Goal: Task Accomplishment & Management: Use online tool/utility

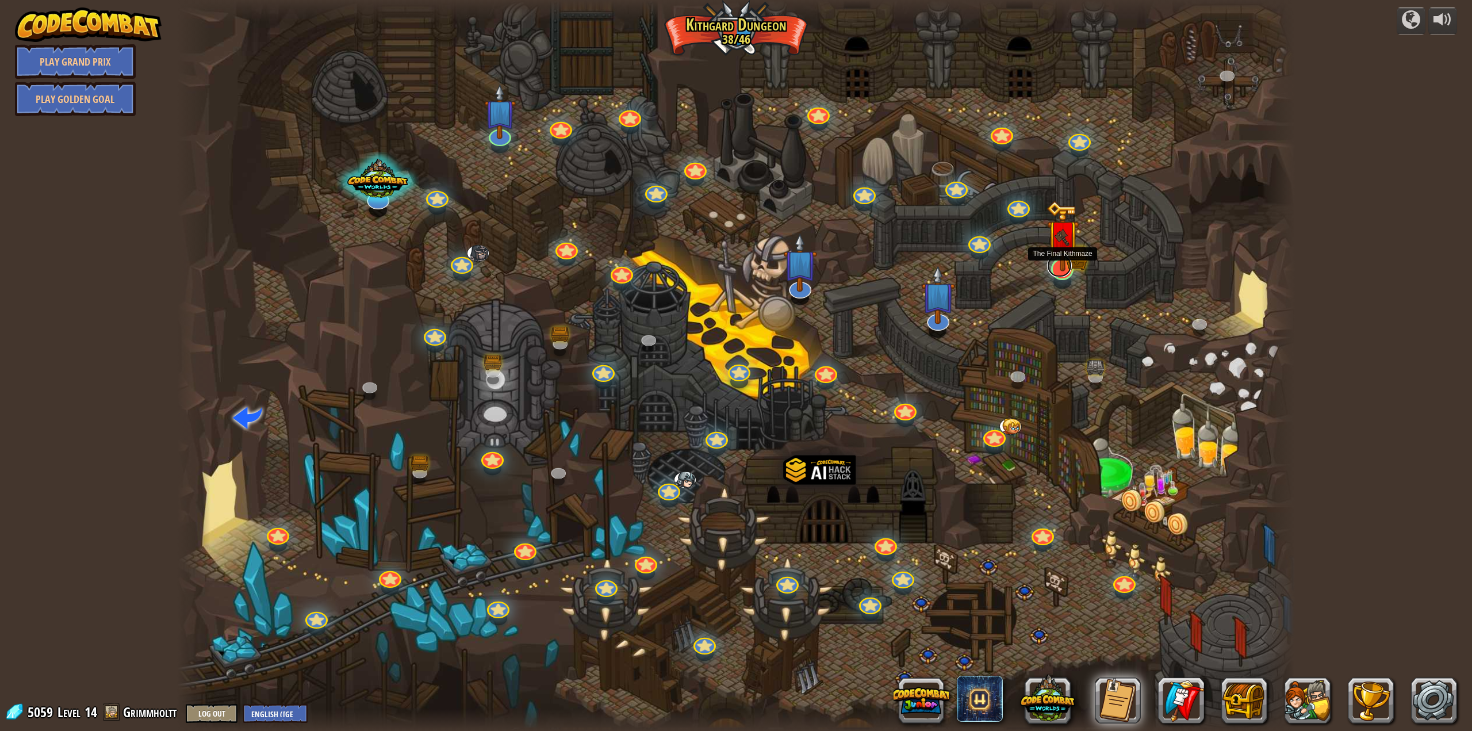
click at [1065, 274] on link at bounding box center [1059, 265] width 25 height 23
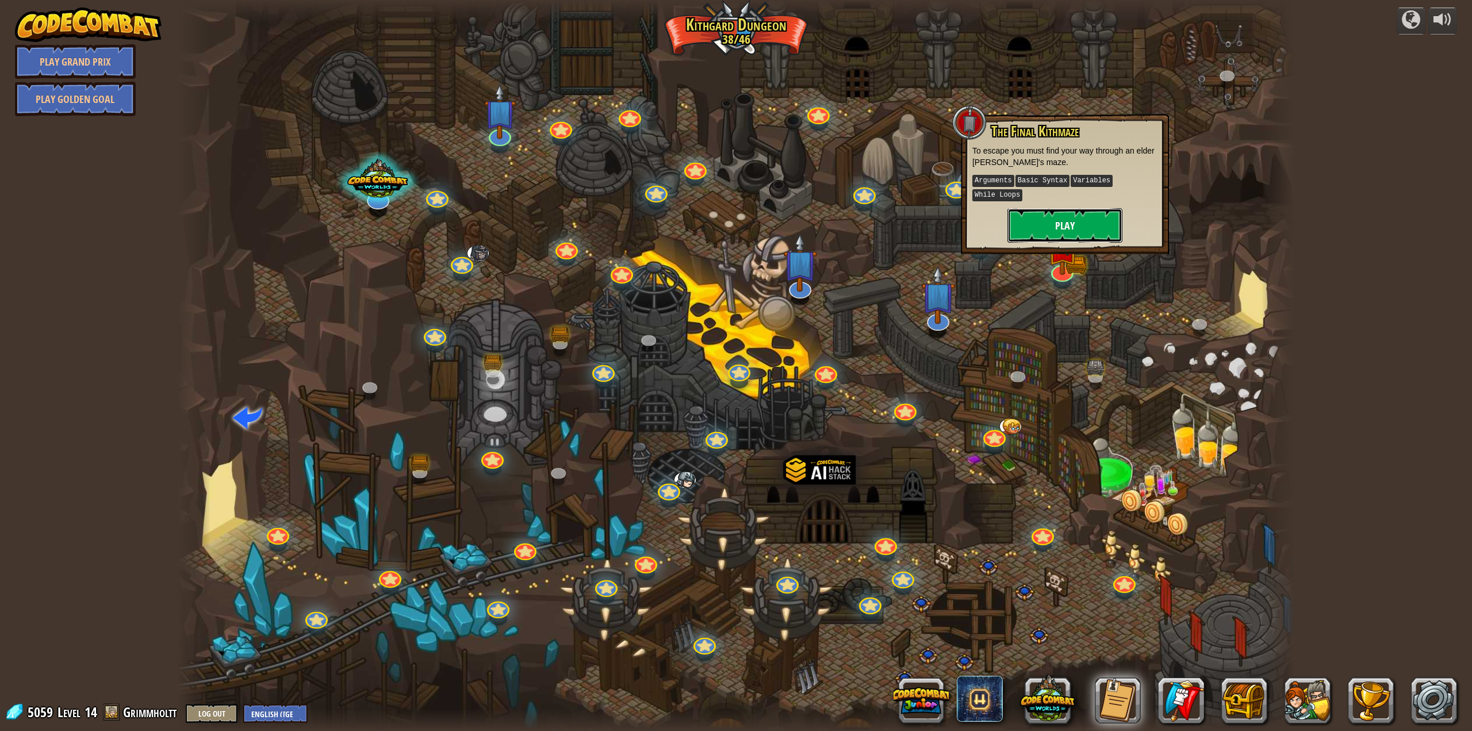
click at [1062, 212] on button "Play" at bounding box center [1064, 225] width 115 height 34
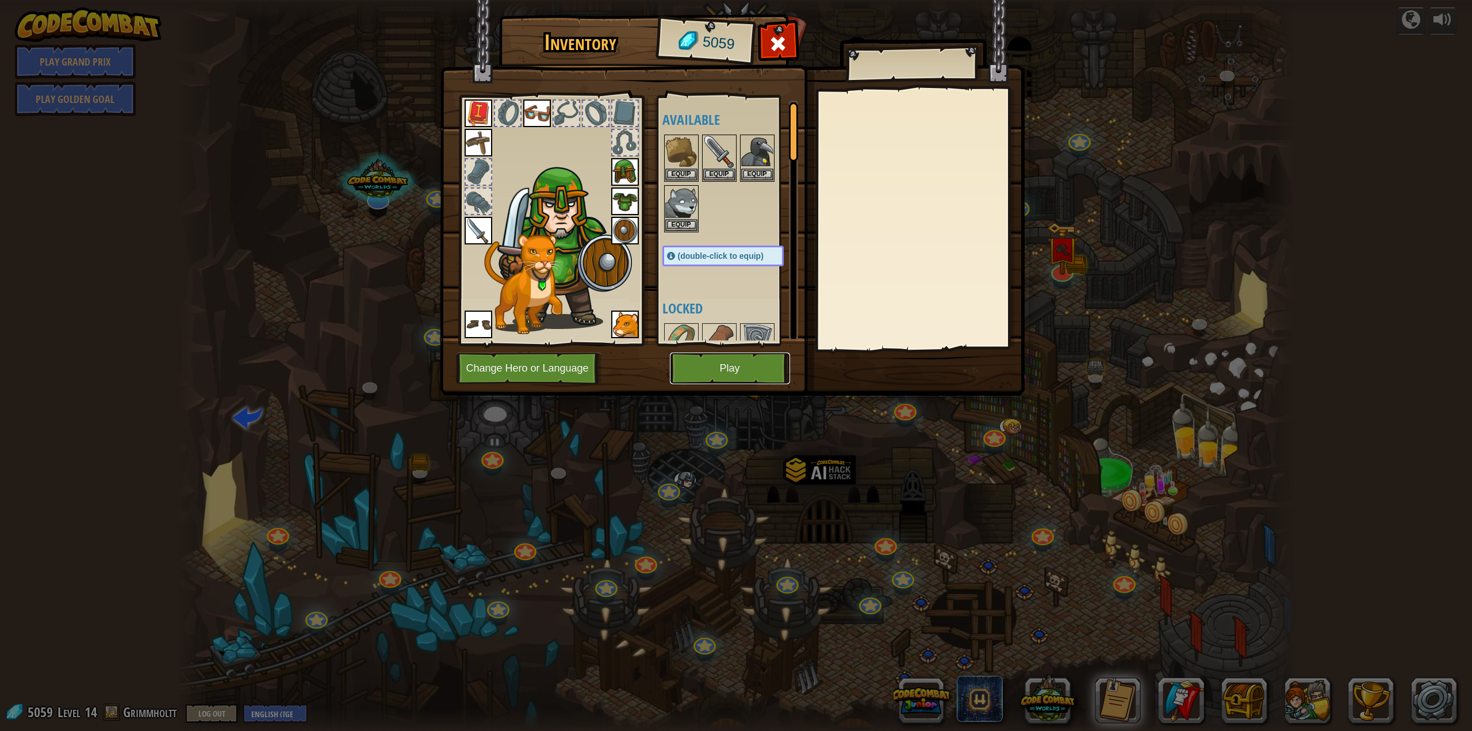
click at [752, 360] on button "Play" at bounding box center [730, 368] width 120 height 32
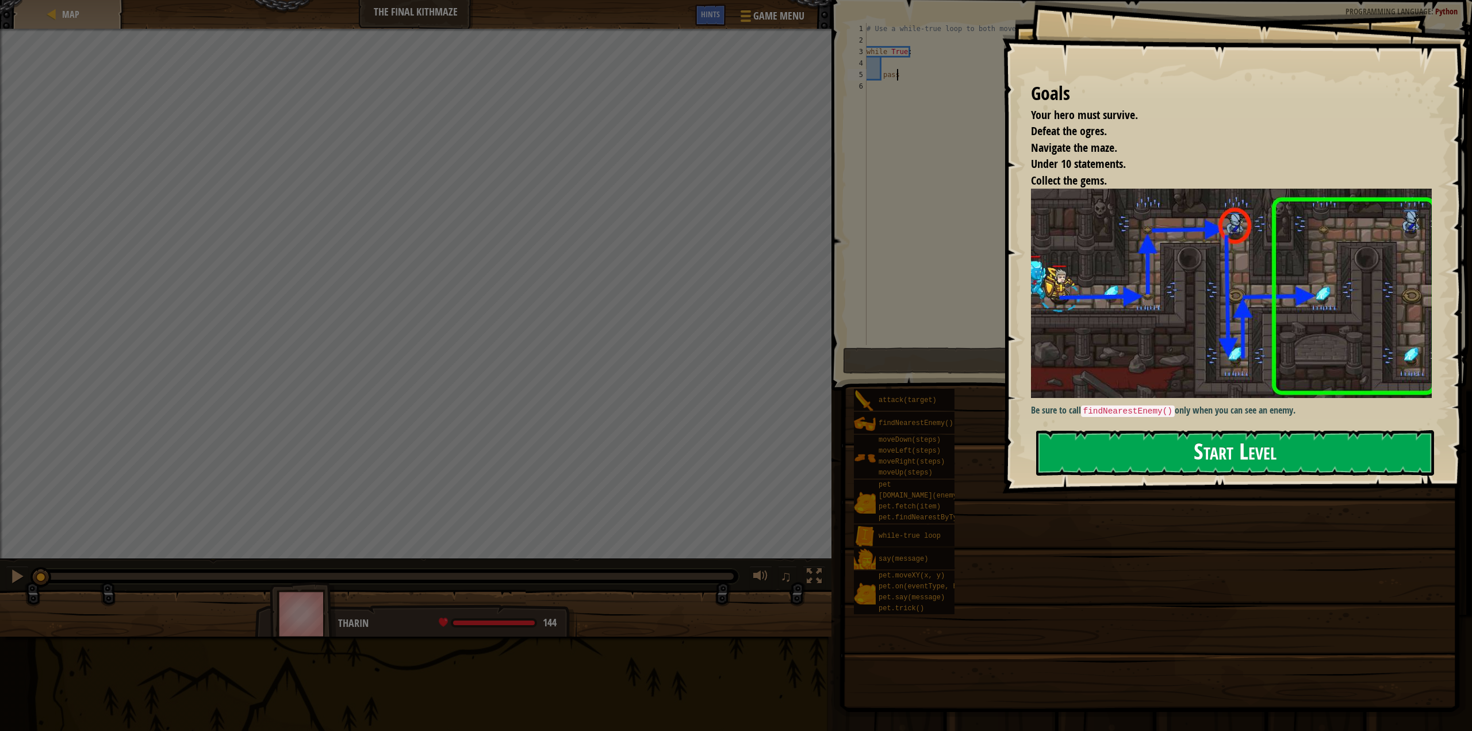
click at [1295, 457] on button "Start Level" at bounding box center [1235, 452] width 398 height 45
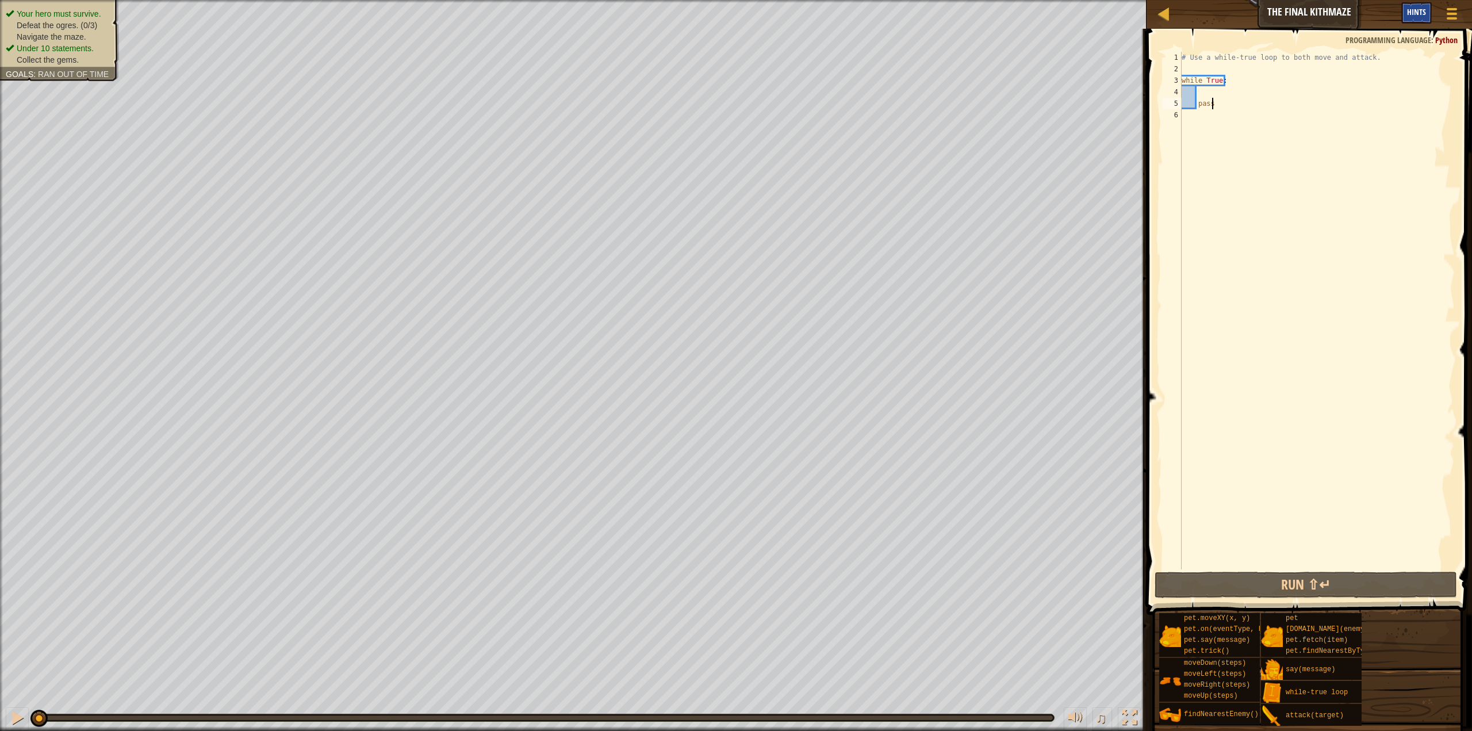
click at [1414, 13] on span "Hints" at bounding box center [1416, 11] width 19 height 11
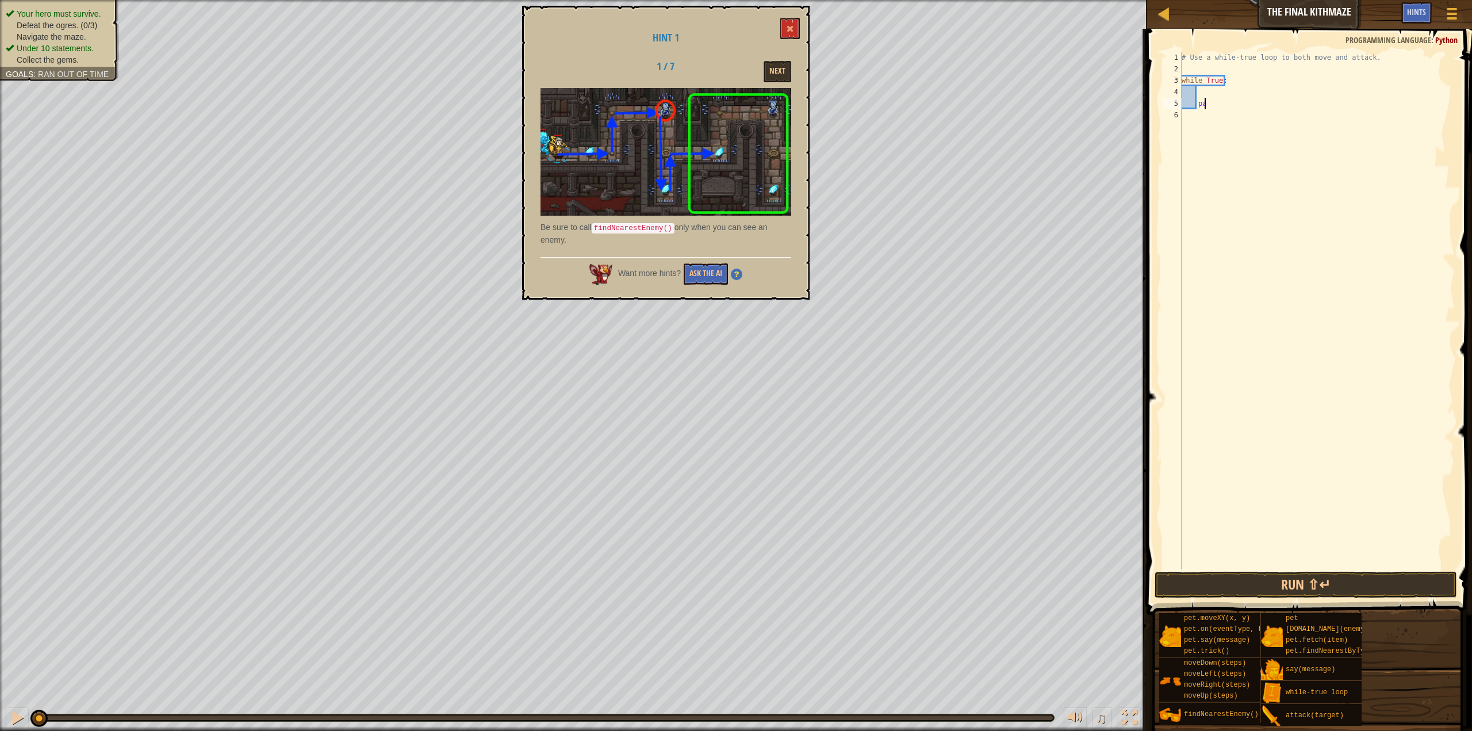
type textarea "p"
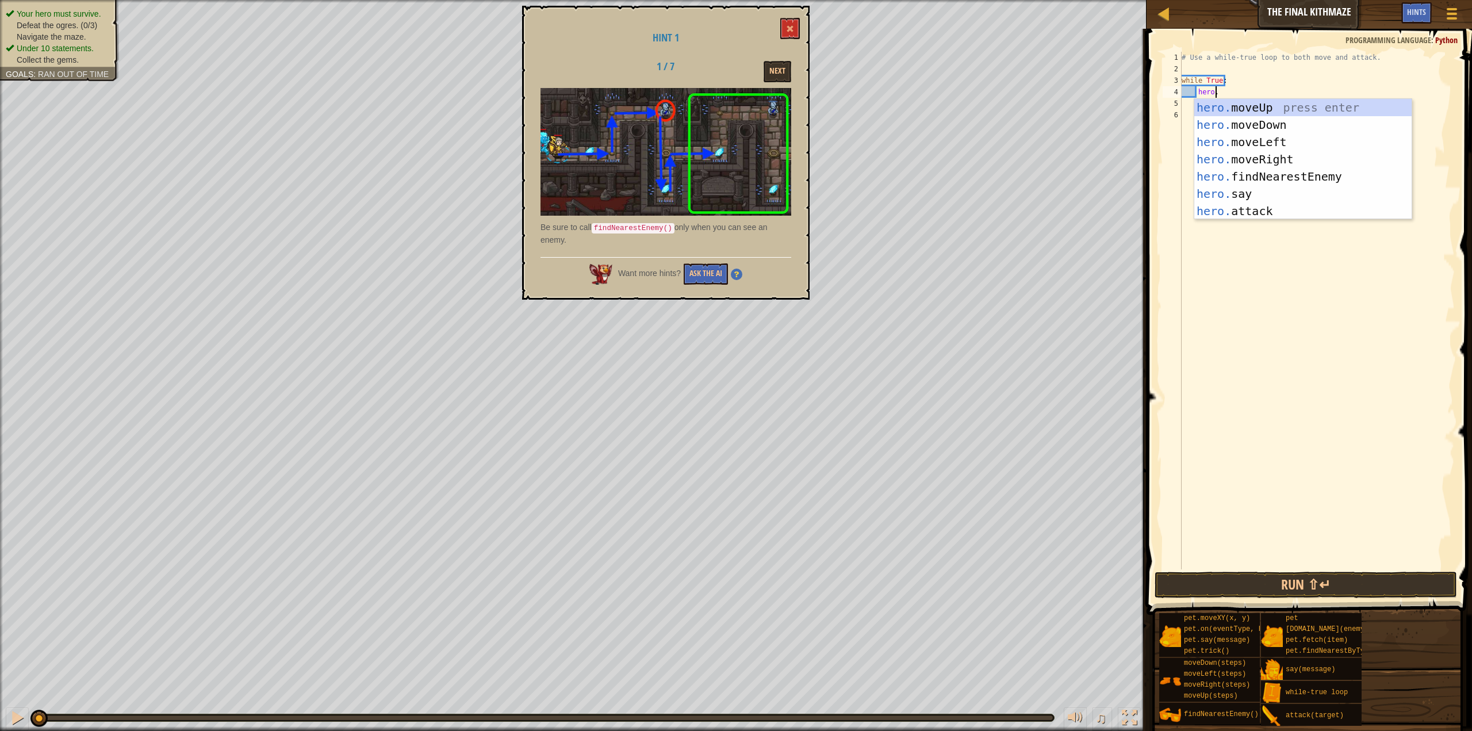
scroll to position [5, 2]
type textarea "hero.moveR"
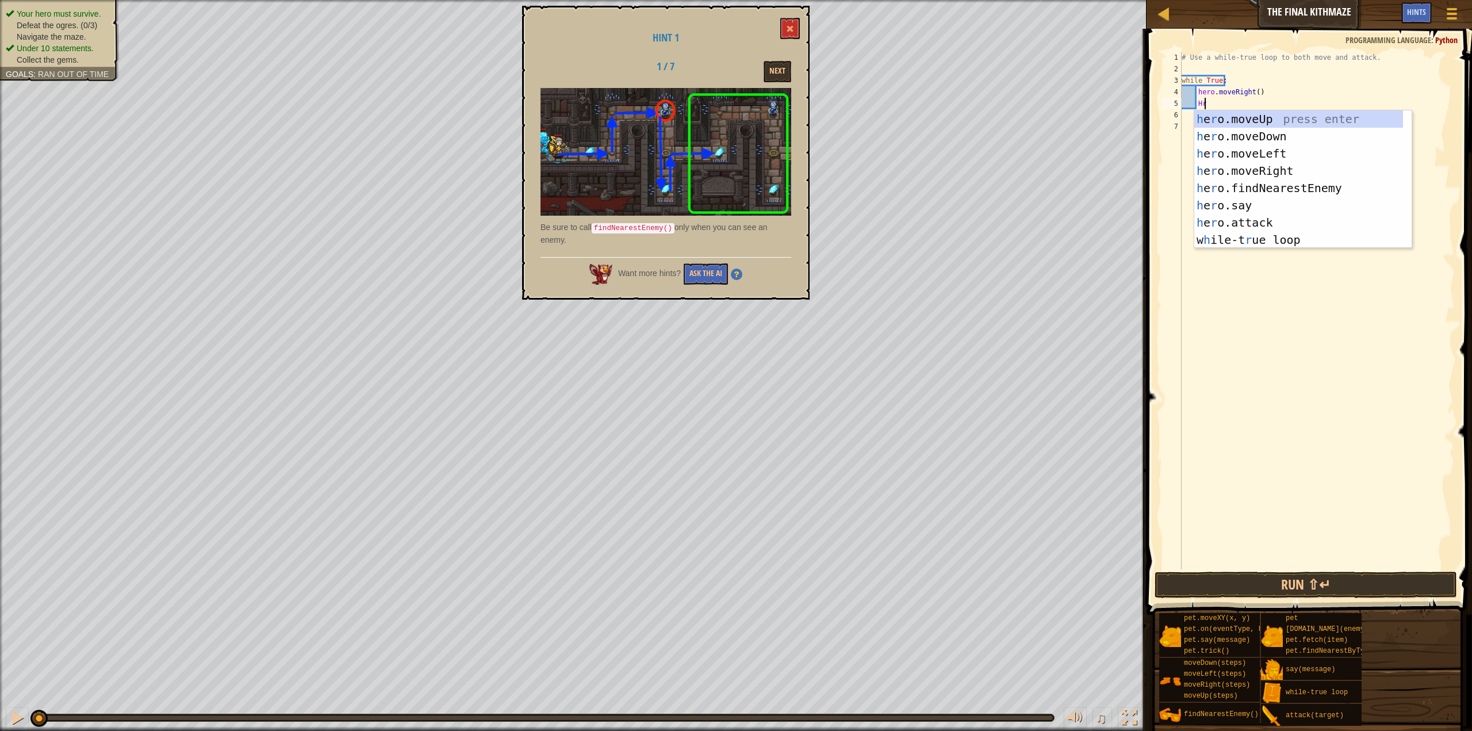
scroll to position [5, 1]
type textarea "H"
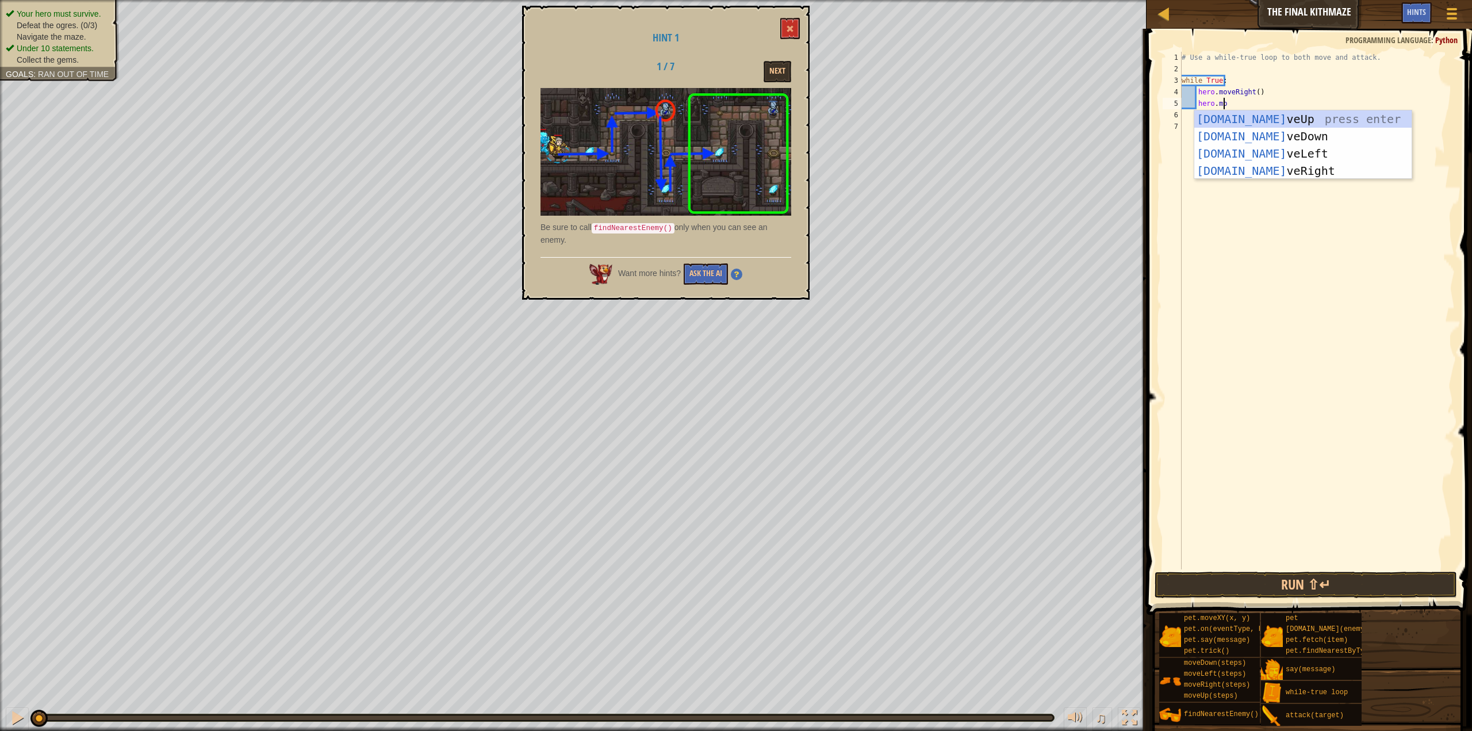
scroll to position [5, 3]
type textarea "hero.move"
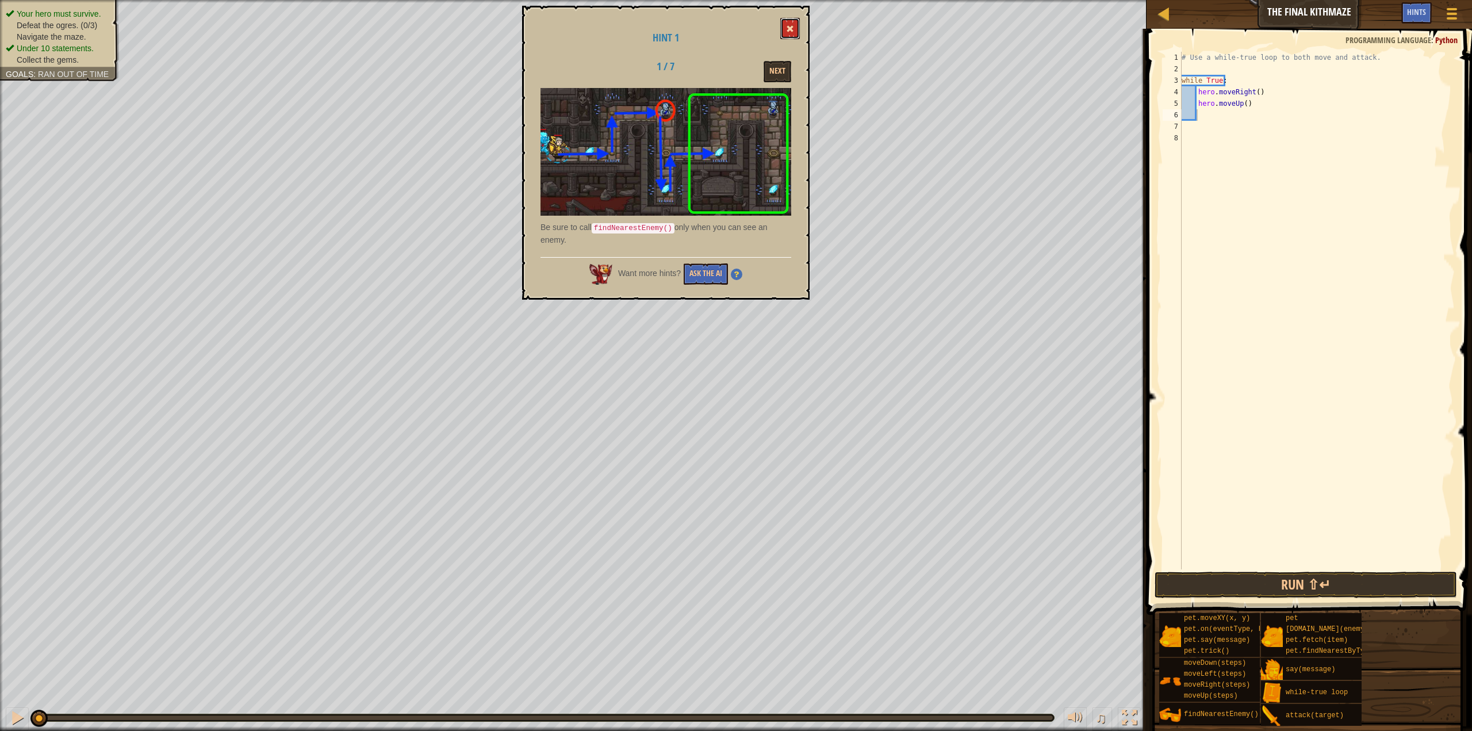
click at [792, 33] on span at bounding box center [790, 29] width 8 height 8
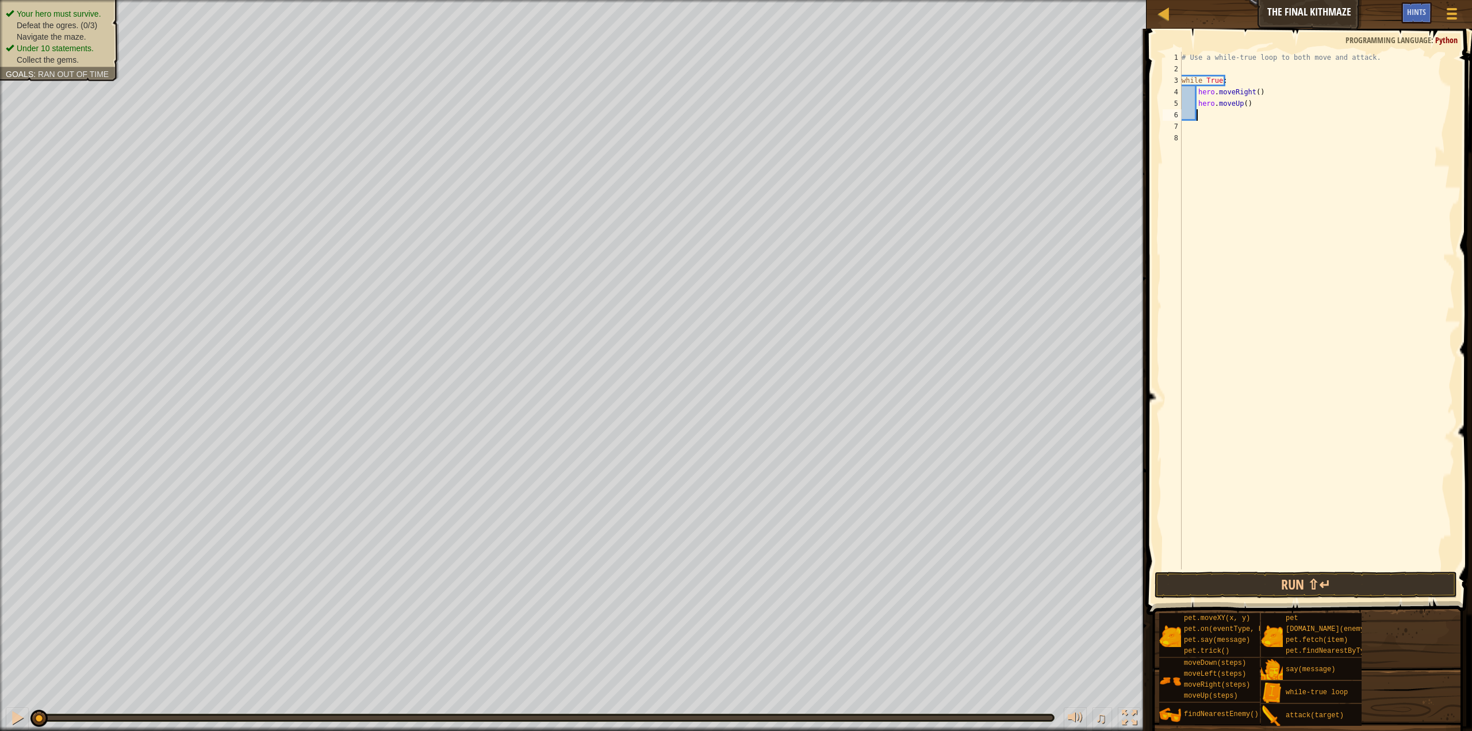
click at [1225, 117] on div "# Use a while-true loop to both move and attack. while True : hero . moveRight …" at bounding box center [1316, 322] width 275 height 540
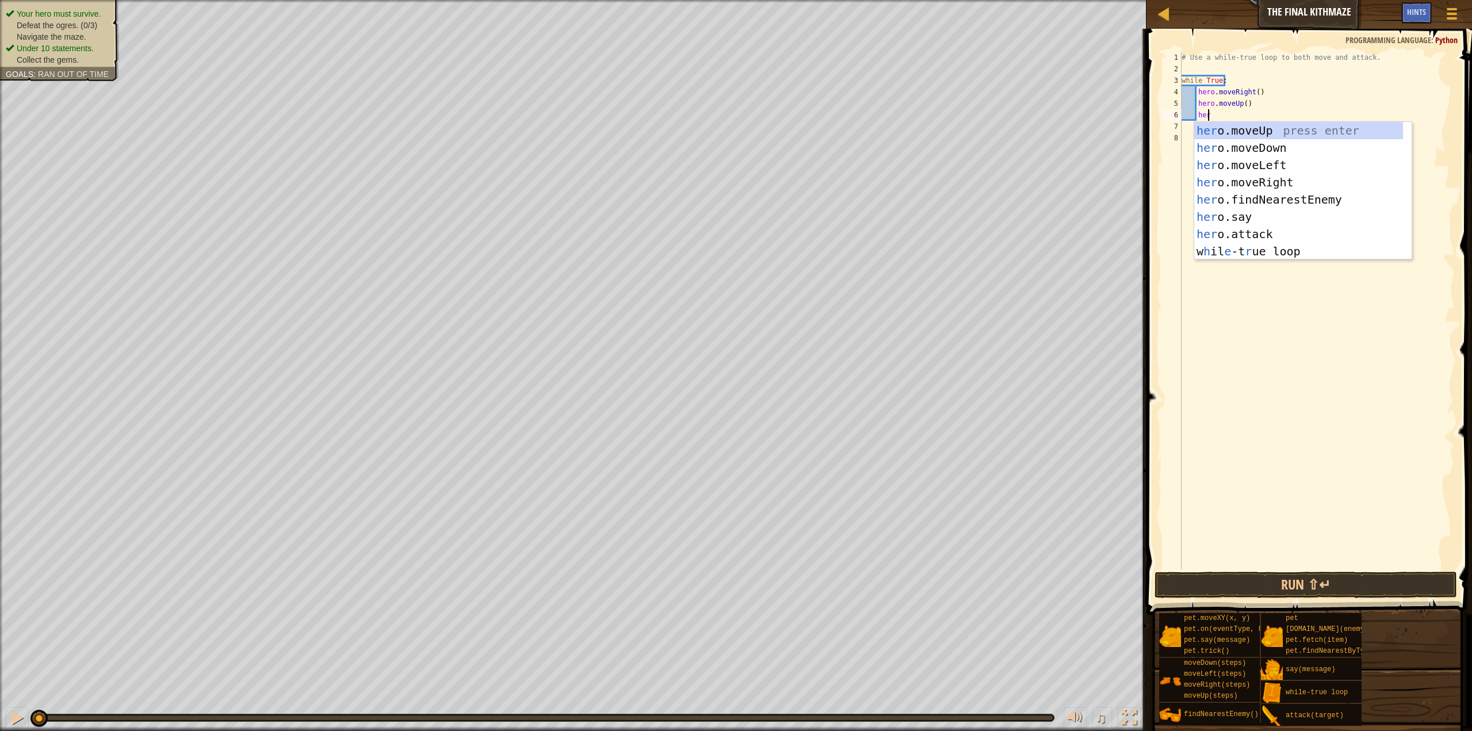
scroll to position [5, 2]
type textarea "hero."
click at [1229, 197] on div "hero. moveUp press enter hero. moveDown press enter hero. moveLeft press enter …" at bounding box center [1303, 199] width 218 height 155
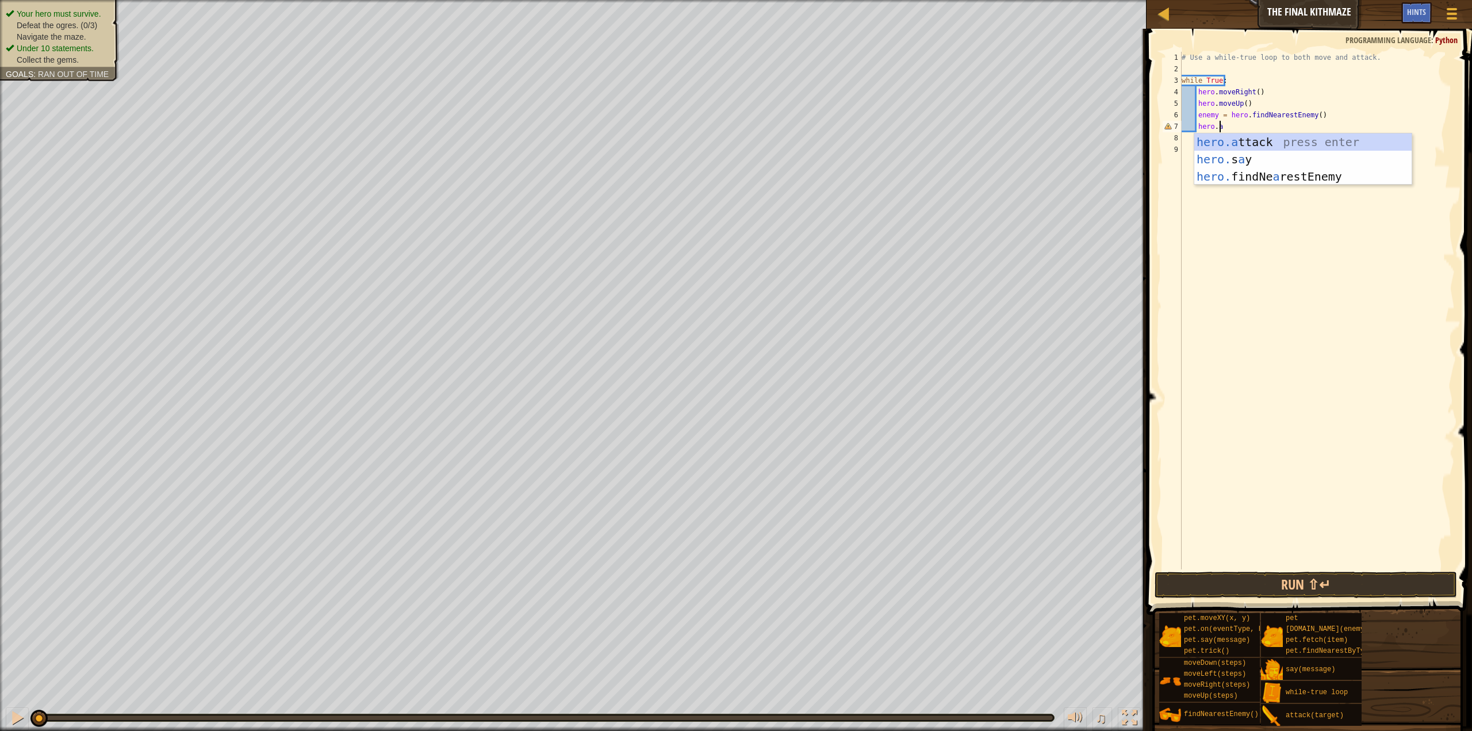
type textarea "hero.attack(enemy)"
click at [1223, 139] on div "# Use a while-true loop to both move and attack. while True : hero . moveRight …" at bounding box center [1316, 322] width 275 height 540
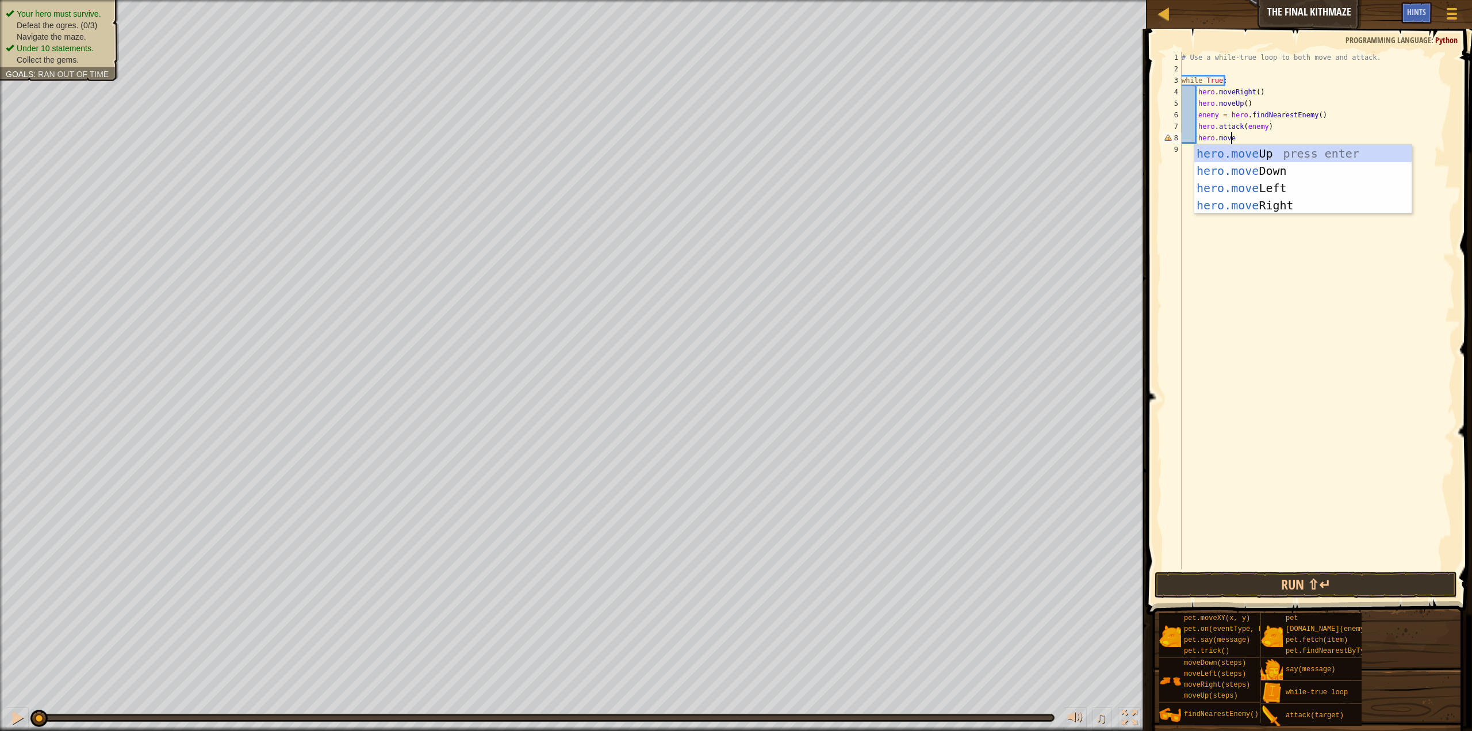
type textarea "hero.moveD"
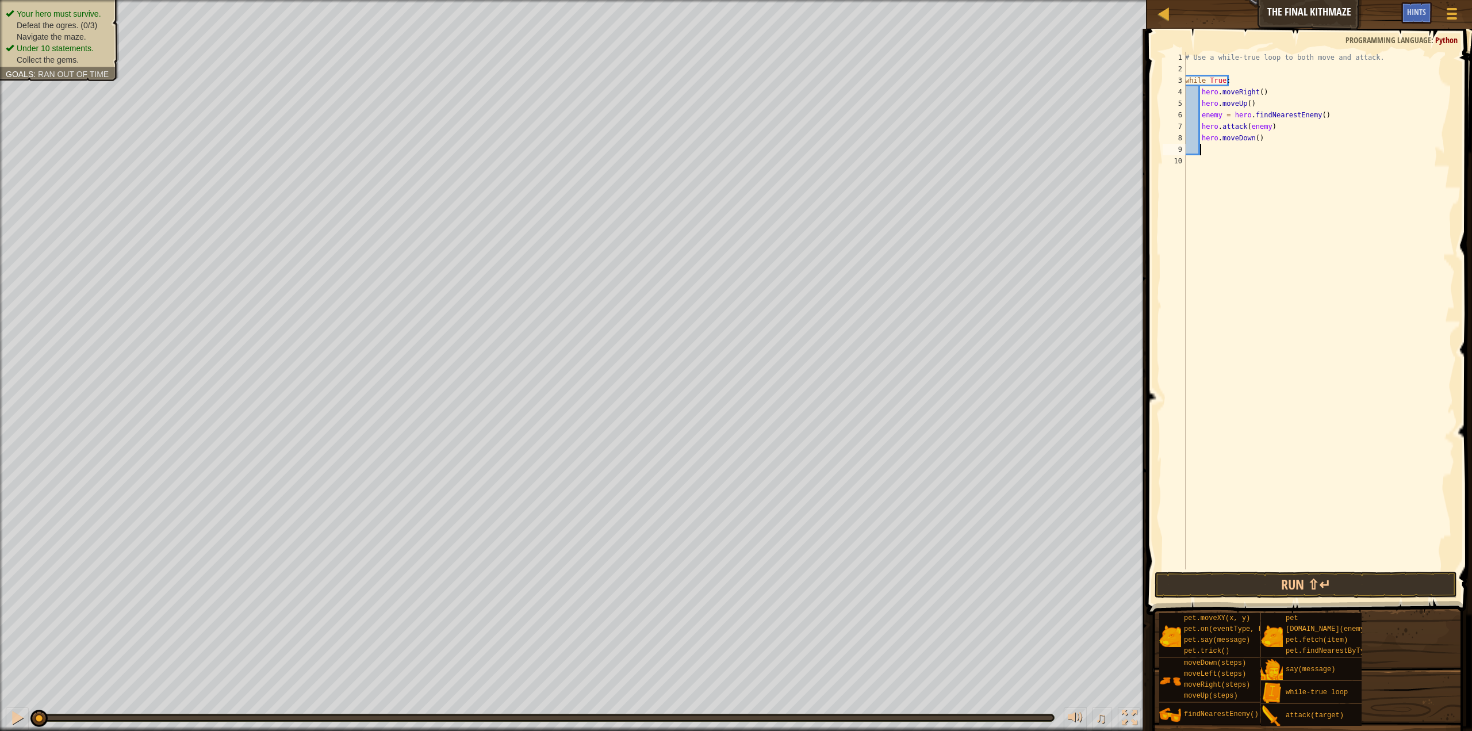
click at [1252, 139] on div "# Use a while-true loop to both move and attack. while True : hero . moveRight …" at bounding box center [1319, 322] width 272 height 540
click at [1281, 129] on div "# Use a while-true loop to both move and attack. while True : hero . moveRight …" at bounding box center [1319, 322] width 272 height 540
type textarea "hero.attack(enemy)"
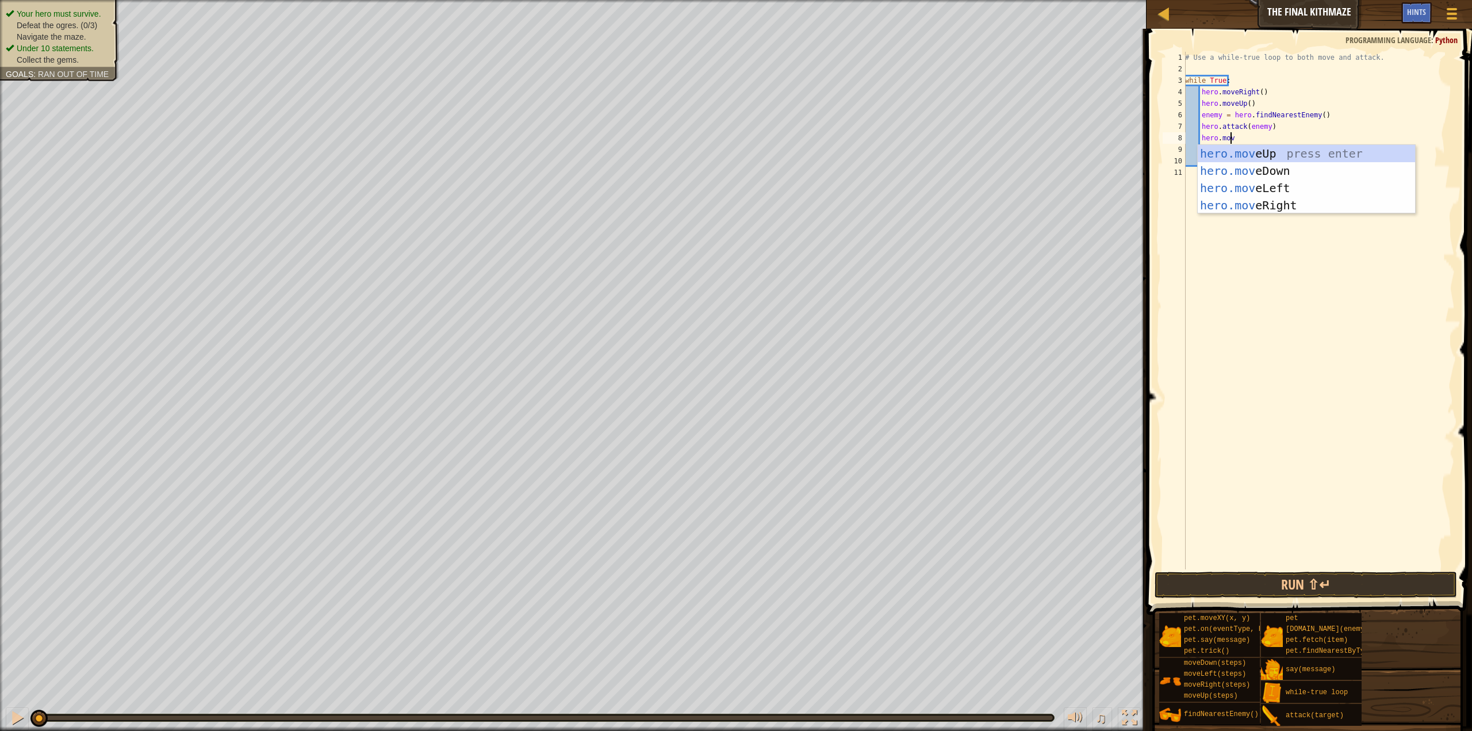
scroll to position [5, 3]
type textarea "hero.moveR"
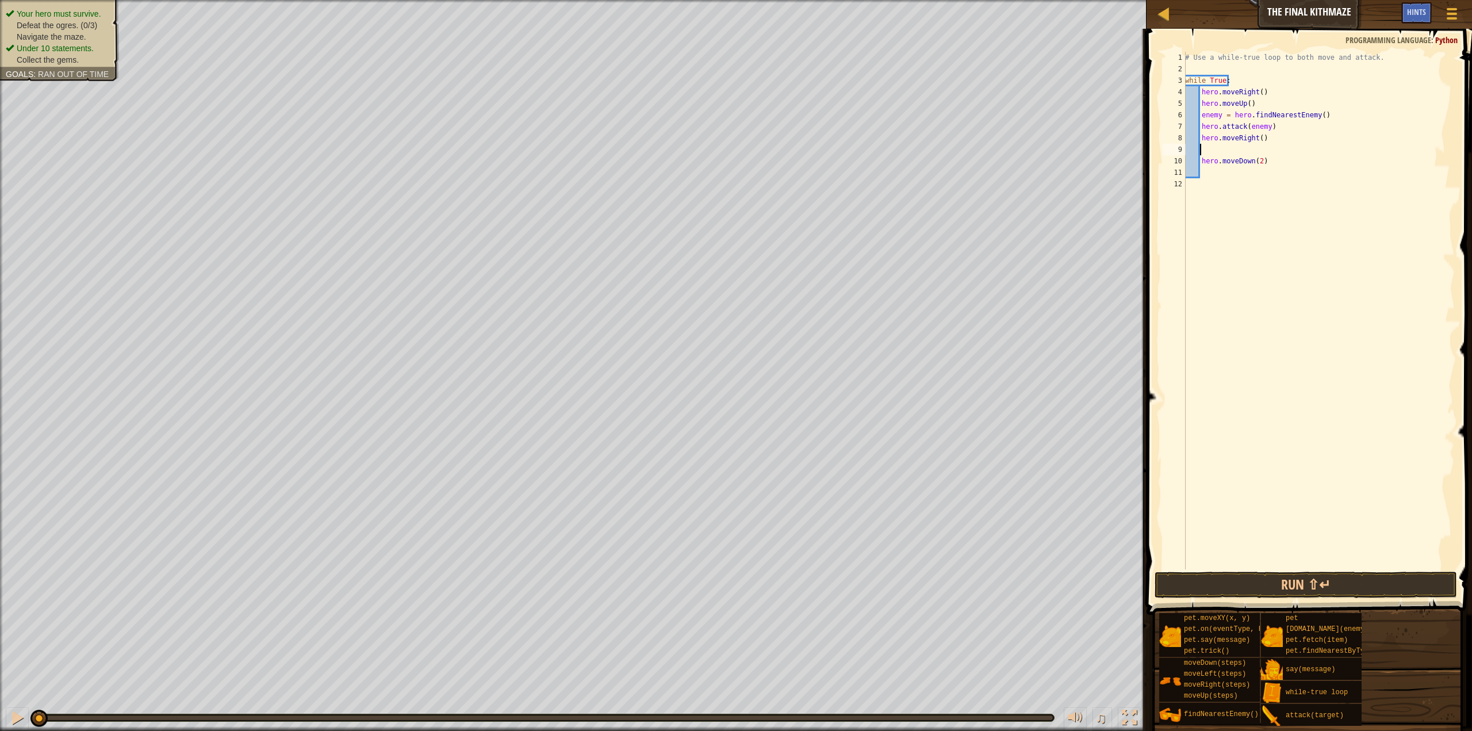
scroll to position [5, 1]
type textarea "hero.moveDown(2)"
click at [1230, 162] on div "# Use a while-true loop to both move and attack. while True : hero . moveRight …" at bounding box center [1319, 322] width 272 height 540
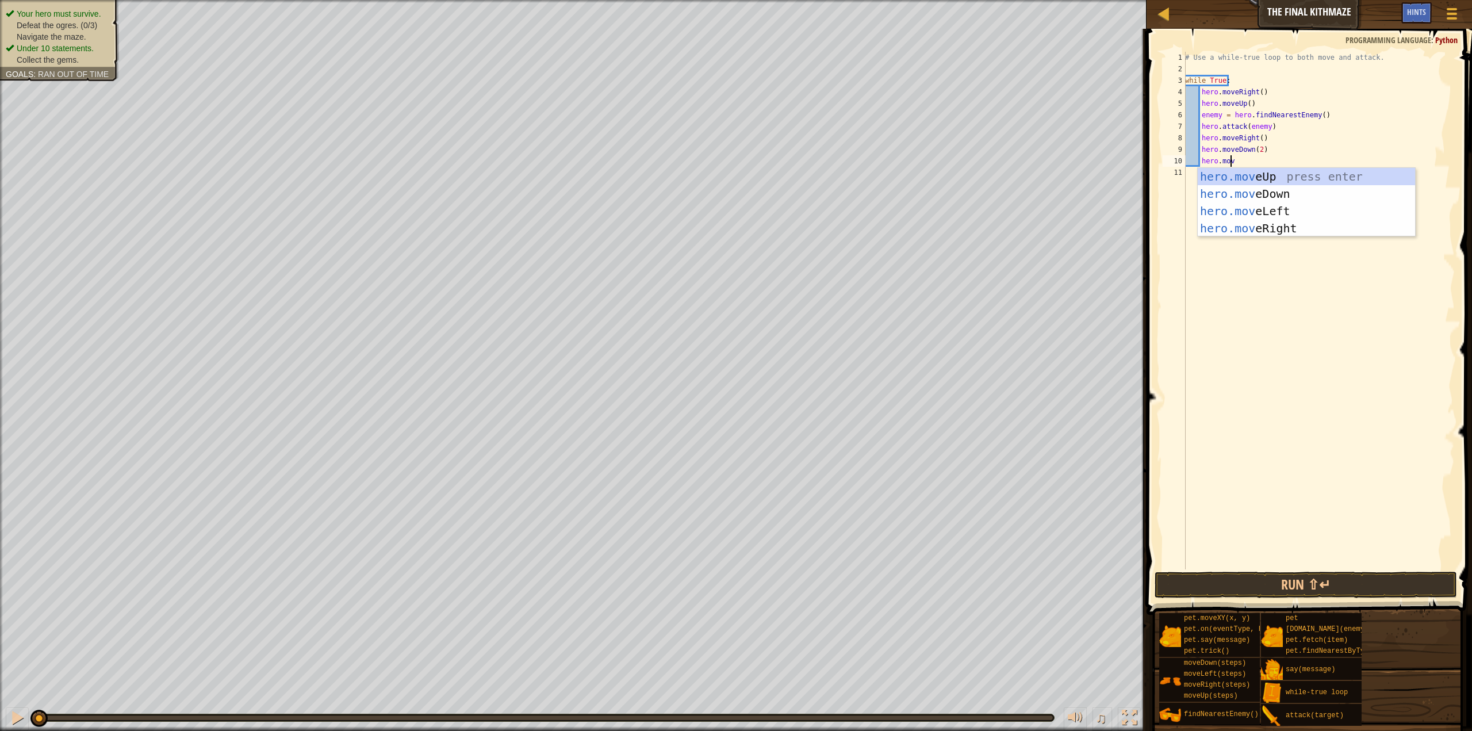
type textarea "hero.move"
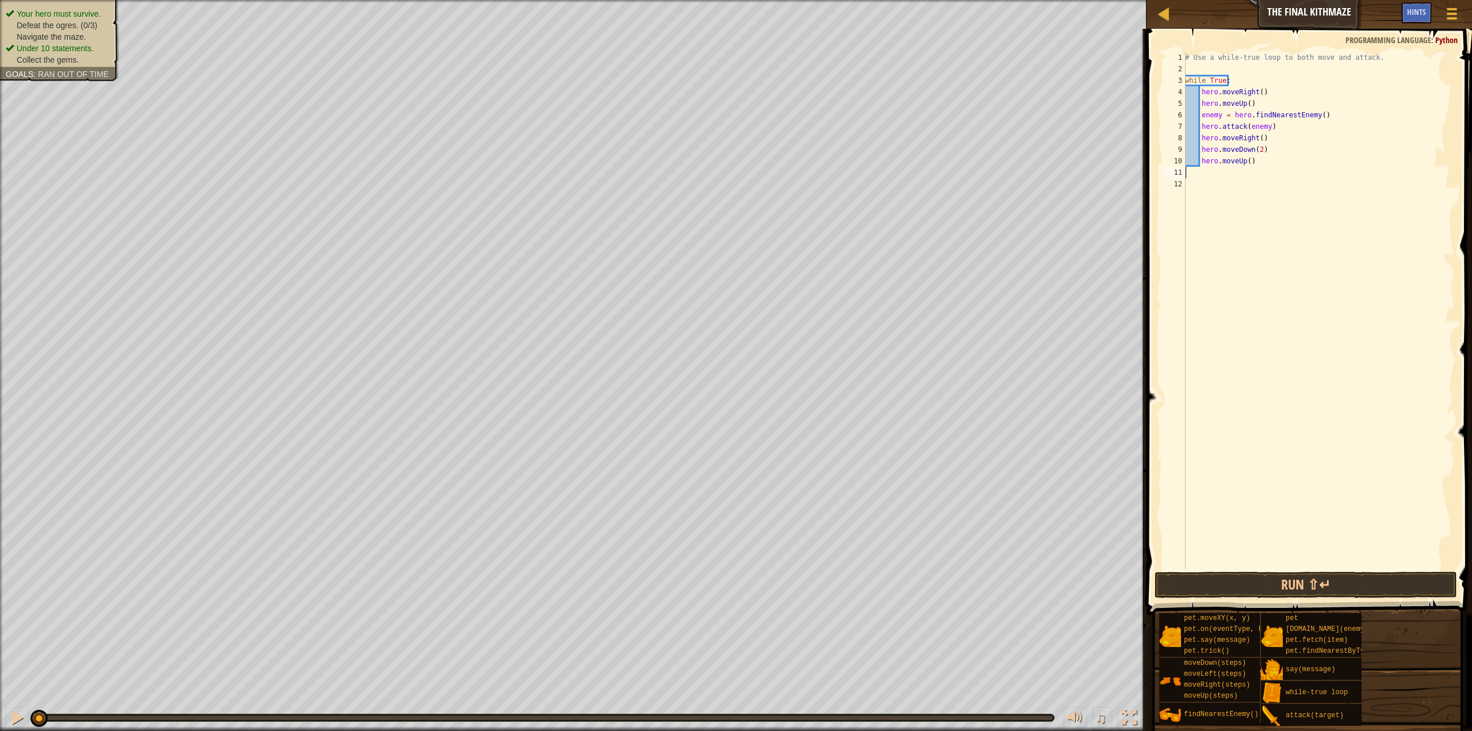
scroll to position [5, 0]
type textarea "hero.moveUp()"
click at [1362, 580] on button "Run ⇧↵" at bounding box center [1305, 584] width 302 height 26
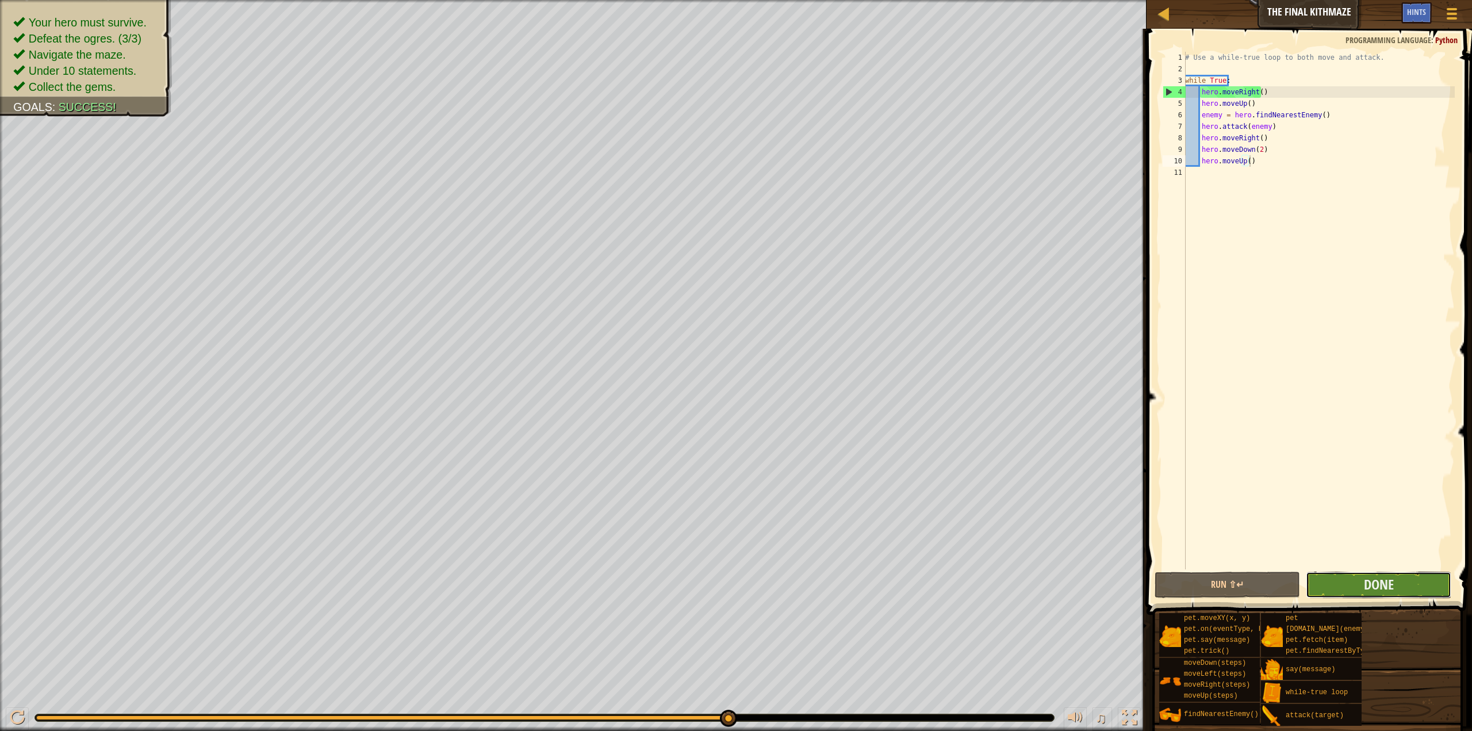
click at [1394, 585] on button "Done" at bounding box center [1378, 584] width 145 height 26
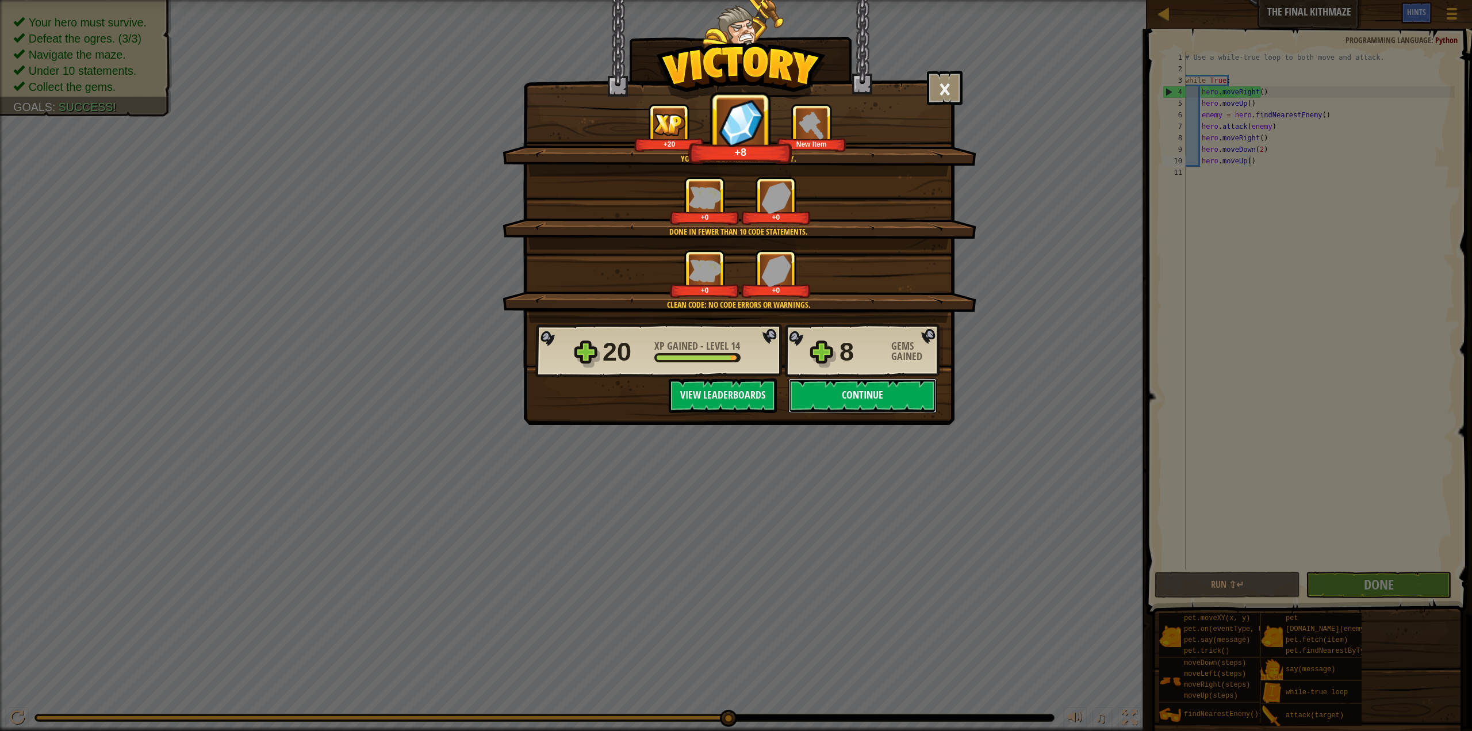
click at [888, 396] on button "Continue" at bounding box center [862, 395] width 148 height 34
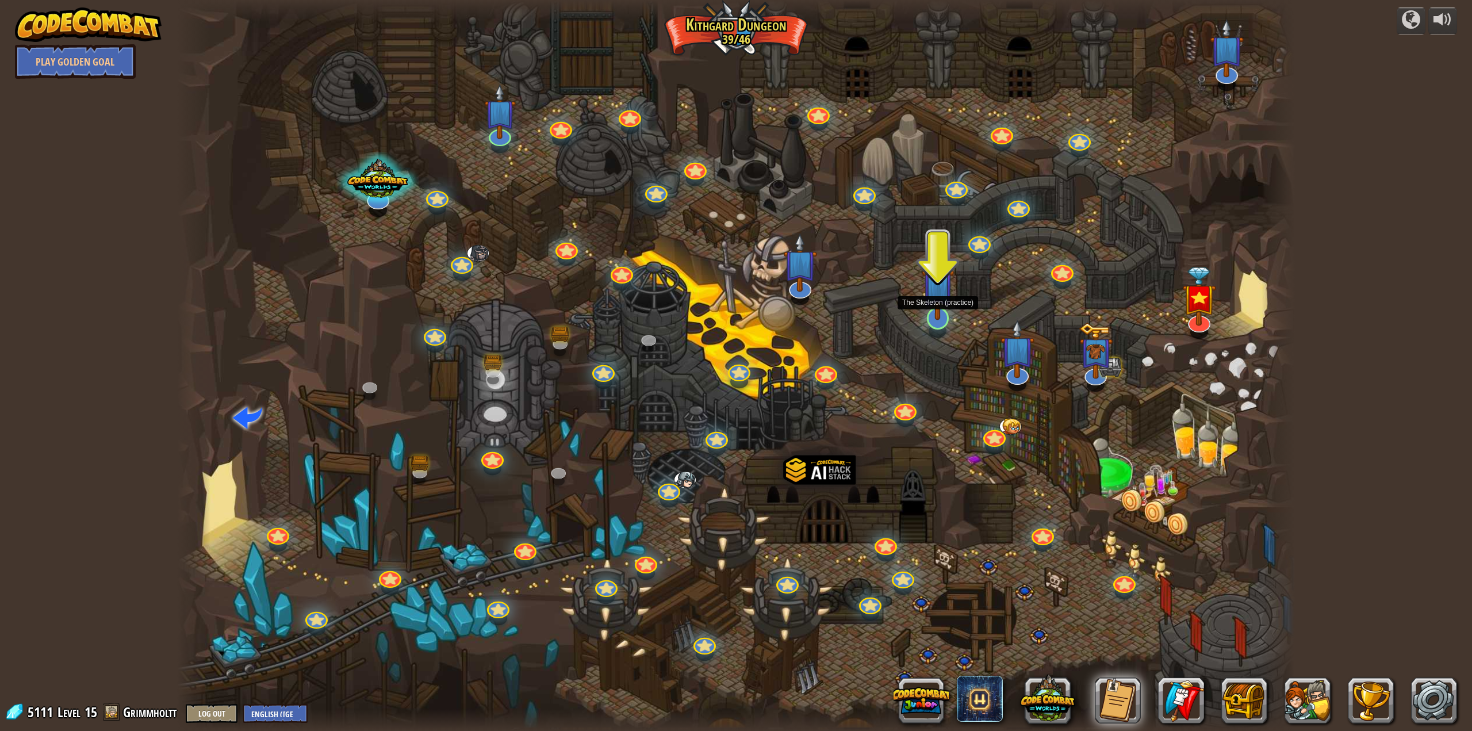
click at [935, 324] on div at bounding box center [938, 318] width 22 height 22
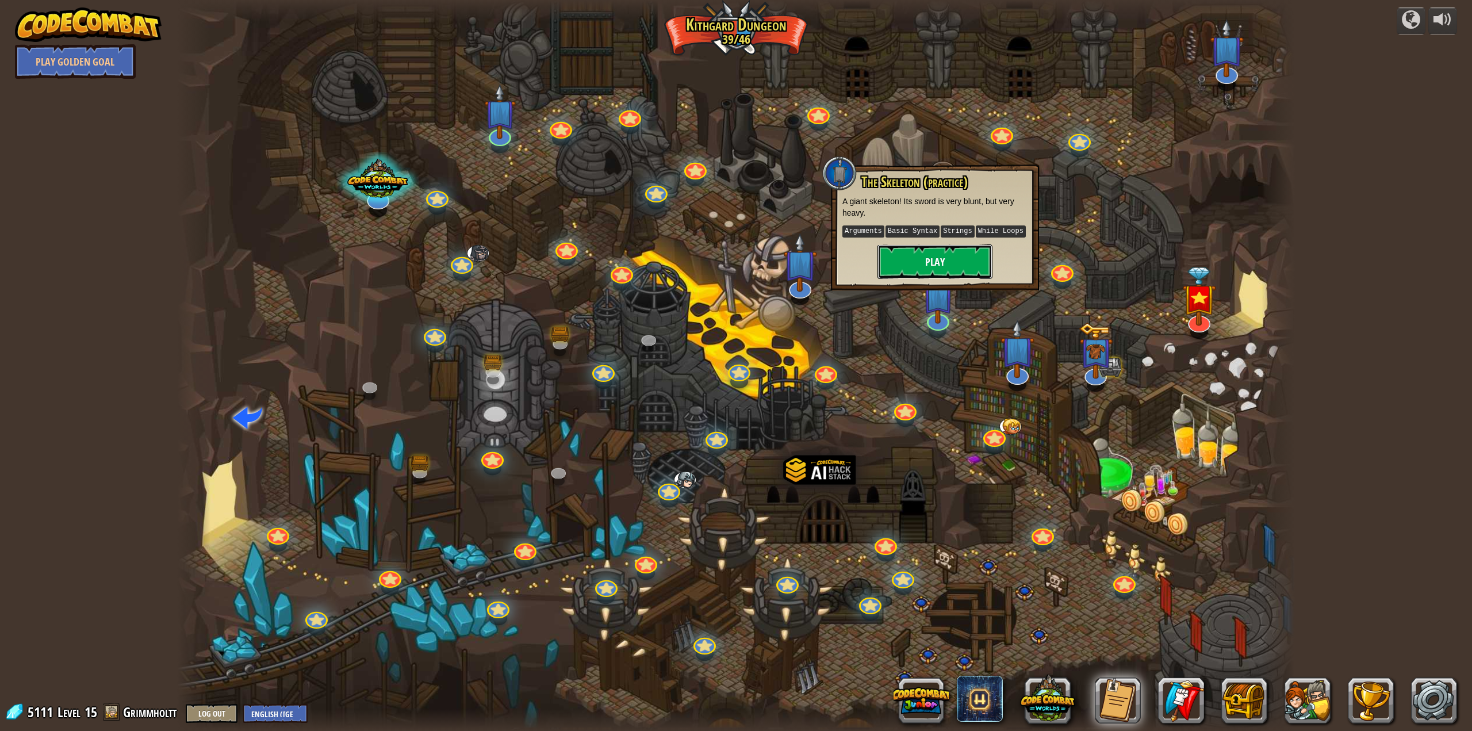
click at [939, 258] on button "Play" at bounding box center [934, 261] width 115 height 34
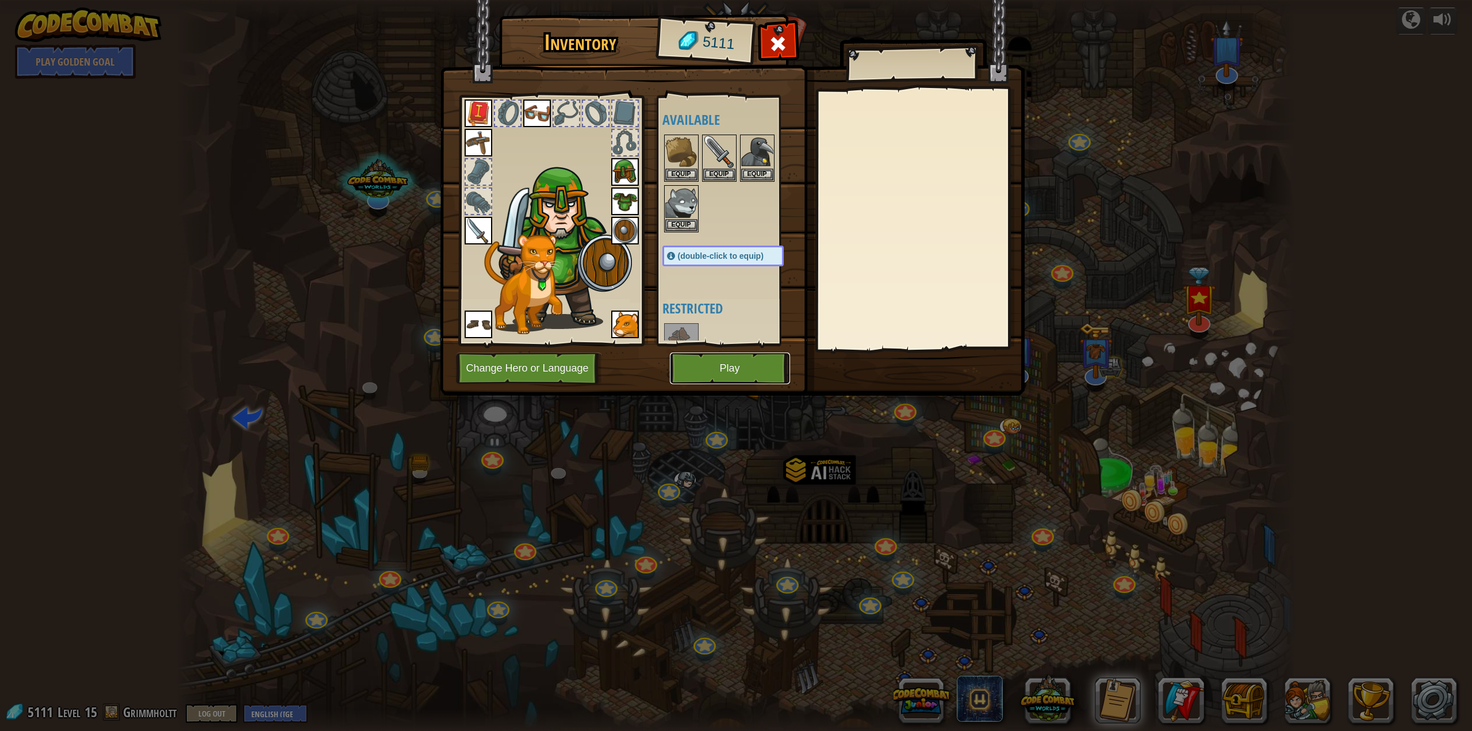
click at [762, 362] on button "Play" at bounding box center [730, 368] width 120 height 32
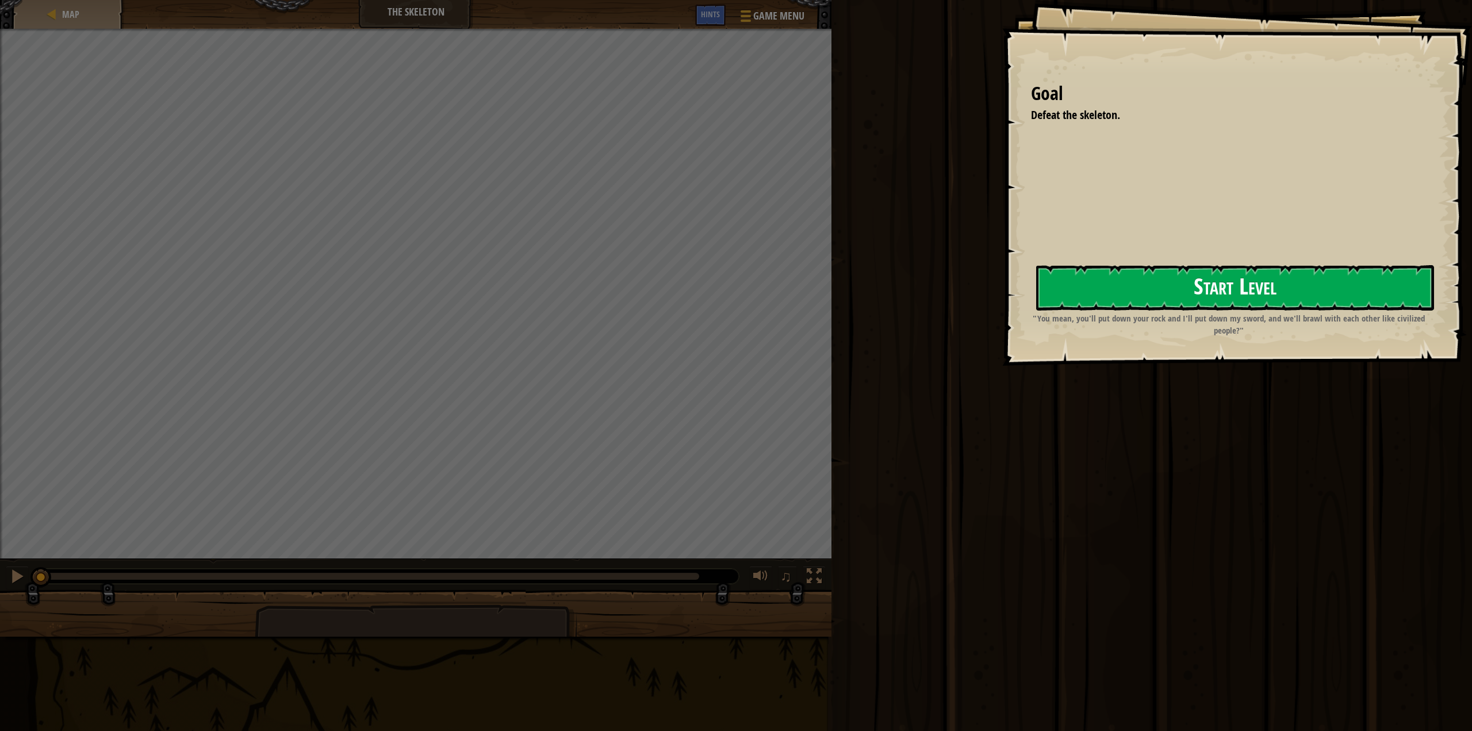
click at [1046, 293] on button "Start Level" at bounding box center [1235, 287] width 398 height 45
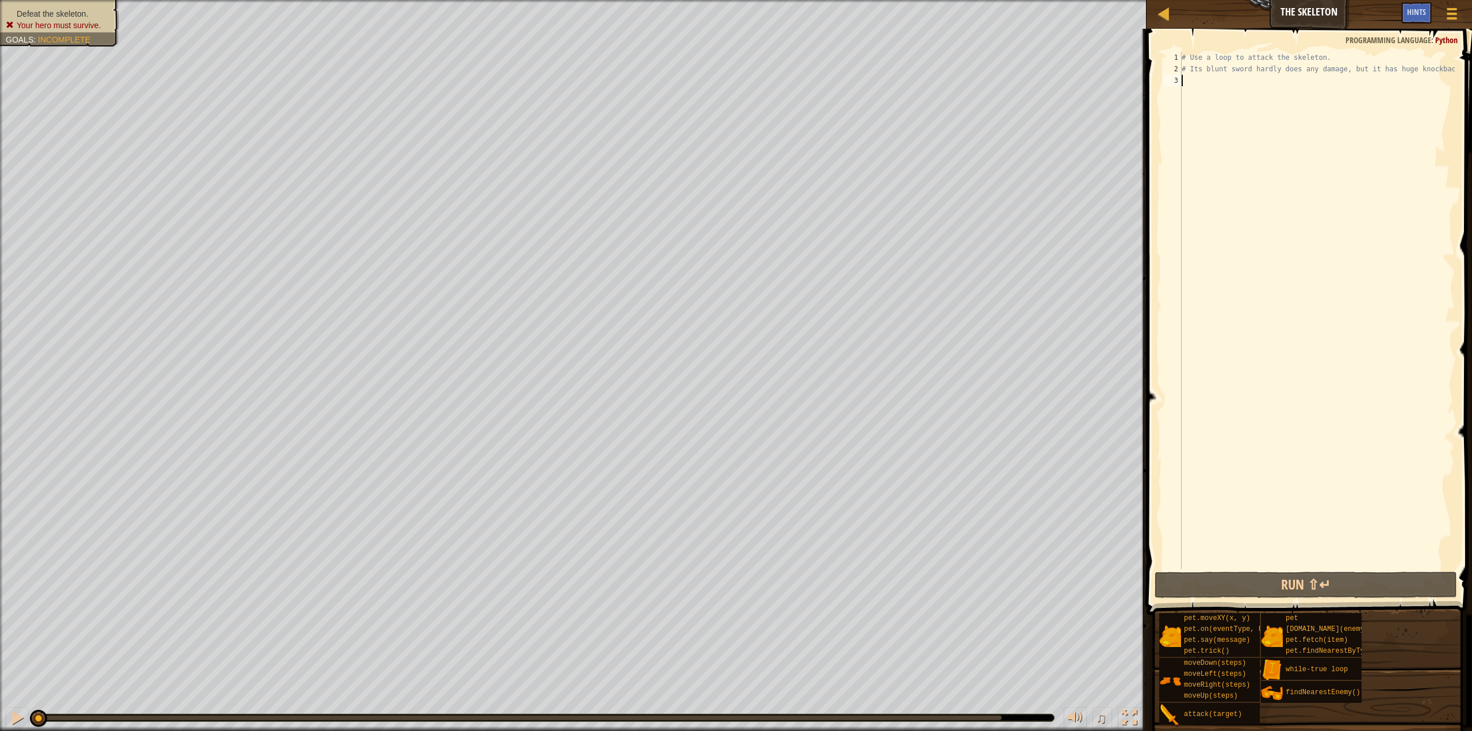
type textarea "w"
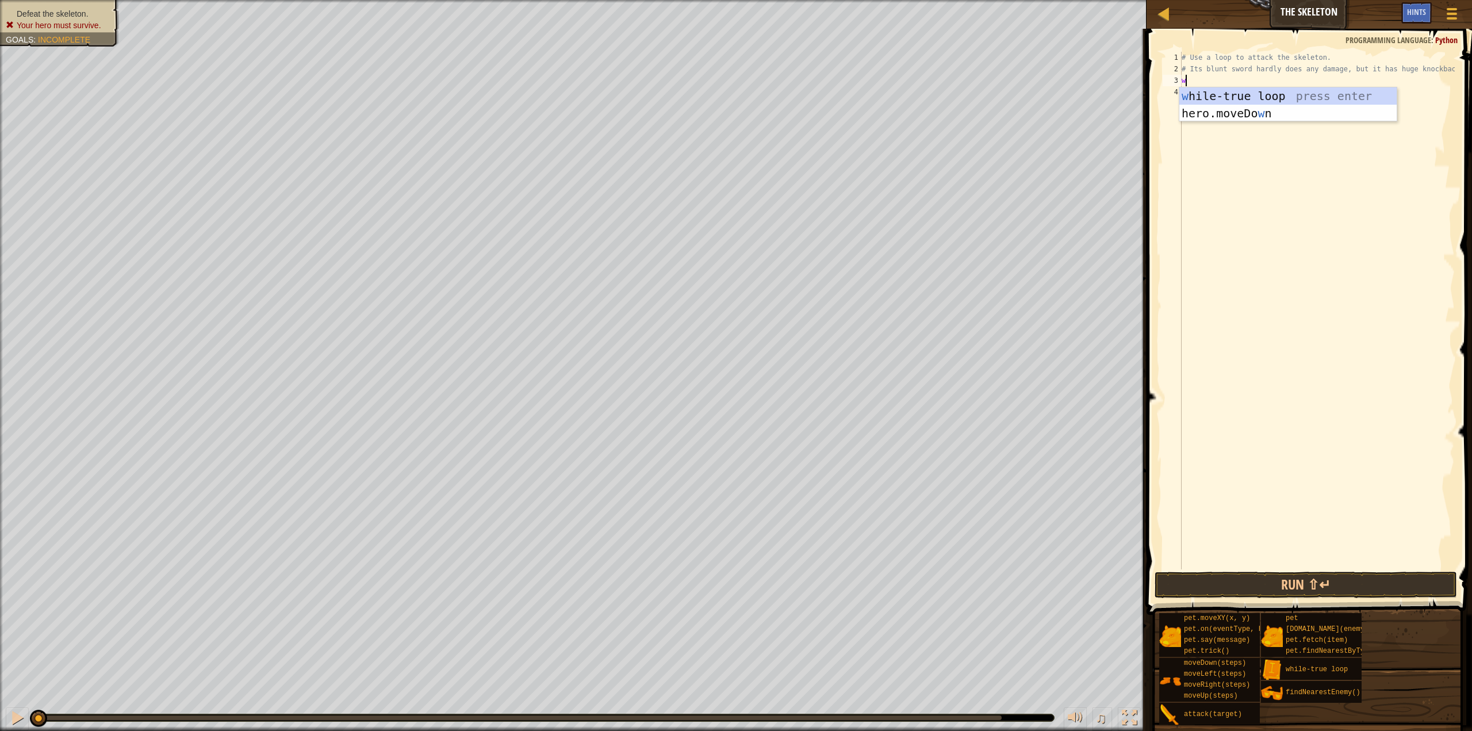
scroll to position [5, 0]
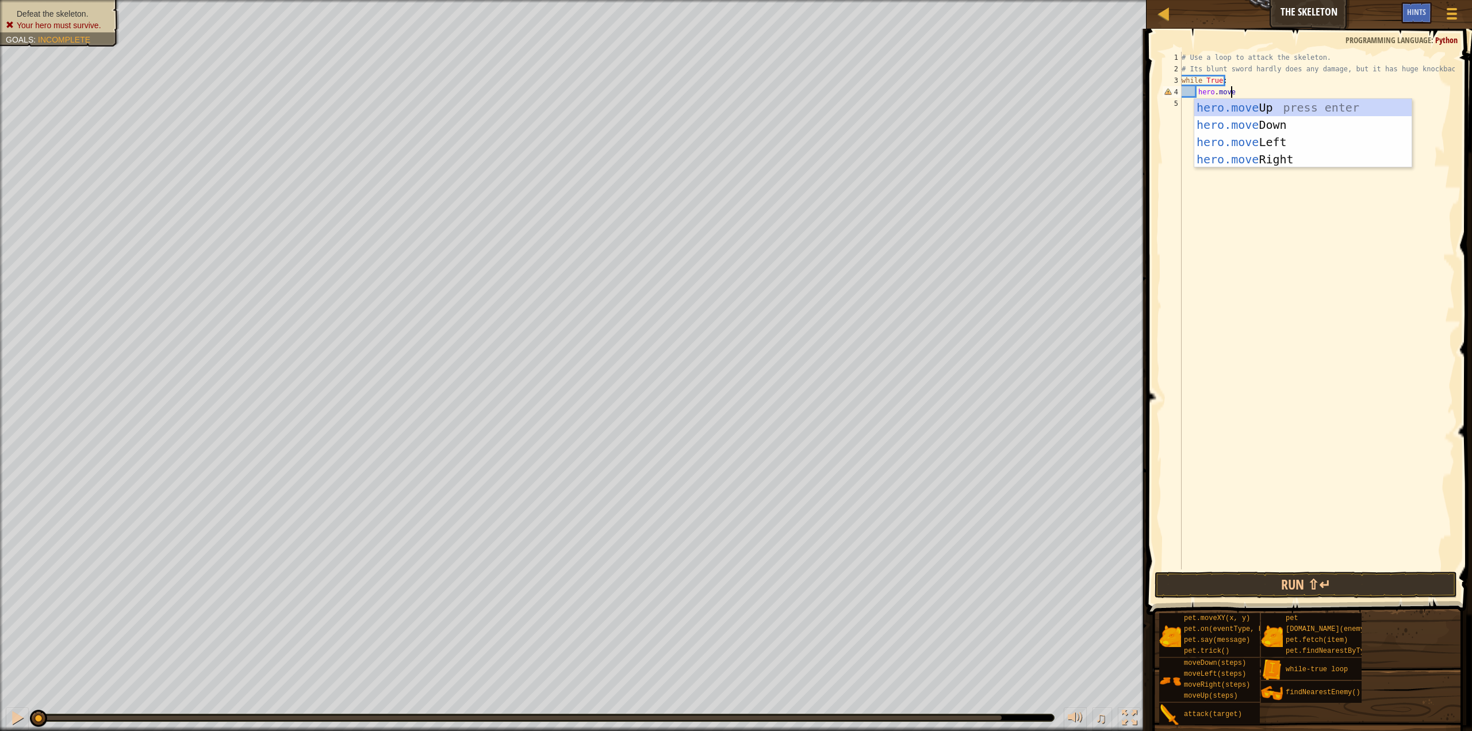
type textarea "hero.moveR"
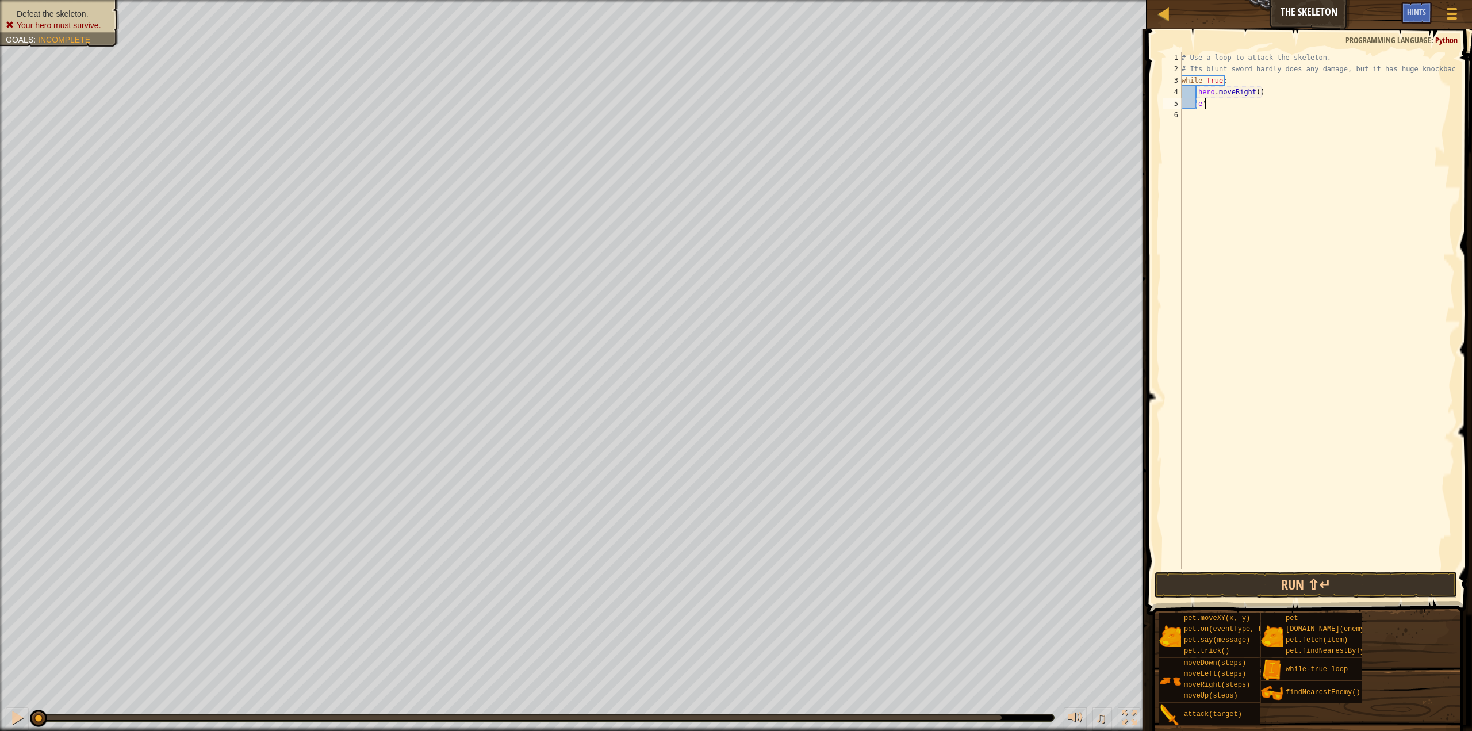
scroll to position [5, 1]
type textarea "e"
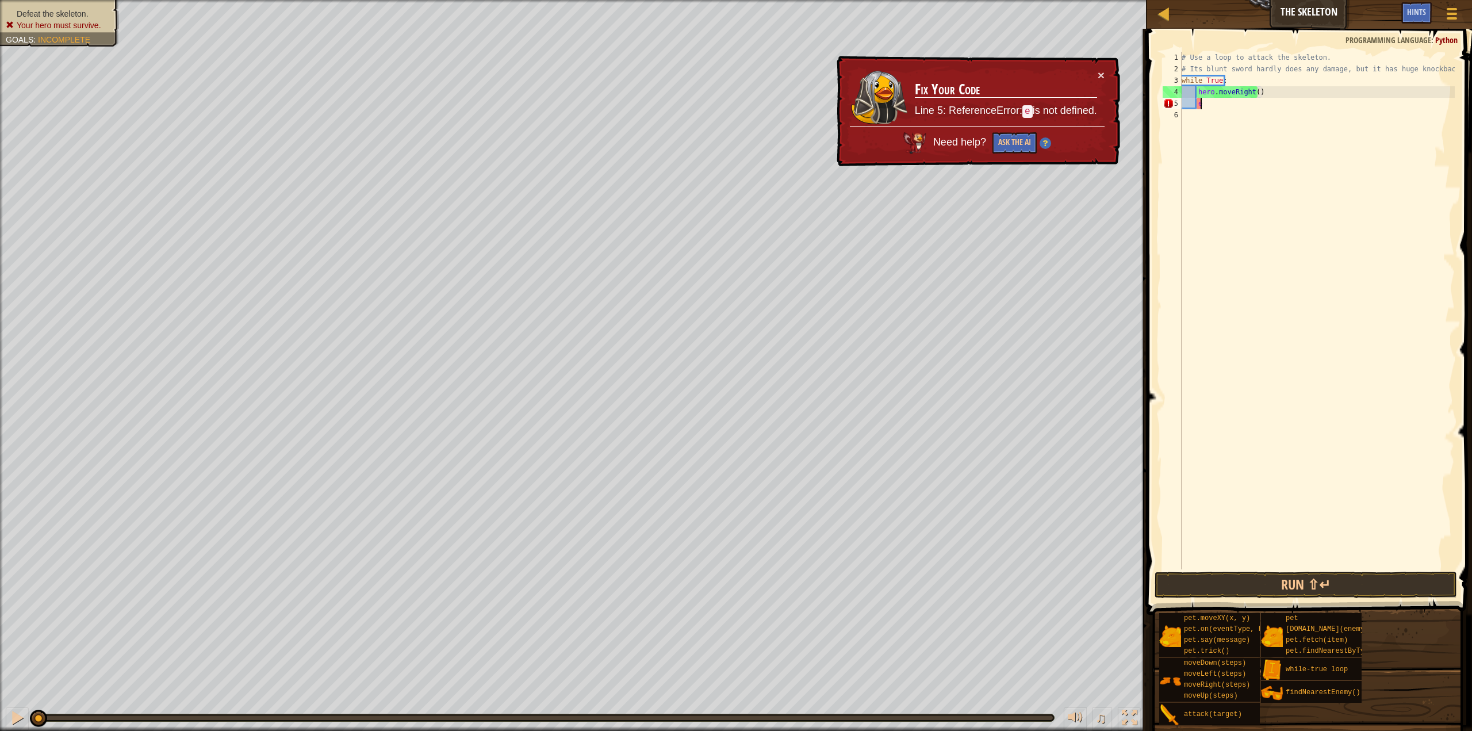
scroll to position [5, 1]
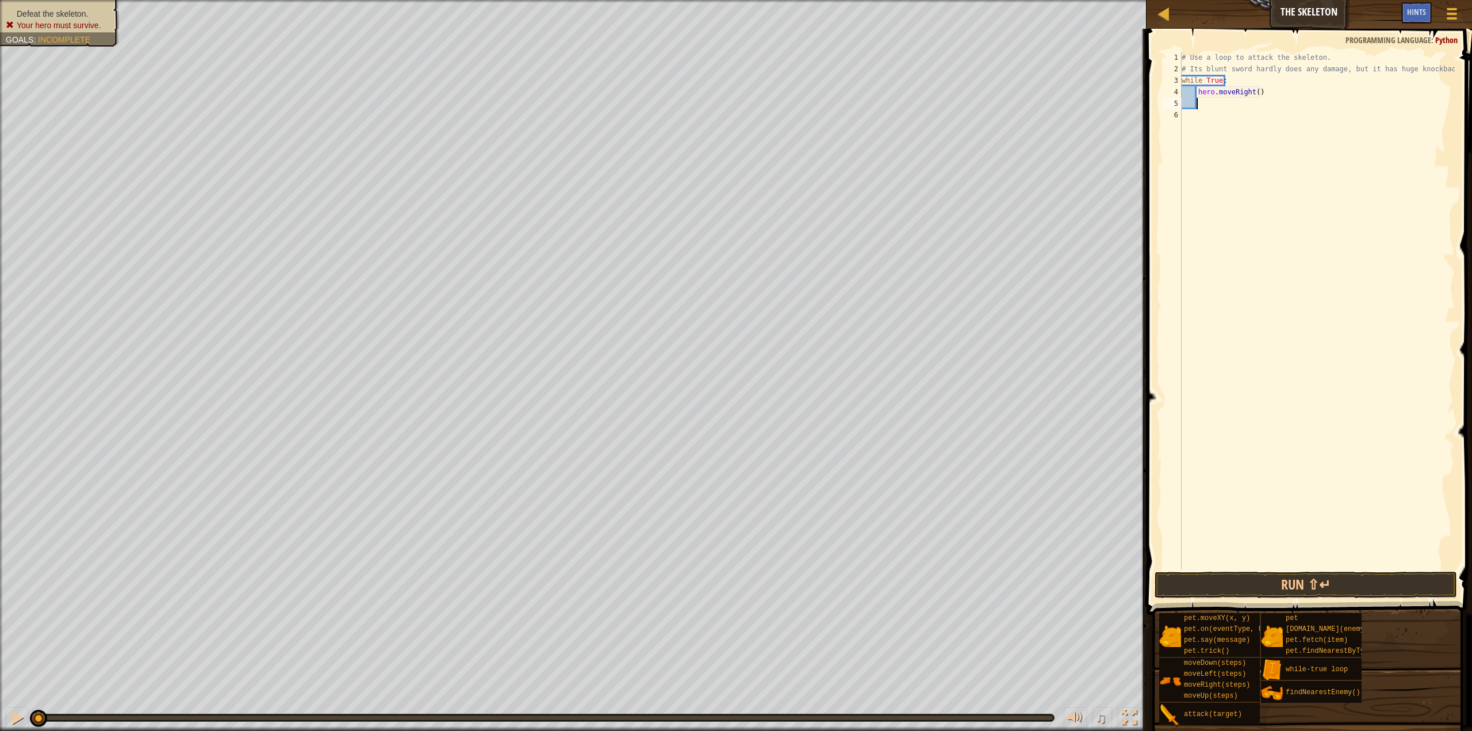
type textarea "h"
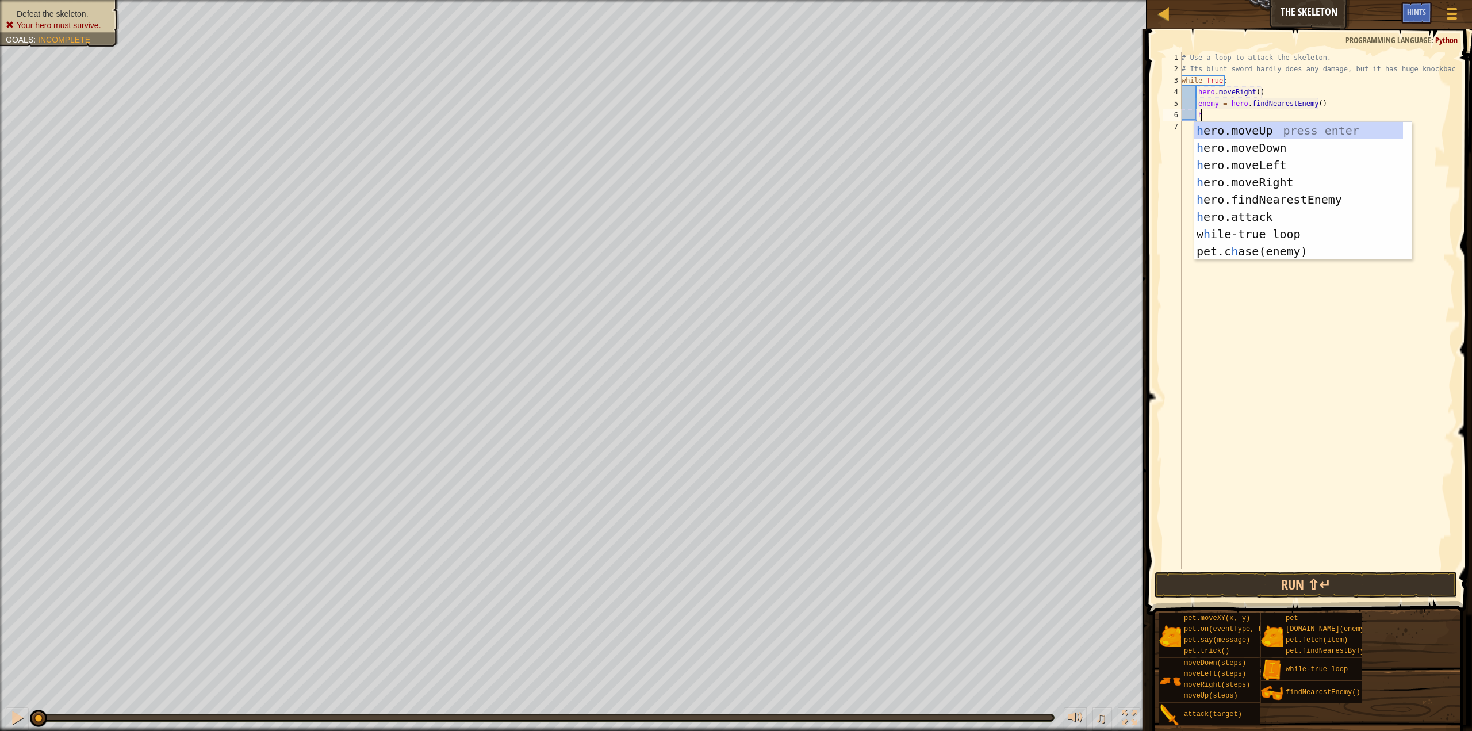
scroll to position [5, 2]
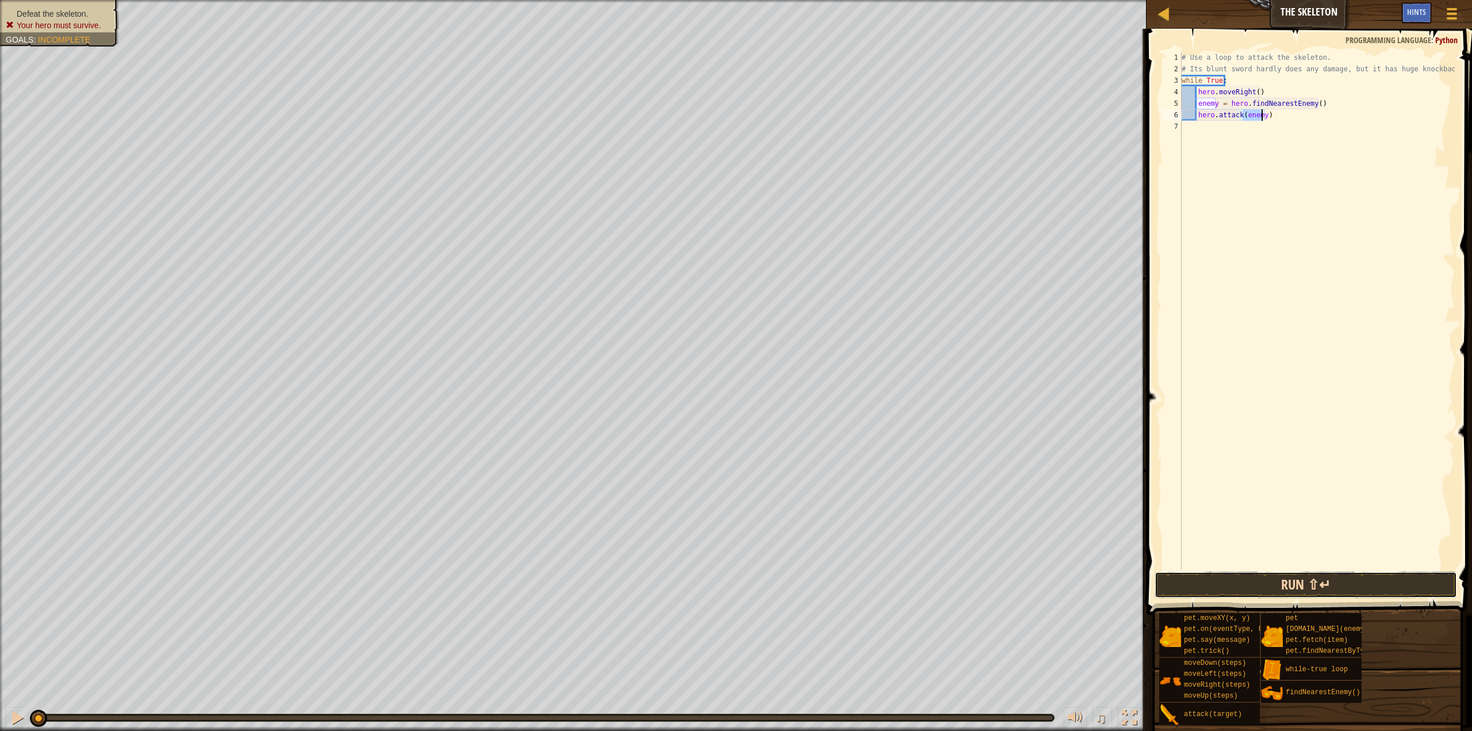
click at [1368, 584] on button "Run ⇧↵" at bounding box center [1305, 584] width 302 height 26
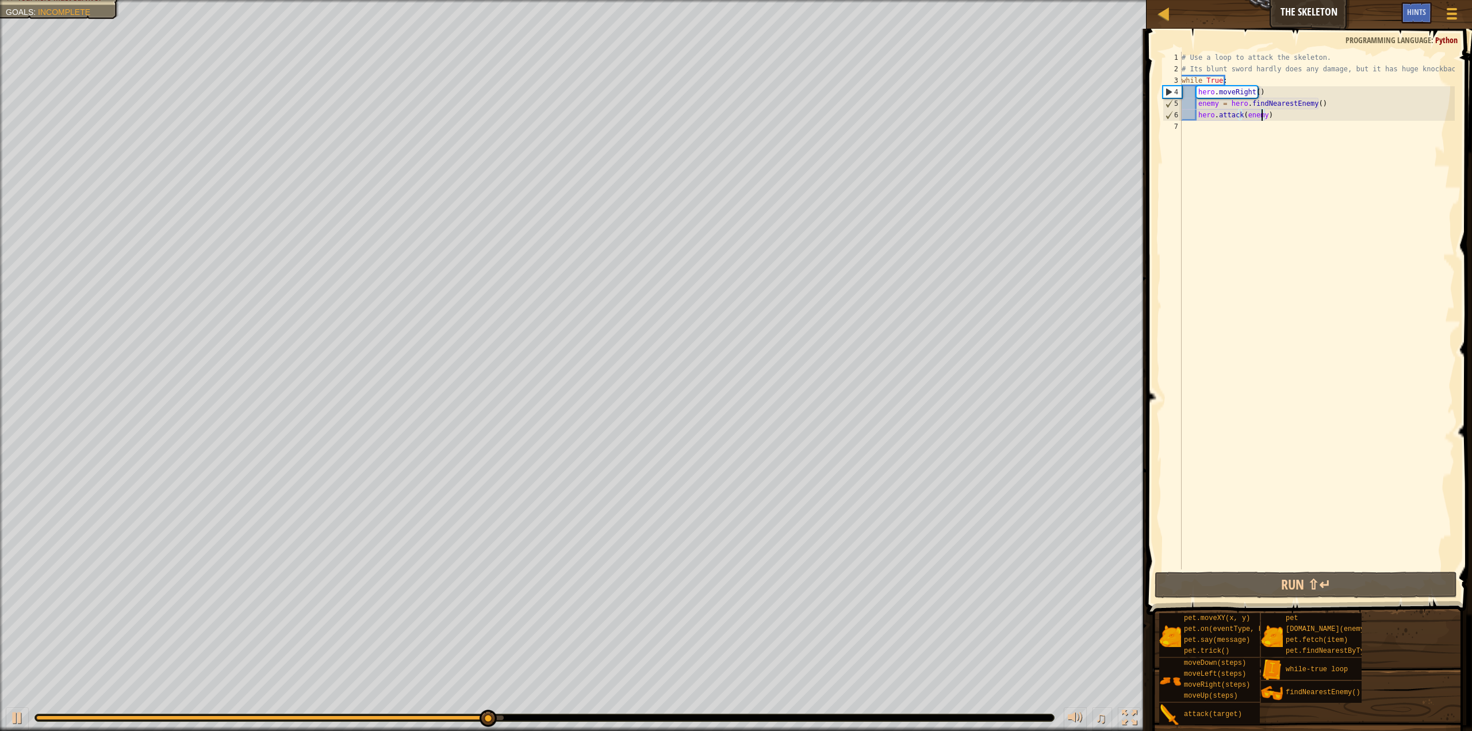
click at [1288, 90] on div "# Use a loop to attack the skeleton. # Its blunt sword hardly does any damage, …" at bounding box center [1316, 322] width 275 height 540
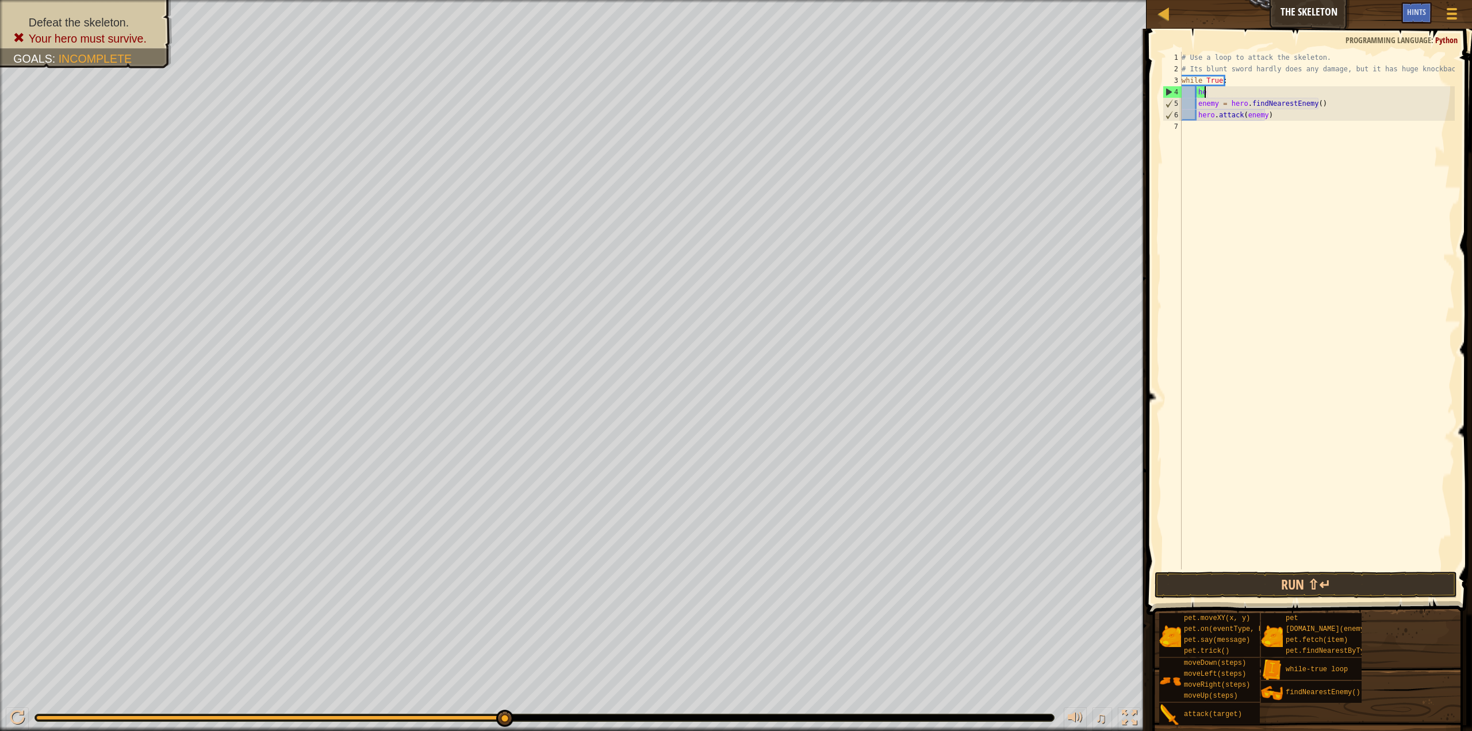
type textarea "h"
click at [1268, 581] on button "Run ⇧↵" at bounding box center [1305, 584] width 302 height 26
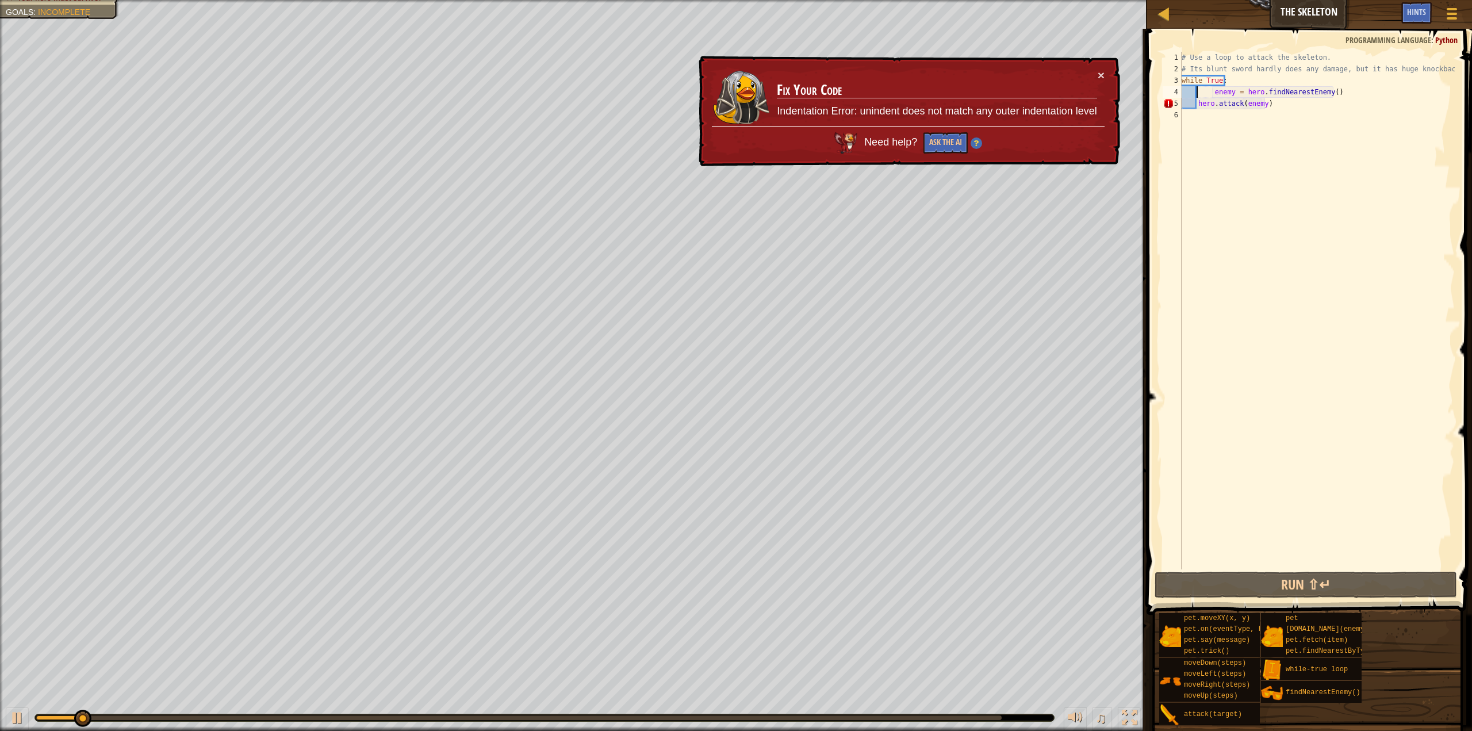
type textarea "enemy = hero.findNearestEnemy()"
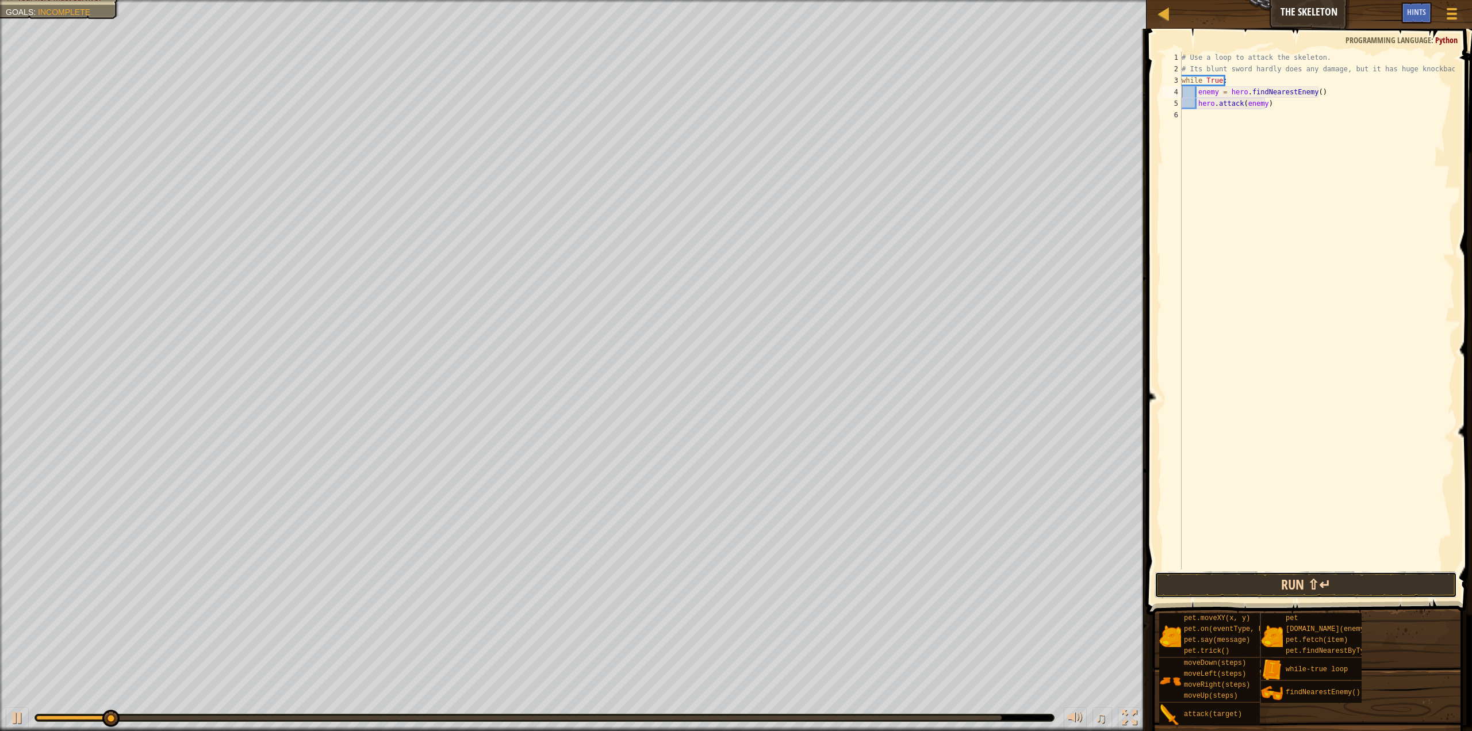
click at [1306, 579] on button "Run ⇧↵" at bounding box center [1305, 584] width 302 height 26
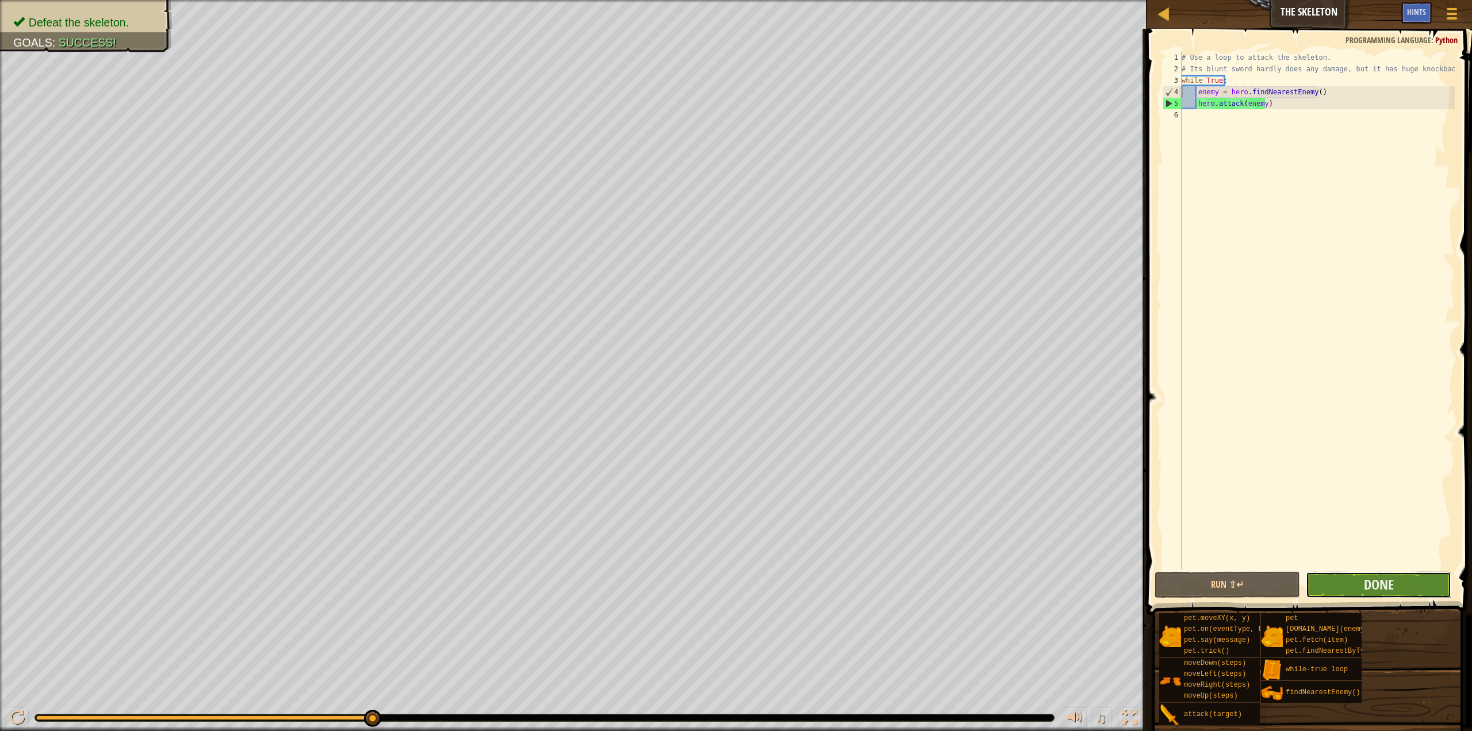
click at [1358, 591] on button "Done" at bounding box center [1378, 584] width 145 height 26
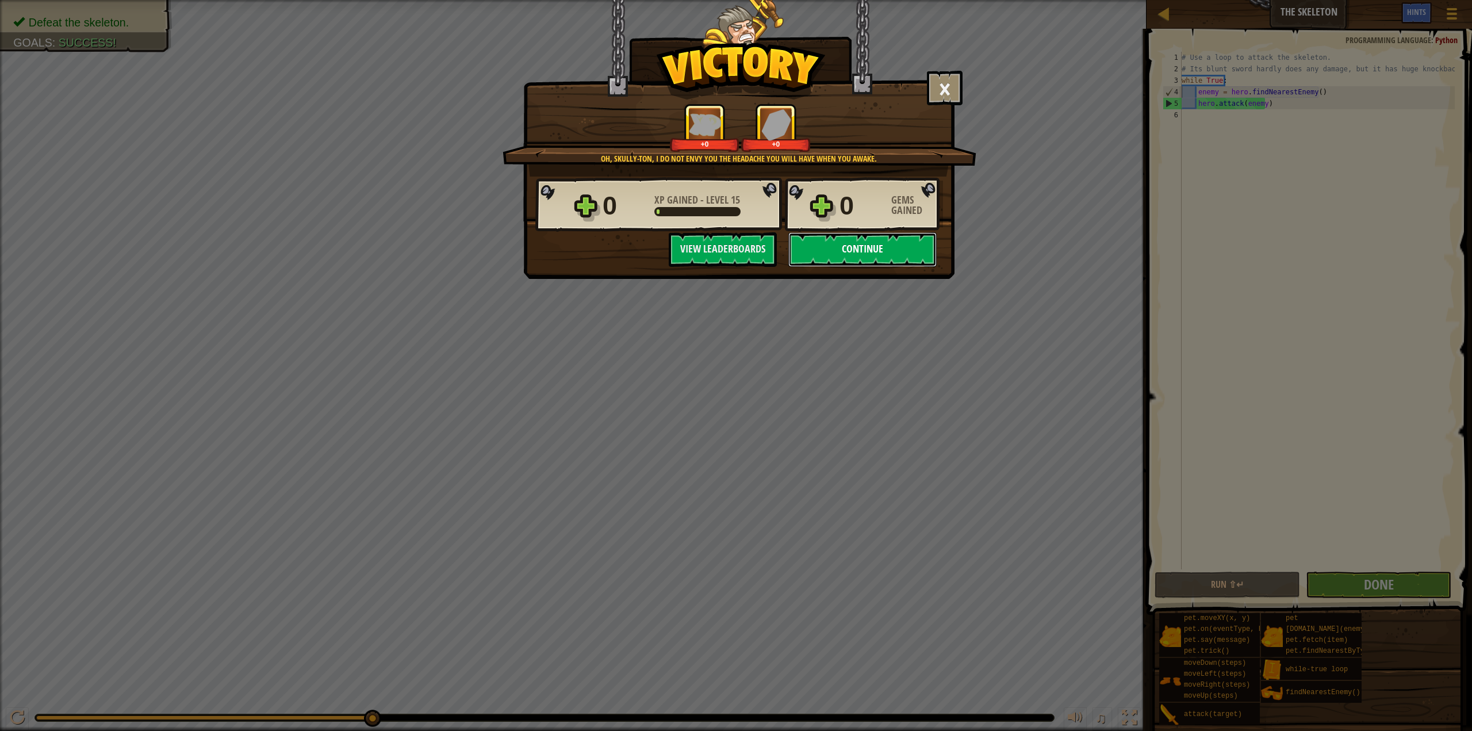
click at [874, 243] on button "Continue" at bounding box center [862, 249] width 148 height 34
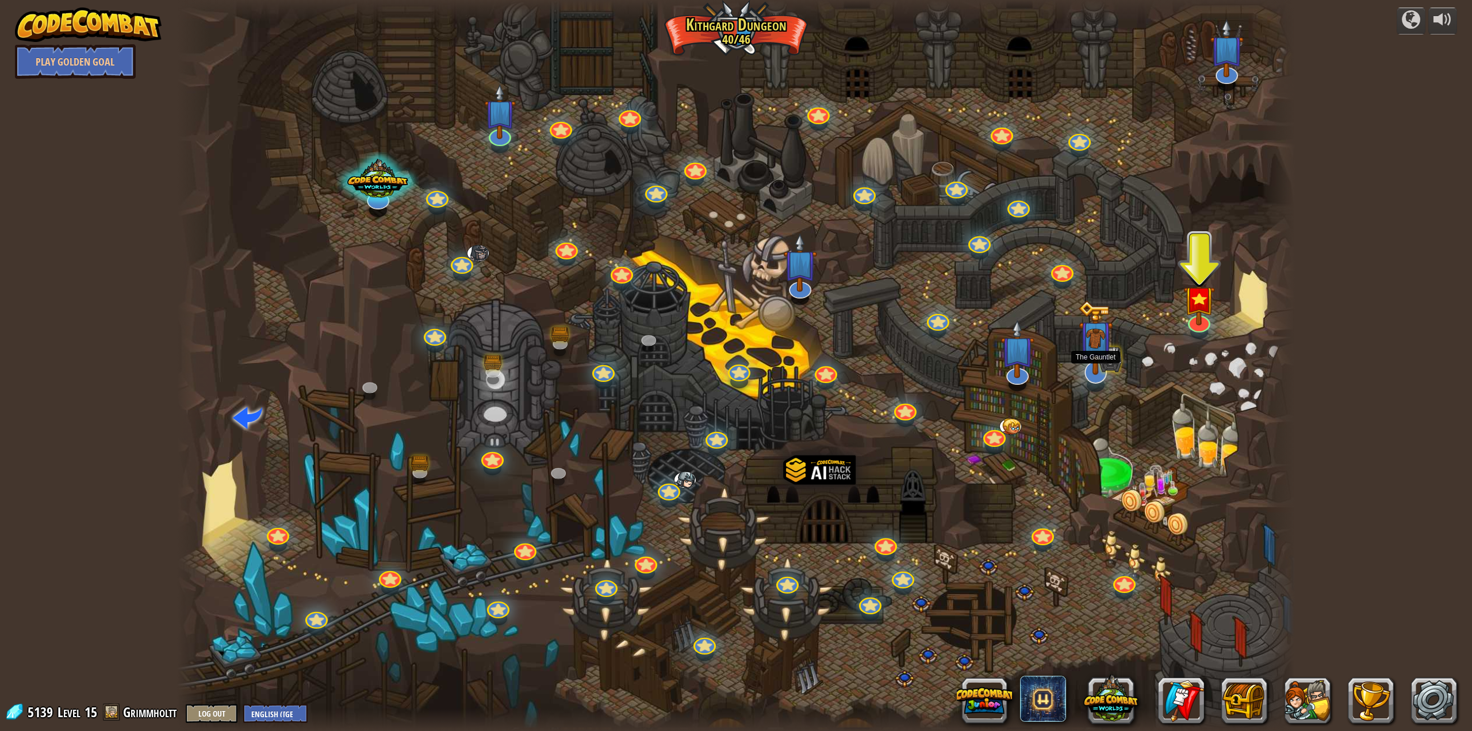
click at [1093, 378] on div at bounding box center [1095, 372] width 22 height 22
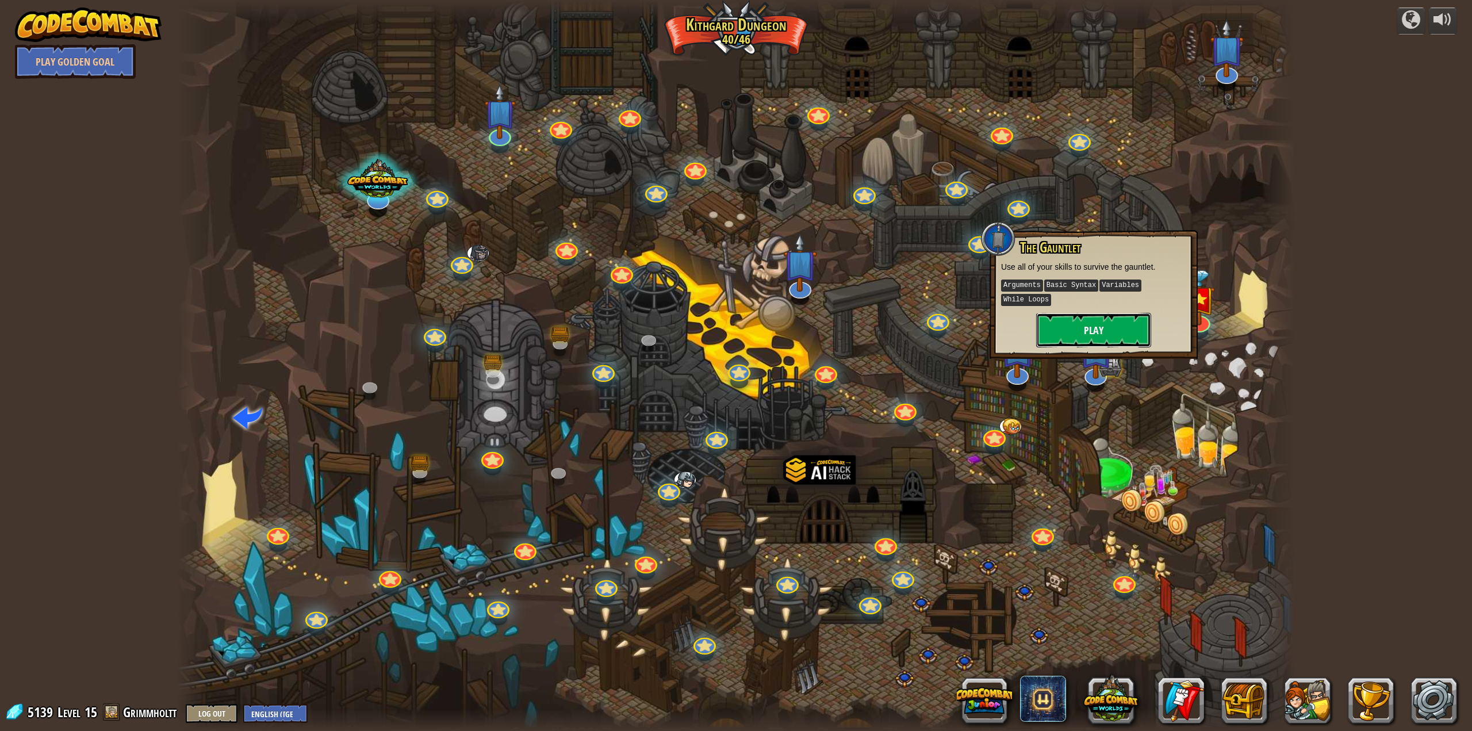
click at [1076, 313] on button "Play" at bounding box center [1093, 330] width 115 height 34
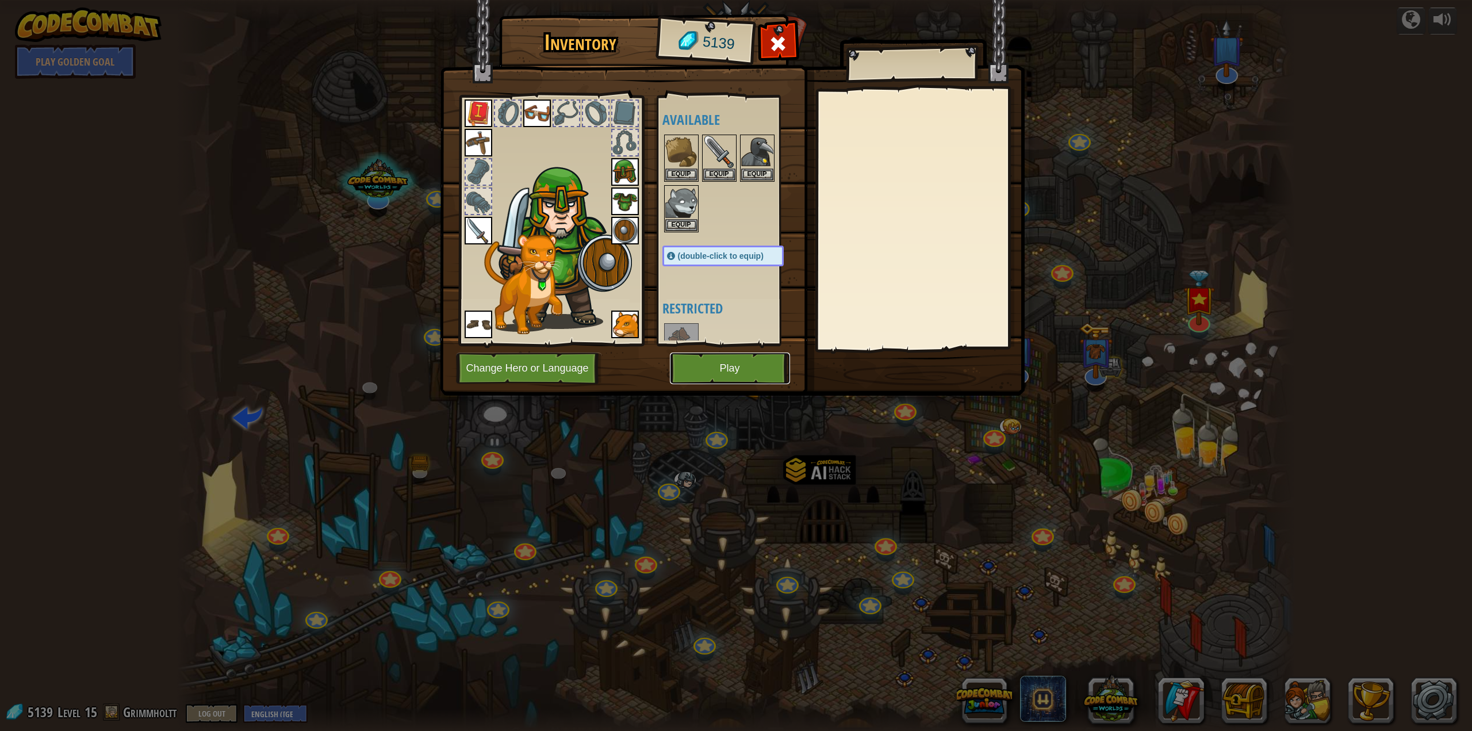
click at [740, 363] on button "Play" at bounding box center [730, 368] width 120 height 32
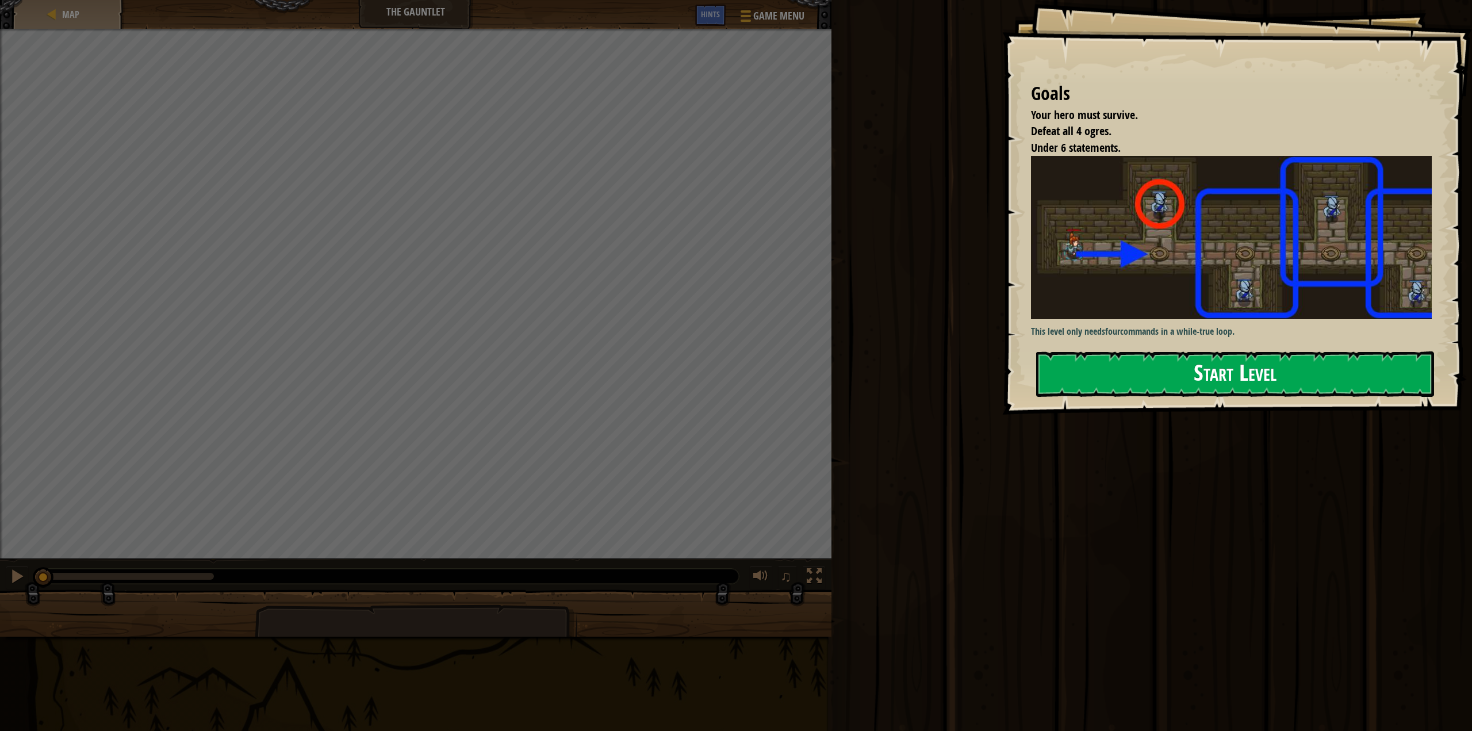
click at [1182, 363] on button "Start Level" at bounding box center [1235, 373] width 398 height 45
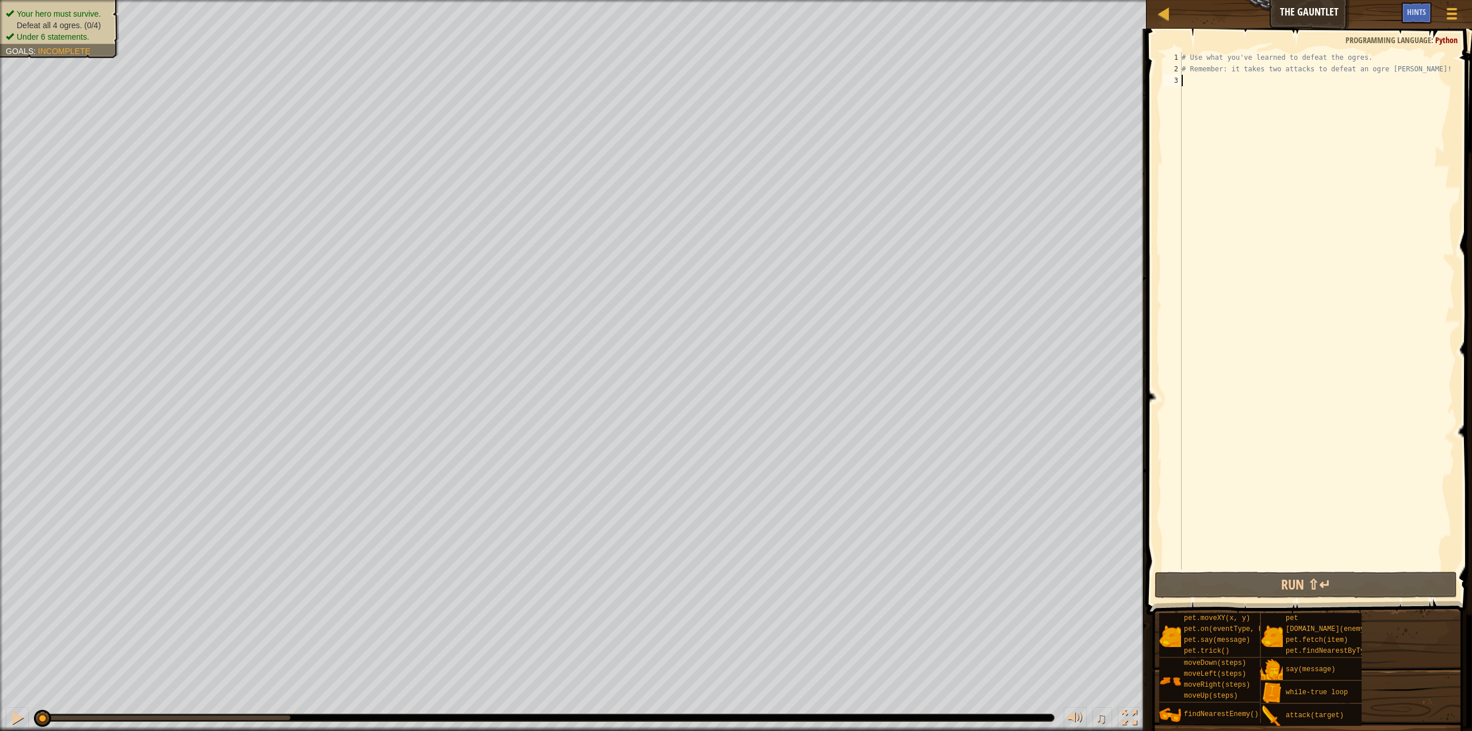
type textarea "w"
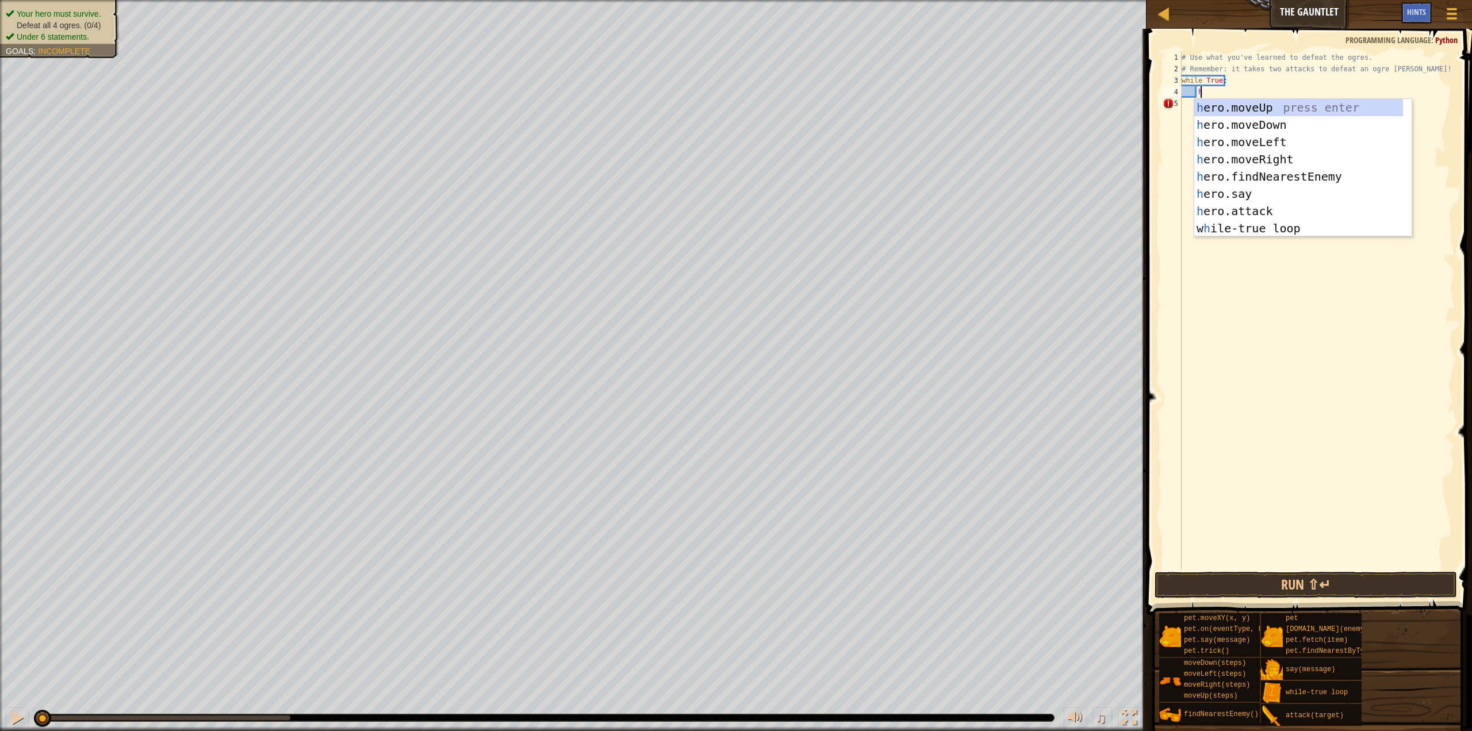
type textarea "hr"
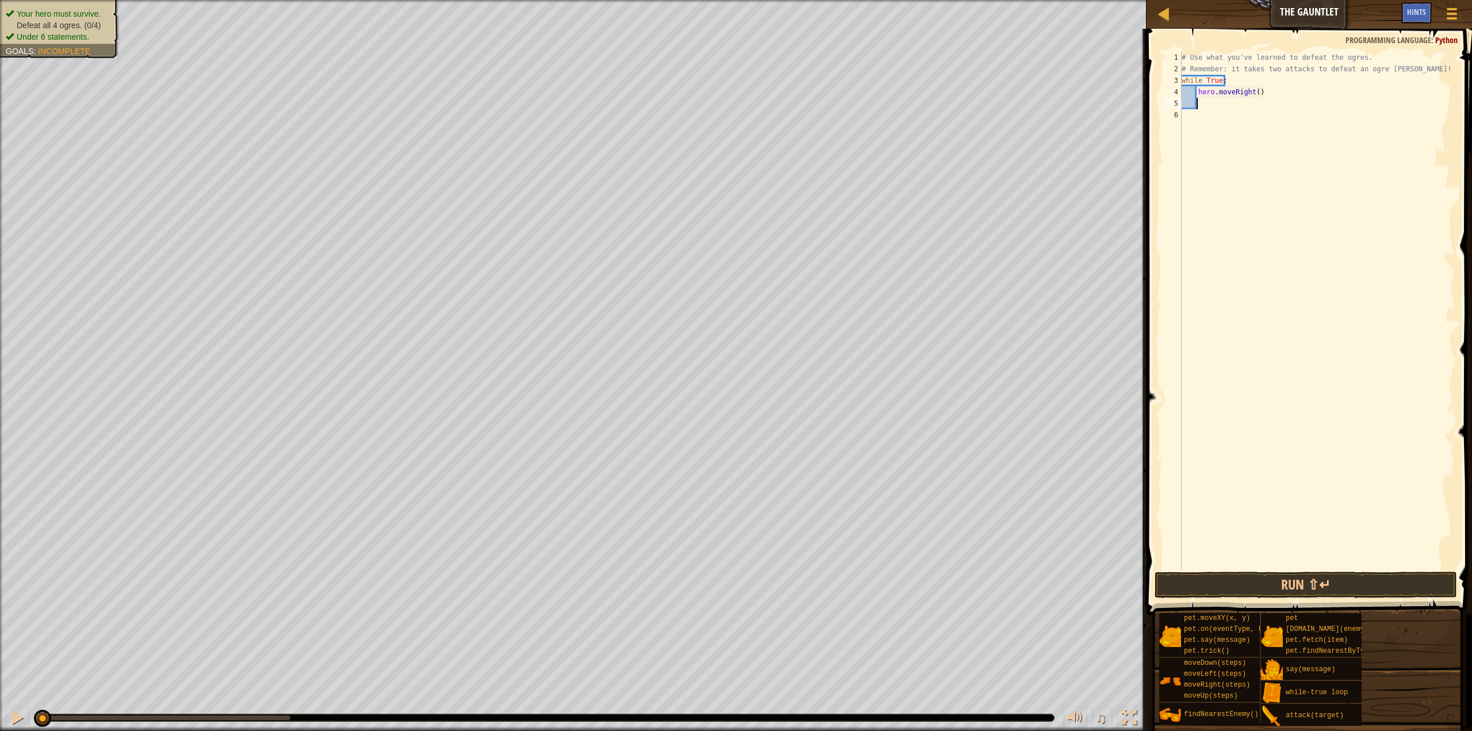
scroll to position [5, 1]
type textarea "h"
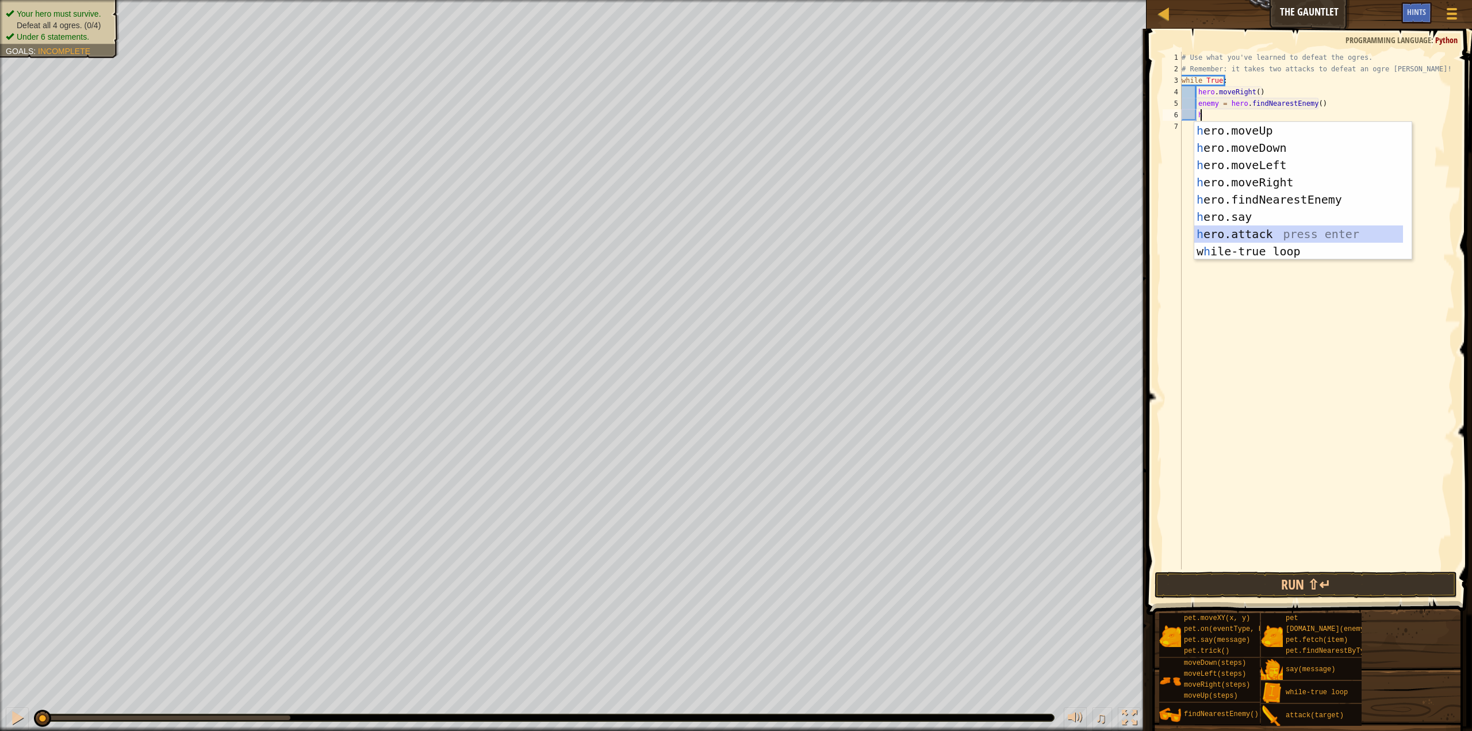
type textarea "hero.attack(enemy)"
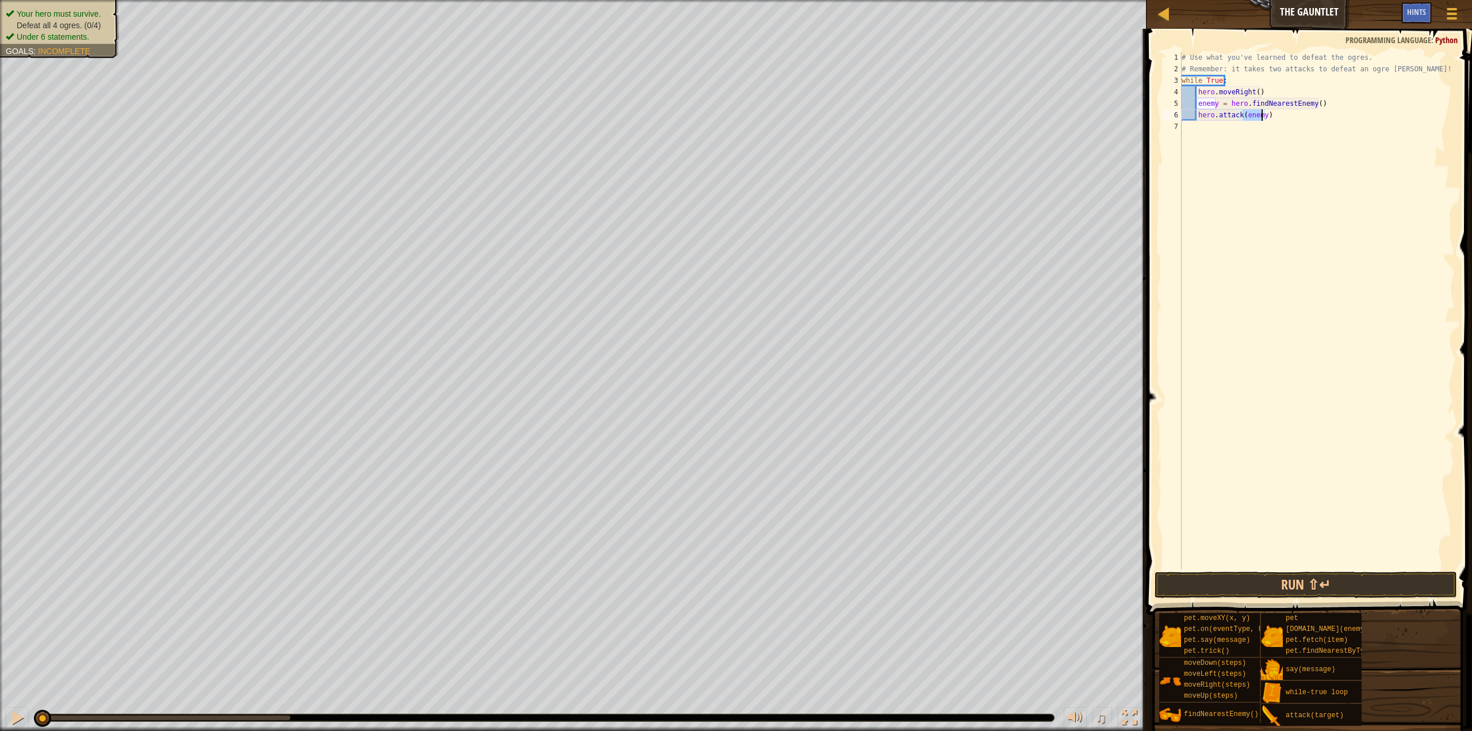
click at [1304, 494] on div "# Use what you've learned to defeat the ogres. # Remember: it takes two attacks…" at bounding box center [1316, 322] width 275 height 540
click at [1299, 582] on button "Run ⇧↵" at bounding box center [1305, 584] width 302 height 26
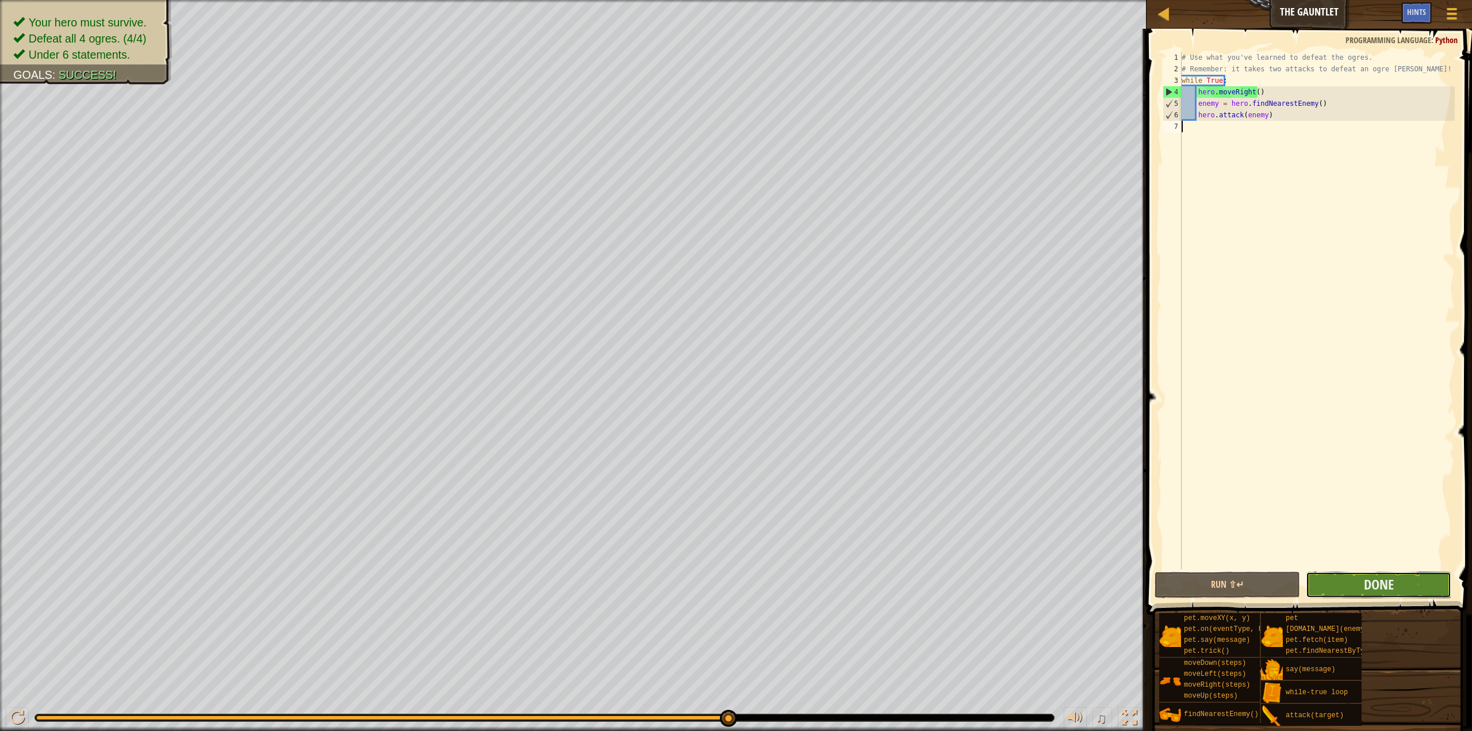
click at [1408, 585] on button "Done" at bounding box center [1378, 584] width 145 height 26
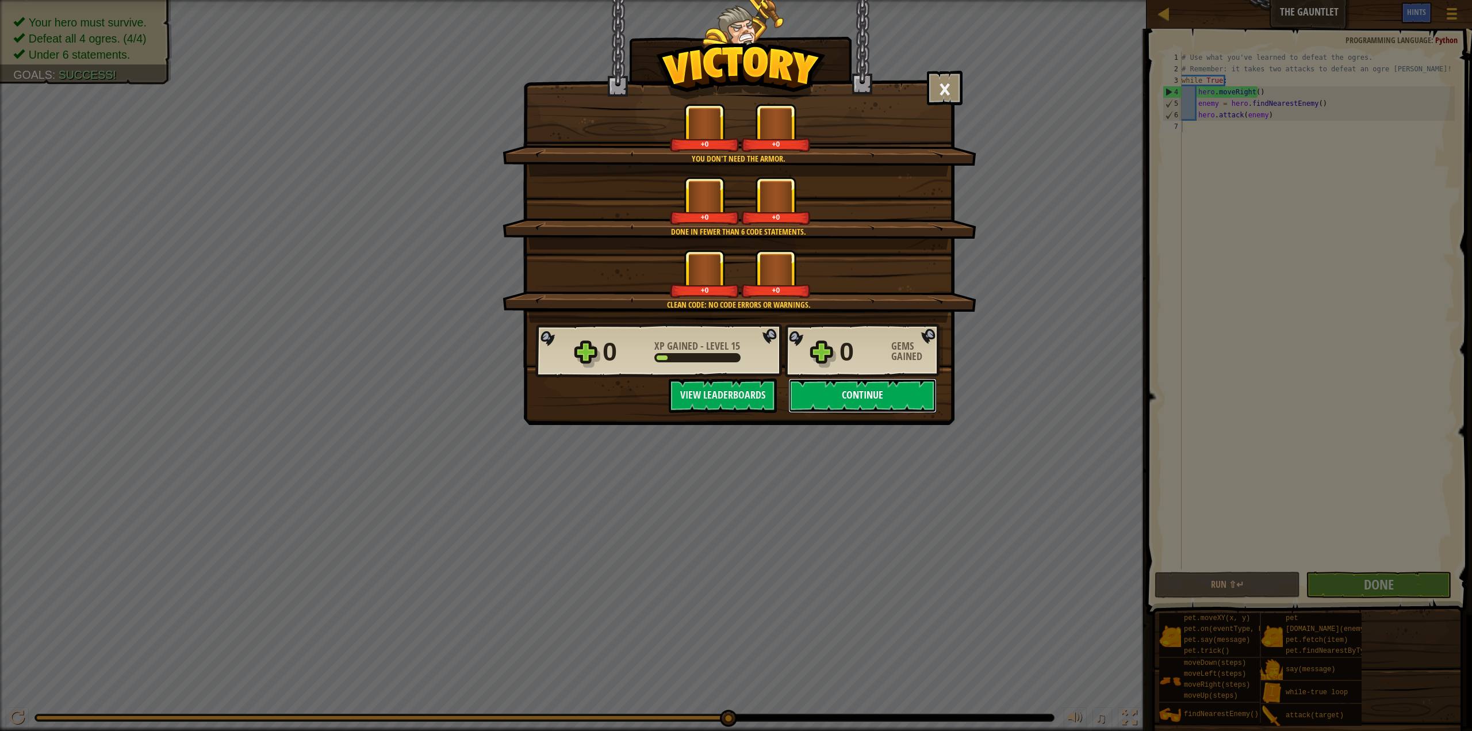
click at [886, 395] on button "Continue" at bounding box center [862, 395] width 148 height 34
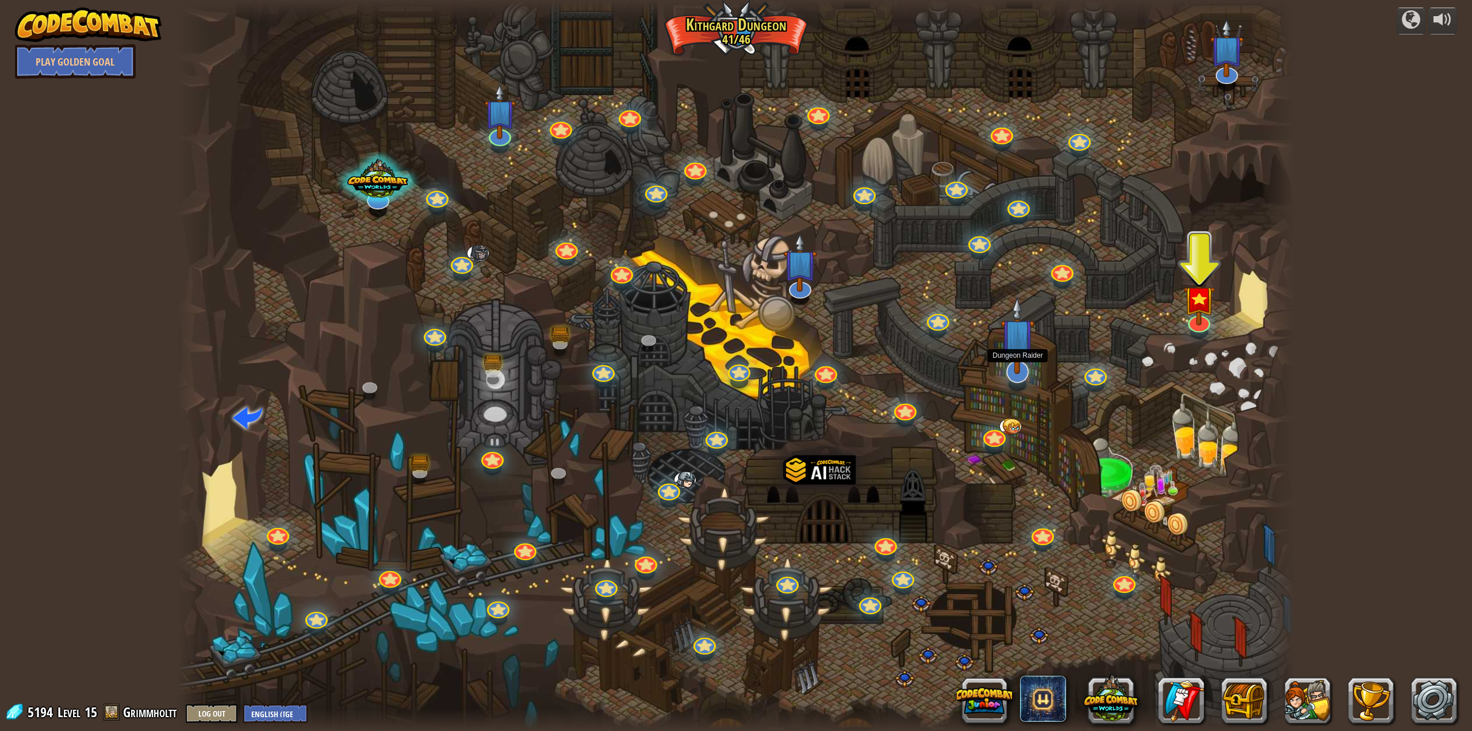
click at [1013, 378] on div at bounding box center [1017, 371] width 22 height 22
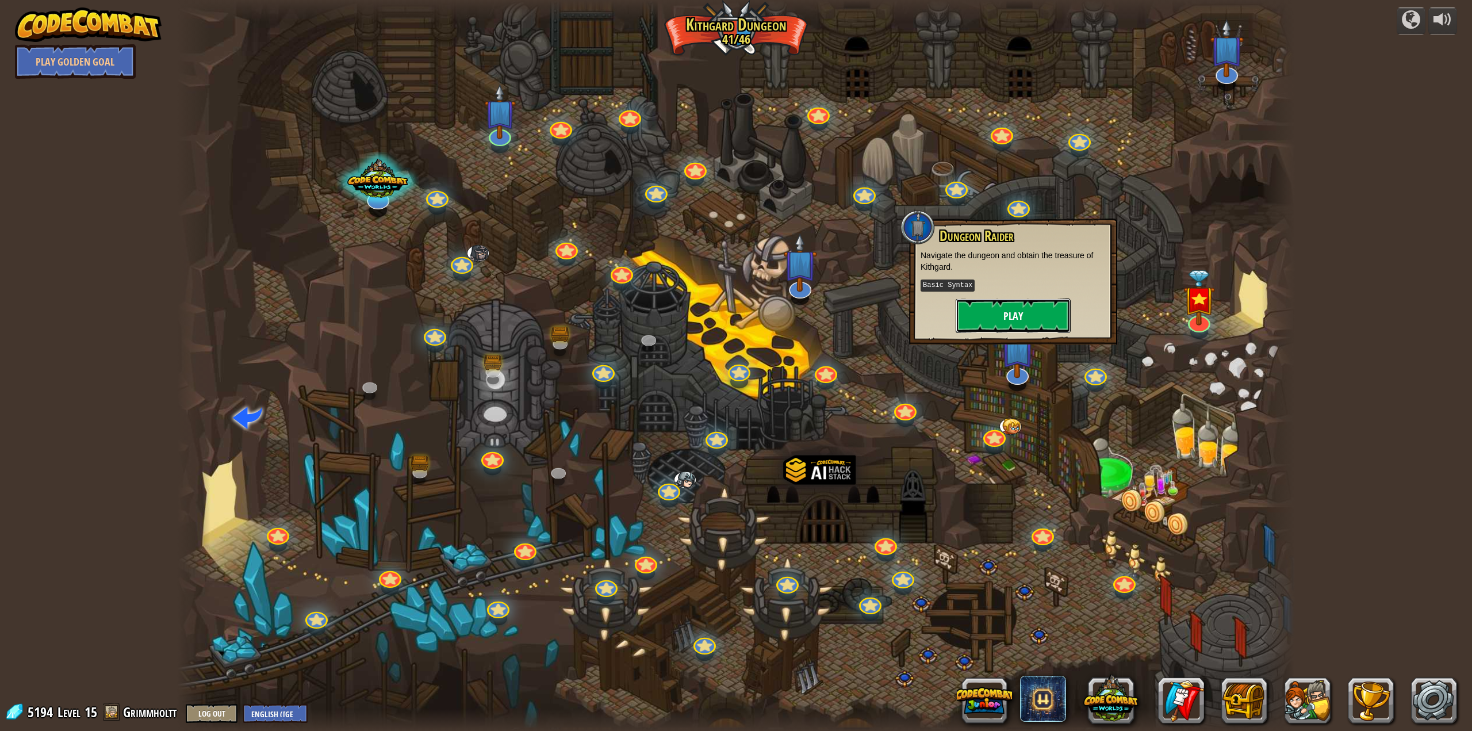
click at [1014, 313] on button "Play" at bounding box center [1012, 315] width 115 height 34
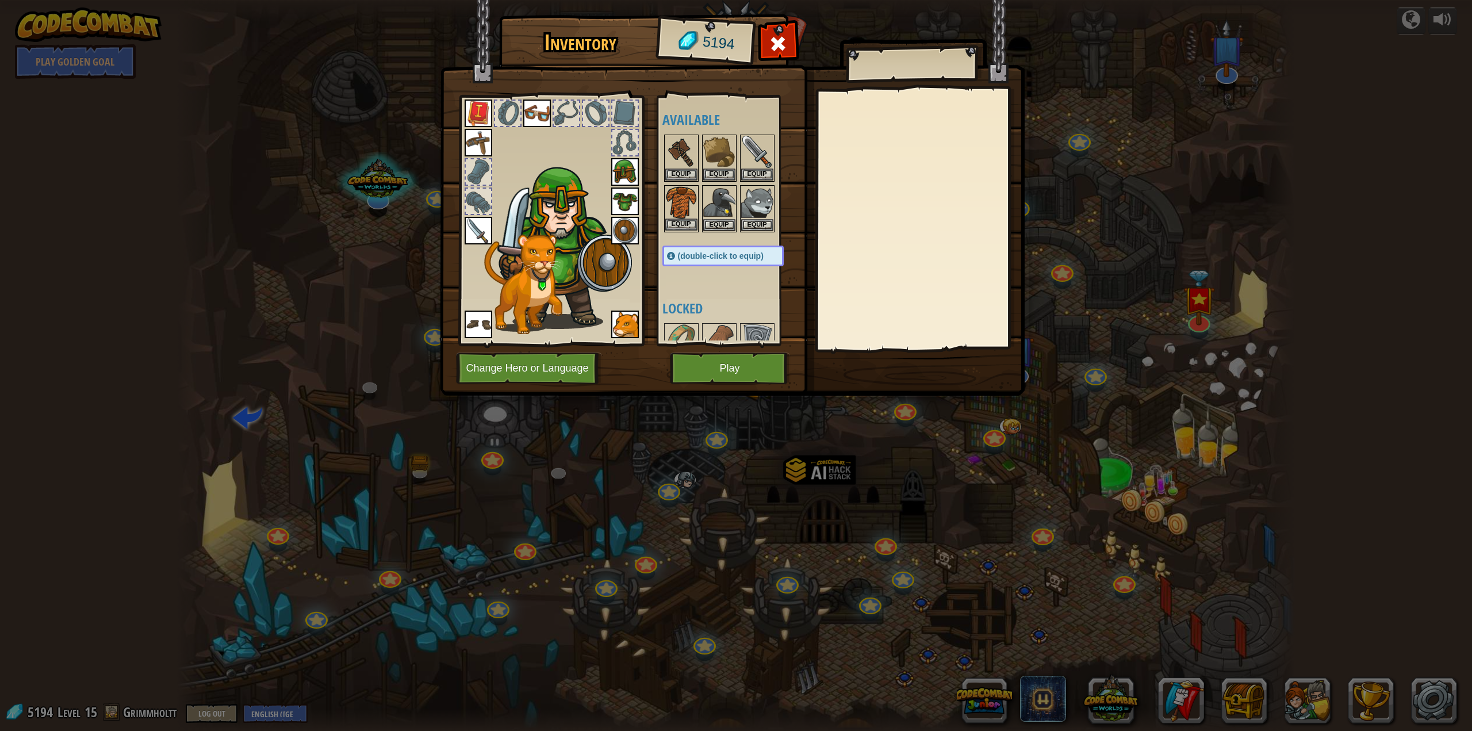
click at [683, 200] on img at bounding box center [681, 202] width 32 height 32
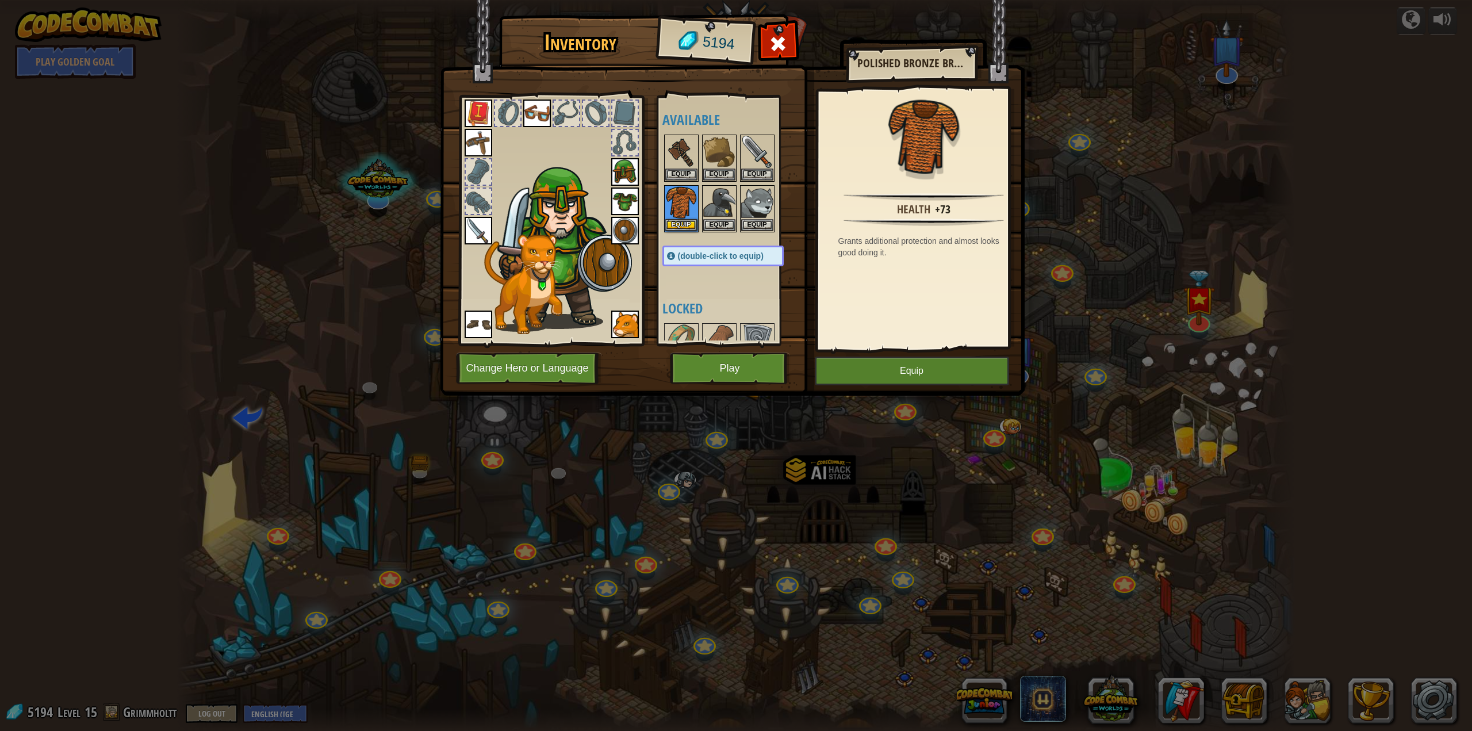
click at [625, 197] on img at bounding box center [625, 201] width 28 height 28
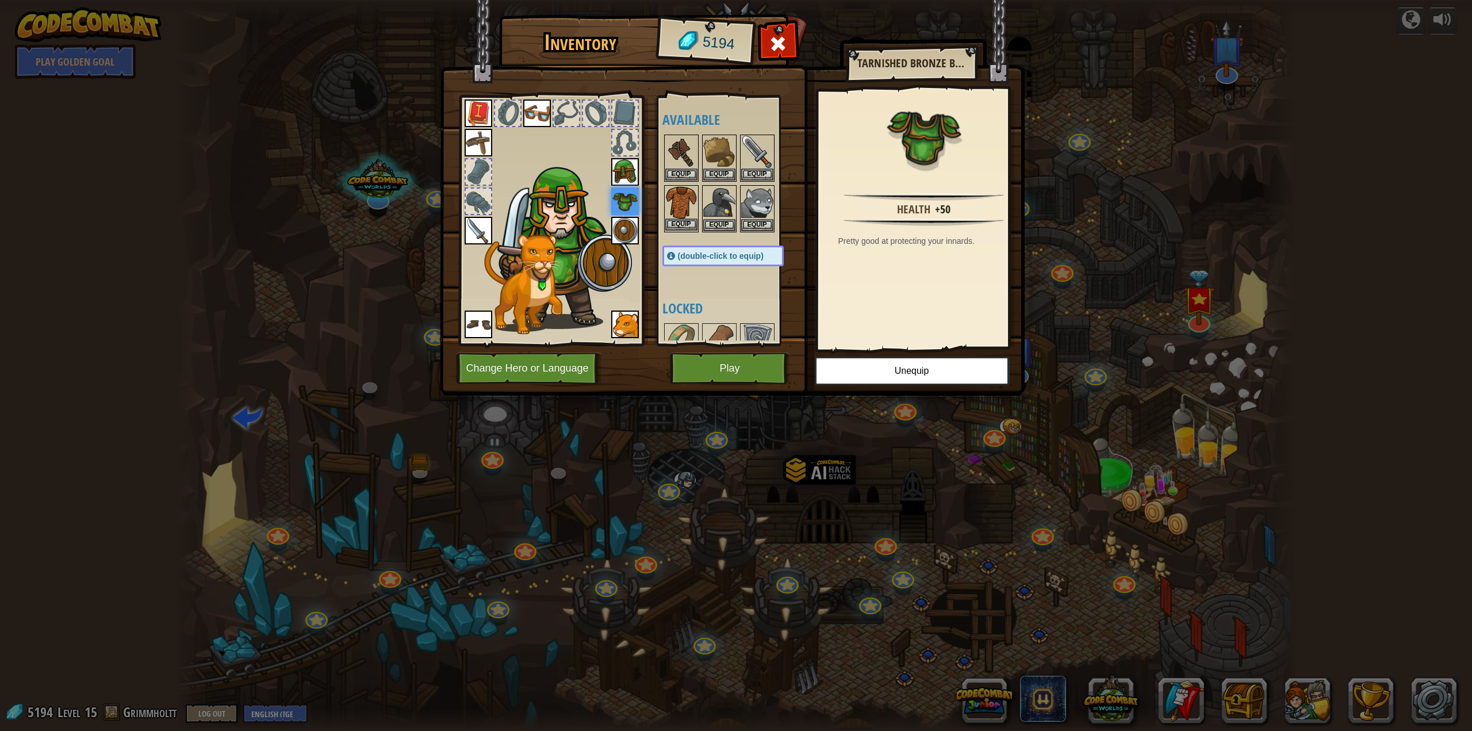
click at [681, 199] on img at bounding box center [681, 202] width 32 height 32
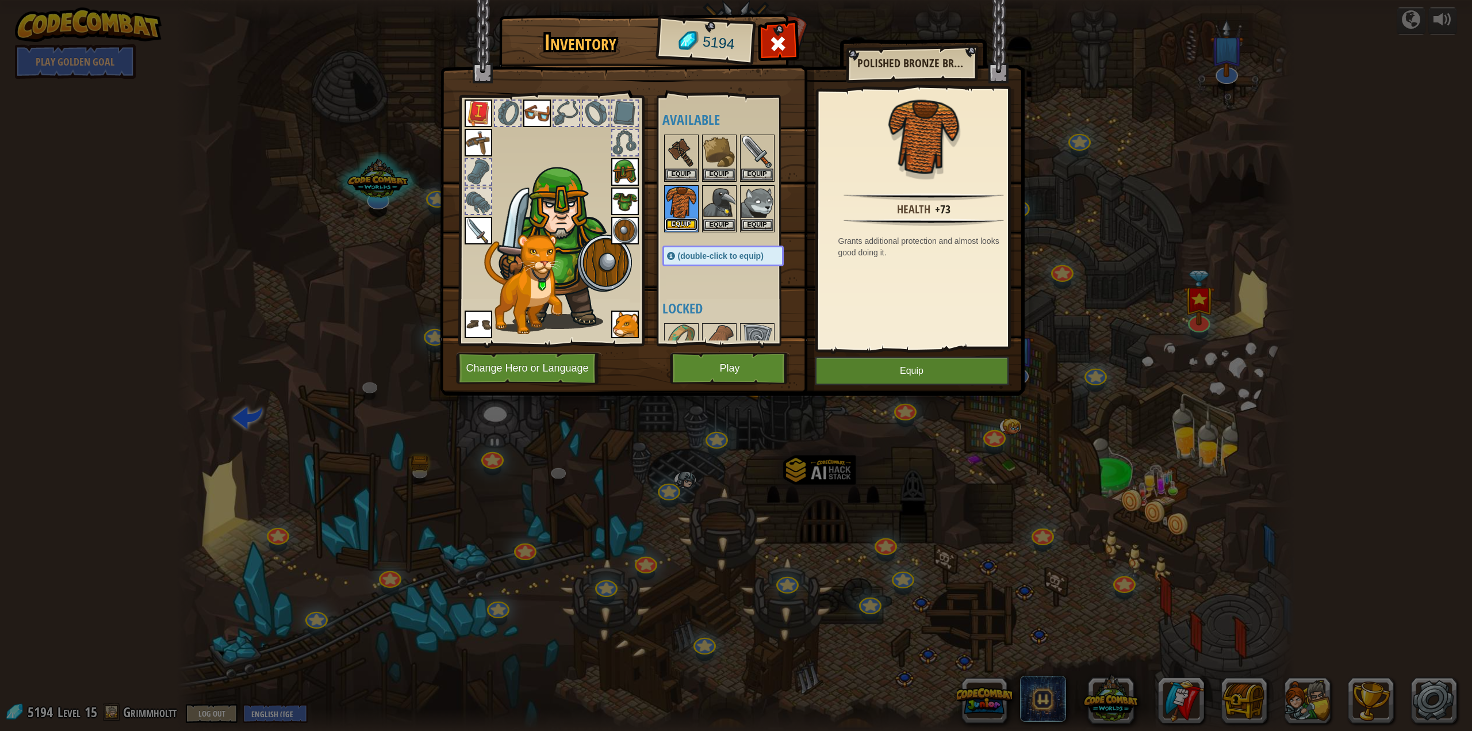
click at [680, 222] on button "Equip" at bounding box center [681, 224] width 32 height 12
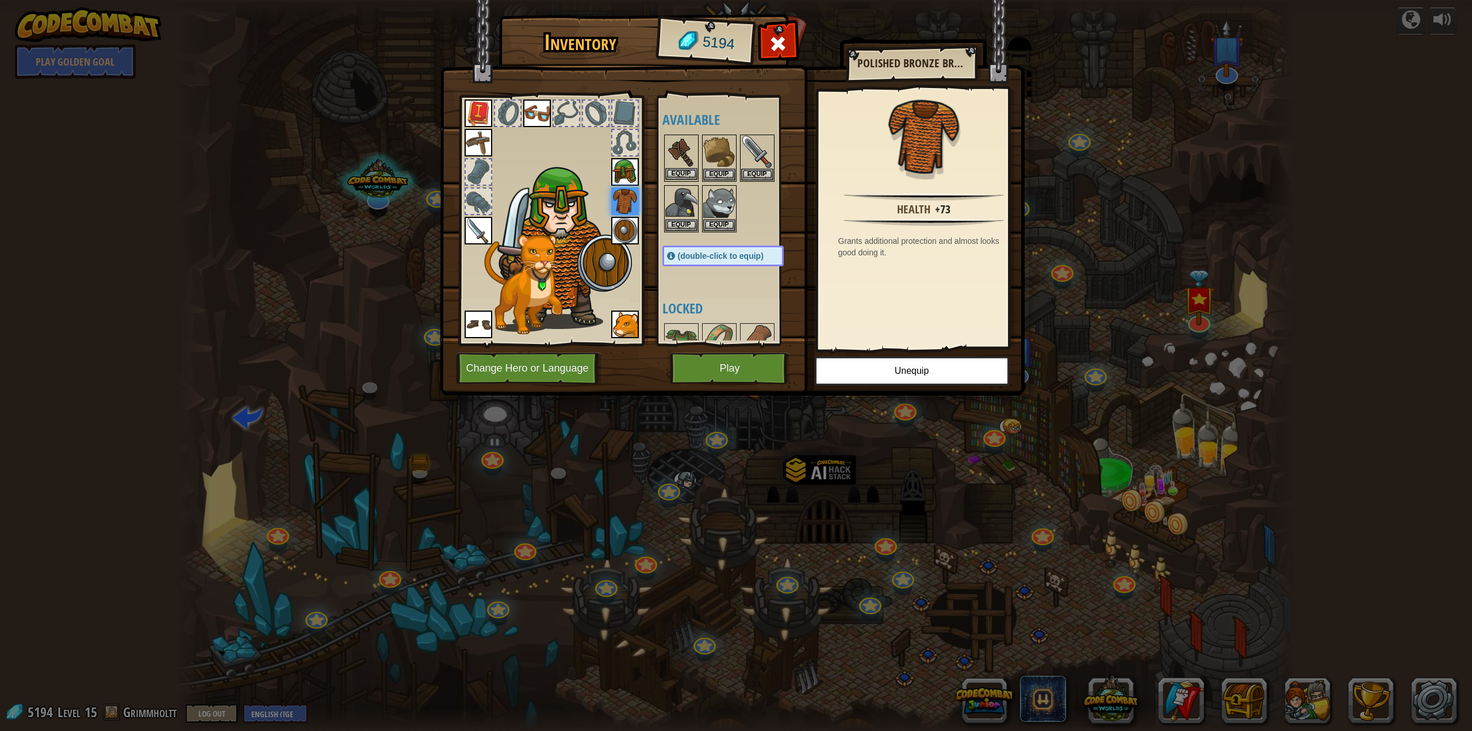
click at [684, 148] on img at bounding box center [681, 152] width 32 height 32
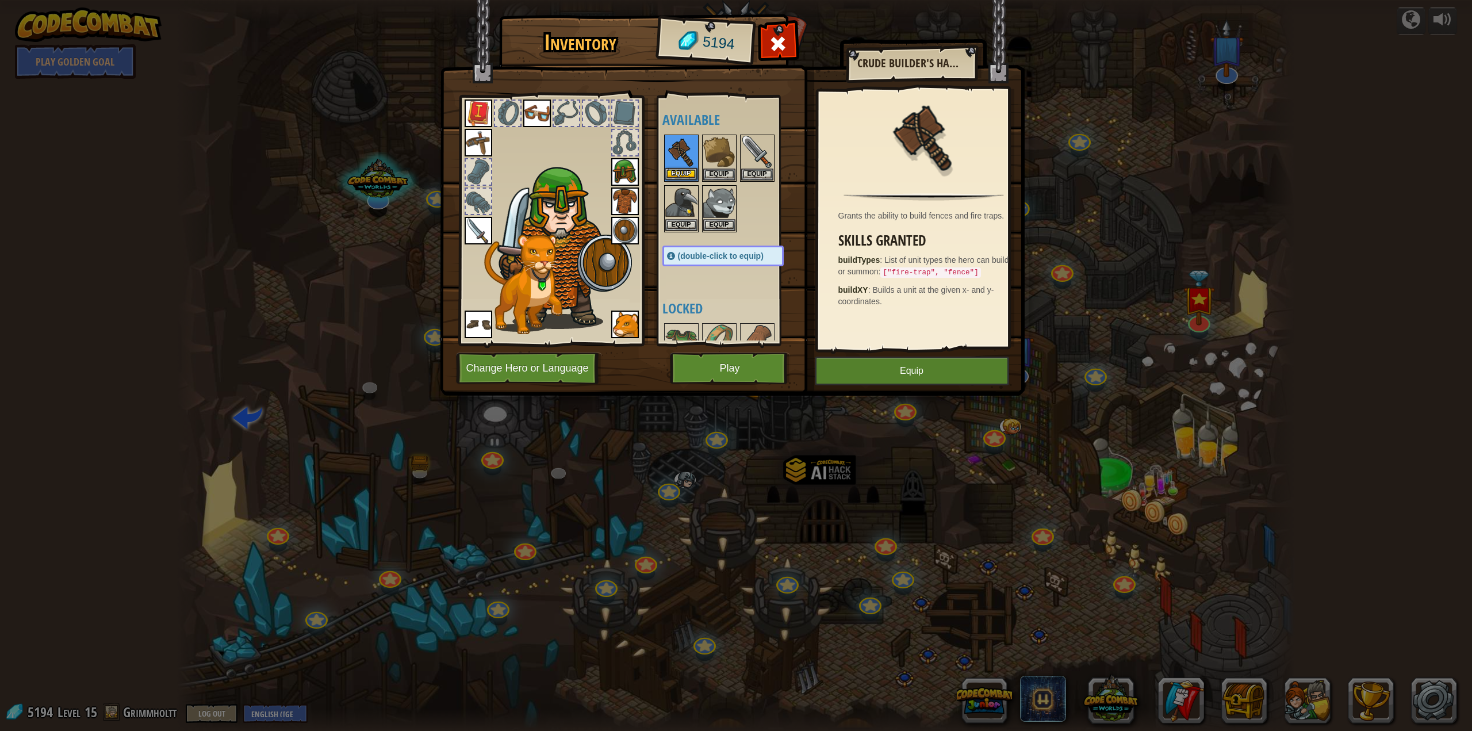
click at [683, 144] on img at bounding box center [681, 152] width 32 height 32
click at [684, 172] on button "Equip" at bounding box center [681, 174] width 32 height 12
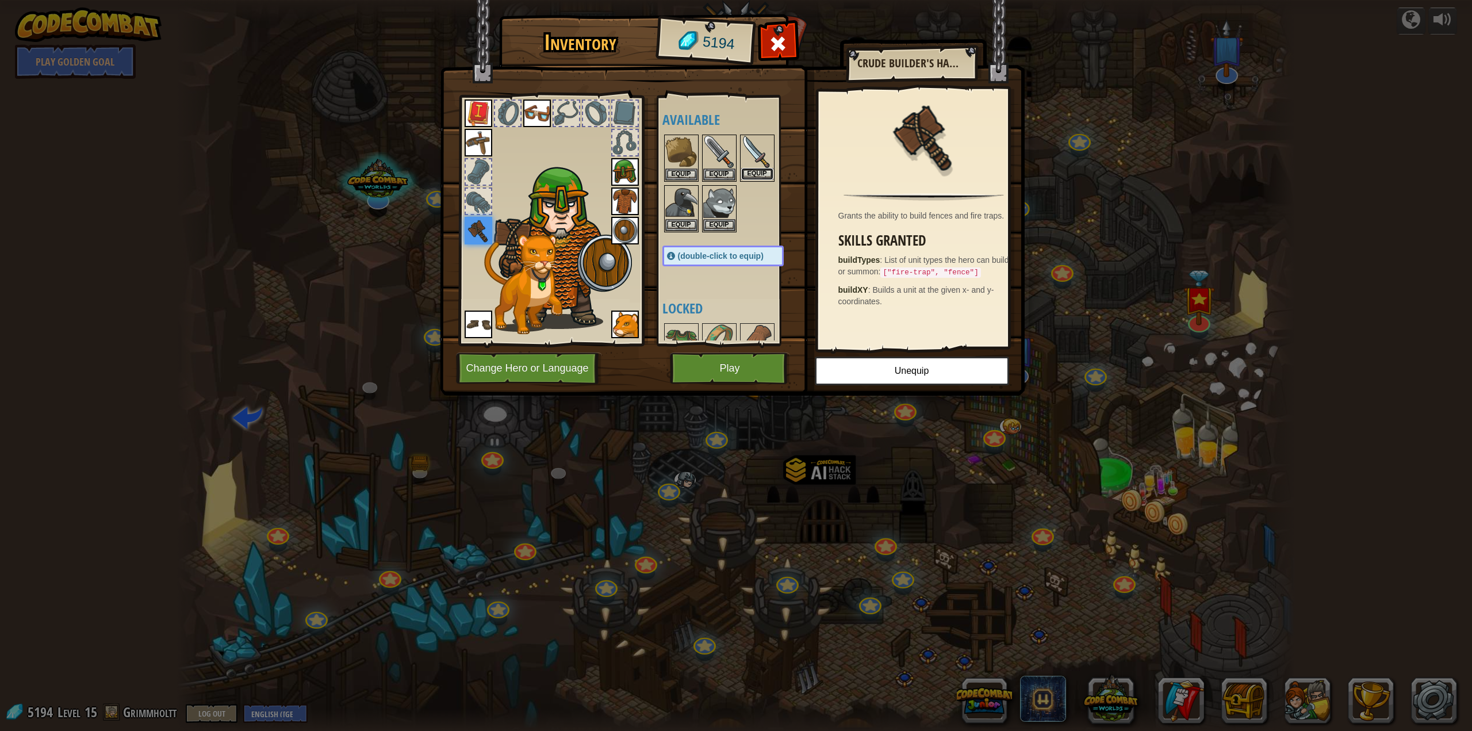
click at [768, 171] on button "Equip" at bounding box center [757, 174] width 32 height 12
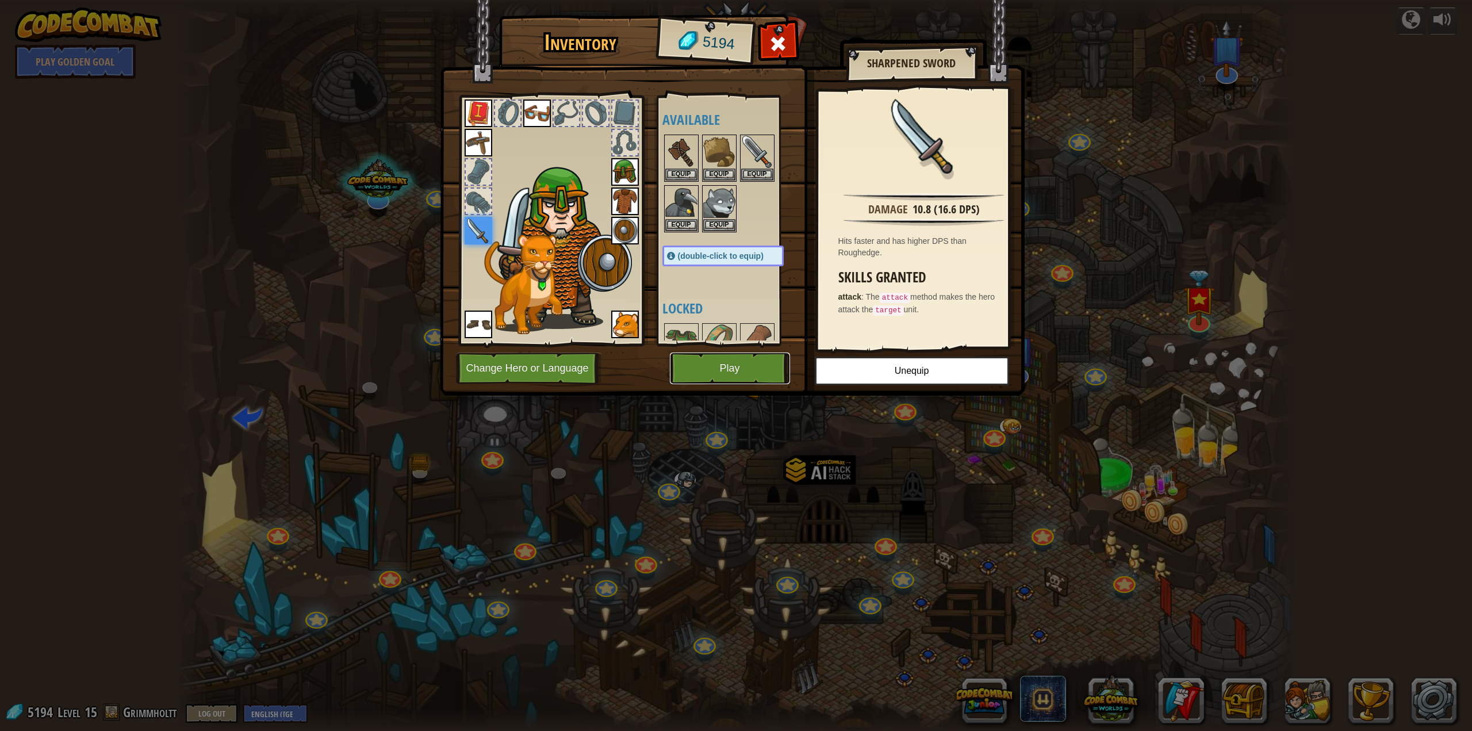
click at [743, 362] on button "Play" at bounding box center [730, 368] width 120 height 32
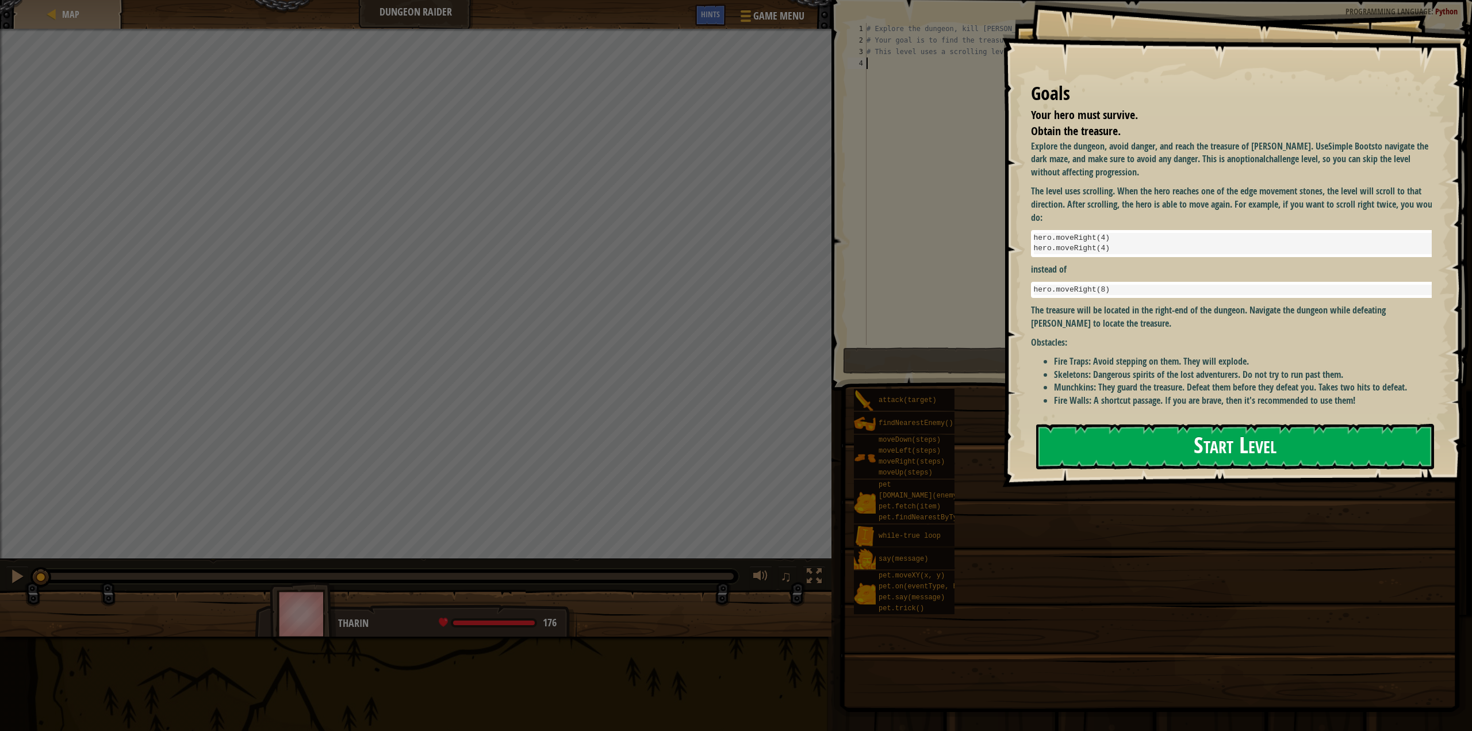
click at [1260, 448] on button "Start Level" at bounding box center [1235, 446] width 398 height 45
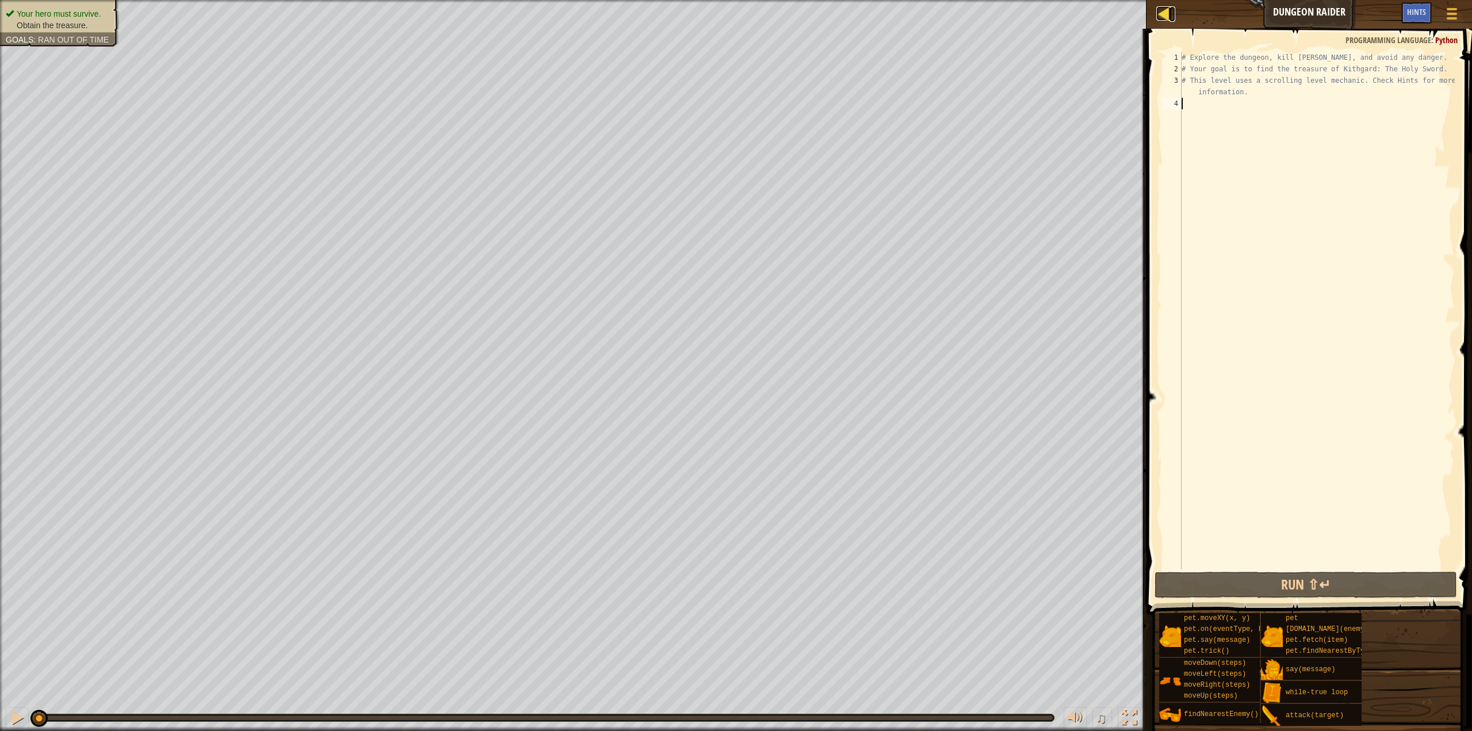
click at [1161, 14] on div at bounding box center [1163, 13] width 14 height 14
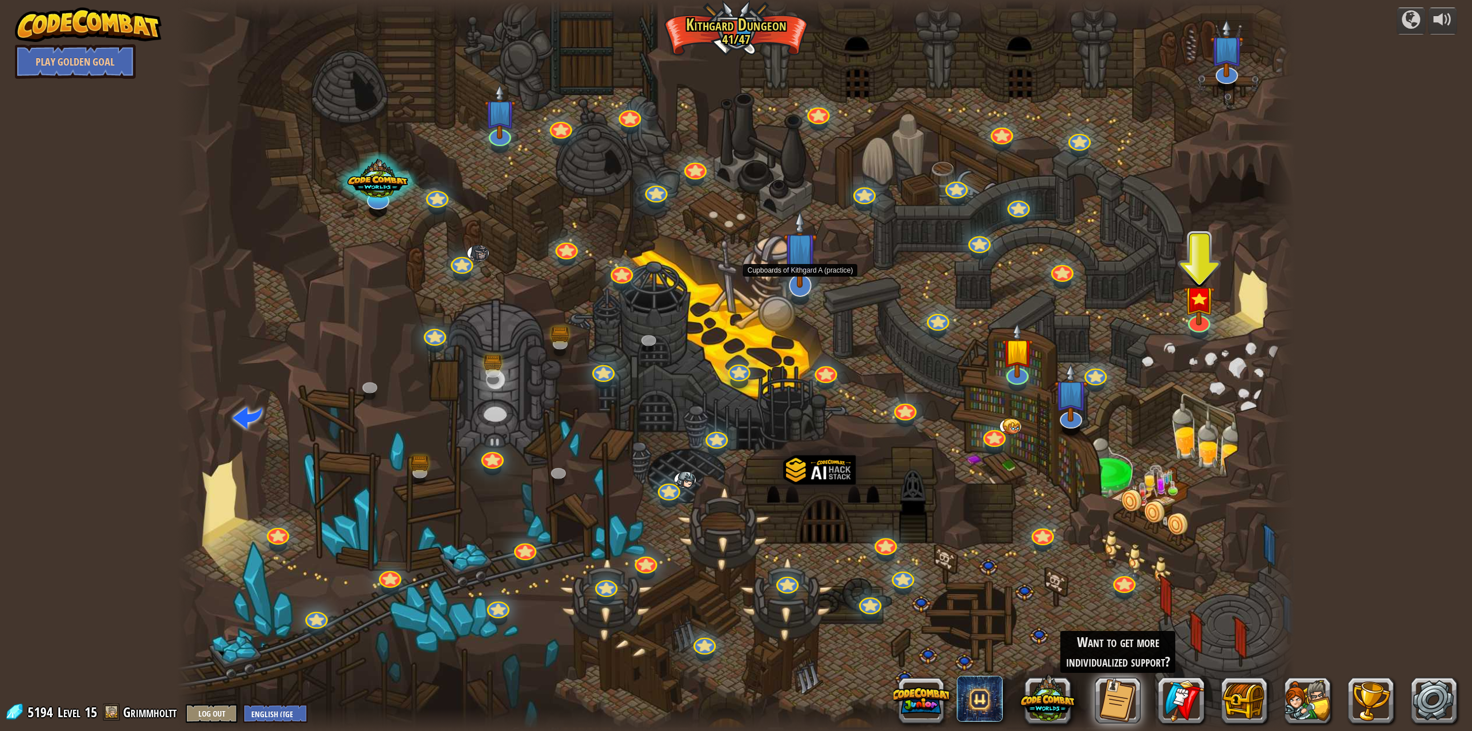
click at [803, 276] on img at bounding box center [800, 249] width 34 height 78
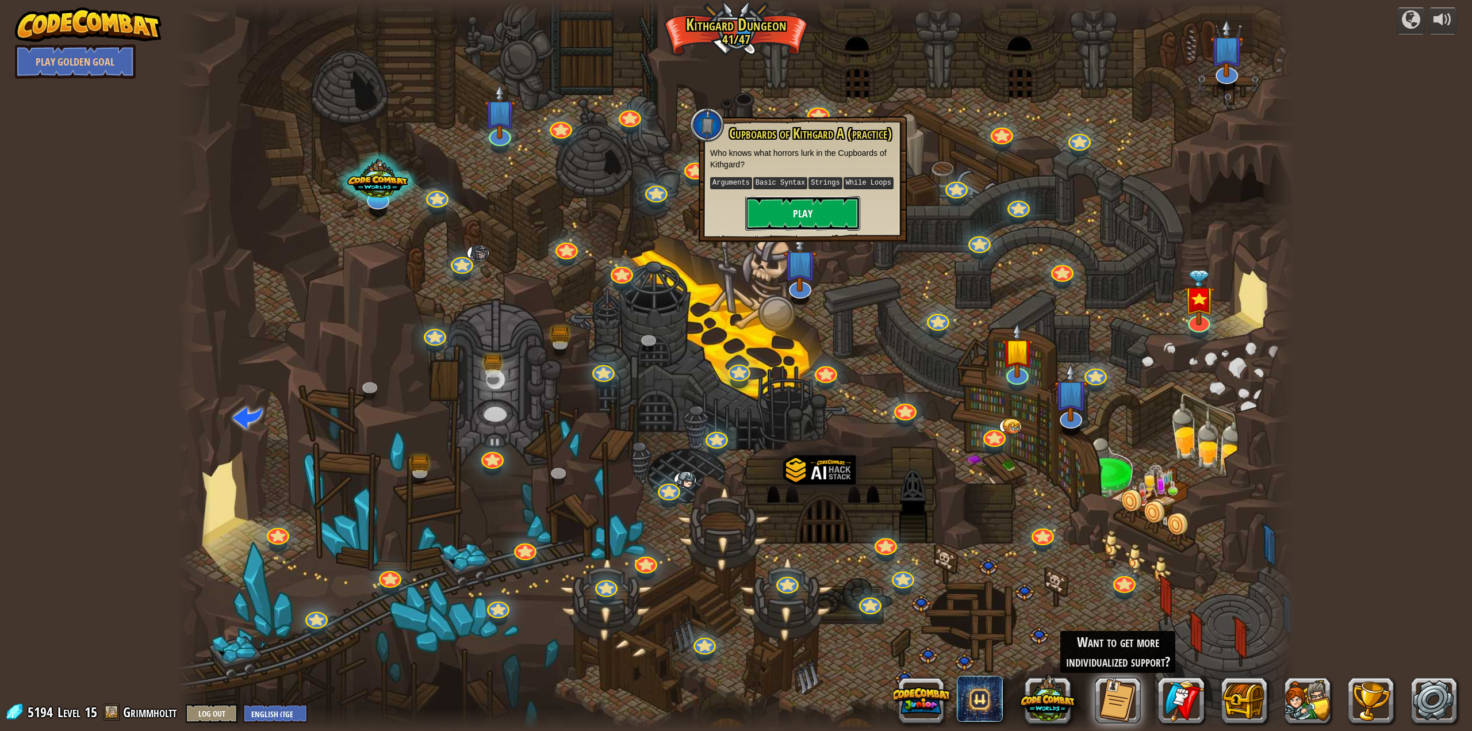
click at [809, 213] on button "Play" at bounding box center [802, 213] width 115 height 34
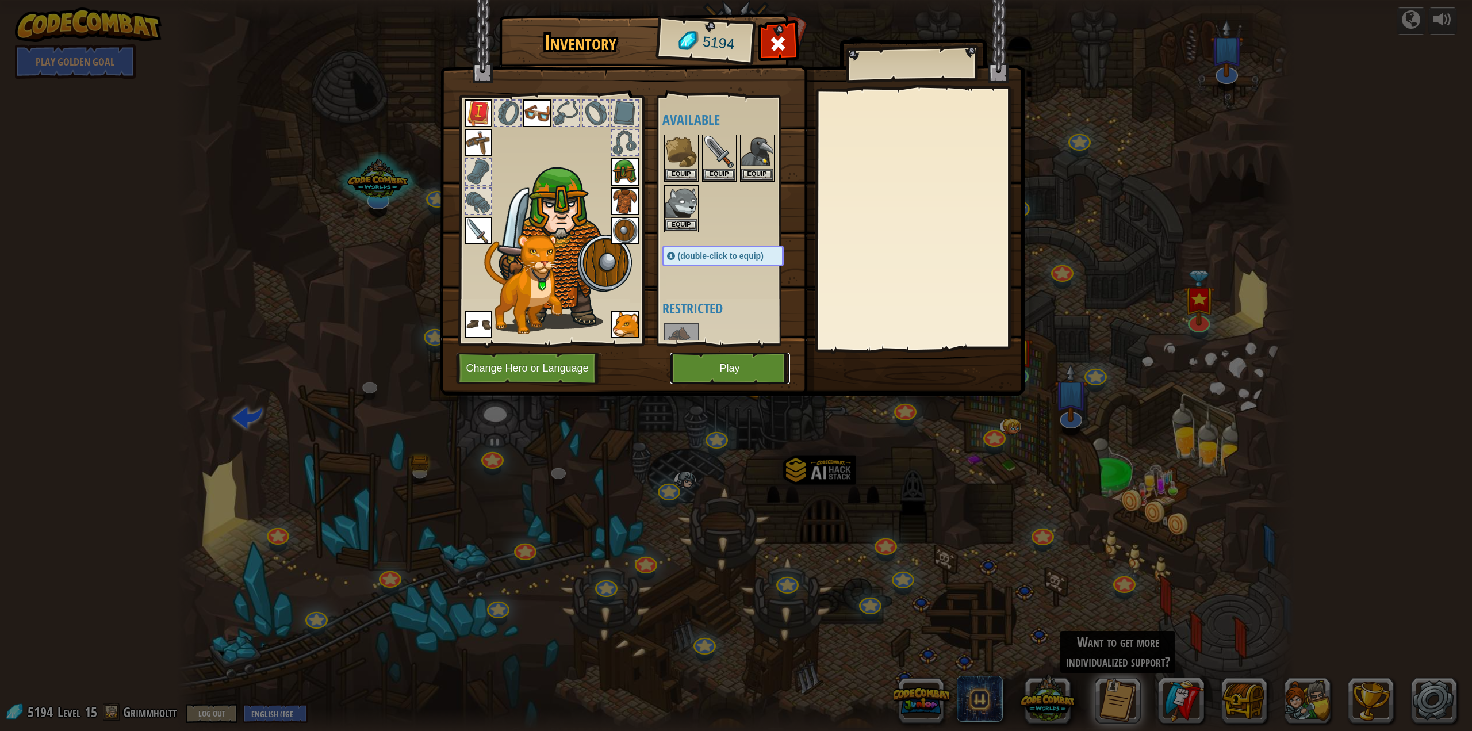
click at [739, 376] on button "Play" at bounding box center [730, 368] width 120 height 32
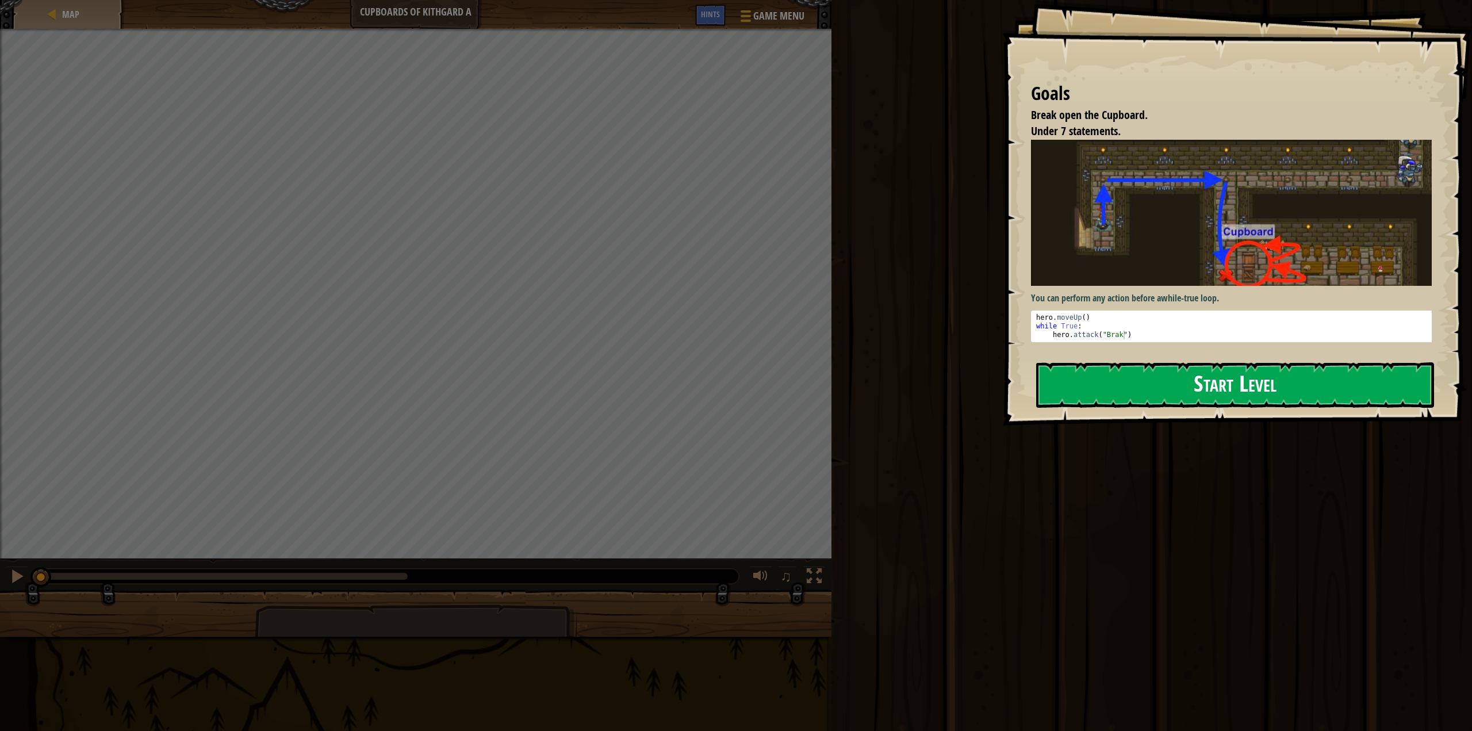
click at [1246, 374] on button "Start Level" at bounding box center [1235, 384] width 398 height 45
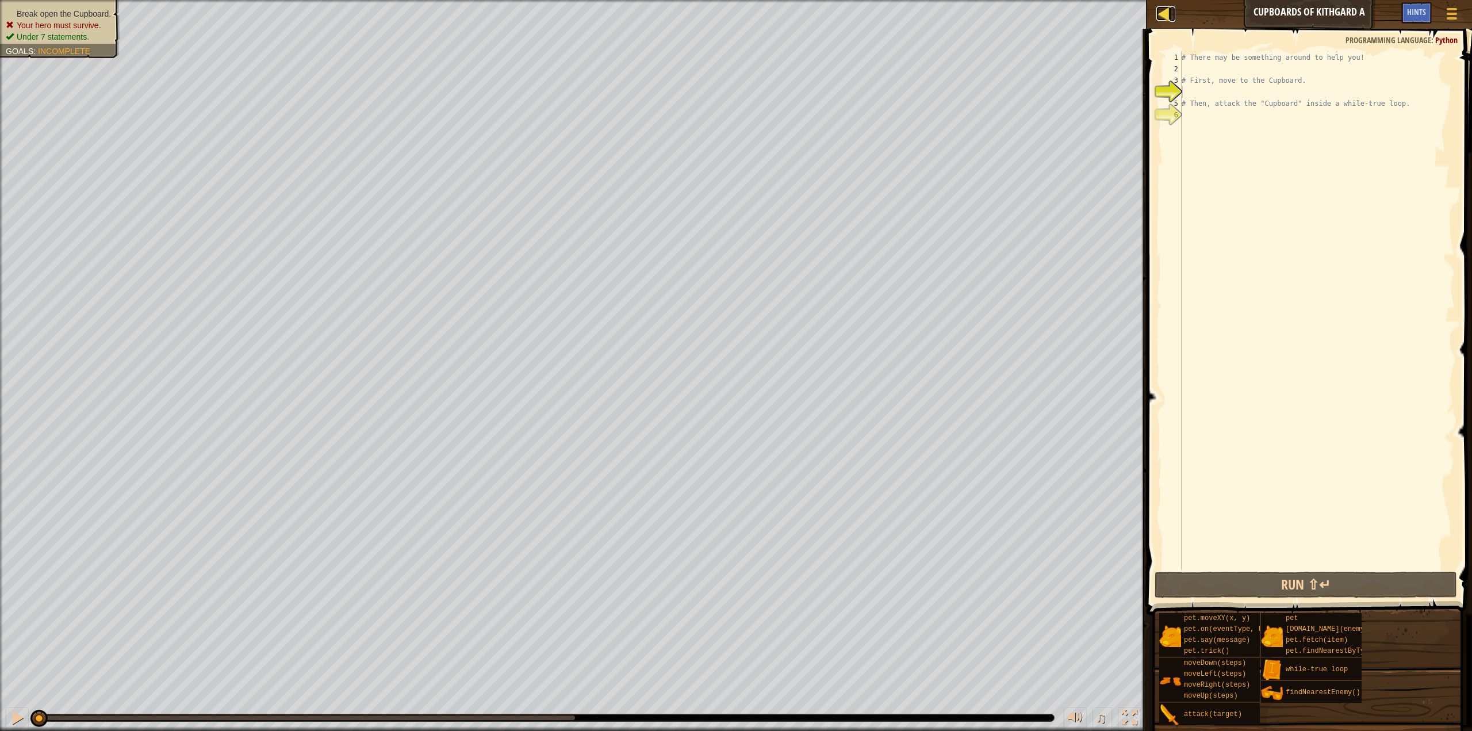
click at [1158, 11] on div at bounding box center [1163, 13] width 14 height 14
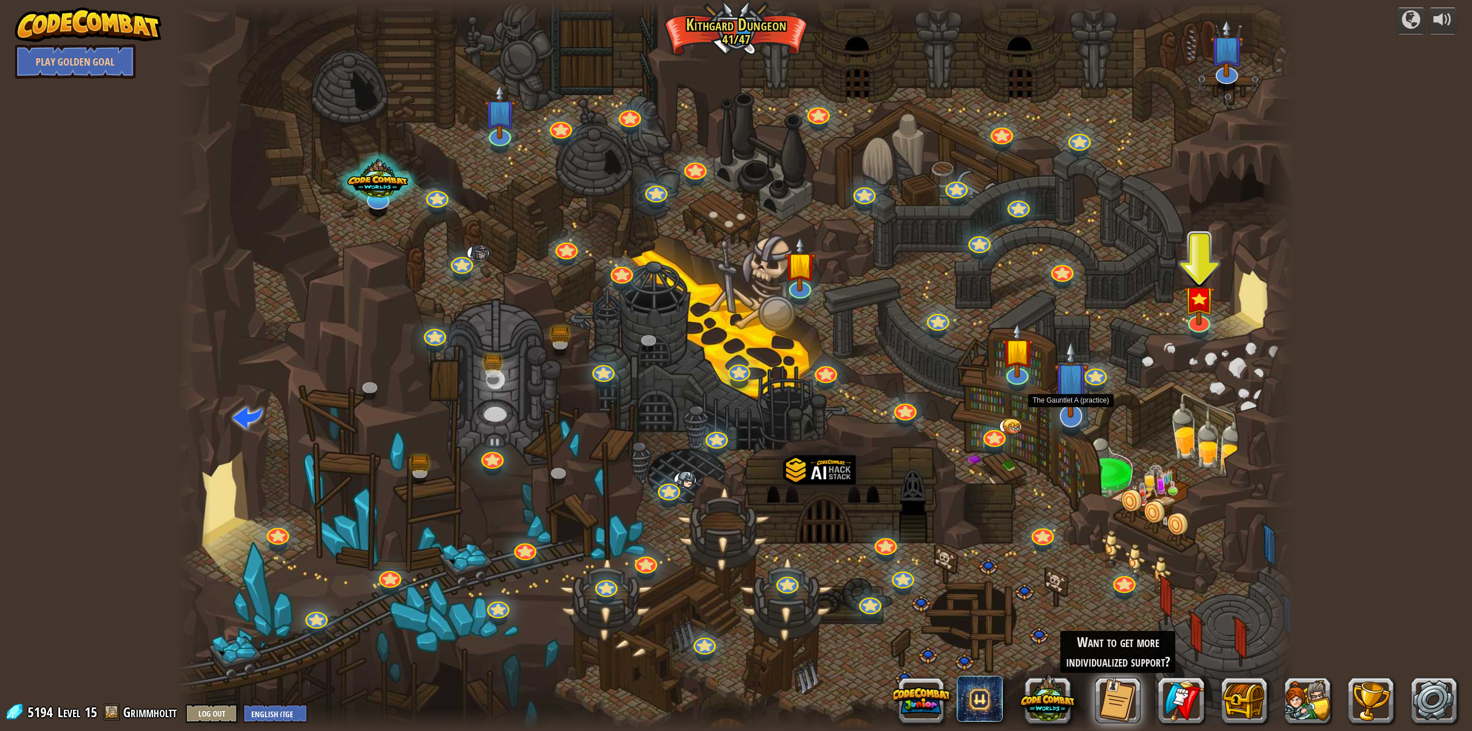
click at [1073, 421] on div at bounding box center [1071, 416] width 22 height 22
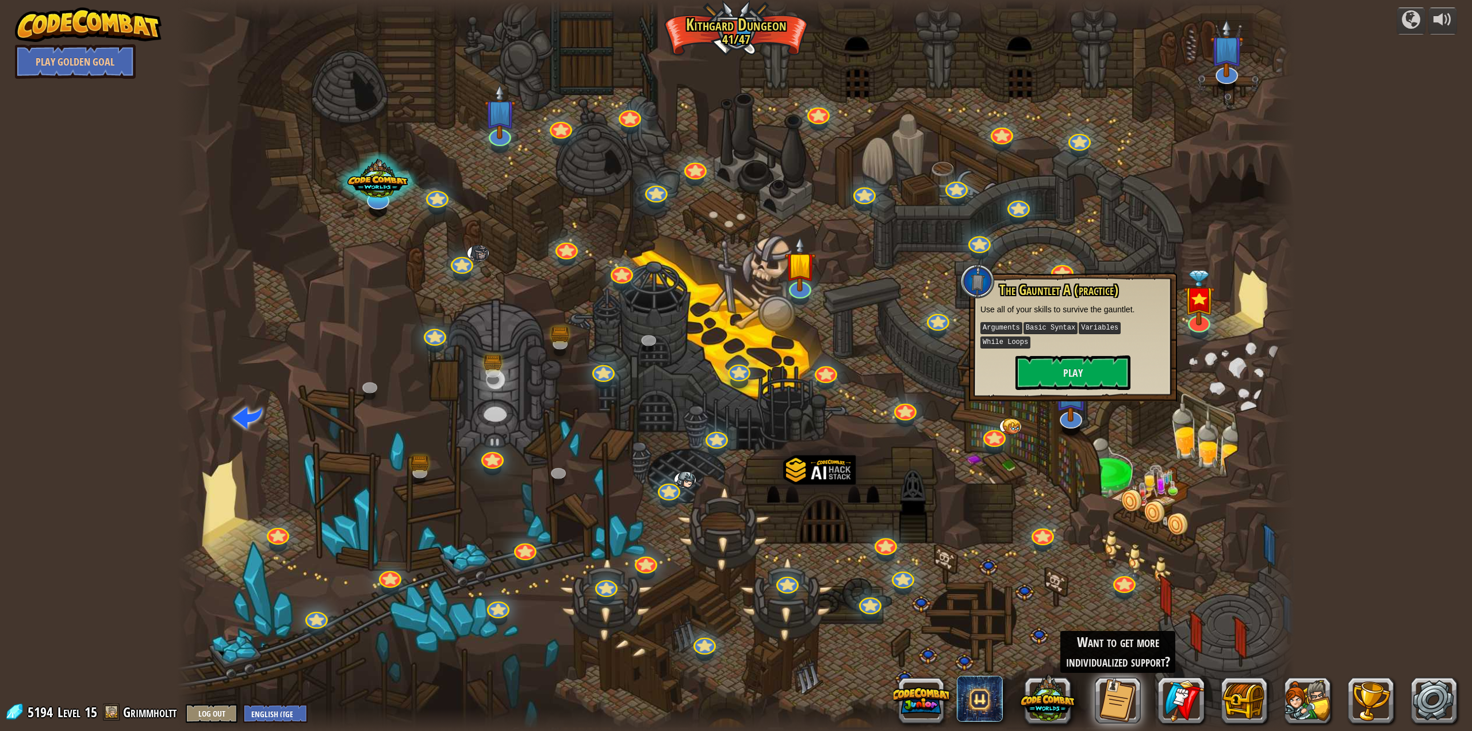
click at [1154, 218] on div at bounding box center [736, 365] width 1118 height 731
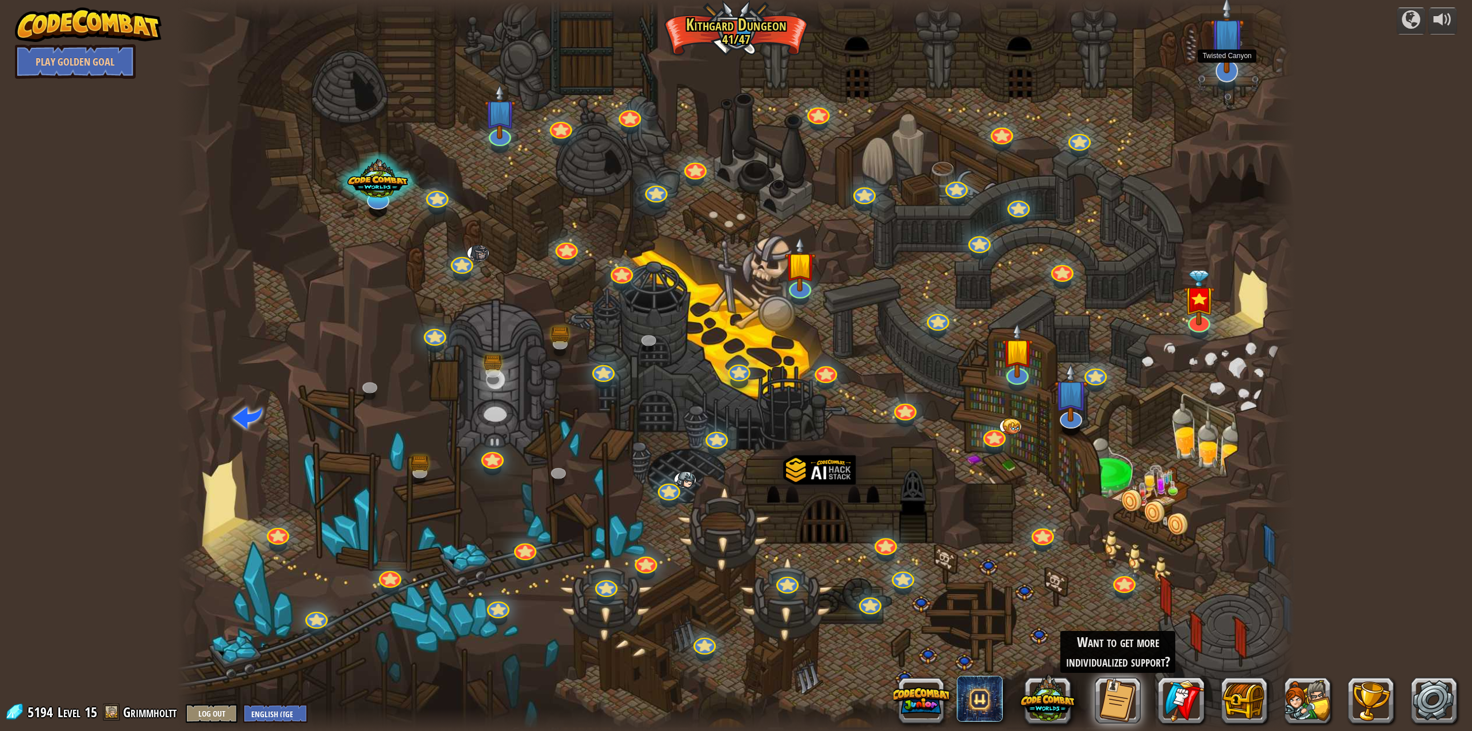
click at [1216, 64] on img at bounding box center [1227, 34] width 34 height 78
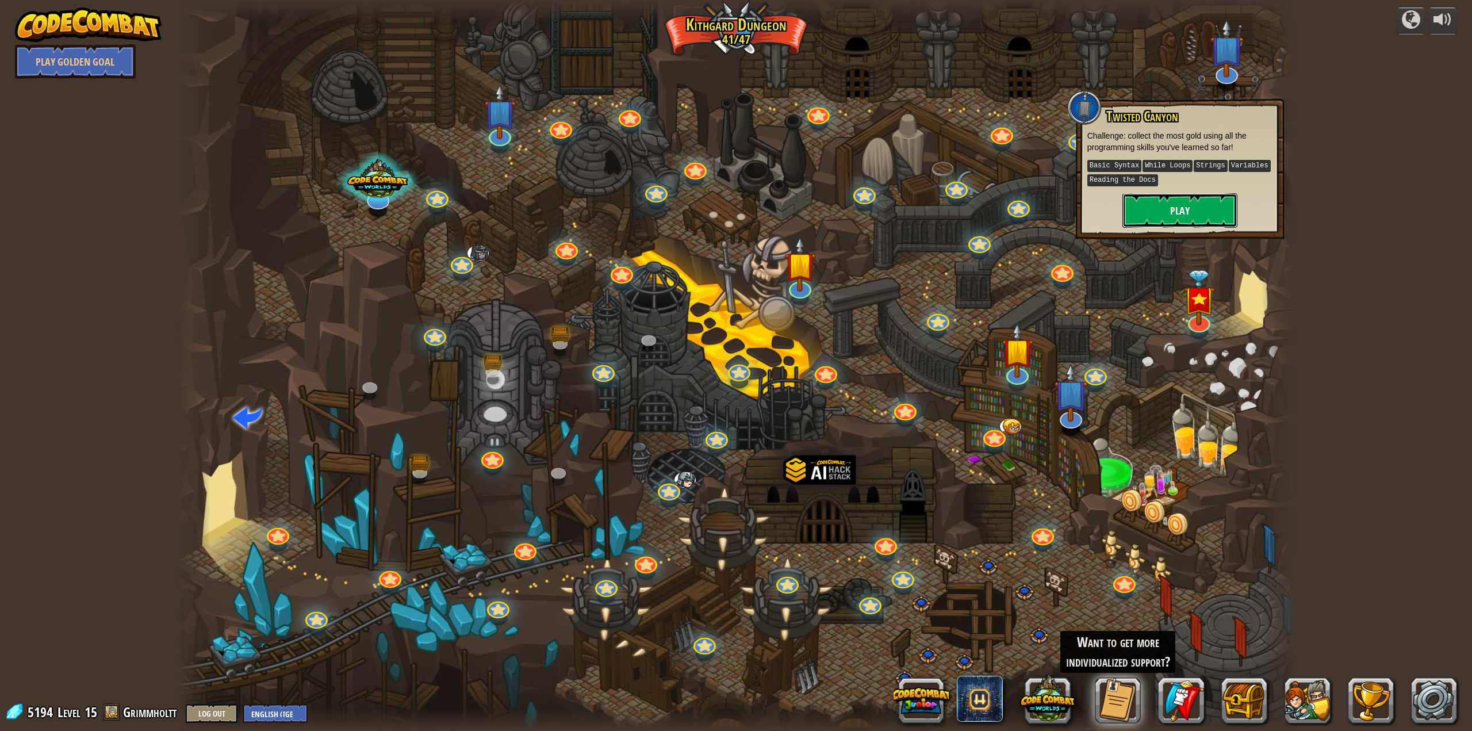
click at [1203, 209] on button "Play" at bounding box center [1179, 210] width 115 height 34
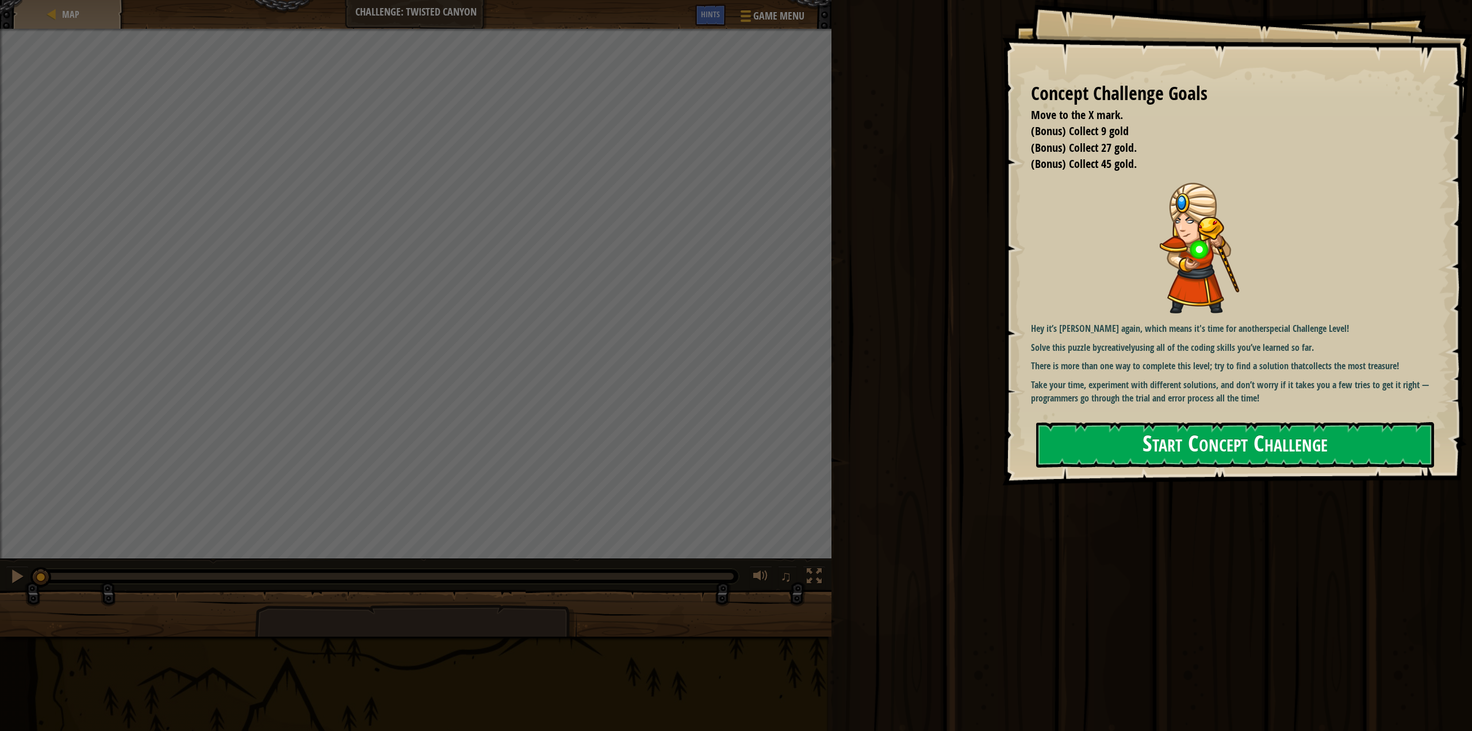
click at [1166, 446] on button "Start Concept Challenge" at bounding box center [1235, 444] width 398 height 45
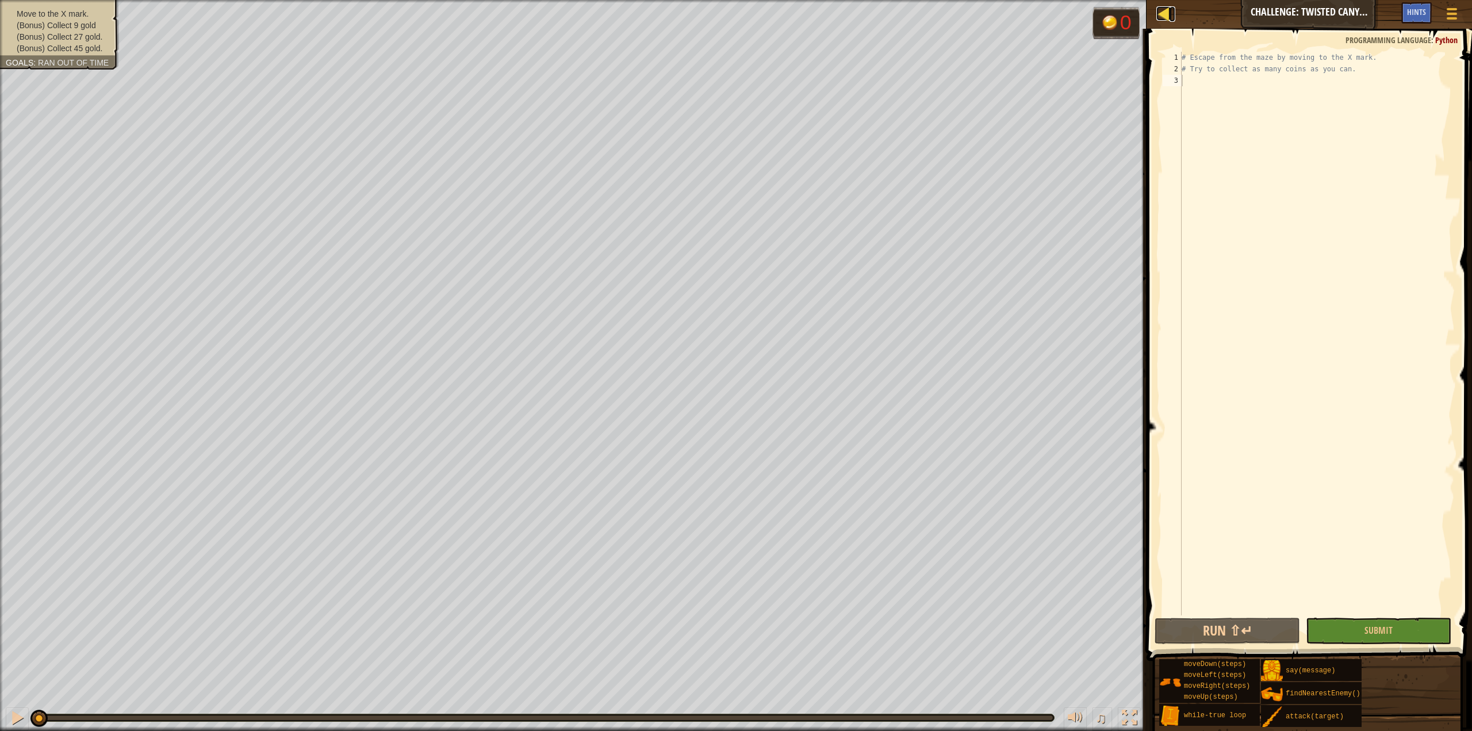
click at [1164, 17] on div at bounding box center [1163, 13] width 14 height 14
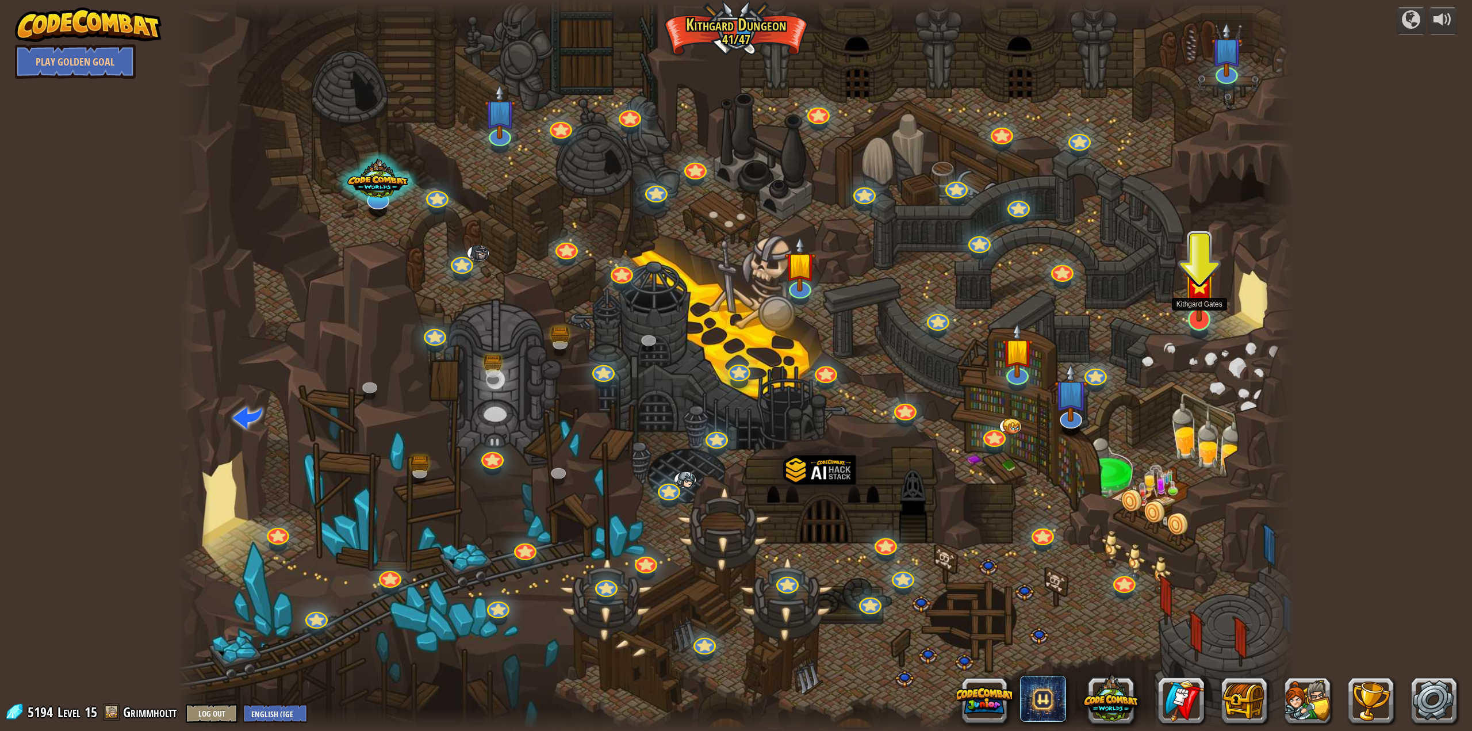
click at [1208, 313] on img at bounding box center [1199, 284] width 32 height 74
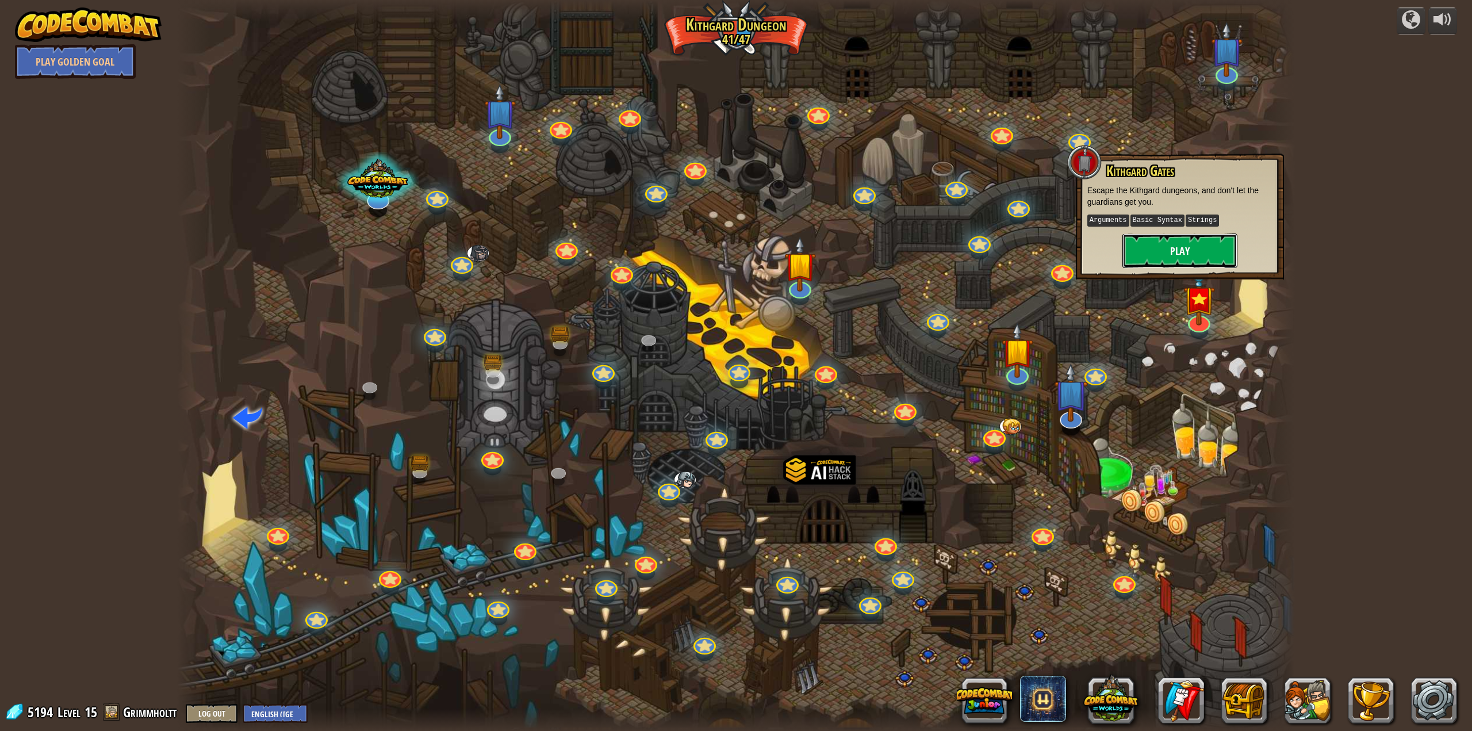
click at [1182, 253] on button "Play" at bounding box center [1179, 250] width 115 height 34
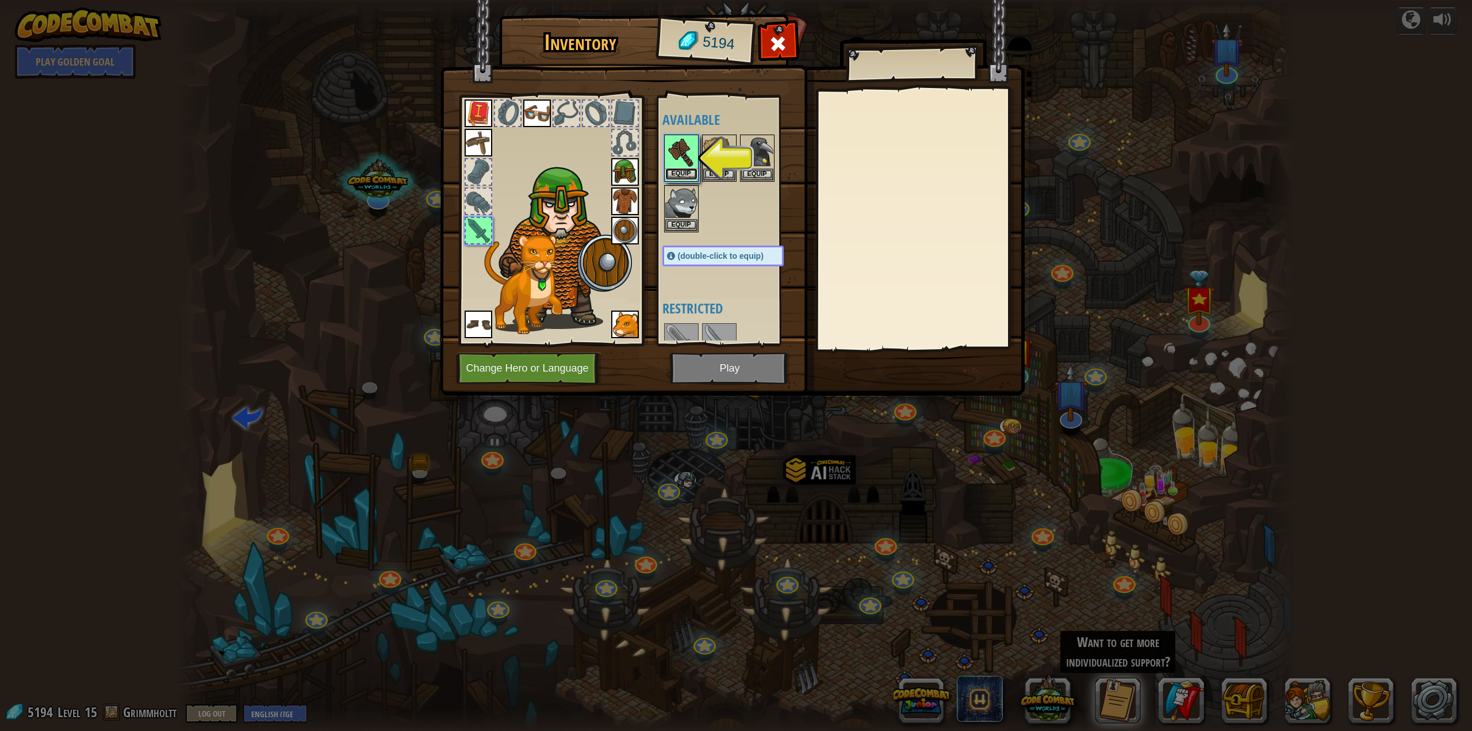
click at [672, 173] on button "Equip" at bounding box center [681, 174] width 32 height 12
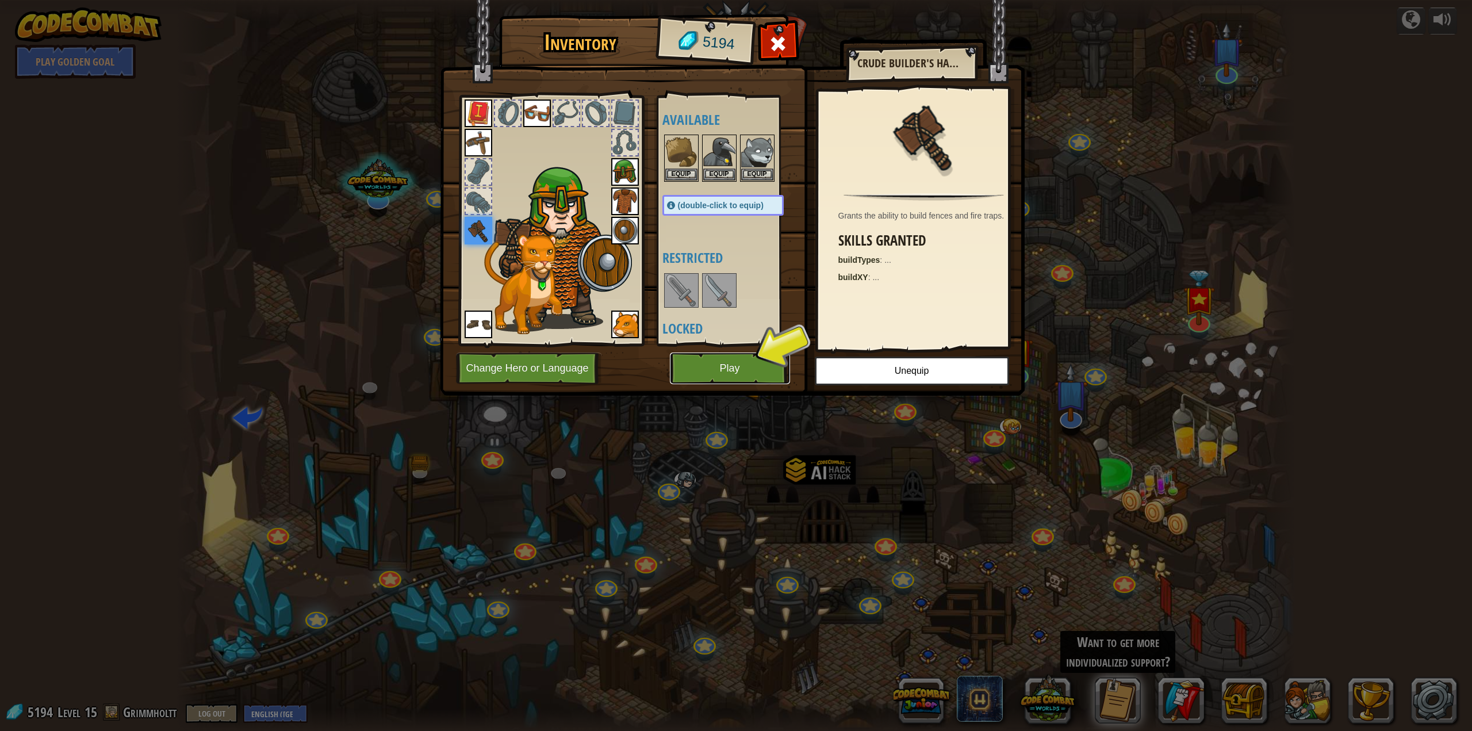
click at [715, 356] on button "Play" at bounding box center [730, 368] width 120 height 32
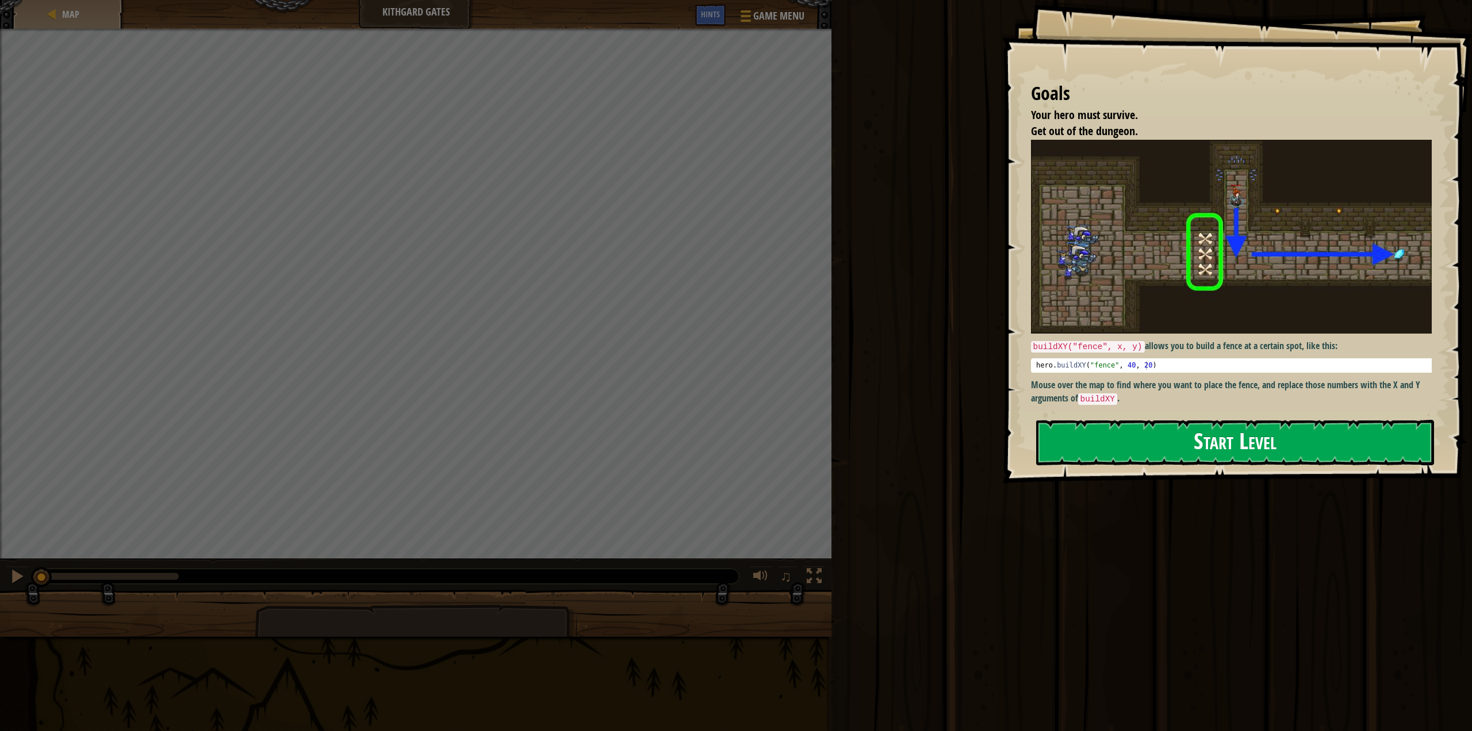
click at [1218, 448] on button "Start Level" at bounding box center [1235, 442] width 398 height 45
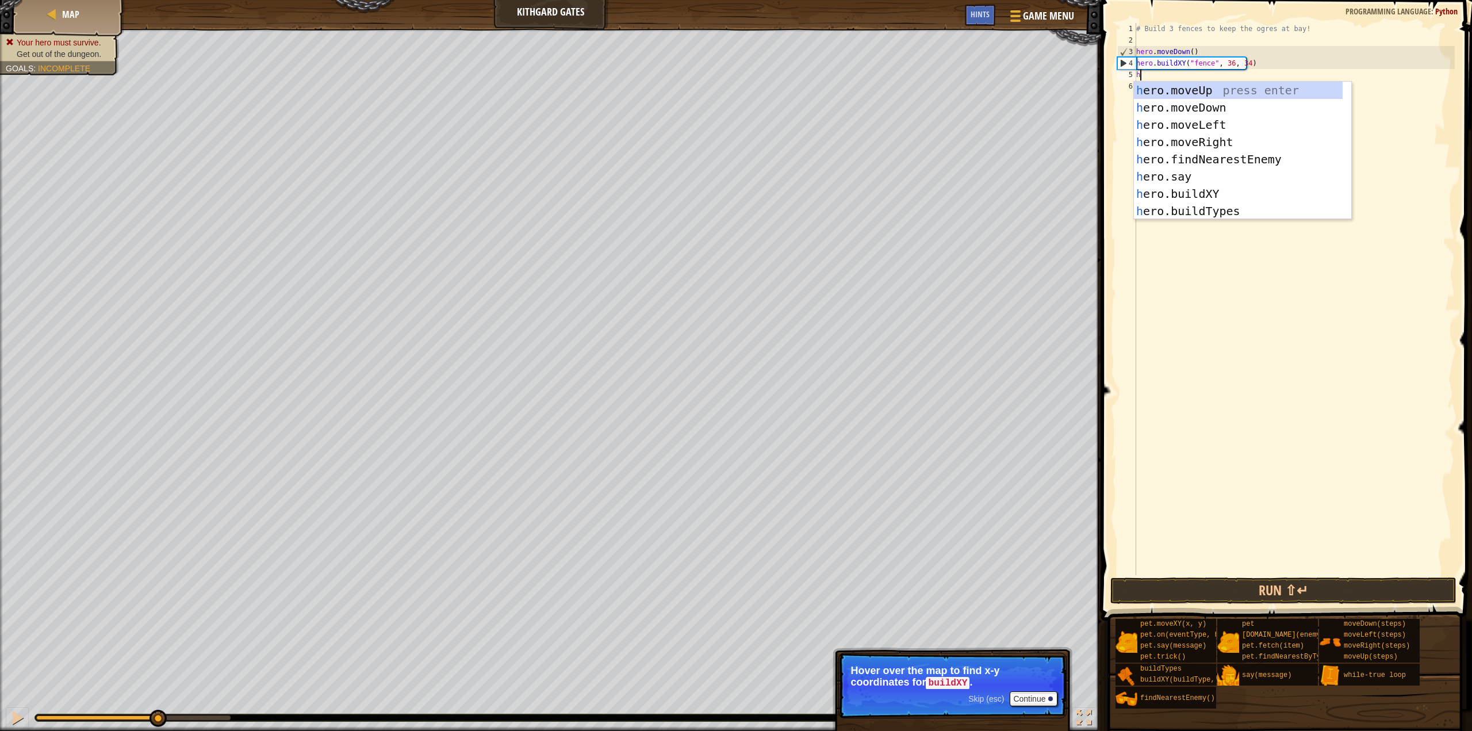
scroll to position [5, 0]
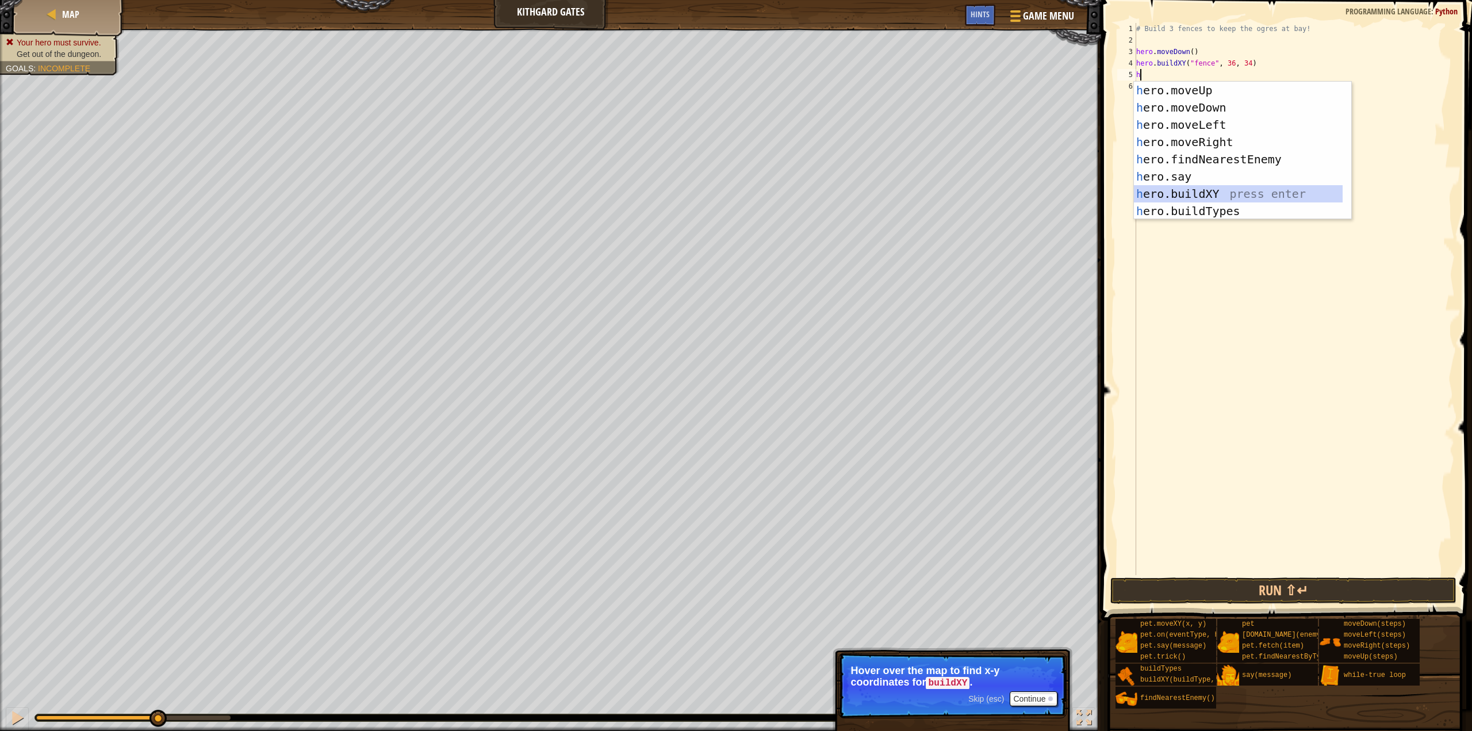
type textarea "hero.buildXY("fence", 36, 30)"
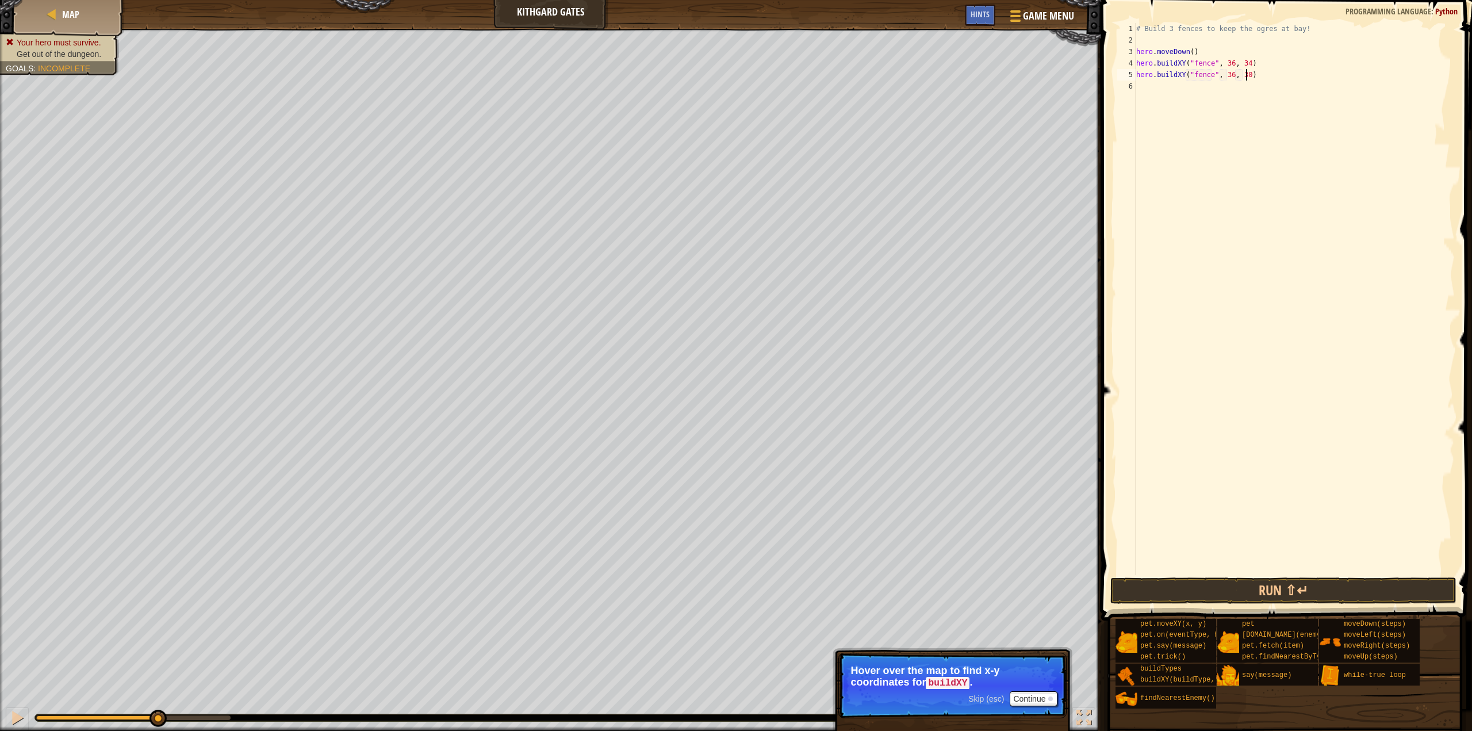
click at [1258, 75] on div "# Build 3 fences to keep the ogres at bay! hero . moveDown ( ) hero . buildXY (…" at bounding box center [1294, 310] width 321 height 575
type textarea "hero.buildXY("fence", 36, 30)"
click at [1157, 86] on div "# Build 3 fences to keep the ogres at bay! hero . moveDown ( ) hero . buildXY (…" at bounding box center [1294, 310] width 321 height 575
click at [1233, 89] on div "# Build 3 fences to keep the ogres at bay! hero . moveDown ( ) hero . buildXY (…" at bounding box center [1294, 310] width 321 height 575
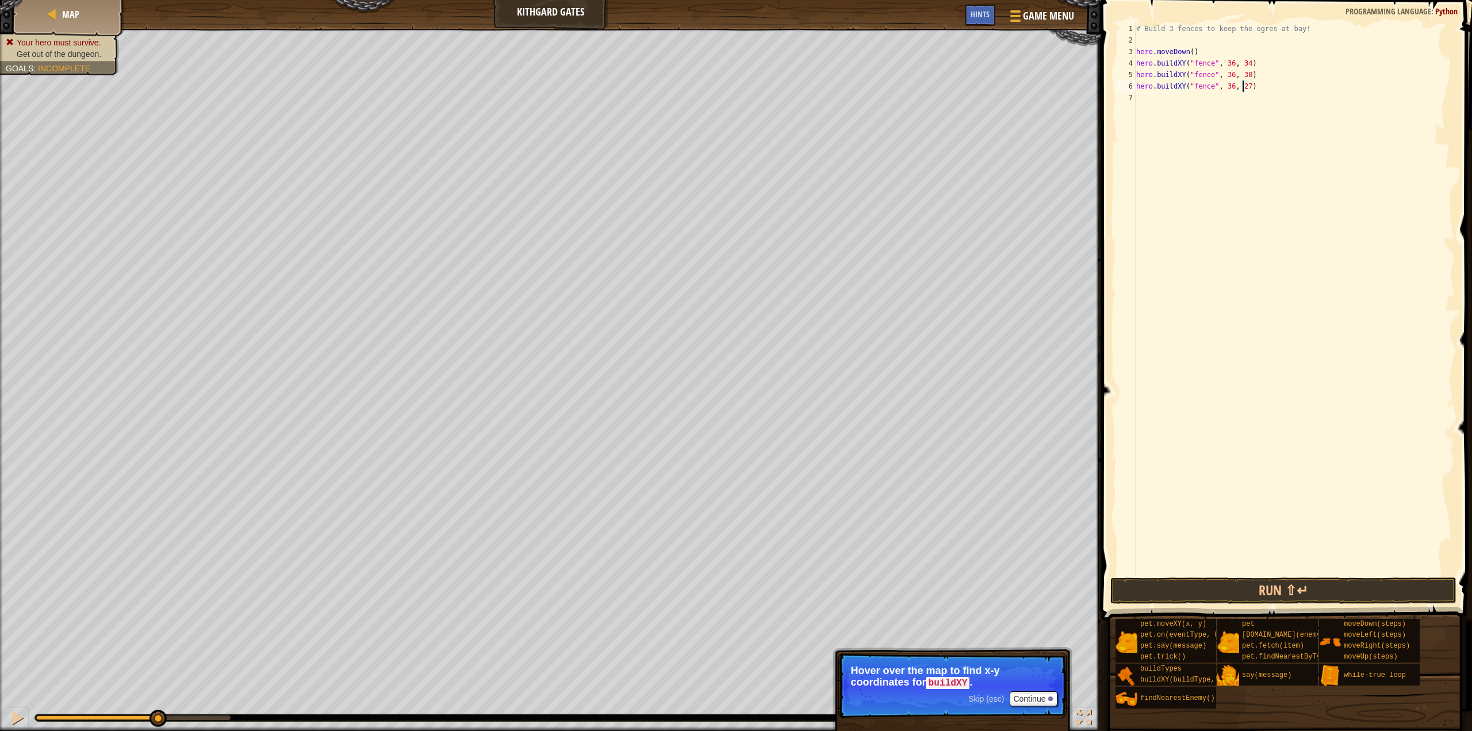
click at [1254, 86] on div "# Build 3 fences to keep the ogres at bay! hero . moveDown ( ) hero . buildXY (…" at bounding box center [1294, 310] width 321 height 575
type textarea "hero.buildXY("fence", 36, 27)"
click at [1244, 596] on button "Run ⇧↵" at bounding box center [1283, 590] width 346 height 26
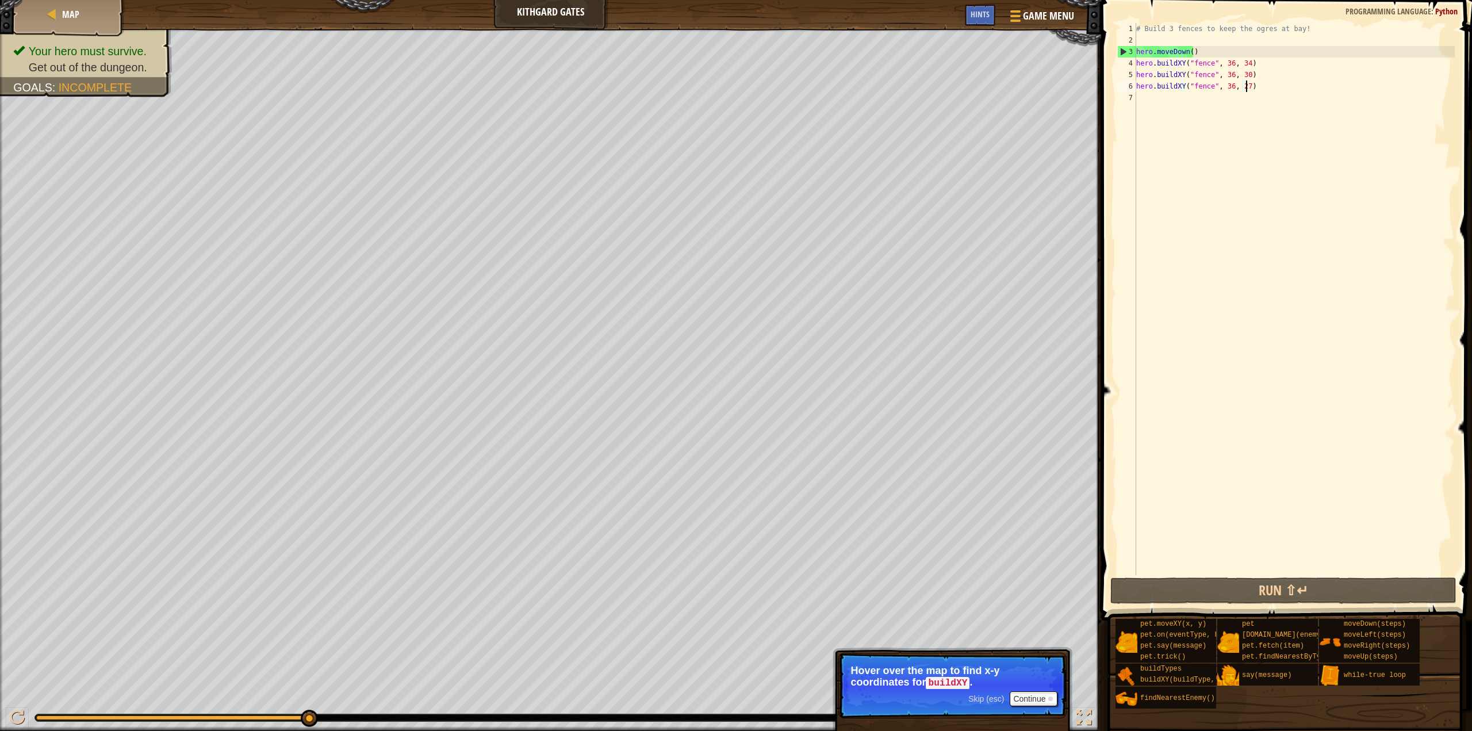
click at [1194, 97] on div "# Build 3 fences to keep the ogres at bay! hero . moveDown ( ) hero . buildXY (…" at bounding box center [1294, 310] width 321 height 575
type textarea "h"
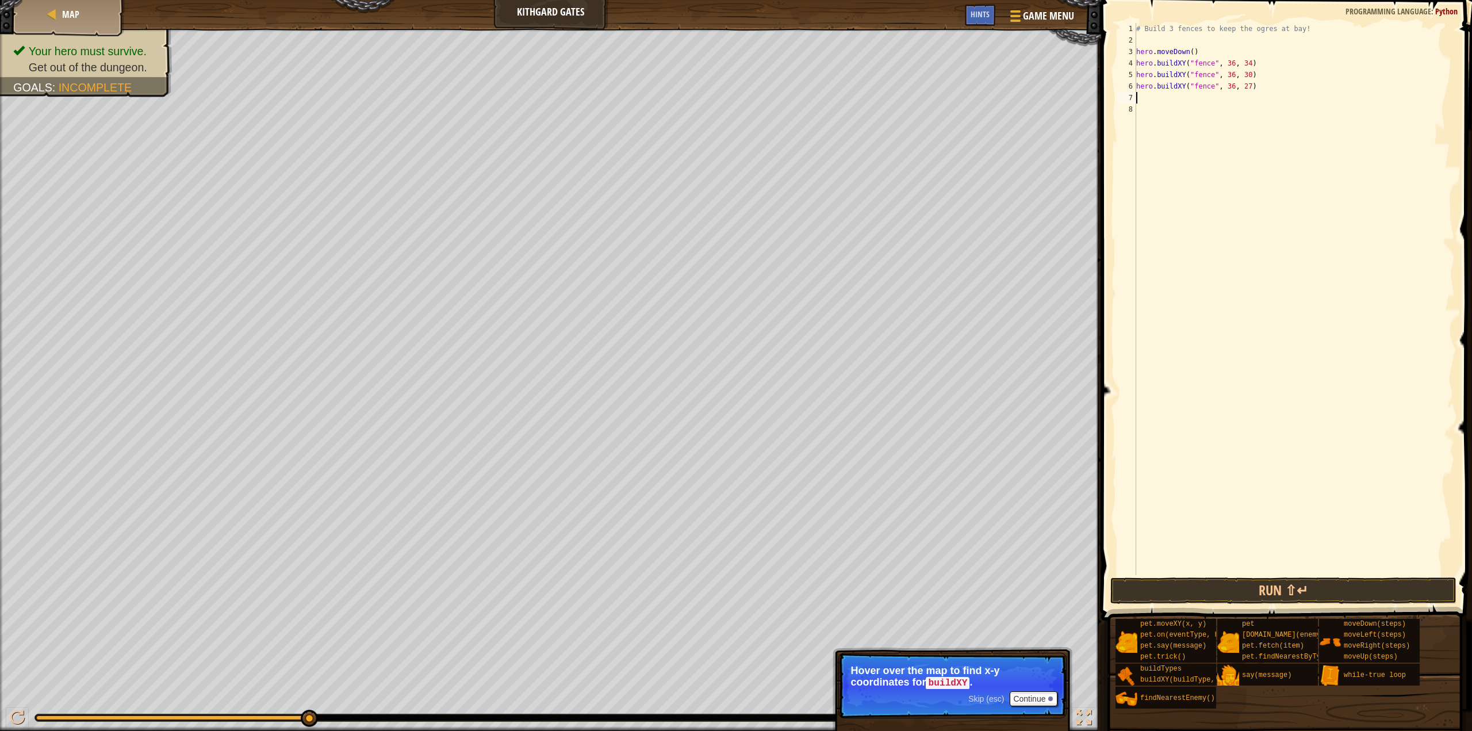
type textarea "w"
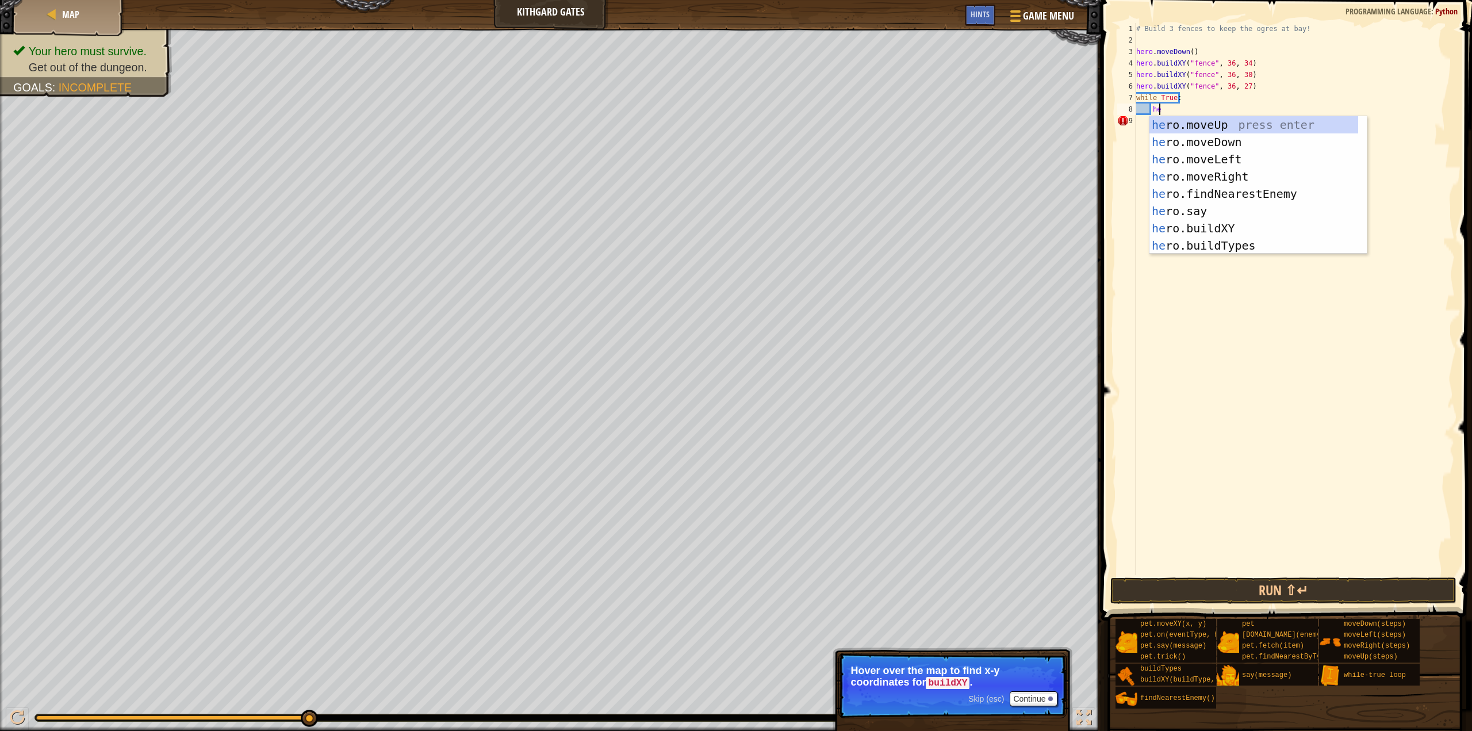
type textarea "her"
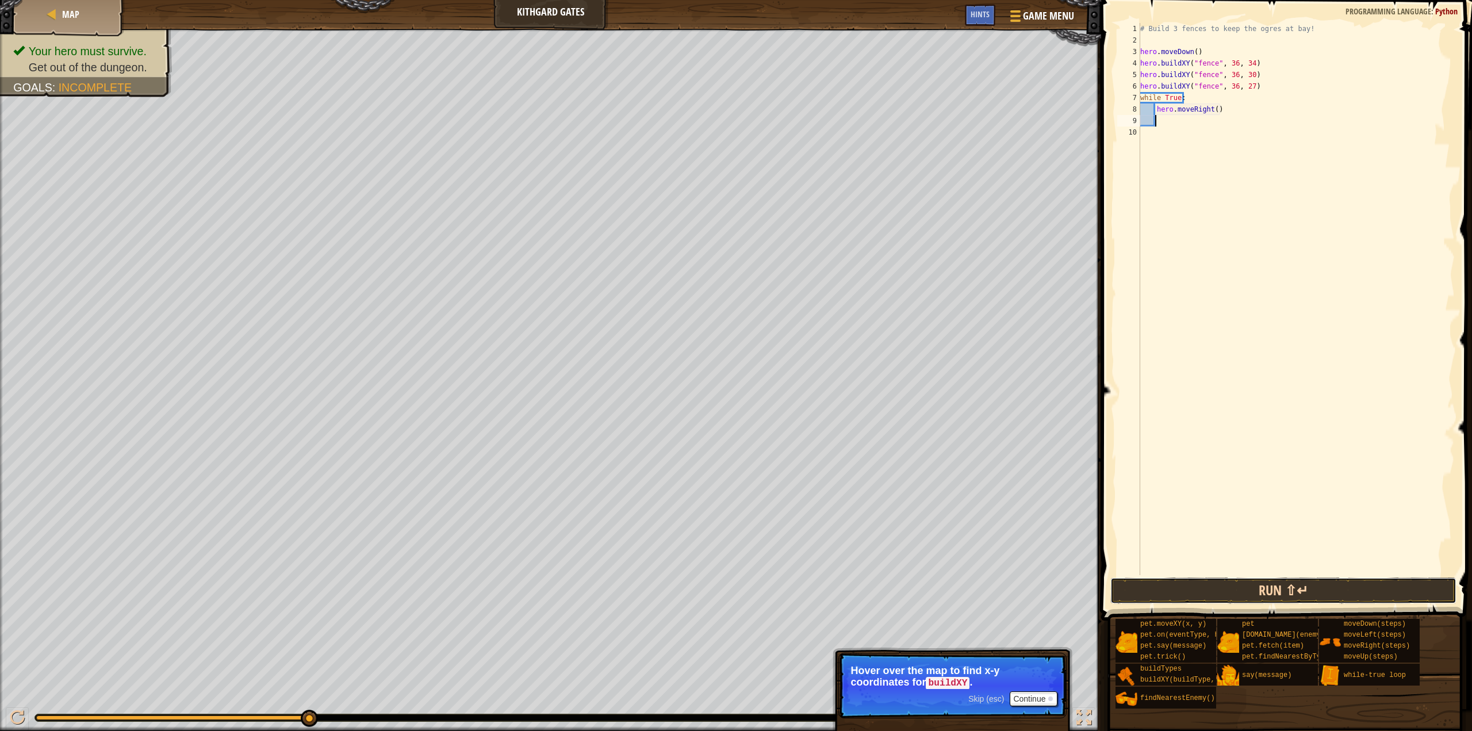
click at [1331, 586] on button "Run ⇧↵" at bounding box center [1283, 590] width 346 height 26
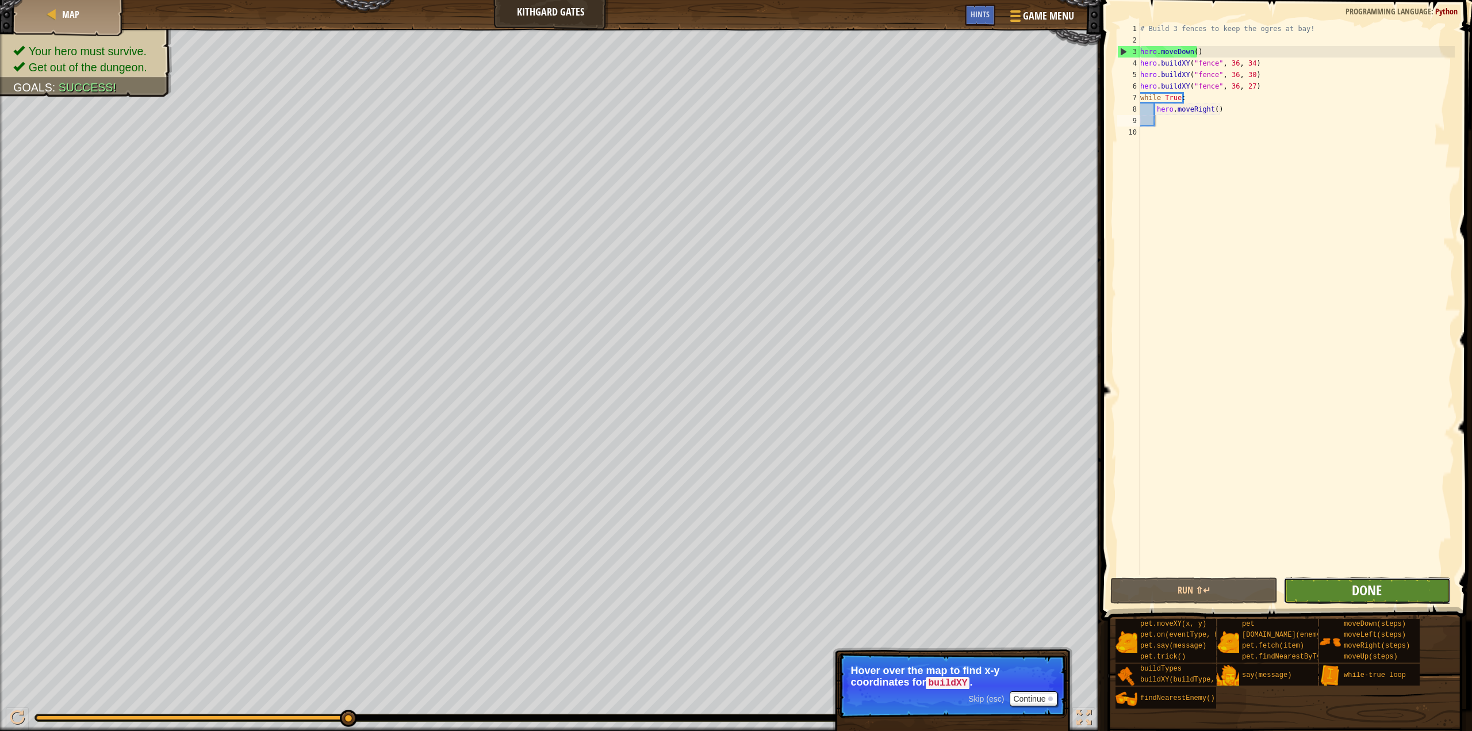
click at [1373, 591] on span "Done" at bounding box center [1367, 590] width 30 height 18
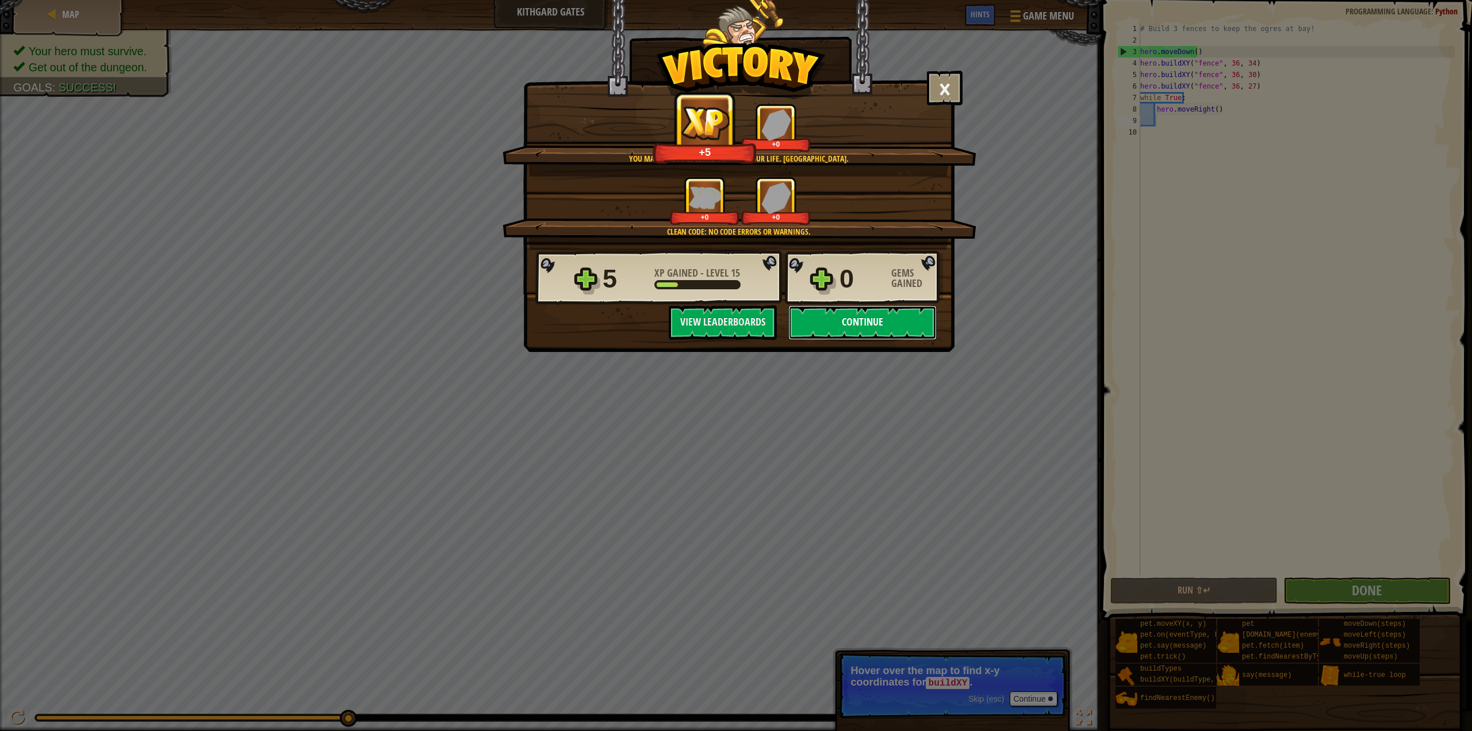
click at [866, 329] on button "Continue" at bounding box center [862, 322] width 148 height 34
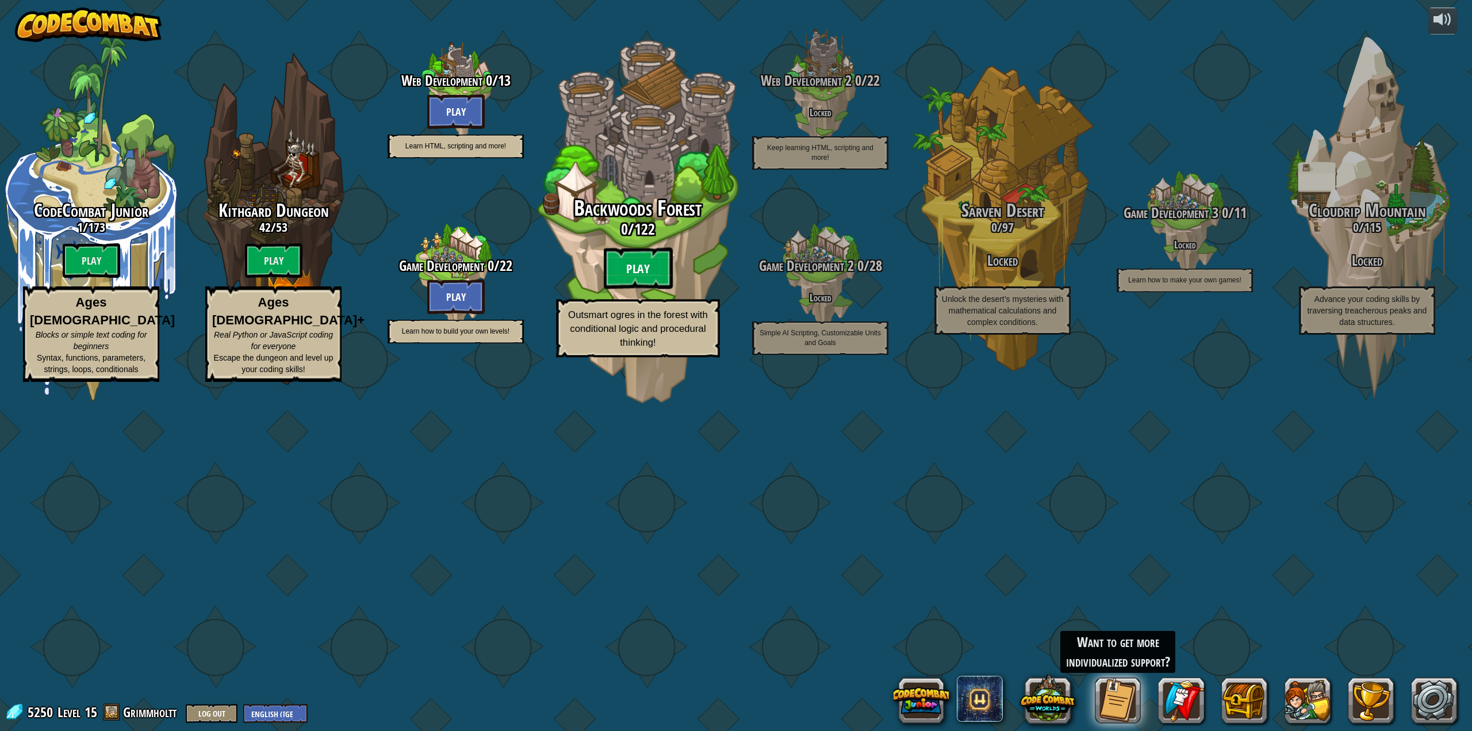
click at [650, 289] on btn "Play" at bounding box center [638, 268] width 69 height 41
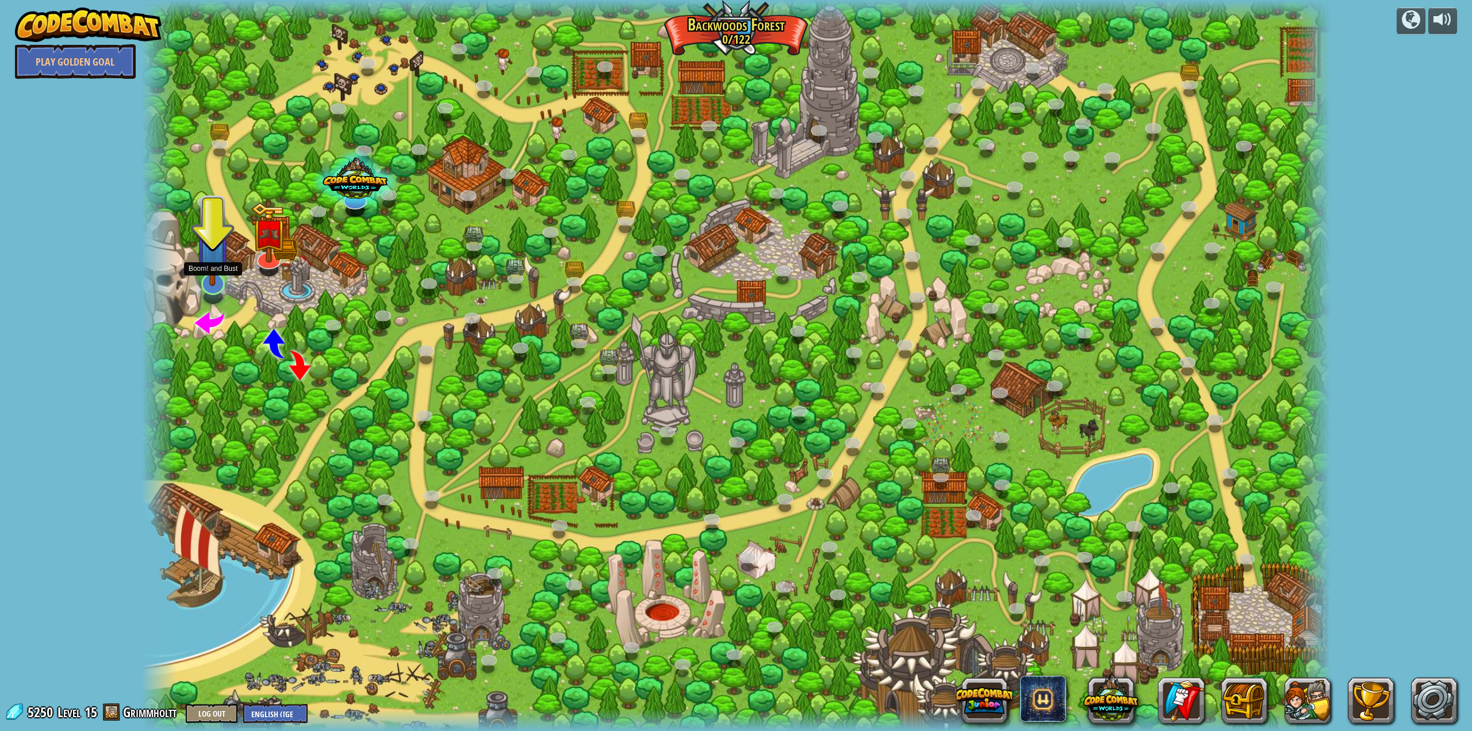
click at [220, 290] on div at bounding box center [213, 283] width 24 height 22
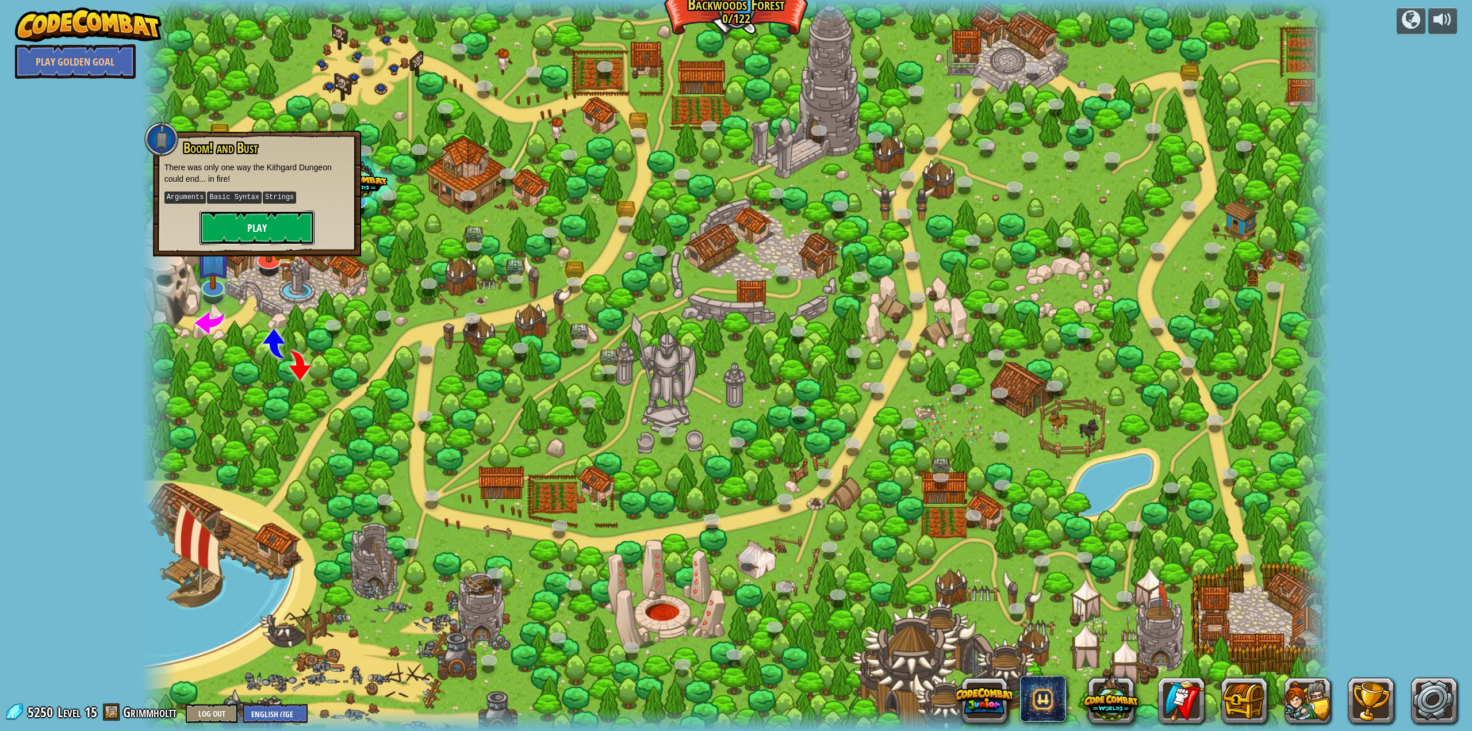
click at [231, 233] on button "Play" at bounding box center [256, 227] width 115 height 34
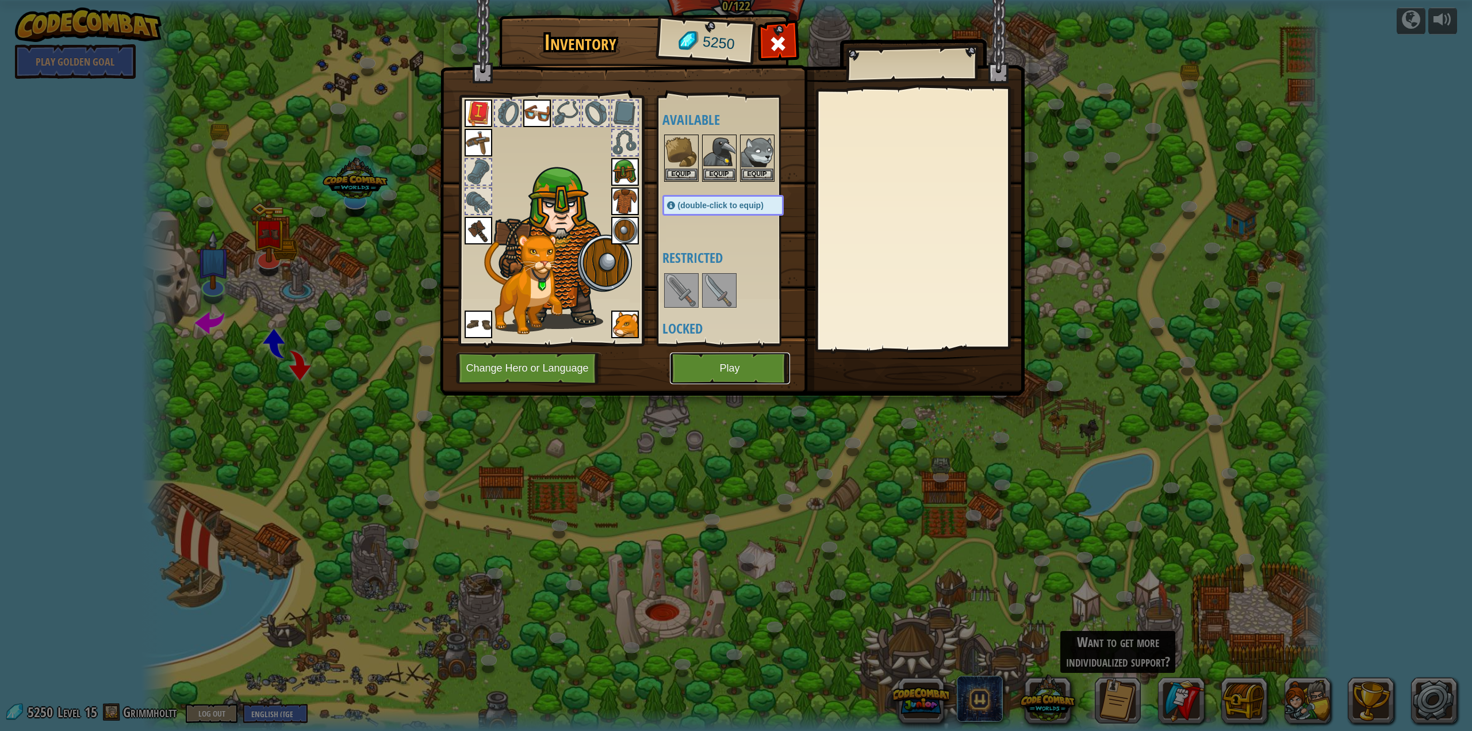
click at [738, 364] on button "Play" at bounding box center [730, 368] width 120 height 32
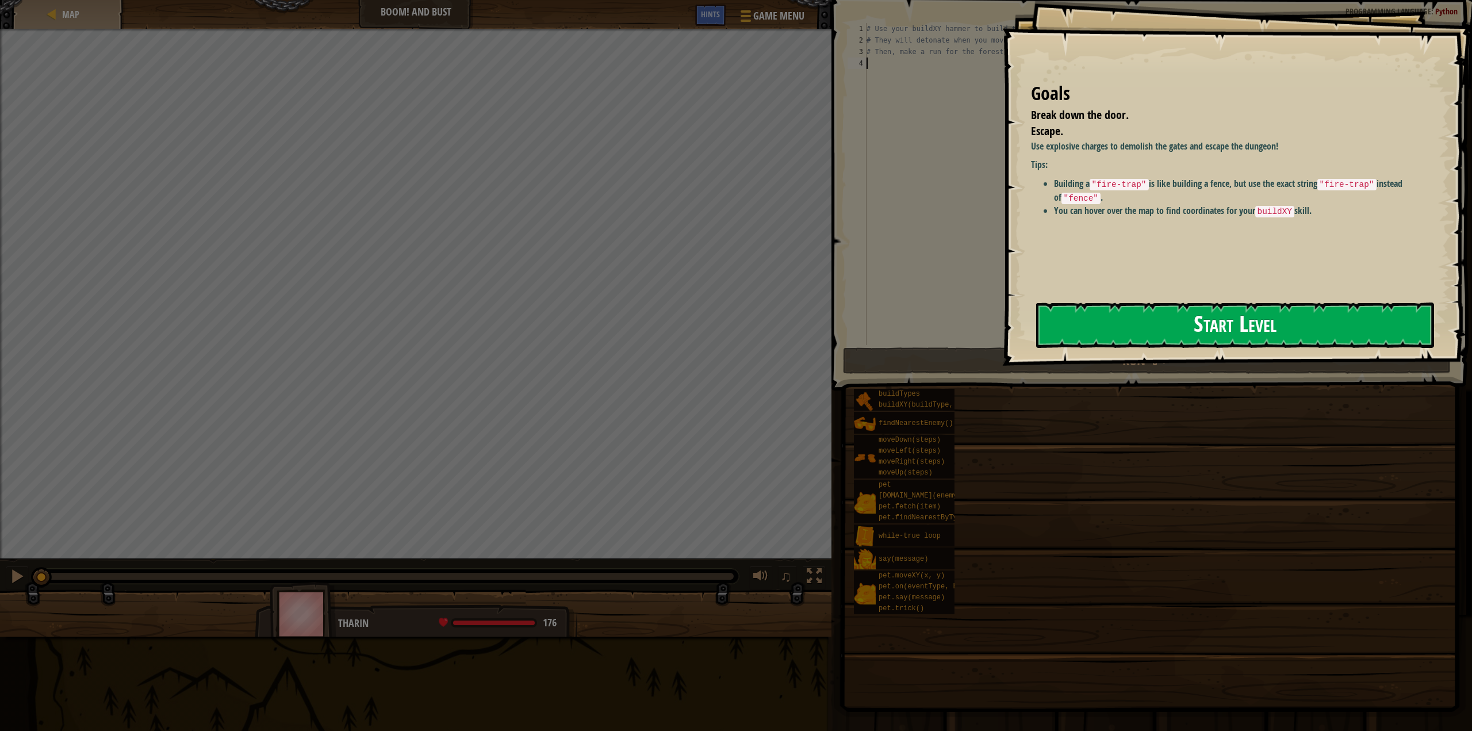
click at [1237, 324] on button "Start Level" at bounding box center [1235, 324] width 398 height 45
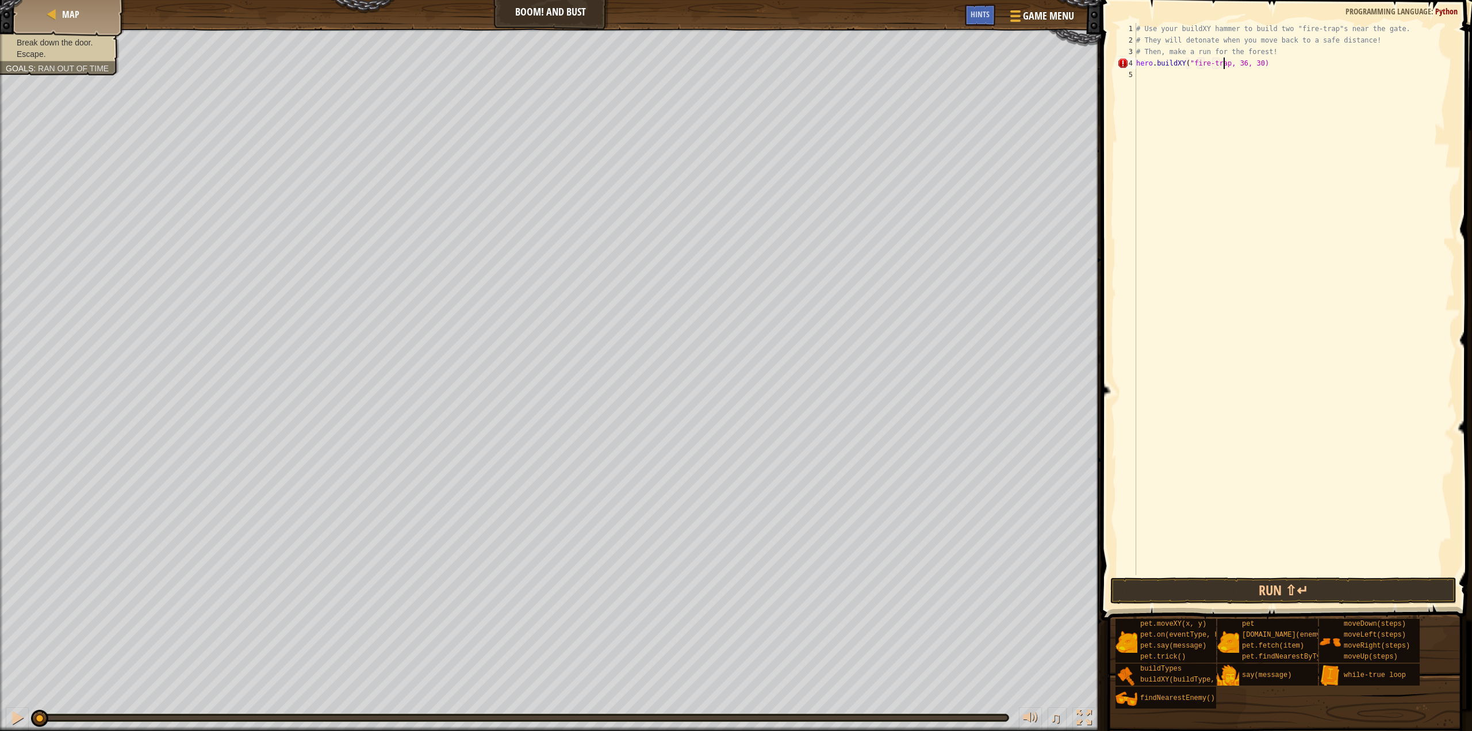
scroll to position [5, 7]
click at [1245, 67] on div "# Use your buildXY hammer to build two "fire-trap"s near the gate. # They will …" at bounding box center [1294, 310] width 321 height 575
click at [1242, 66] on div "# Use your buildXY hammer to build two "fire-trap"s near the gate. # They will …" at bounding box center [1294, 310] width 321 height 575
type textarea "hero.buildXY("fire-trap", 35, 35)"
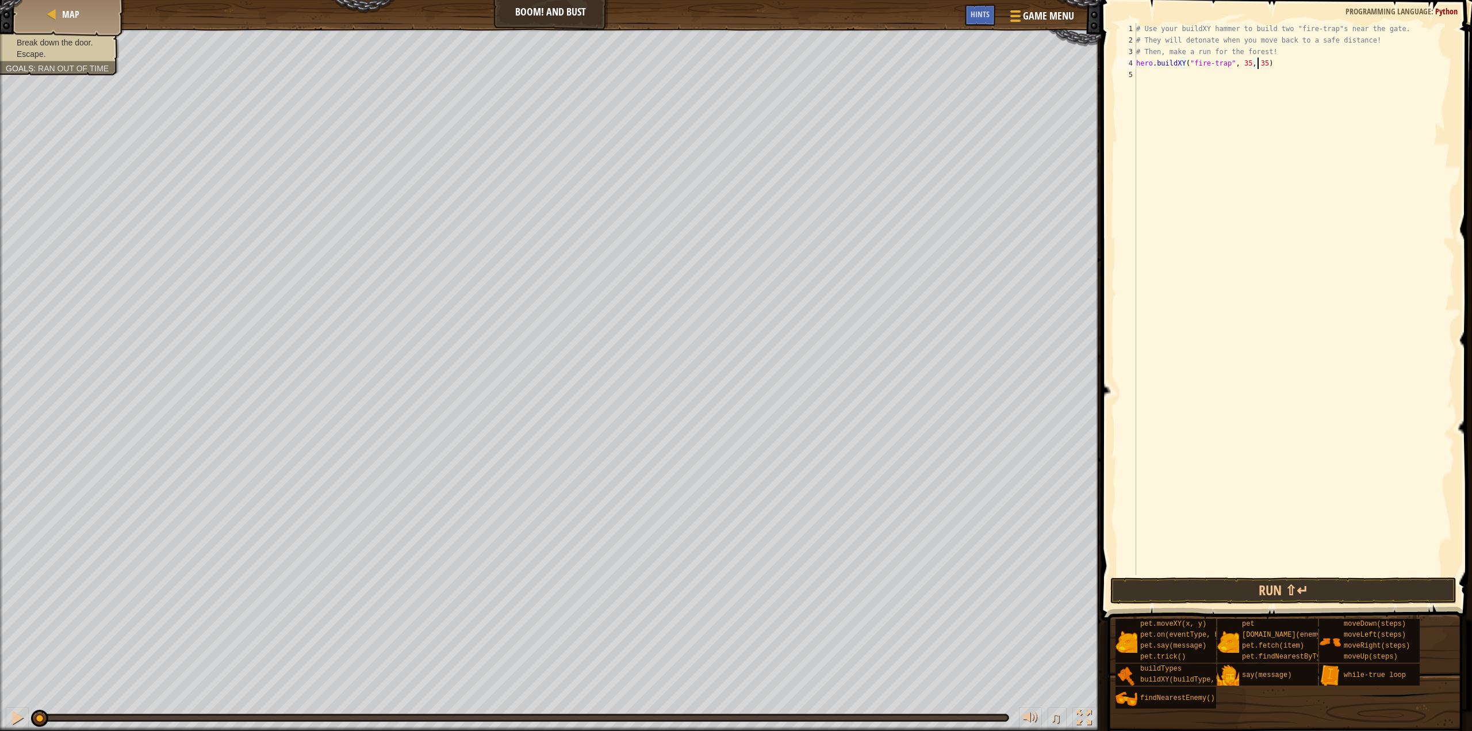
scroll to position [5, 9]
click at [1281, 69] on div "# Use your buildXY hammer to build two "fire-trap"s near the gate. # They will …" at bounding box center [1294, 310] width 321 height 575
type textarea "hero.buildxy("fire-trap", 35, 29)"
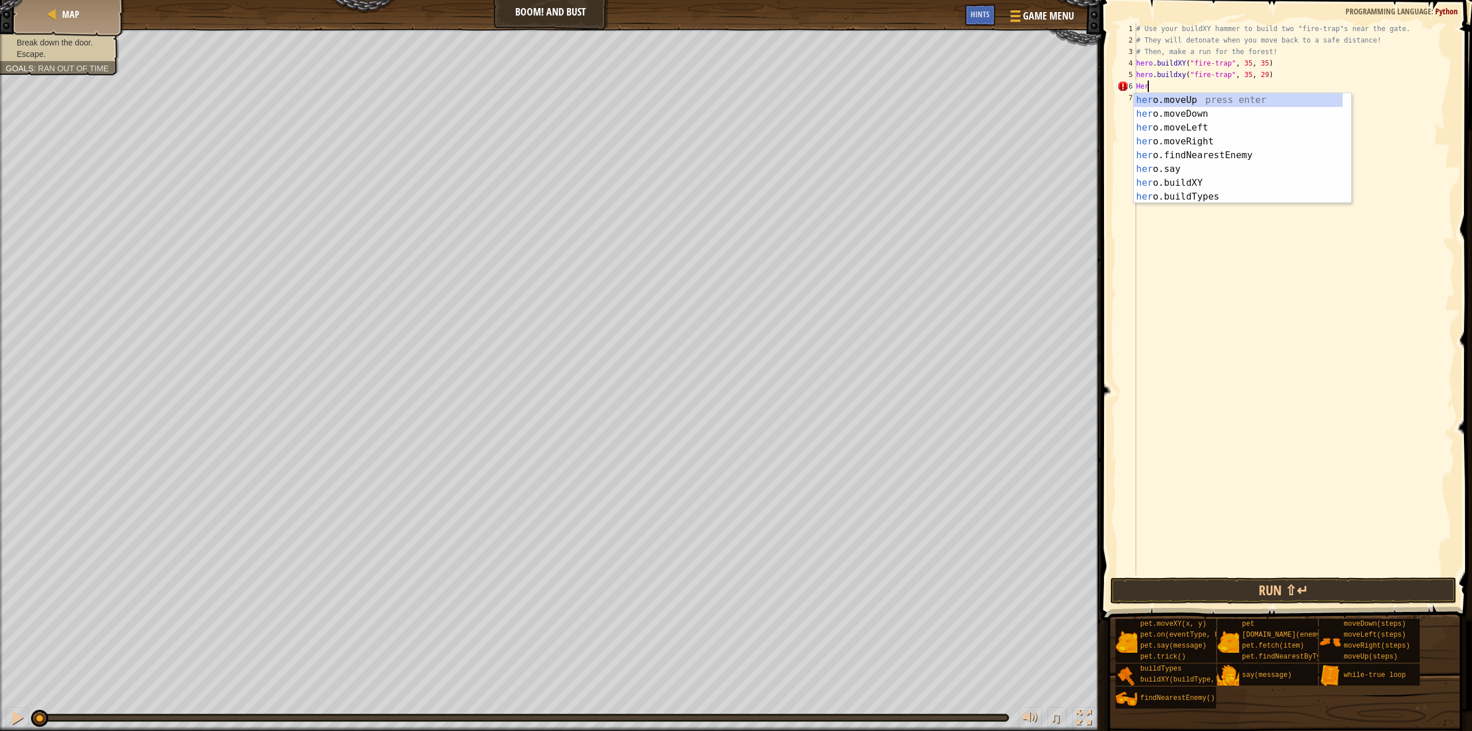
scroll to position [5, 0]
type textarea "H"
type textarea "he"
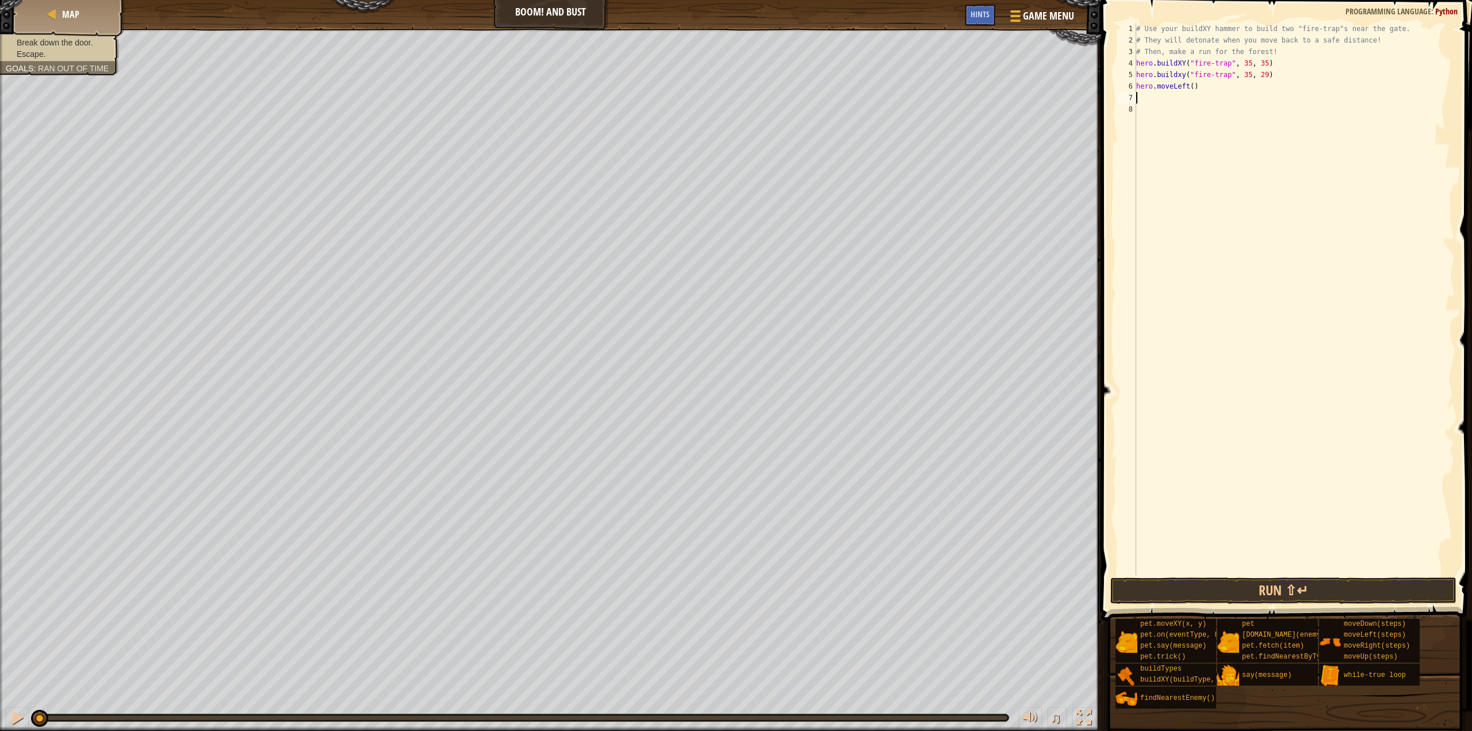
click at [1188, 90] on div "# Use your buildXY hammer to build two "fire-trap"s near the gate. # They will …" at bounding box center [1294, 310] width 321 height 575
type textarea "hero.moveLeft(2)"
click at [1210, 98] on div "# Use your buildXY hammer to build two "fire-trap"s near the gate. # They will …" at bounding box center [1294, 310] width 321 height 575
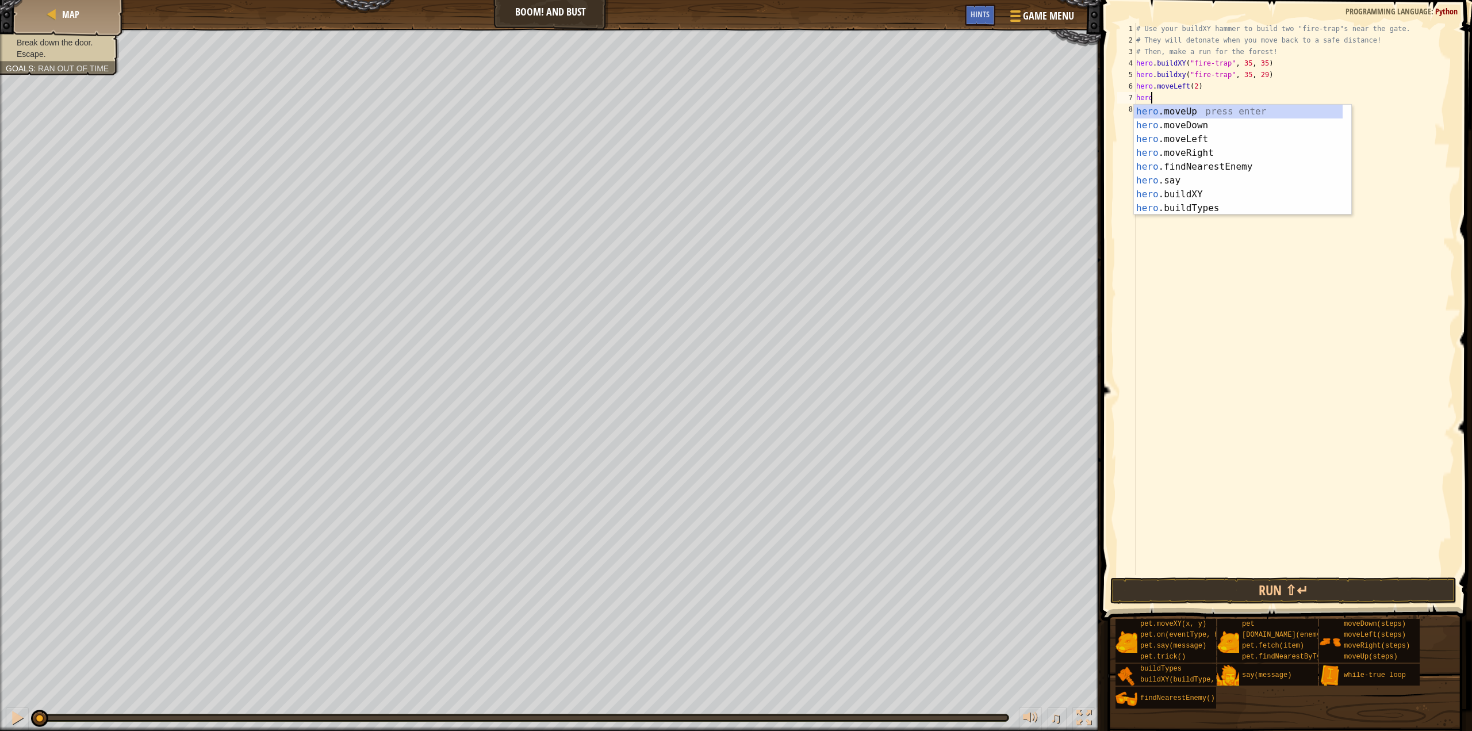
type textarea "hero."
click at [1211, 151] on div "hero. moveUp press enter hero. moveDown press enter hero. moveLeft press enter …" at bounding box center [1243, 174] width 218 height 138
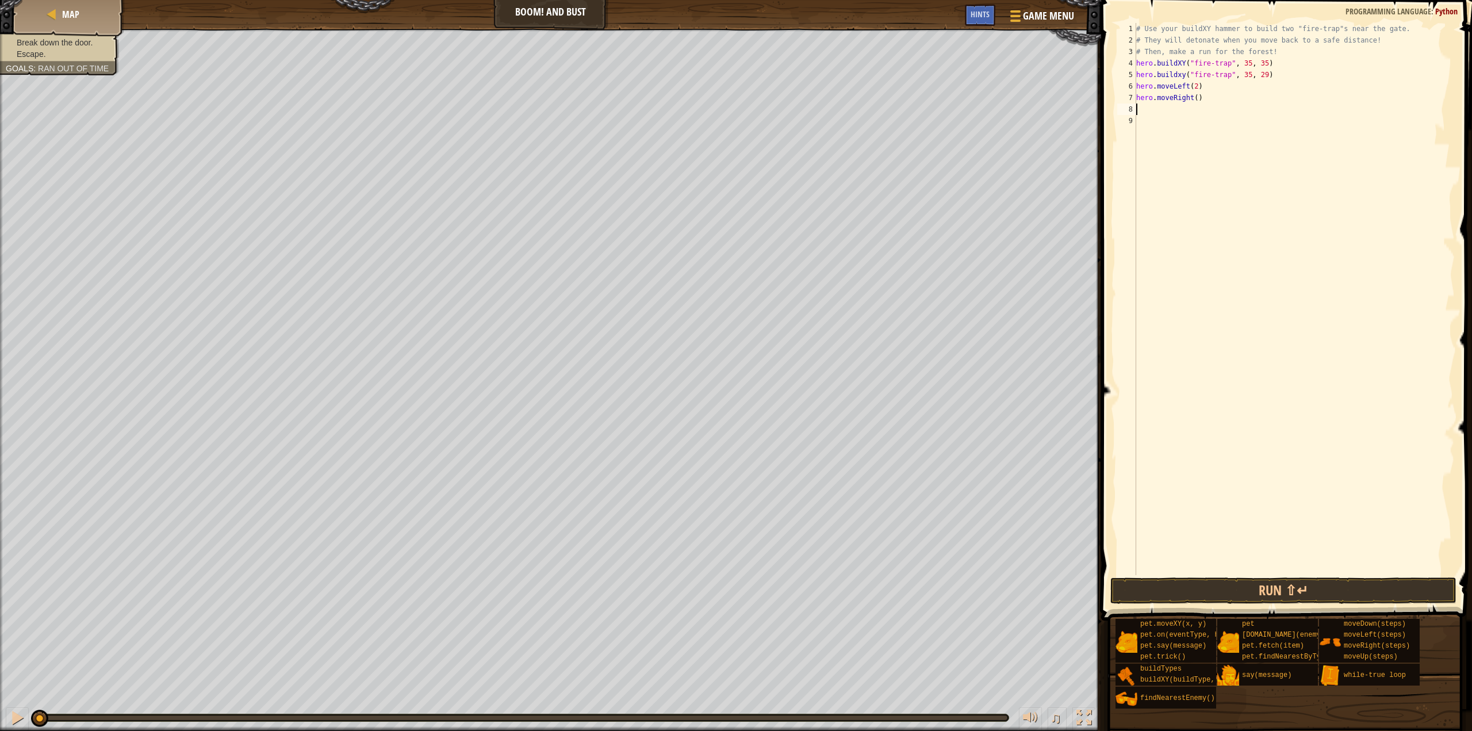
click at [1193, 98] on div "# Use your buildXY hammer to build two "fire-trap"s near the gate. # They will …" at bounding box center [1294, 310] width 321 height 575
type textarea "hero.moveRight(3)"
click at [1238, 165] on div "# Use your buildXY hammer to build two "fire-trap"s near the gate. # They will …" at bounding box center [1294, 310] width 321 height 575
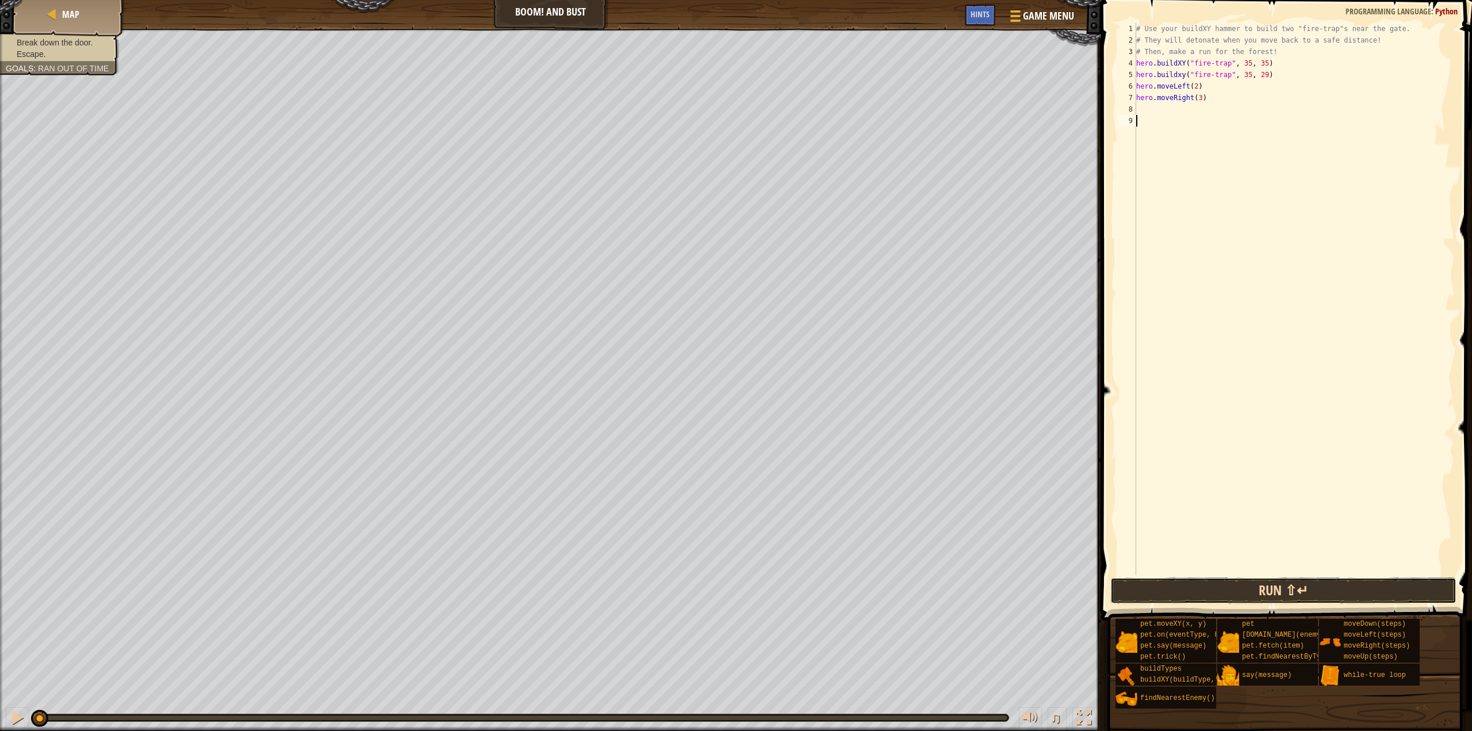
click at [1403, 592] on button "Run ⇧↵" at bounding box center [1283, 590] width 346 height 26
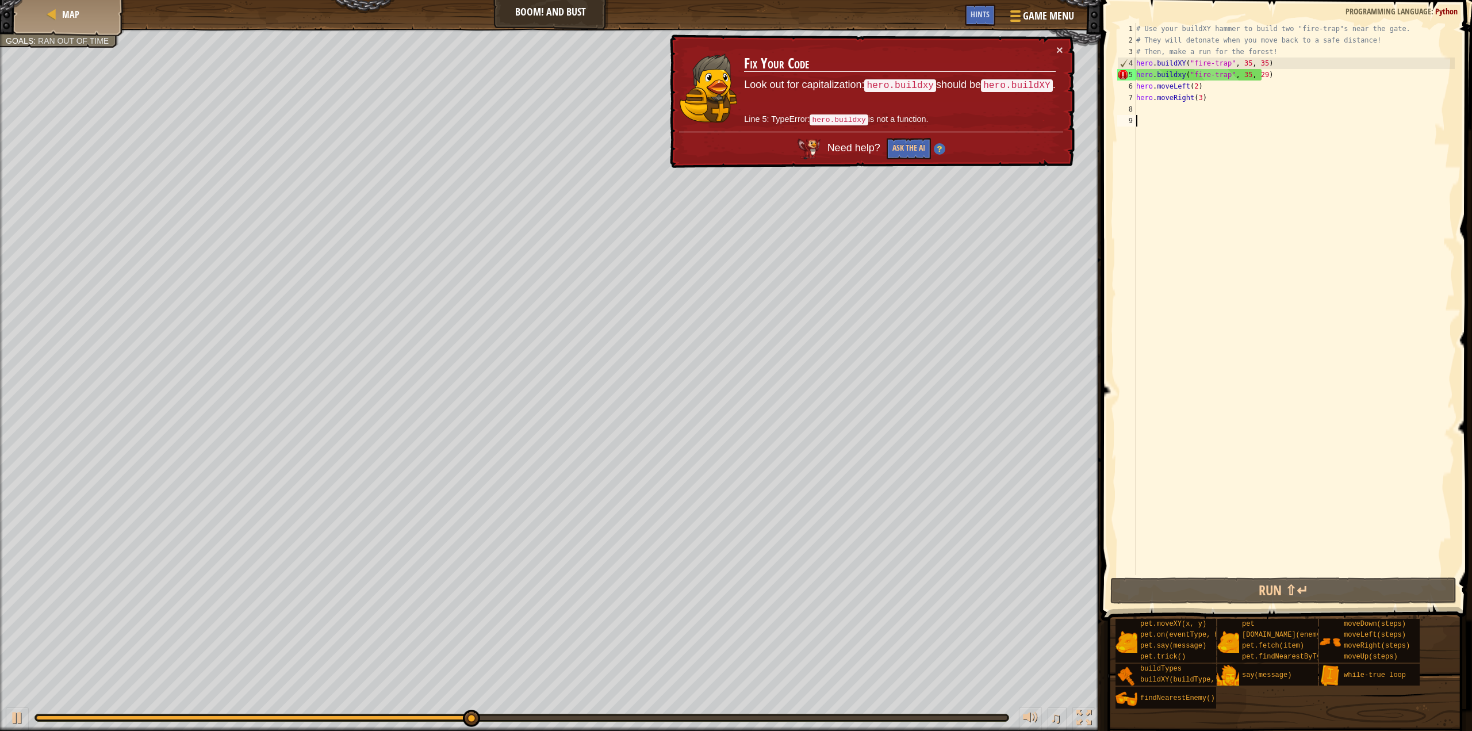
click at [1179, 76] on div "# Use your buildXY hammer to build two "fire-trap"s near the gate. # They will …" at bounding box center [1294, 310] width 321 height 575
click at [1183, 78] on div "# Use your buildXY hammer to build two "fire-trap"s near the gate. # They will …" at bounding box center [1294, 310] width 321 height 575
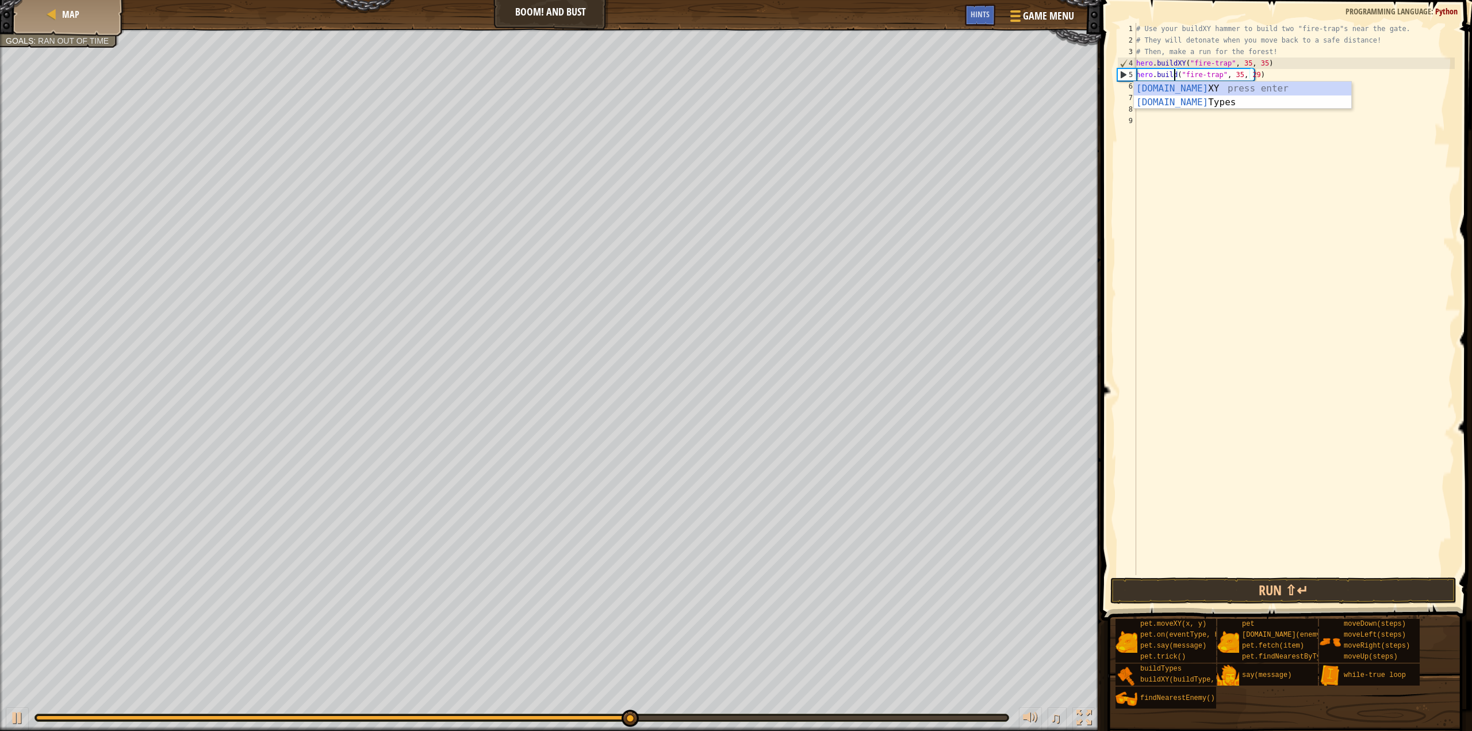
scroll to position [5, 3]
type textarea "hero.buildXY("fire-trap", 35, 29)"
click at [1187, 155] on div "# Use your buildXY hammer to build two "fire-trap"s near the gate. # They will …" at bounding box center [1294, 310] width 321 height 575
click at [1234, 589] on button "Run ⇧↵" at bounding box center [1283, 590] width 346 height 26
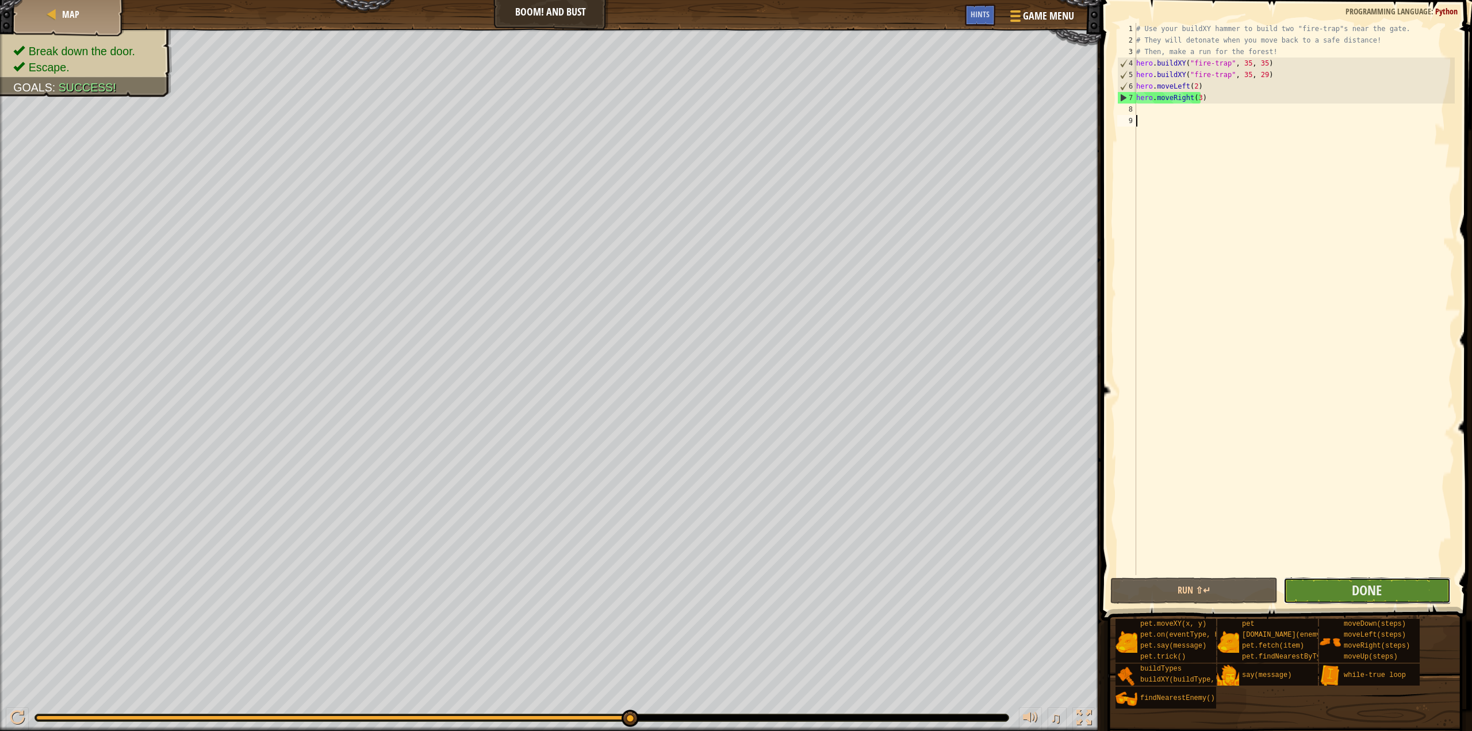
click at [1421, 592] on button "Done" at bounding box center [1366, 590] width 167 height 26
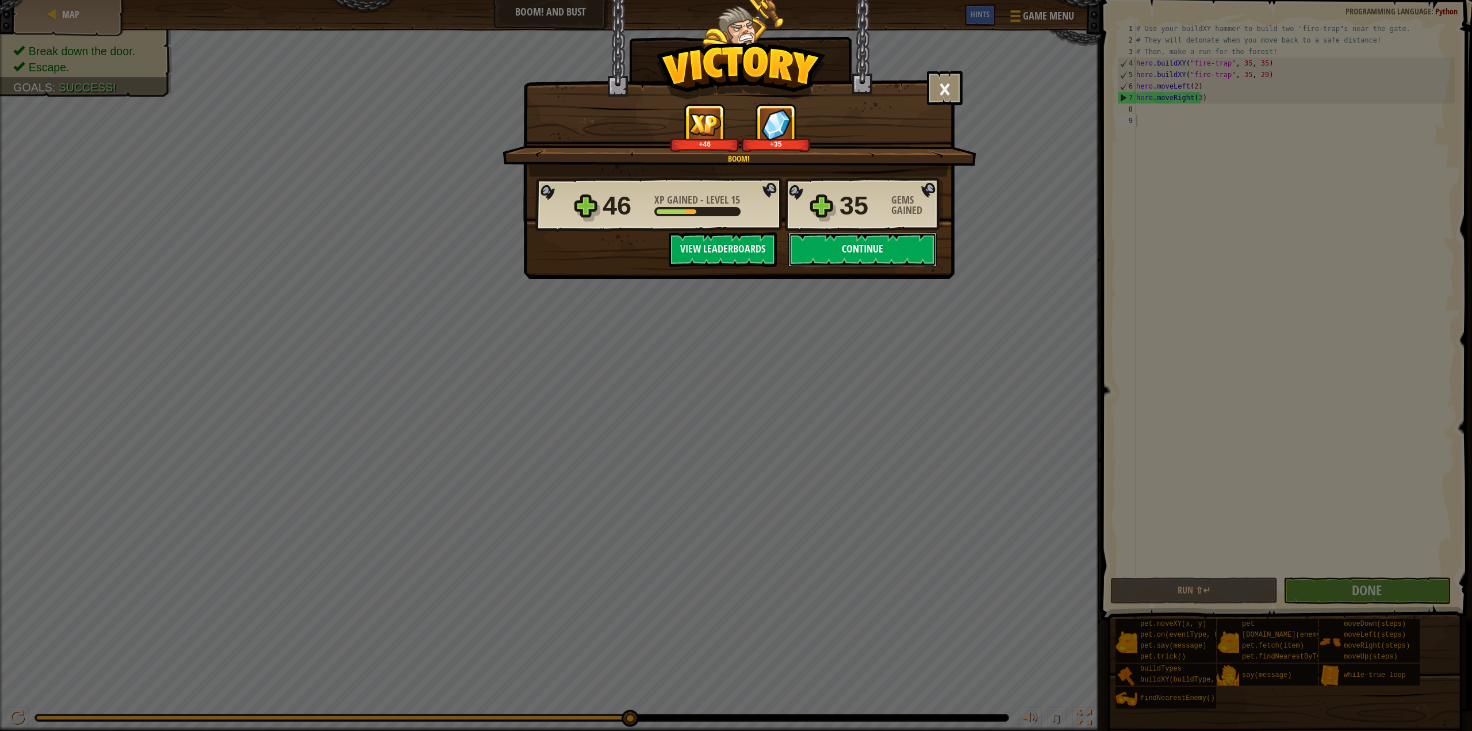
click at [872, 252] on button "Continue" at bounding box center [862, 249] width 148 height 34
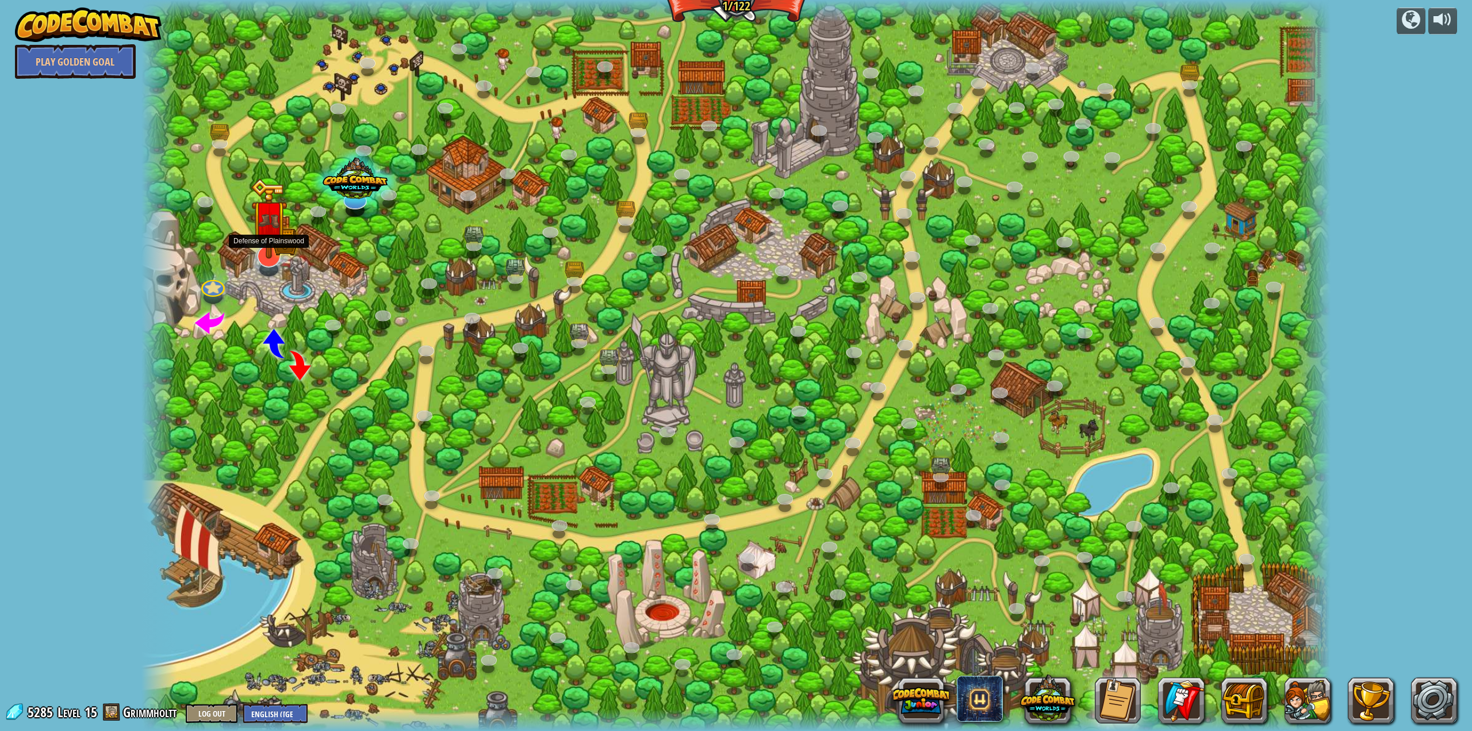
click at [270, 245] on img at bounding box center [269, 218] width 37 height 80
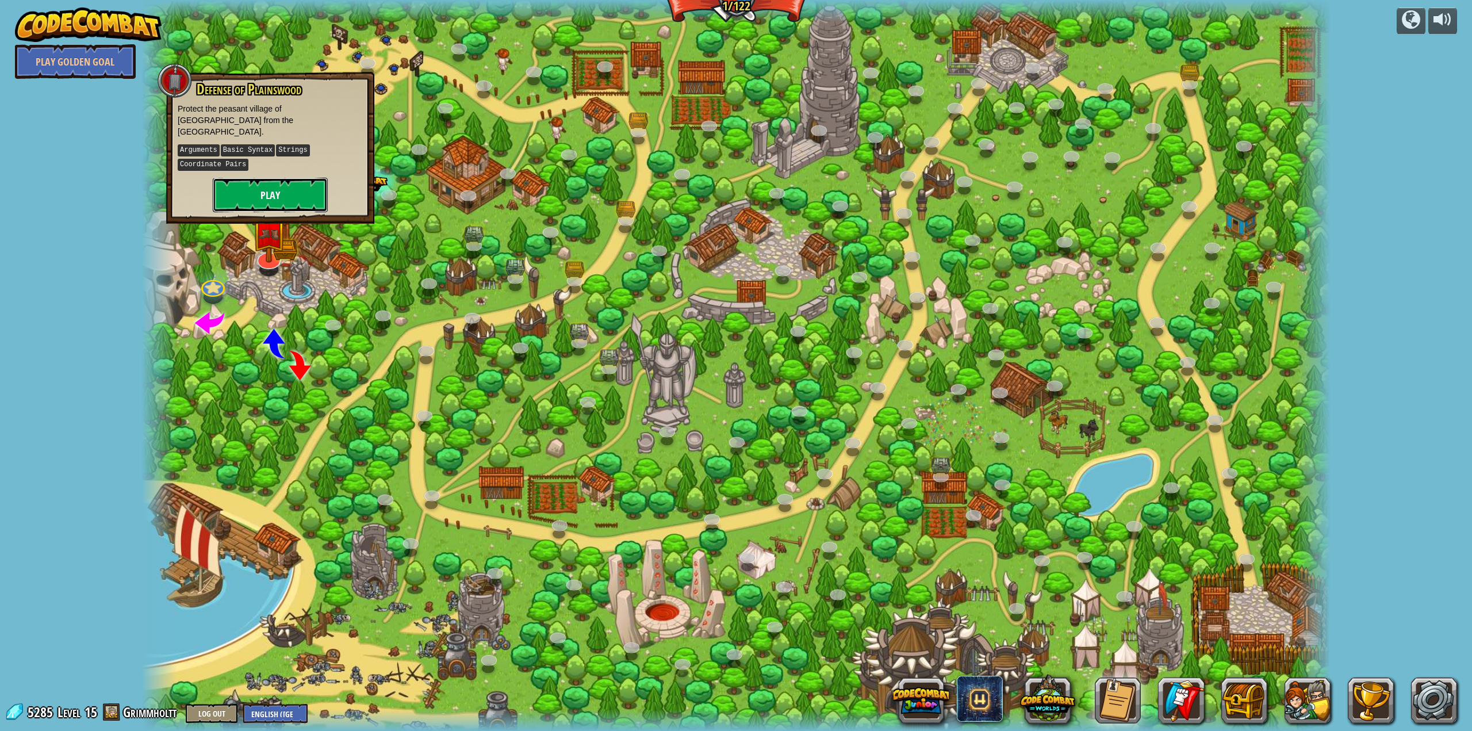
click at [293, 189] on button "Play" at bounding box center [270, 195] width 115 height 34
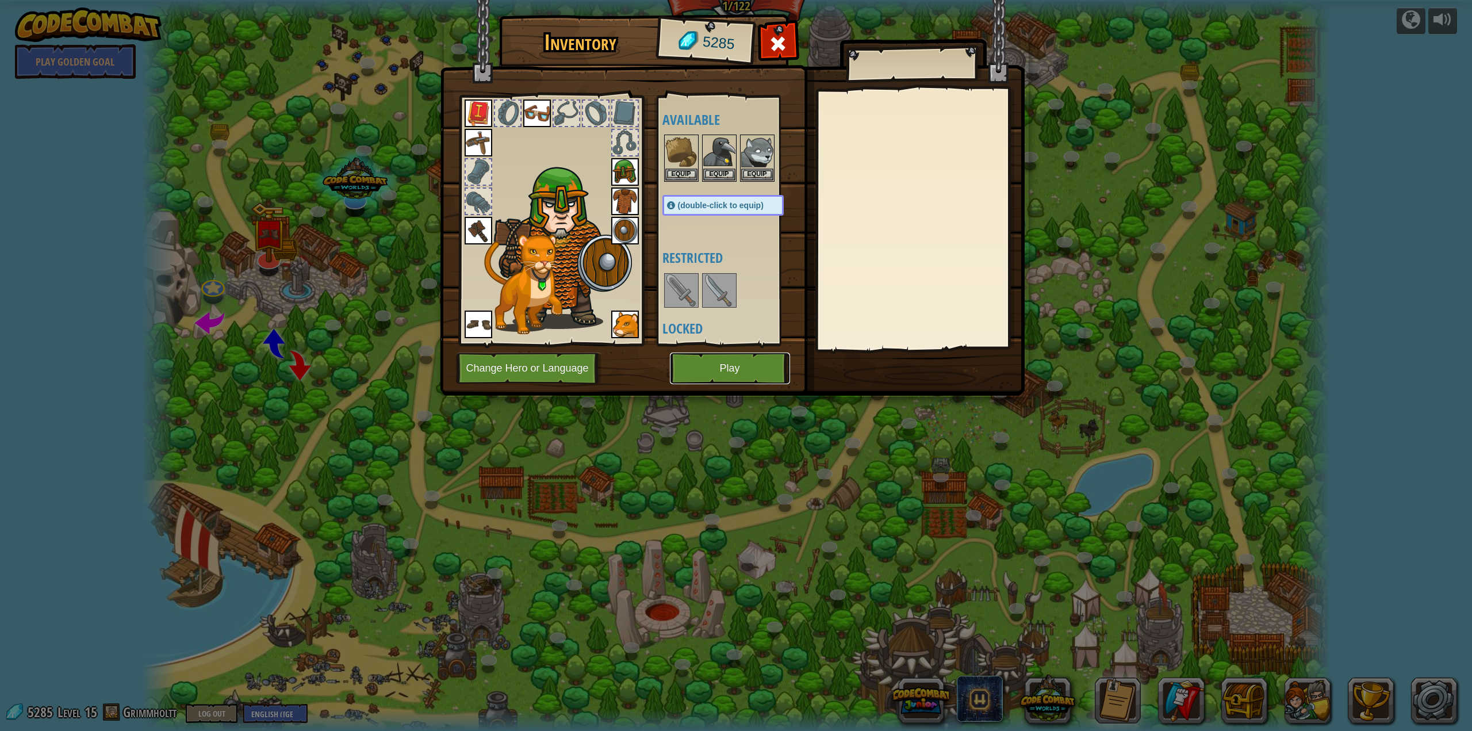
click at [761, 370] on button "Play" at bounding box center [730, 368] width 120 height 32
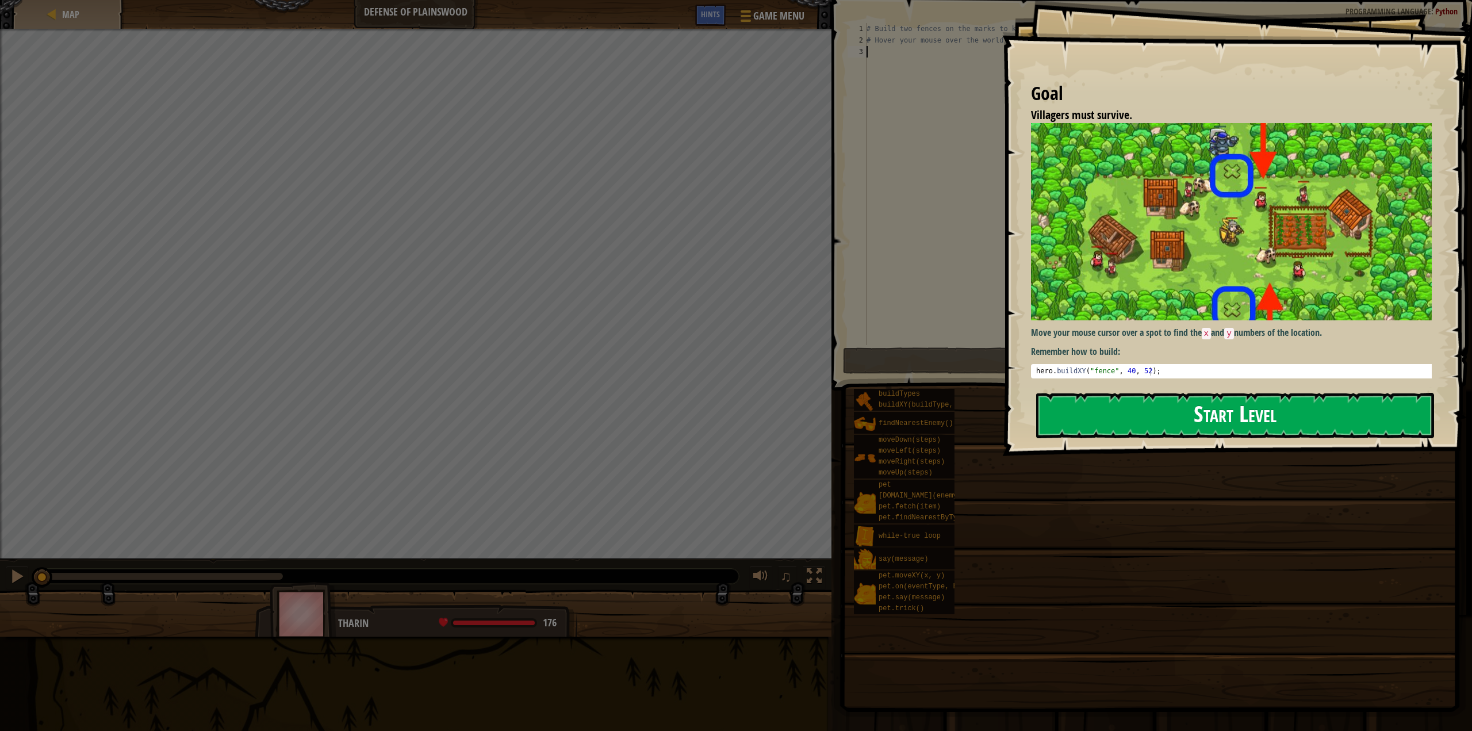
click at [1169, 416] on button "Start Level" at bounding box center [1235, 415] width 398 height 45
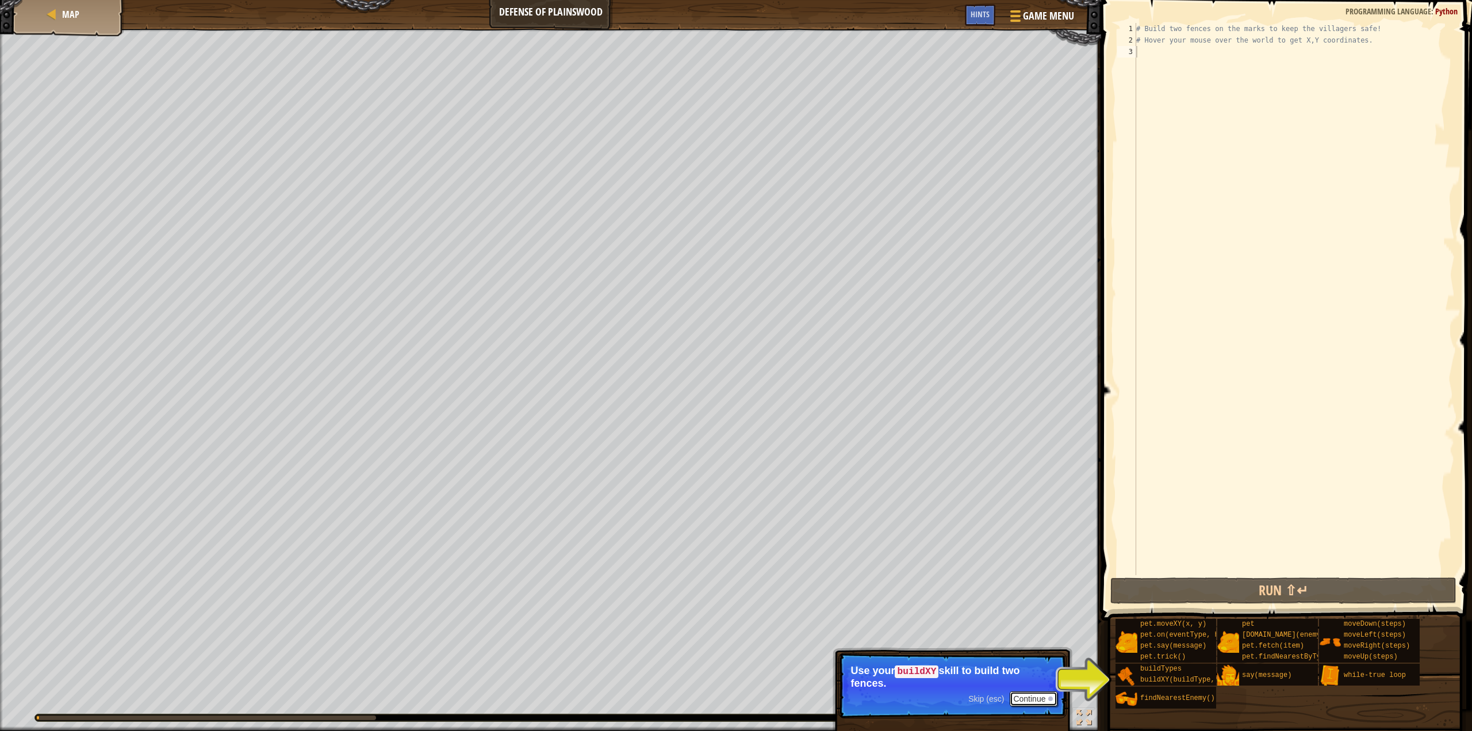
click at [1043, 698] on button "Continue" at bounding box center [1034, 698] width 48 height 15
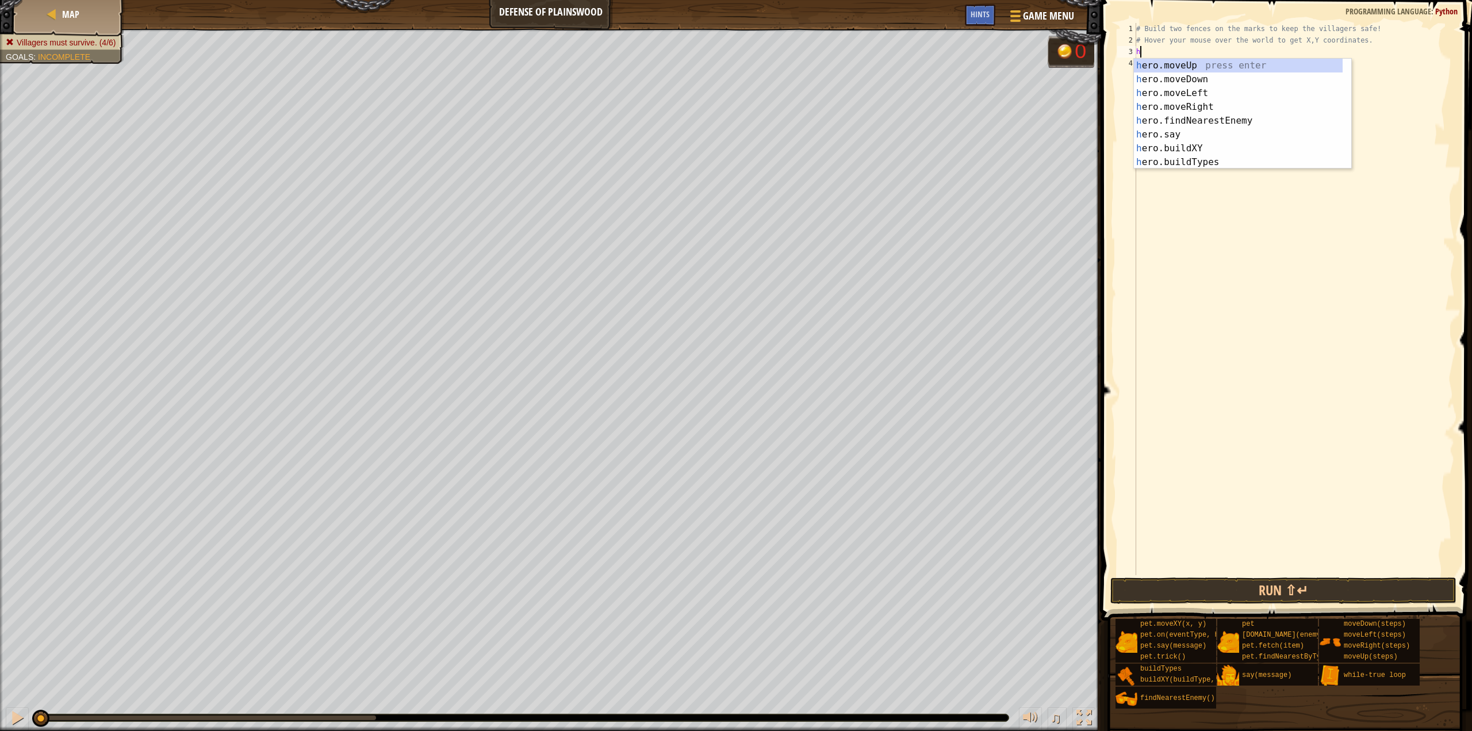
scroll to position [5, 0]
click at [1168, 143] on div "h ero.moveUp press enter h ero.moveDown press enter h ero.moveLeft press enter …" at bounding box center [1238, 128] width 209 height 138
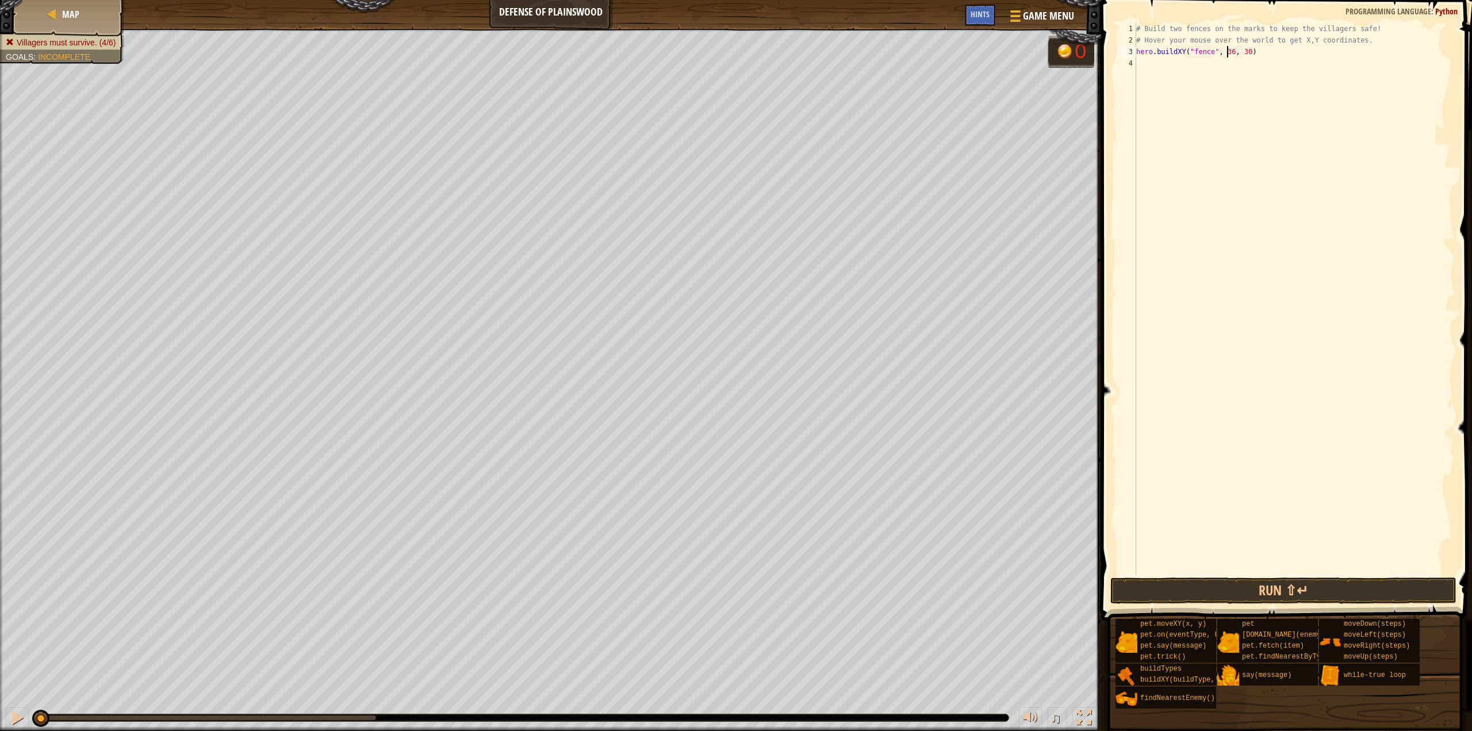
click at [1229, 55] on div "# Build two fences on the marks to keep the villagers safe! # Hover your mouse …" at bounding box center [1294, 310] width 321 height 575
click at [1236, 56] on div "# Build two fences on the marks to keep the villagers safe! # Hover your mouse …" at bounding box center [1294, 310] width 321 height 575
type textarea "hero.buildXY("fence", 40, 52)"
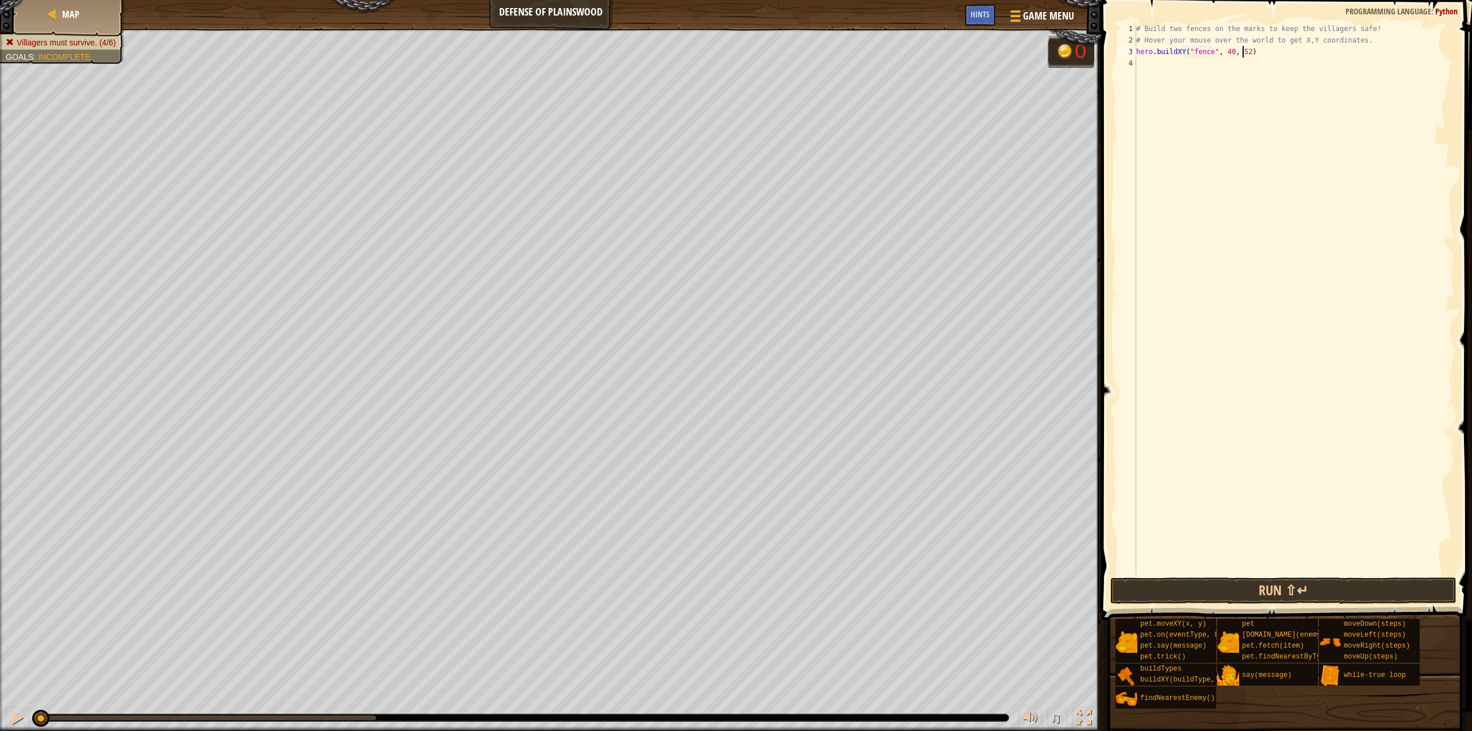
click at [1256, 47] on div "# Build two fences on the marks to keep the villagers safe! # Hover your mouse …" at bounding box center [1294, 310] width 321 height 575
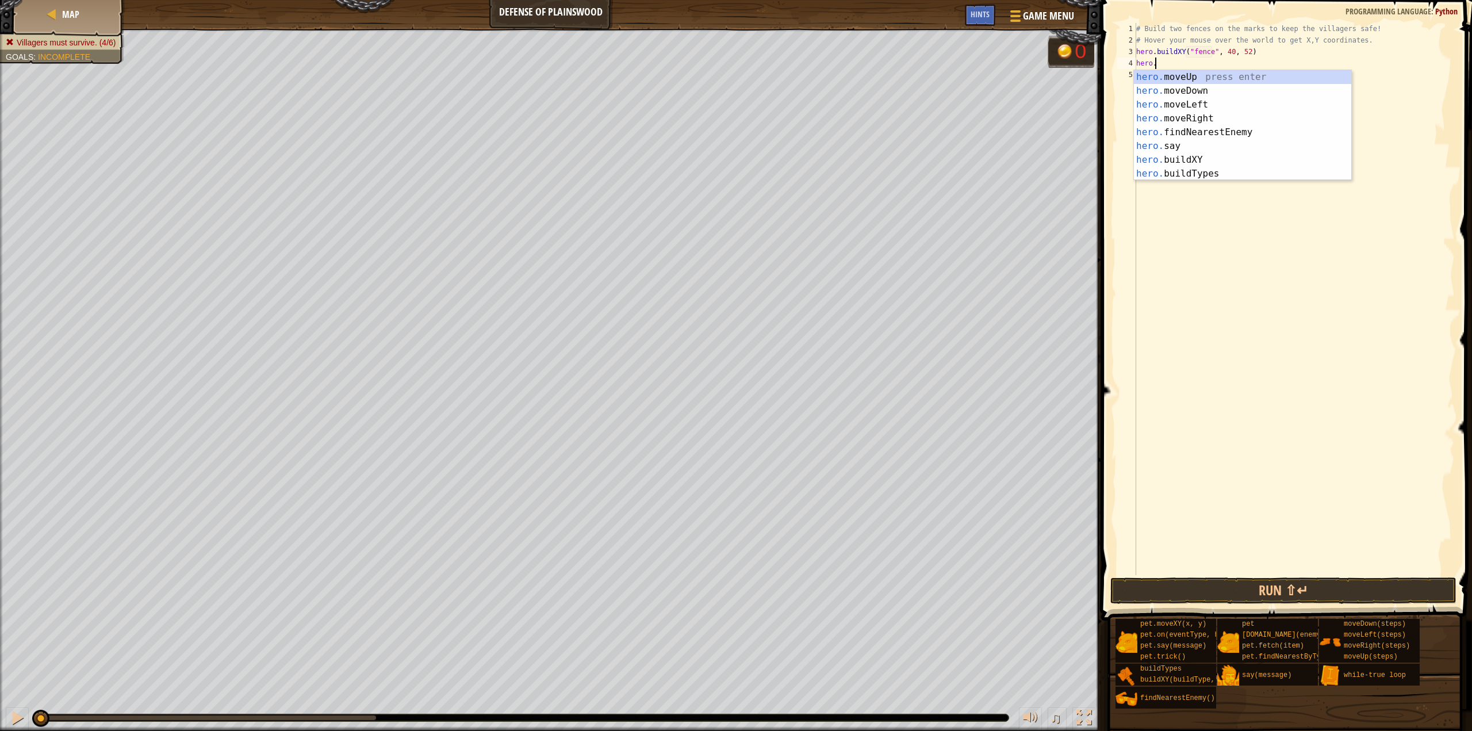
scroll to position [5, 1]
click at [1248, 159] on div "hero. moveUp press enter hero. moveDown press enter hero. moveLeft press enter …" at bounding box center [1243, 139] width 218 height 138
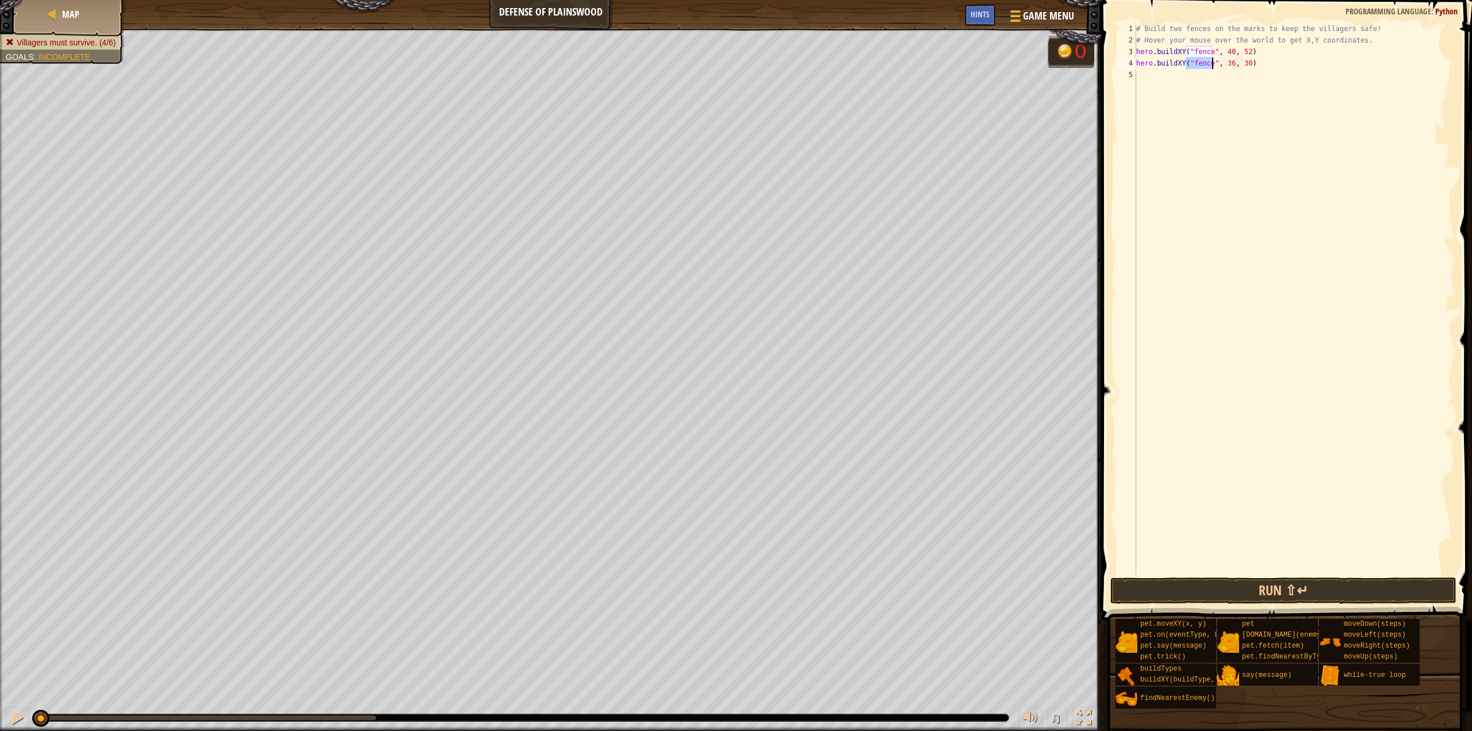
click at [1228, 65] on div "# Build two fences on the marks to keep the villagers safe! # Hover your mouse …" at bounding box center [1294, 310] width 321 height 575
type textarea "hero.buildXY("fence", 40, 20)"
click at [1178, 72] on div "# Build two fences on the marks to keep the villagers safe! # Hover your mouse …" at bounding box center [1294, 310] width 321 height 575
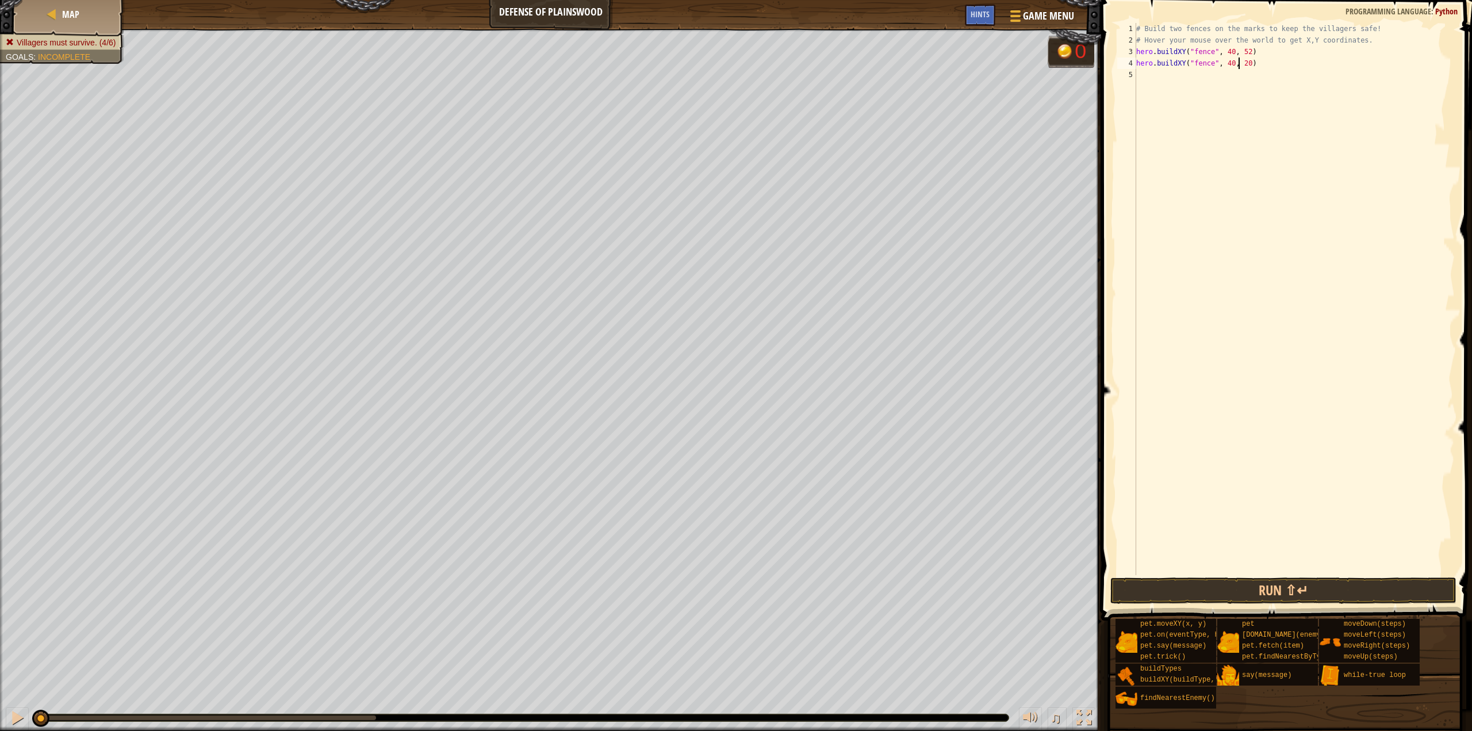
scroll to position [5, 0]
click at [1206, 587] on button "Run ⇧↵" at bounding box center [1283, 590] width 346 height 26
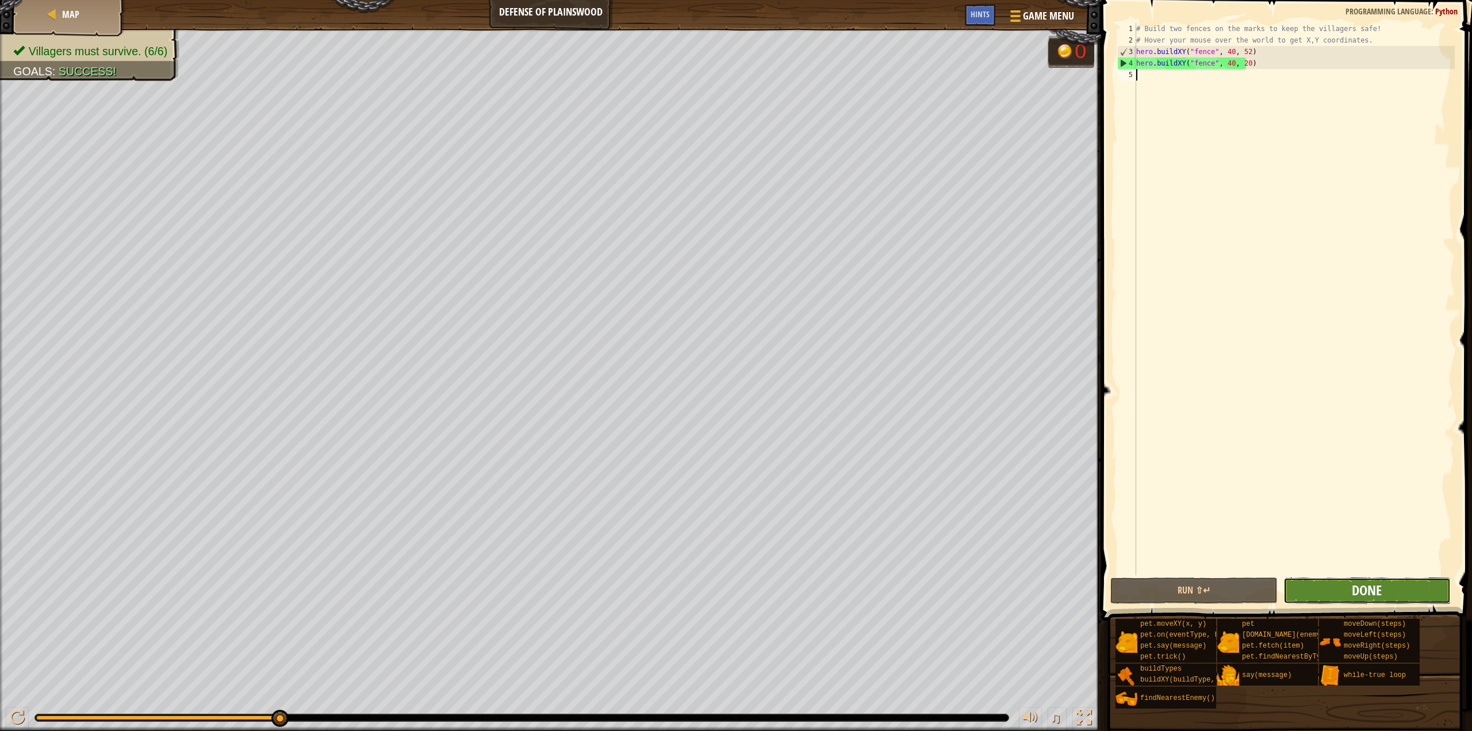
click at [1369, 590] on span "Done" at bounding box center [1367, 590] width 30 height 18
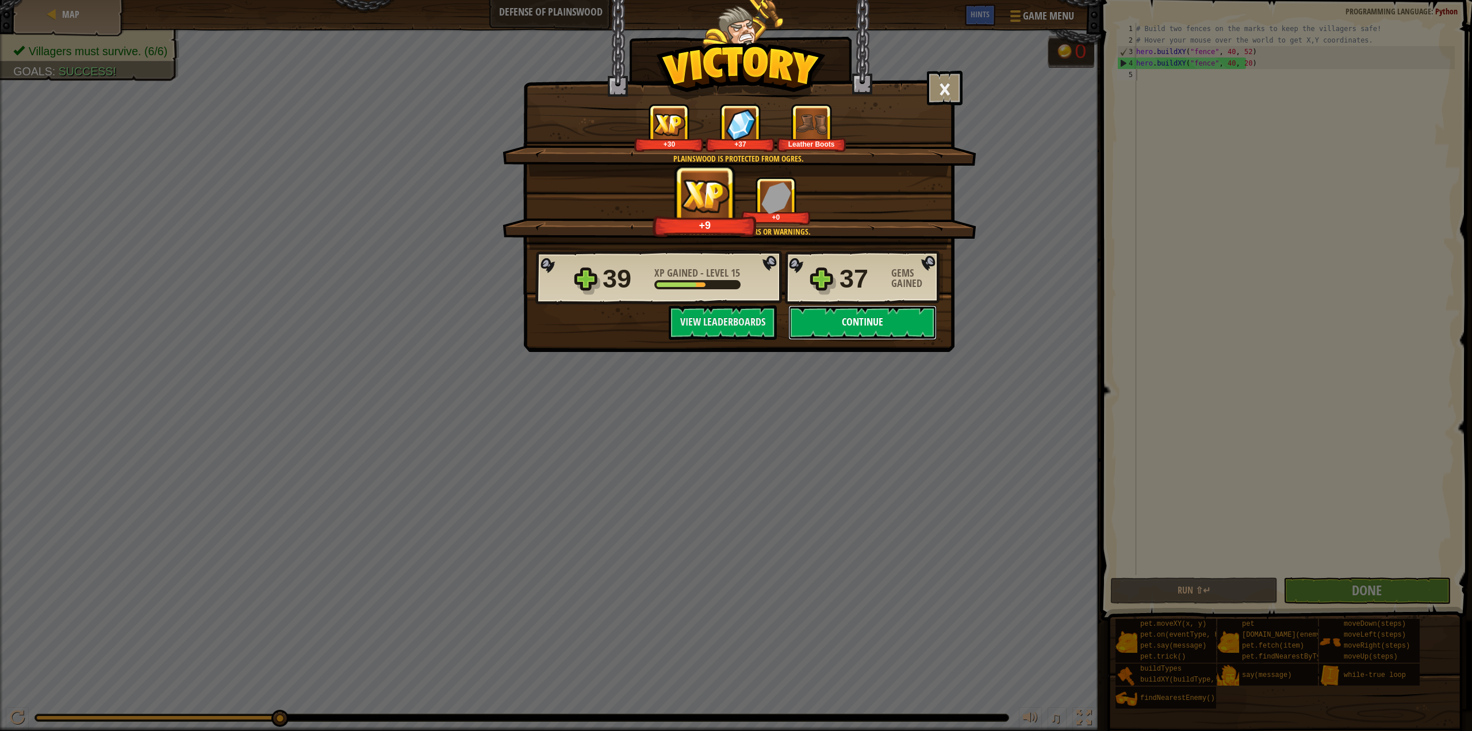
click at [878, 328] on button "Continue" at bounding box center [862, 322] width 148 height 34
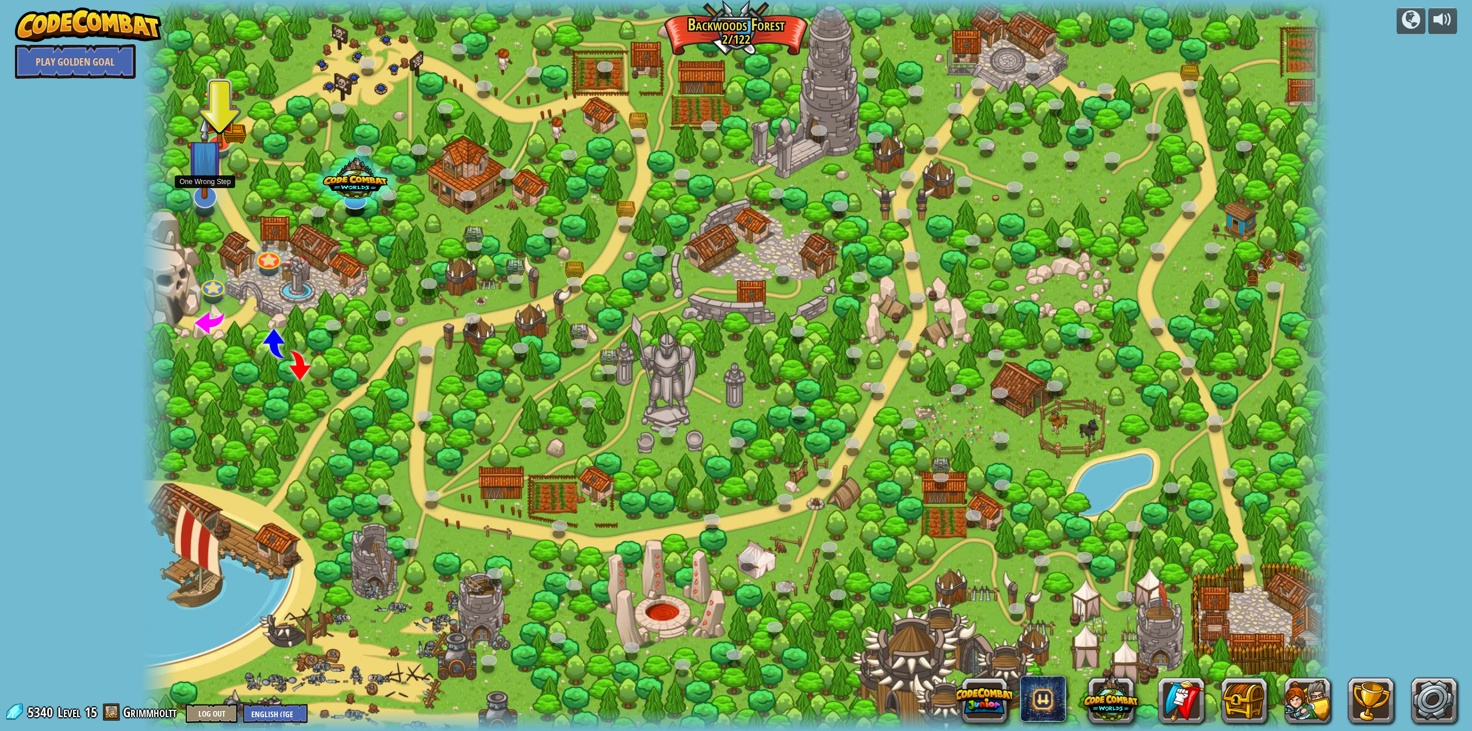
click at [204, 199] on div at bounding box center [205, 197] width 24 height 22
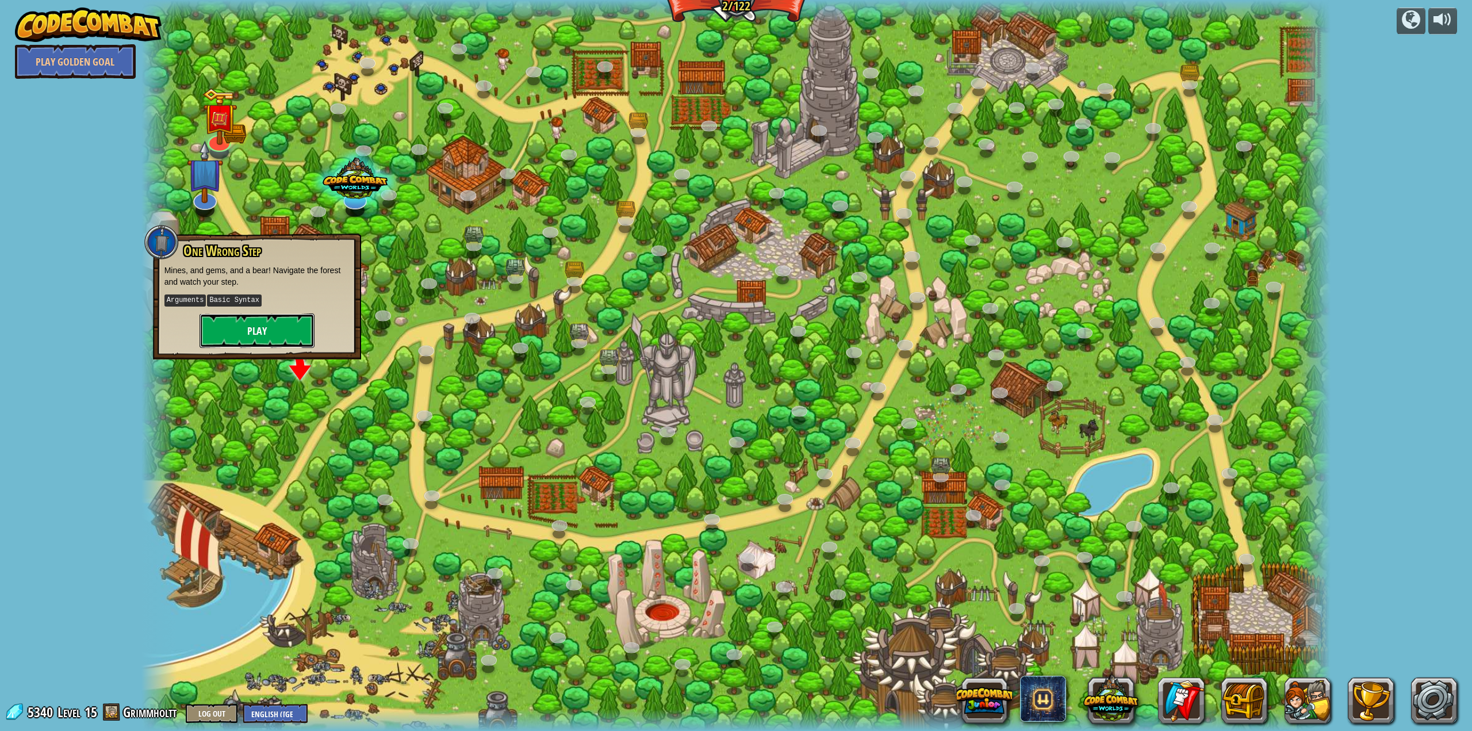
click at [260, 328] on button "Play" at bounding box center [256, 330] width 115 height 34
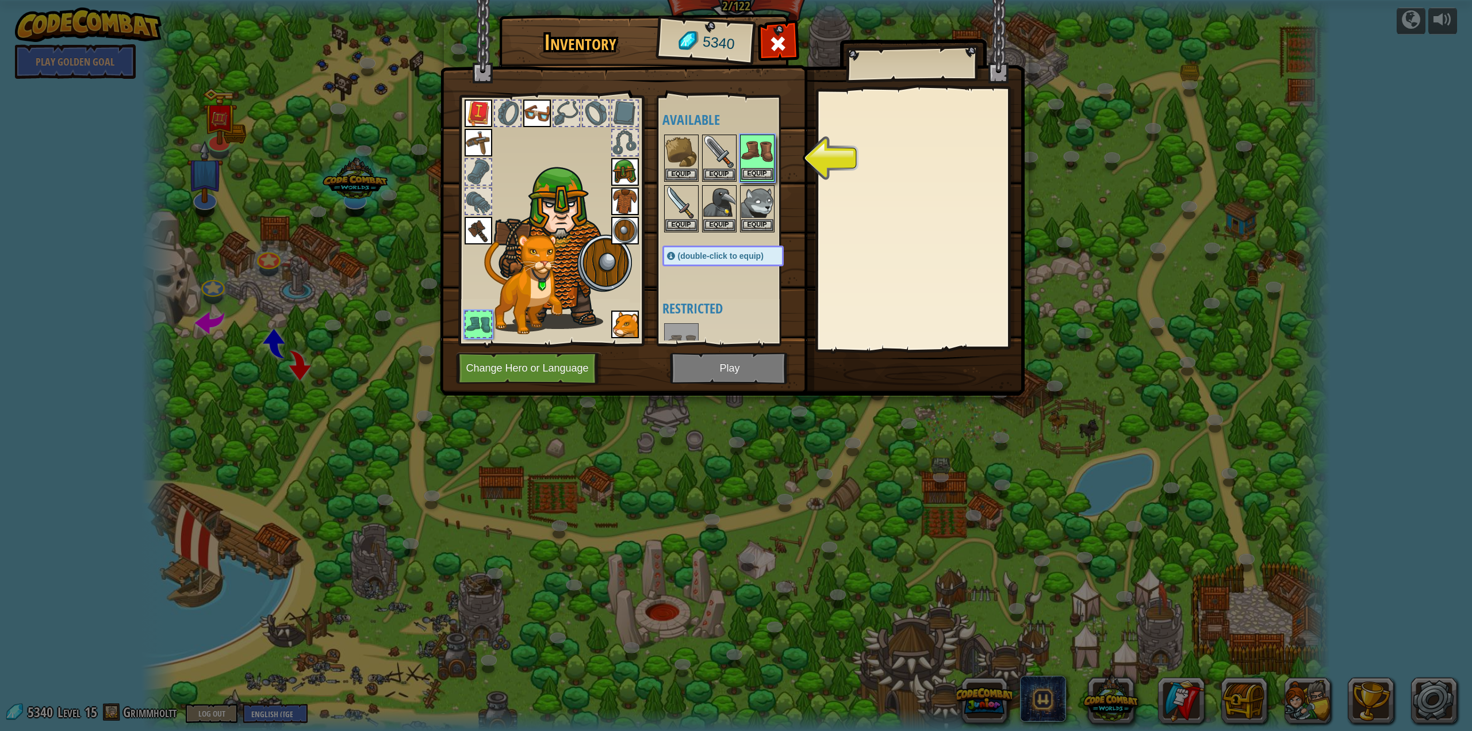
click at [758, 152] on img at bounding box center [757, 152] width 32 height 32
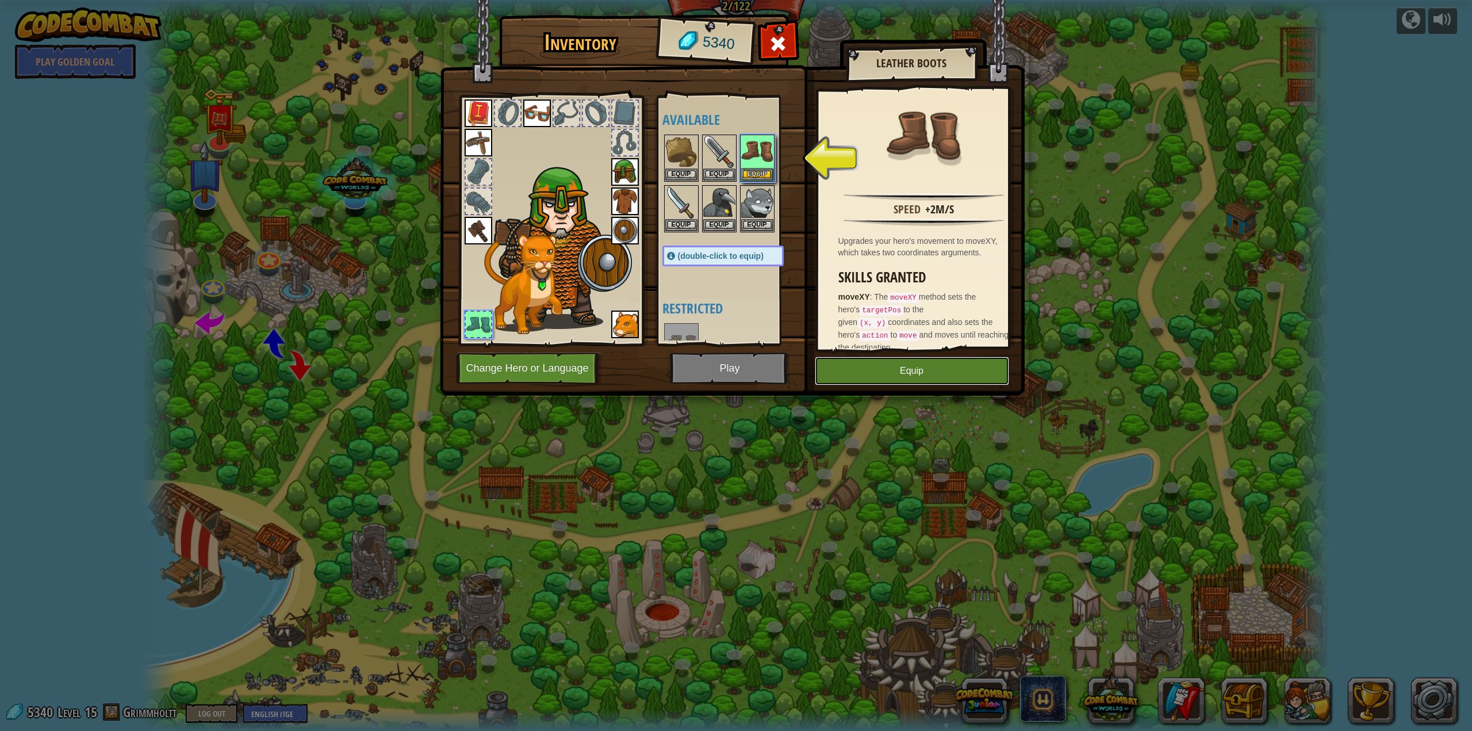
click at [974, 378] on button "Equip" at bounding box center [912, 370] width 194 height 29
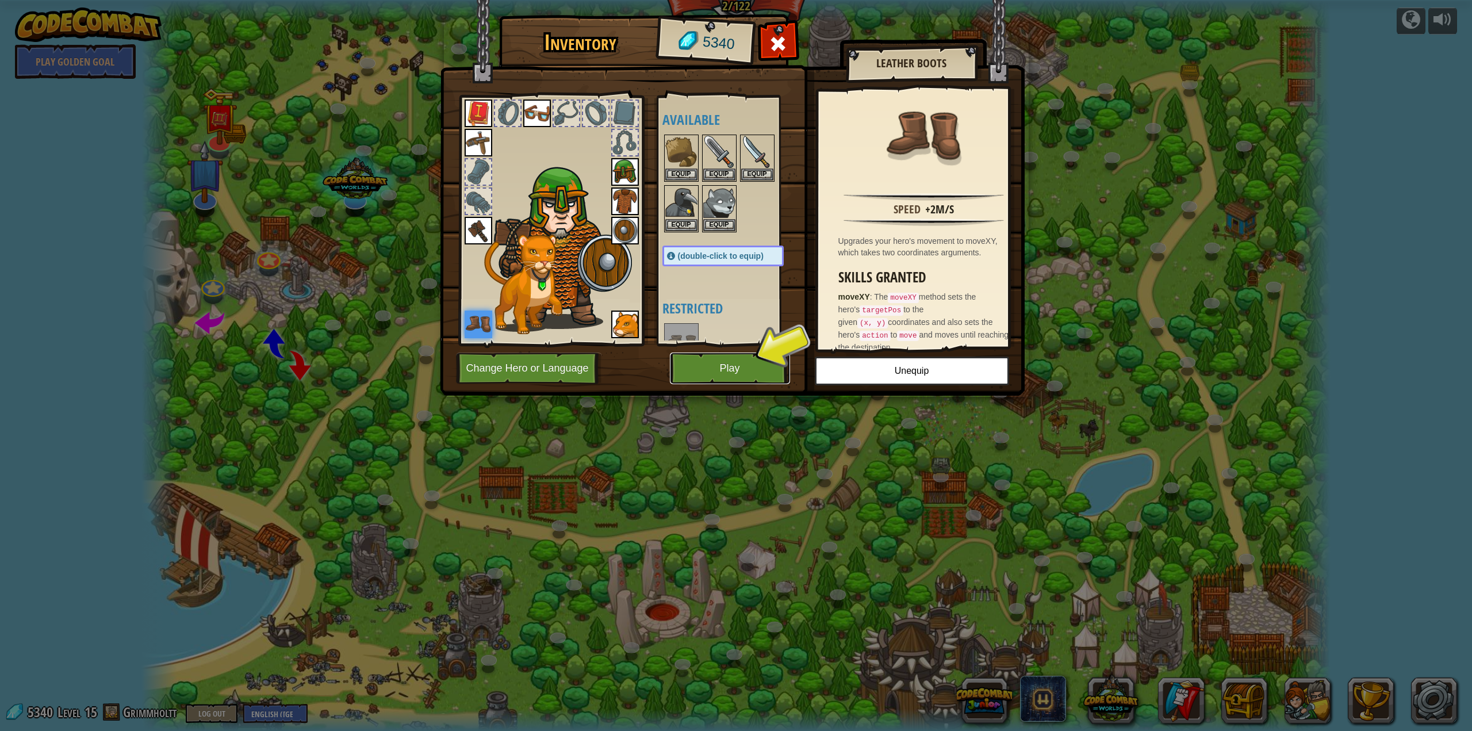
click at [720, 370] on button "Play" at bounding box center [730, 368] width 120 height 32
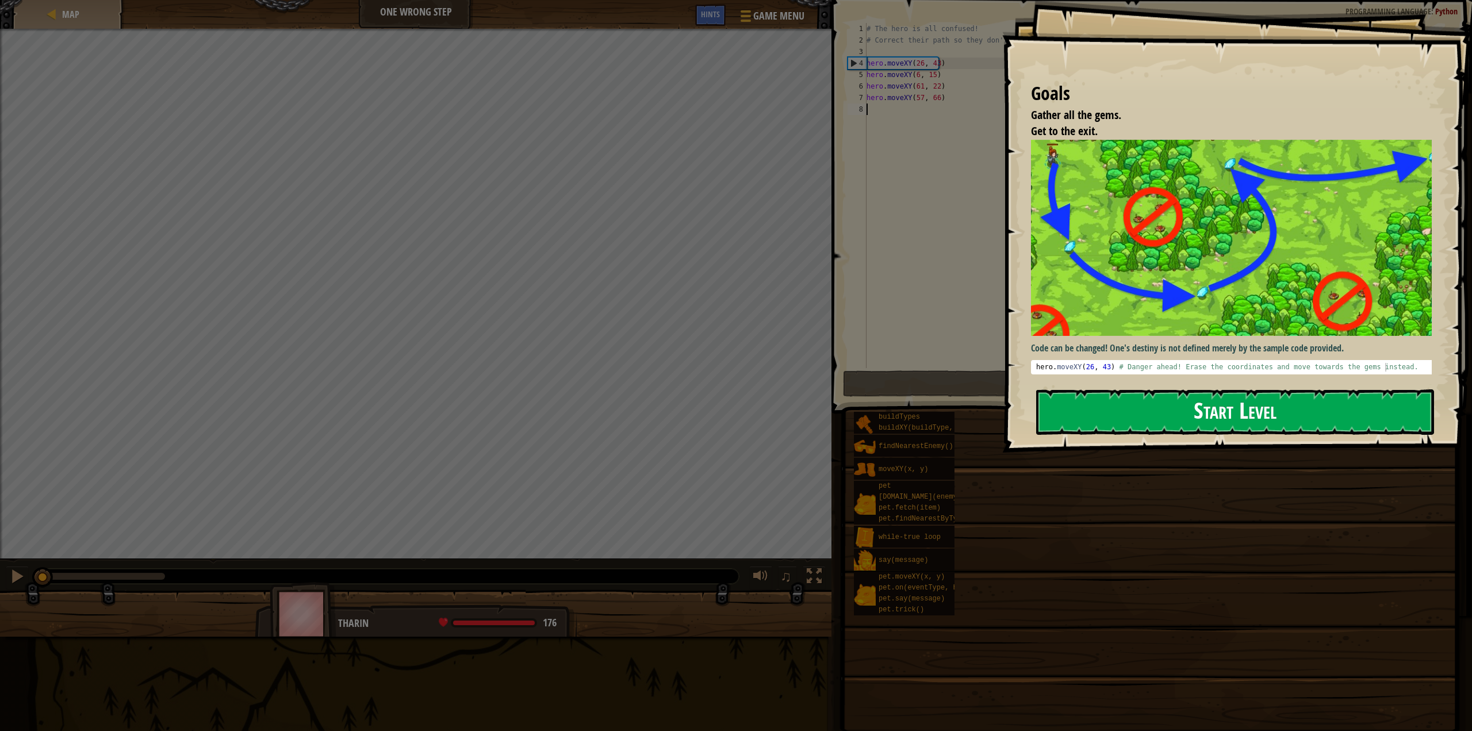
click at [1251, 413] on button "Start Level" at bounding box center [1235, 411] width 398 height 45
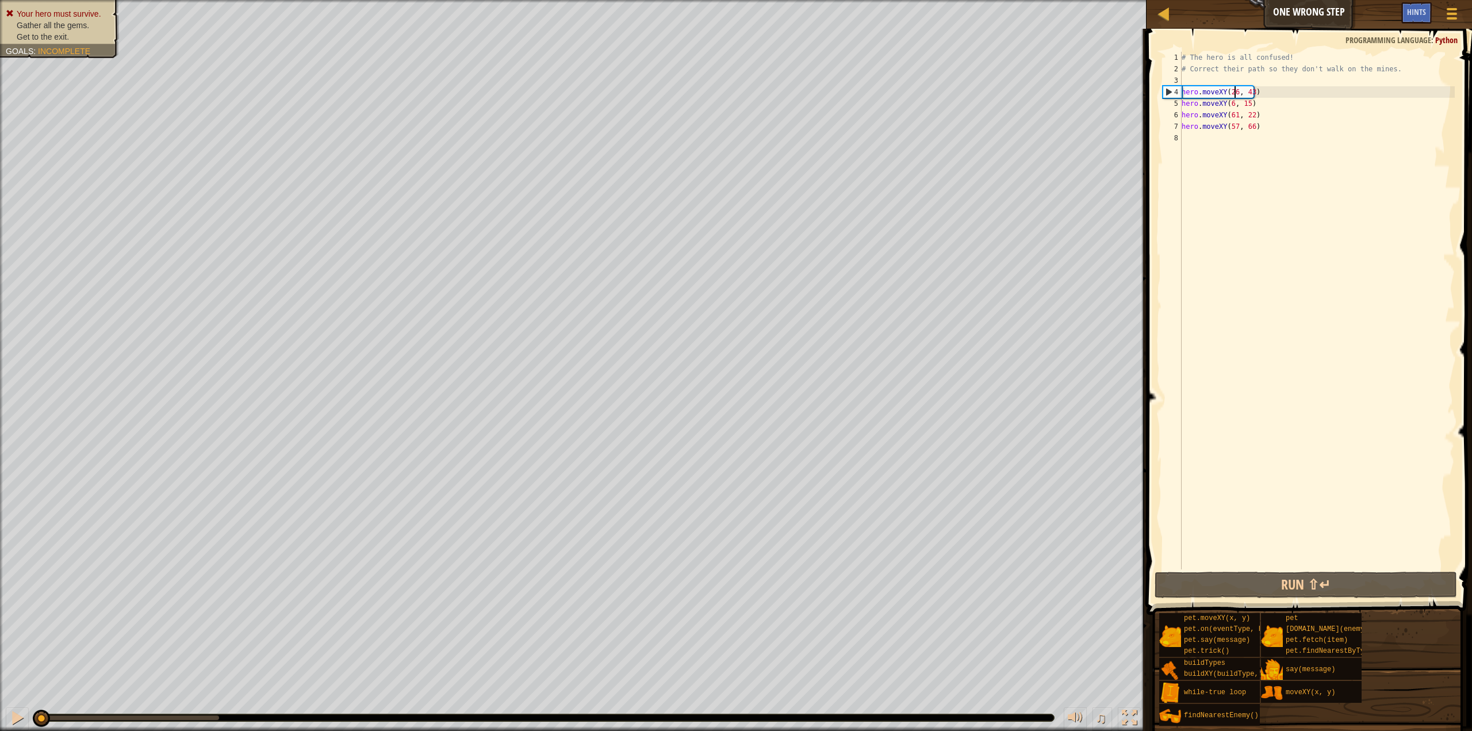
click at [1235, 97] on div "# The hero is all confused! # Correct their path so they don't walk on the mine…" at bounding box center [1316, 322] width 275 height 540
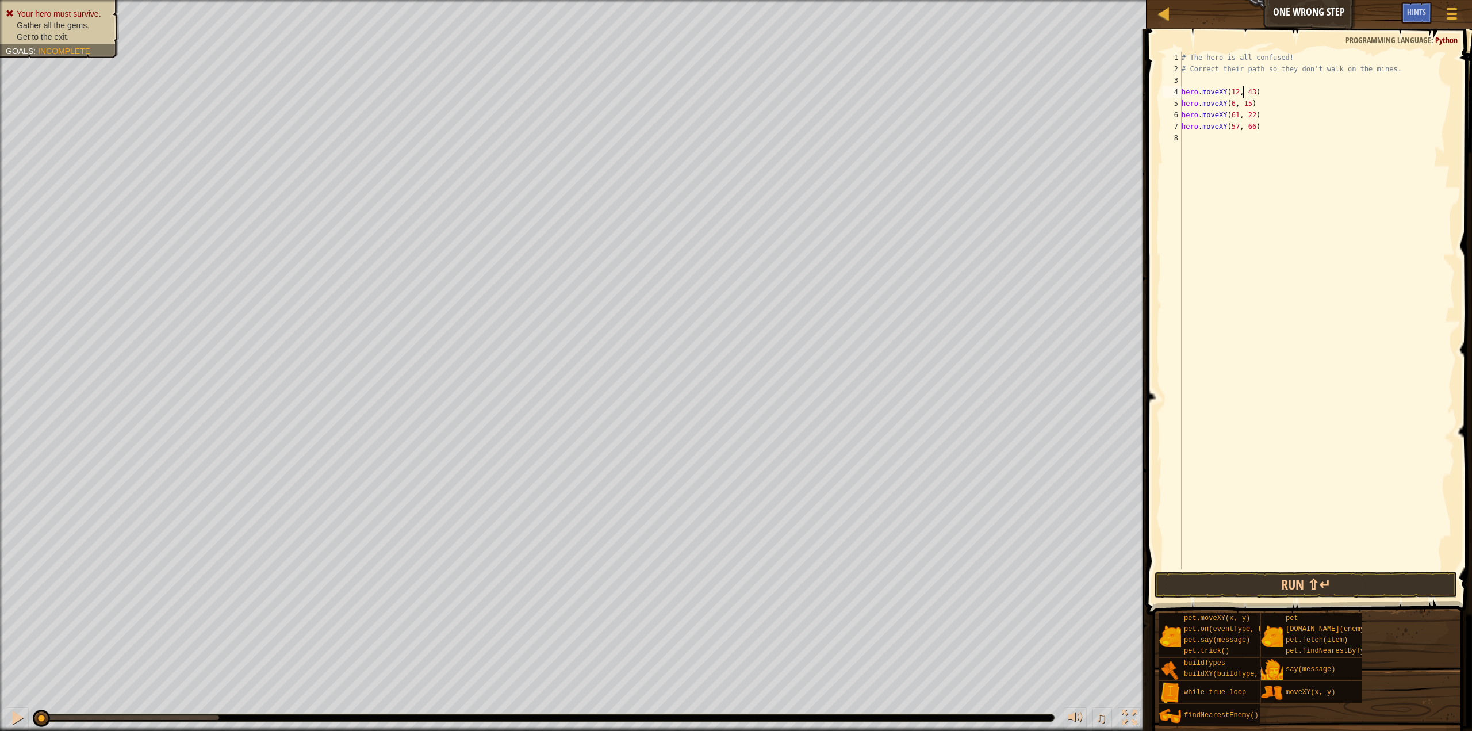
click at [1243, 90] on div "# The hero is all confused! # Correct their path so they don't walk on the mine…" at bounding box center [1316, 322] width 275 height 540
type textarea "hero.moveXY(12, 37)"
click at [1258, 207] on div "# The hero is all confused! # Correct their path so they don't walk on the mine…" at bounding box center [1316, 322] width 275 height 540
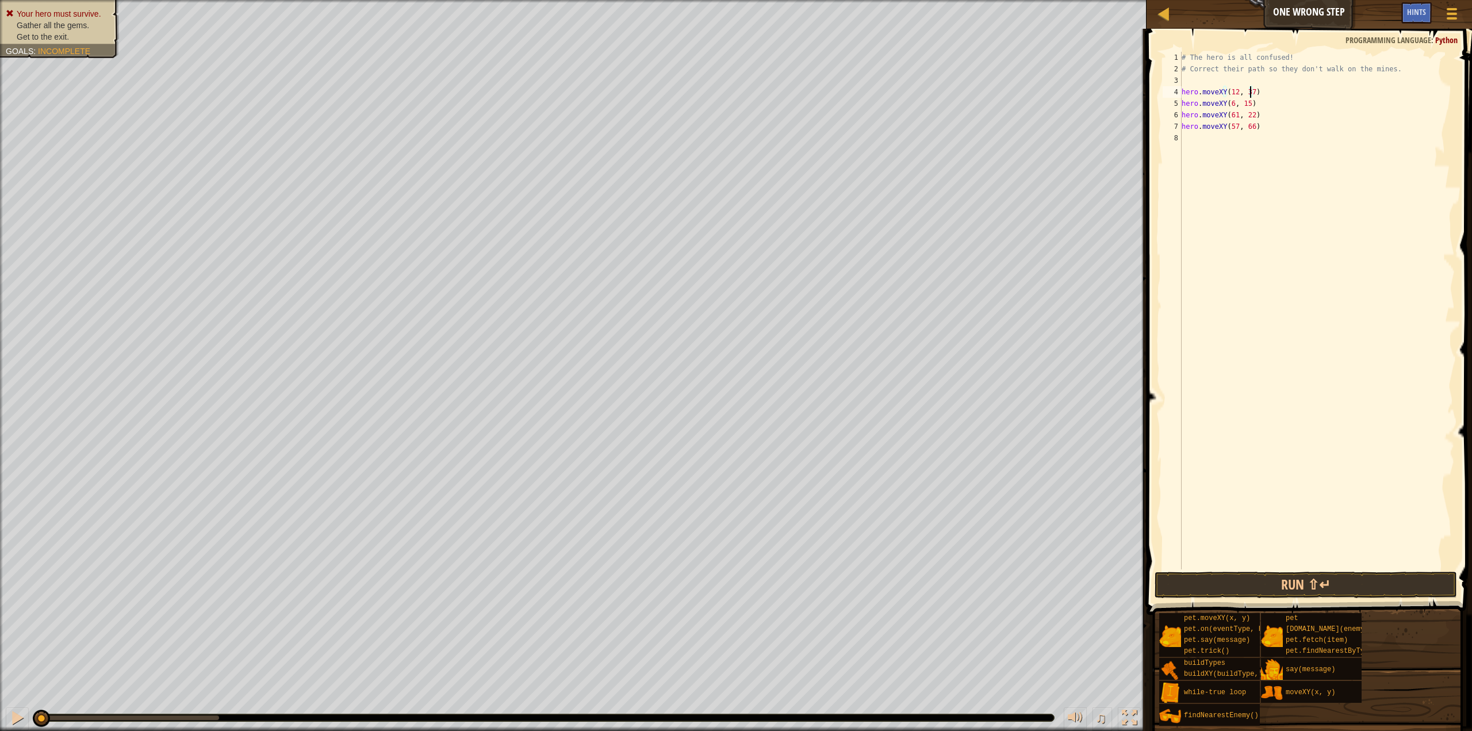
scroll to position [5, 0]
click at [1230, 109] on div "# The hero is all confused! # Correct their path so they don't walk on the mine…" at bounding box center [1316, 322] width 275 height 540
click at [1230, 103] on div "# The hero is all confused! # Correct their path so they don't walk on the mine…" at bounding box center [1316, 322] width 275 height 540
click at [1227, 116] on div "# The hero is all confused! # Correct their path so they don't walk on the mine…" at bounding box center [1316, 322] width 275 height 540
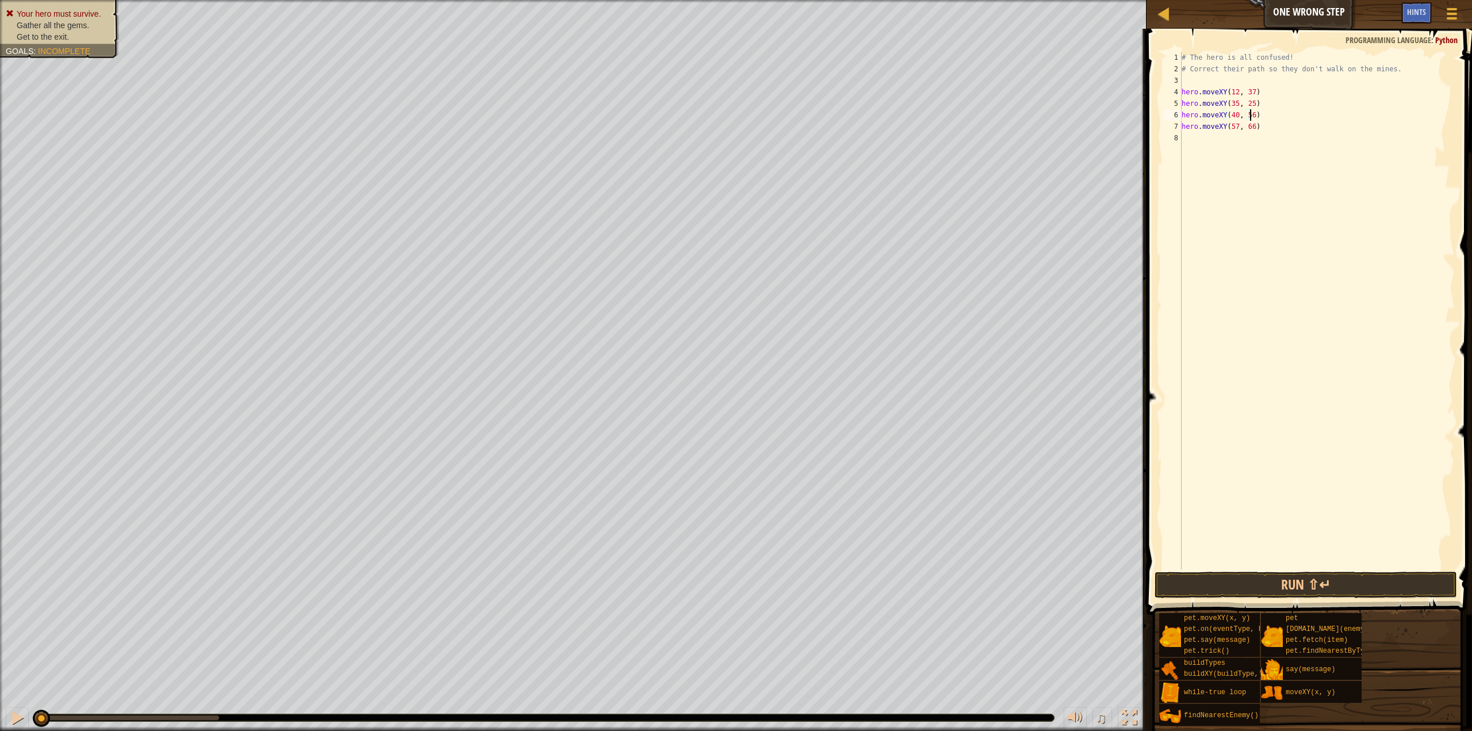
scroll to position [5, 5]
click at [1235, 129] on div "# The hero is all confused! # Correct their path so they don't walk on the mine…" at bounding box center [1316, 322] width 275 height 540
type textarea "hero.moveXY(77, 59)"
click at [1296, 578] on button "Run ⇧↵" at bounding box center [1305, 584] width 302 height 26
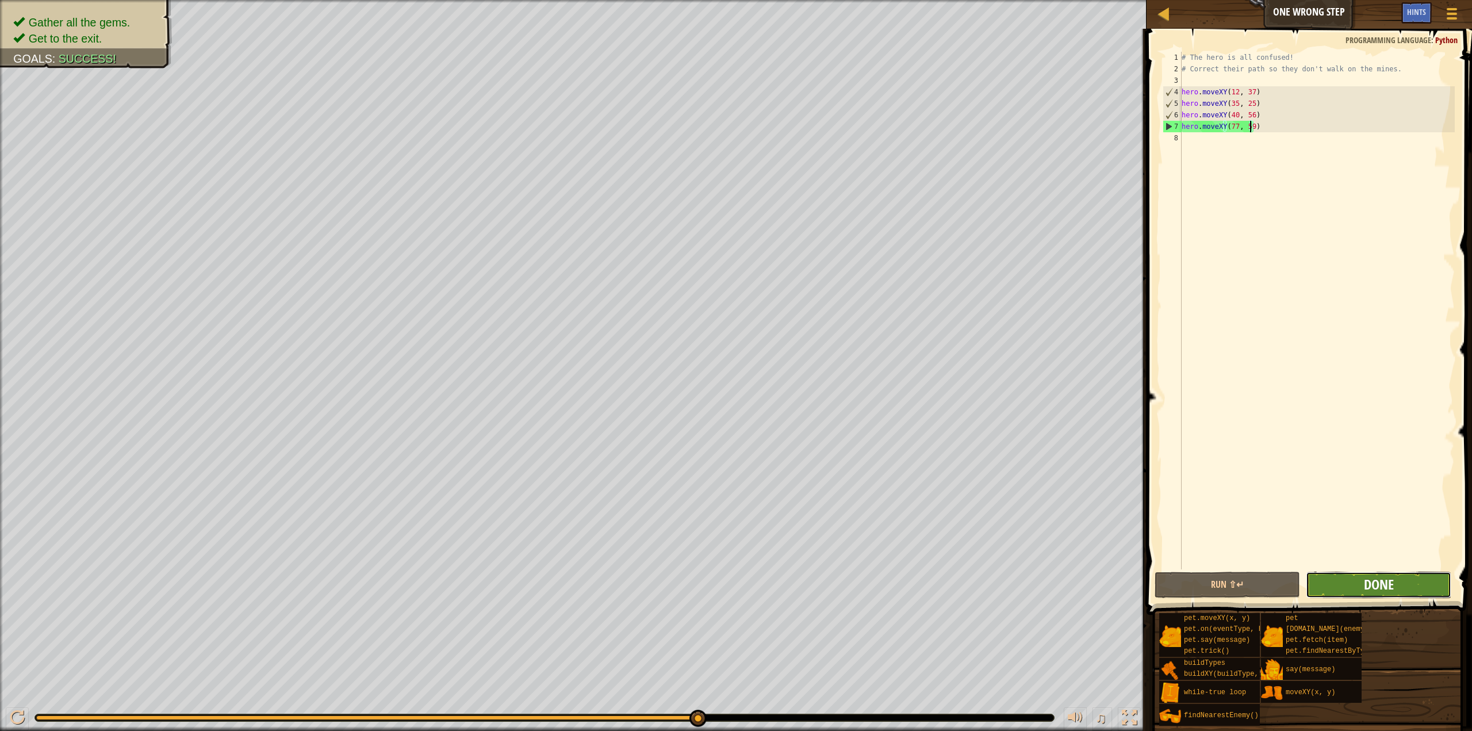
click at [1385, 584] on span "Done" at bounding box center [1379, 584] width 30 height 18
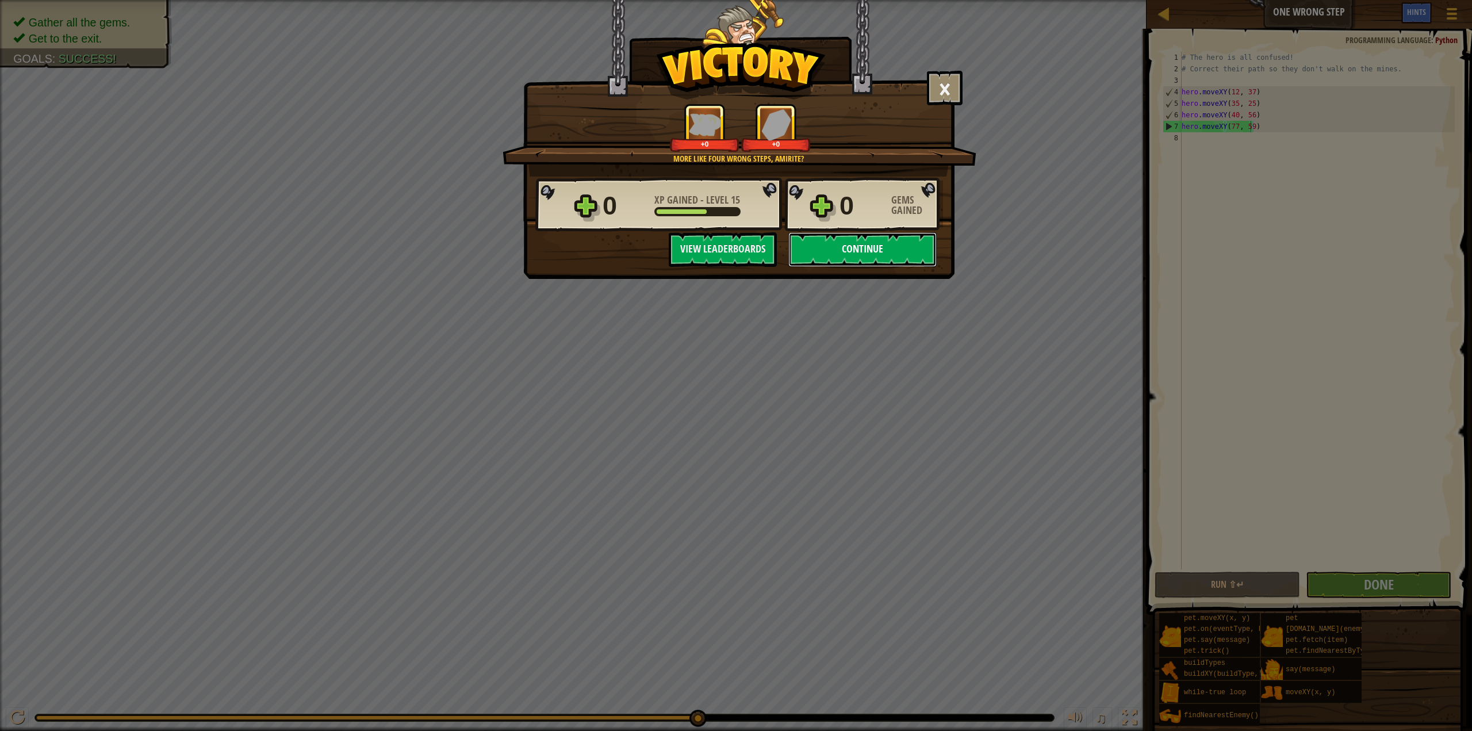
click at [850, 249] on button "Continue" at bounding box center [862, 249] width 148 height 34
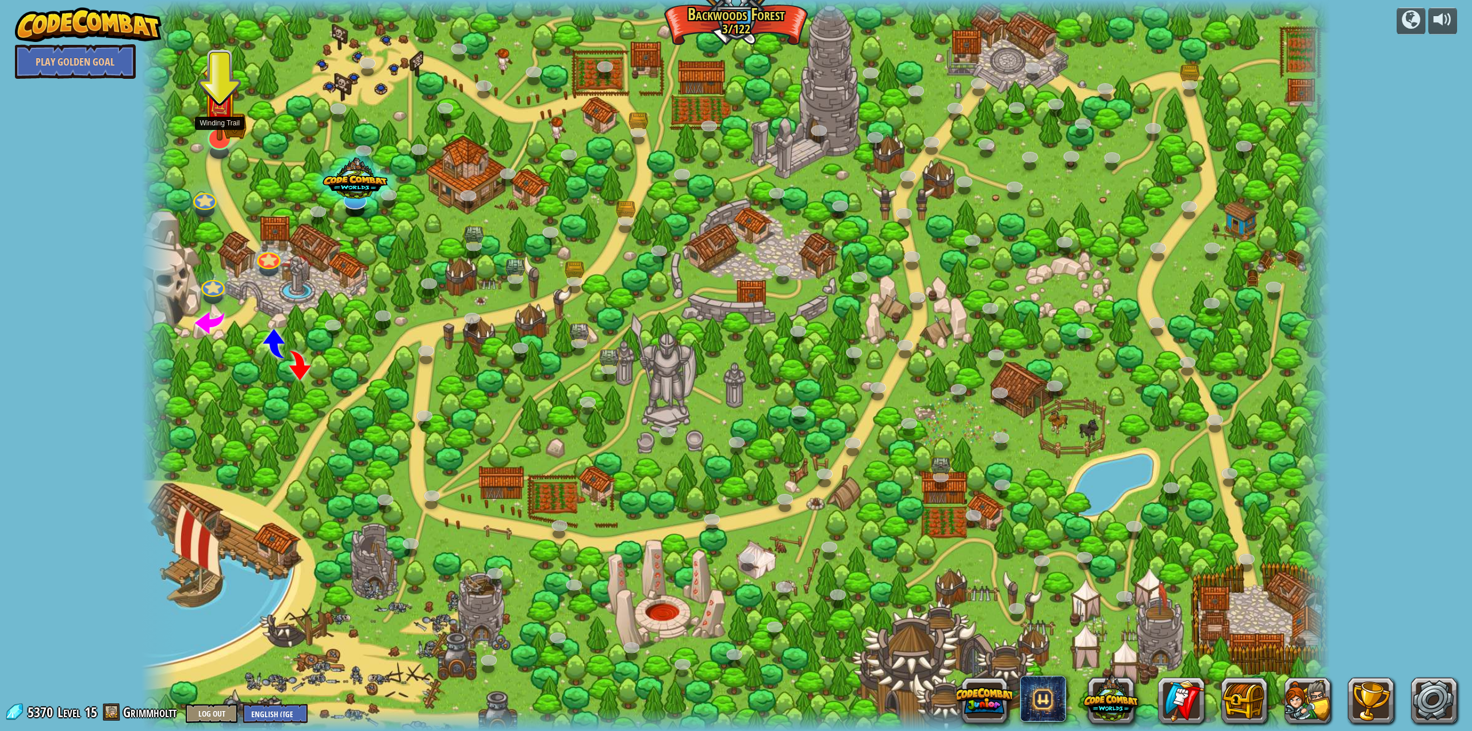
click at [214, 137] on img at bounding box center [219, 103] width 34 height 76
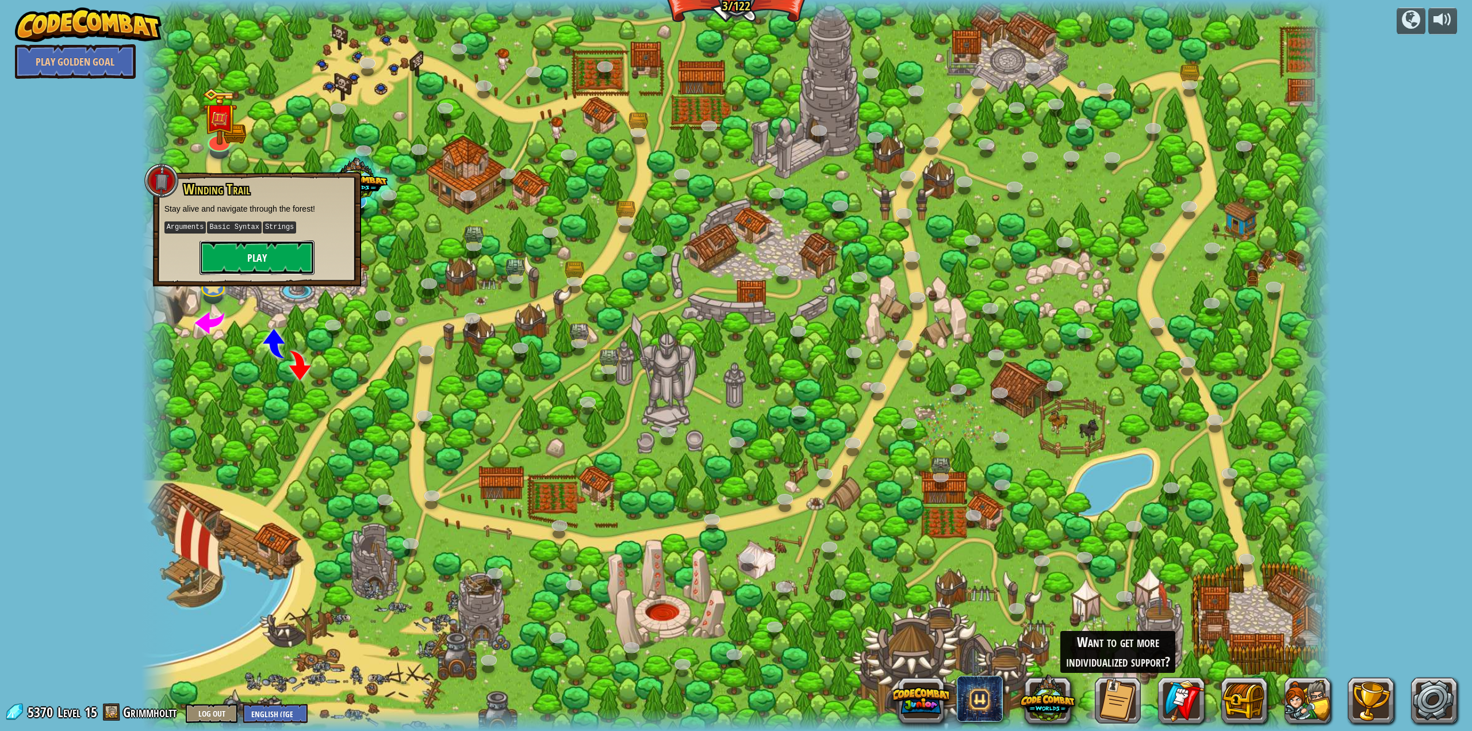
click at [258, 251] on button "Play" at bounding box center [256, 257] width 115 height 34
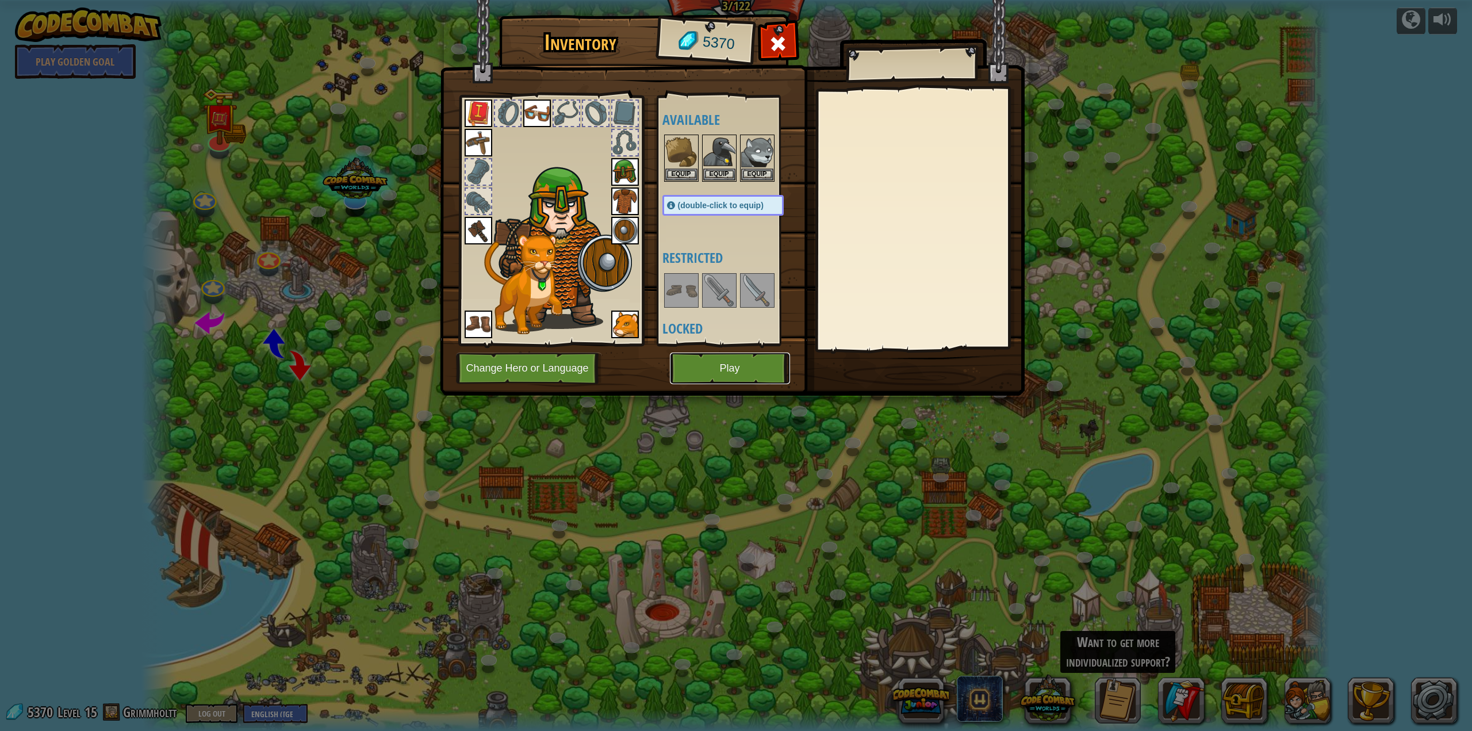
click at [737, 371] on button "Play" at bounding box center [730, 368] width 120 height 32
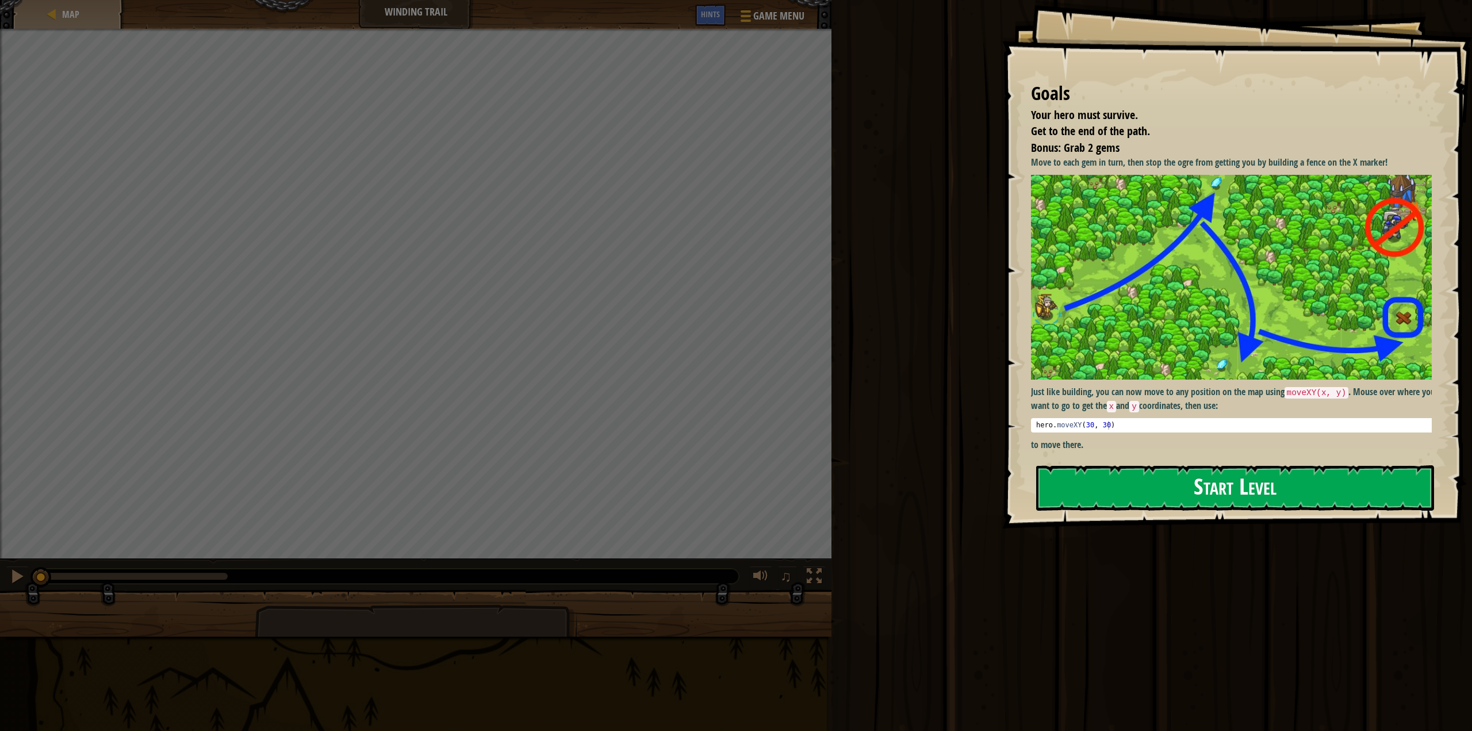
click at [1236, 493] on button "Start Level" at bounding box center [1235, 487] width 398 height 45
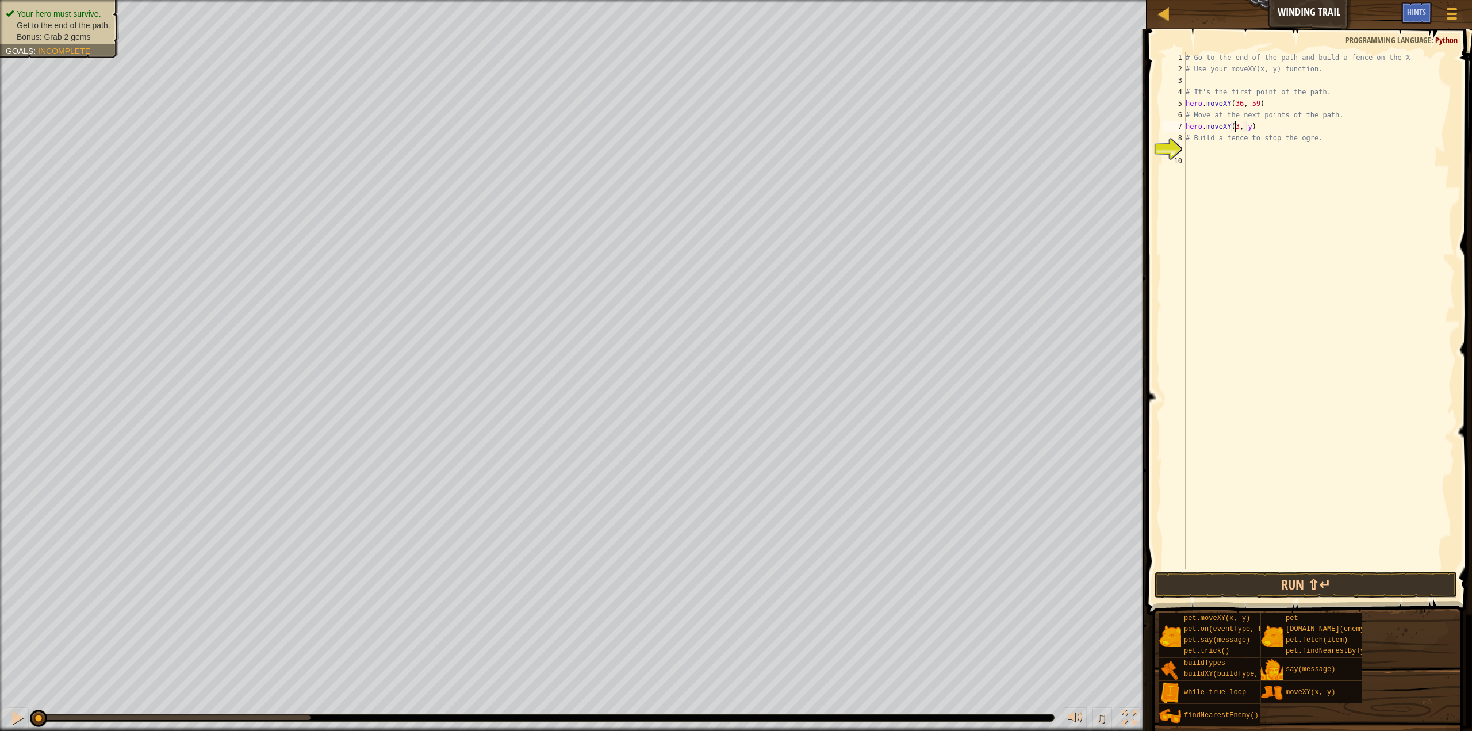
scroll to position [5, 5]
type textarea "hero.moveXY(37, 14)"
click at [1235, 150] on div "# Go to the end of the path and build a fence on the X # Use your moveXY(x, y) …" at bounding box center [1318, 322] width 271 height 540
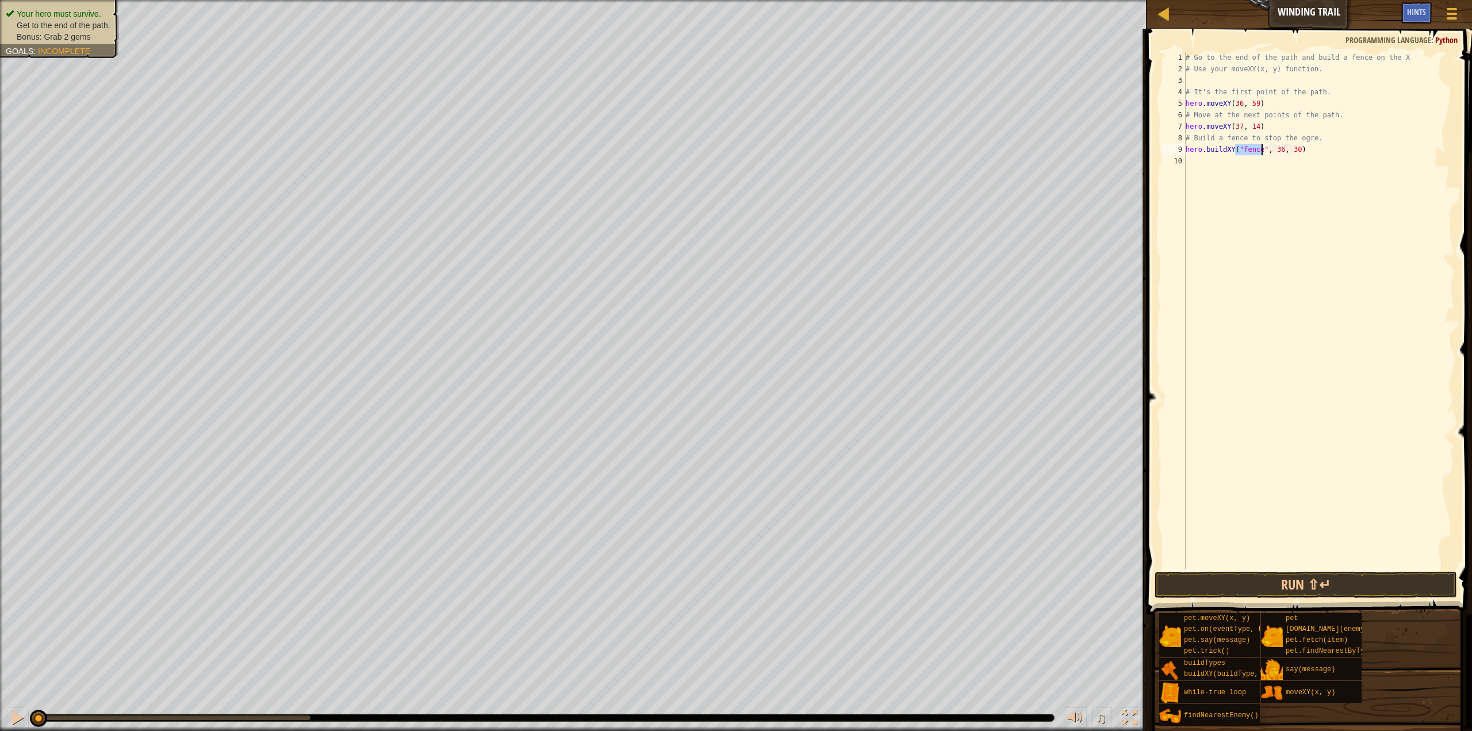
click at [1268, 152] on div "# Go to the end of the path and build a fence on the X # Use your moveXY(x, y) …" at bounding box center [1318, 322] width 271 height 540
type textarea "hero.buildXY("fence", 72, 25)"
click at [1304, 203] on div "# Go to the end of the path and build a fence on the X # Use your moveXY(x, y) …" at bounding box center [1318, 322] width 271 height 540
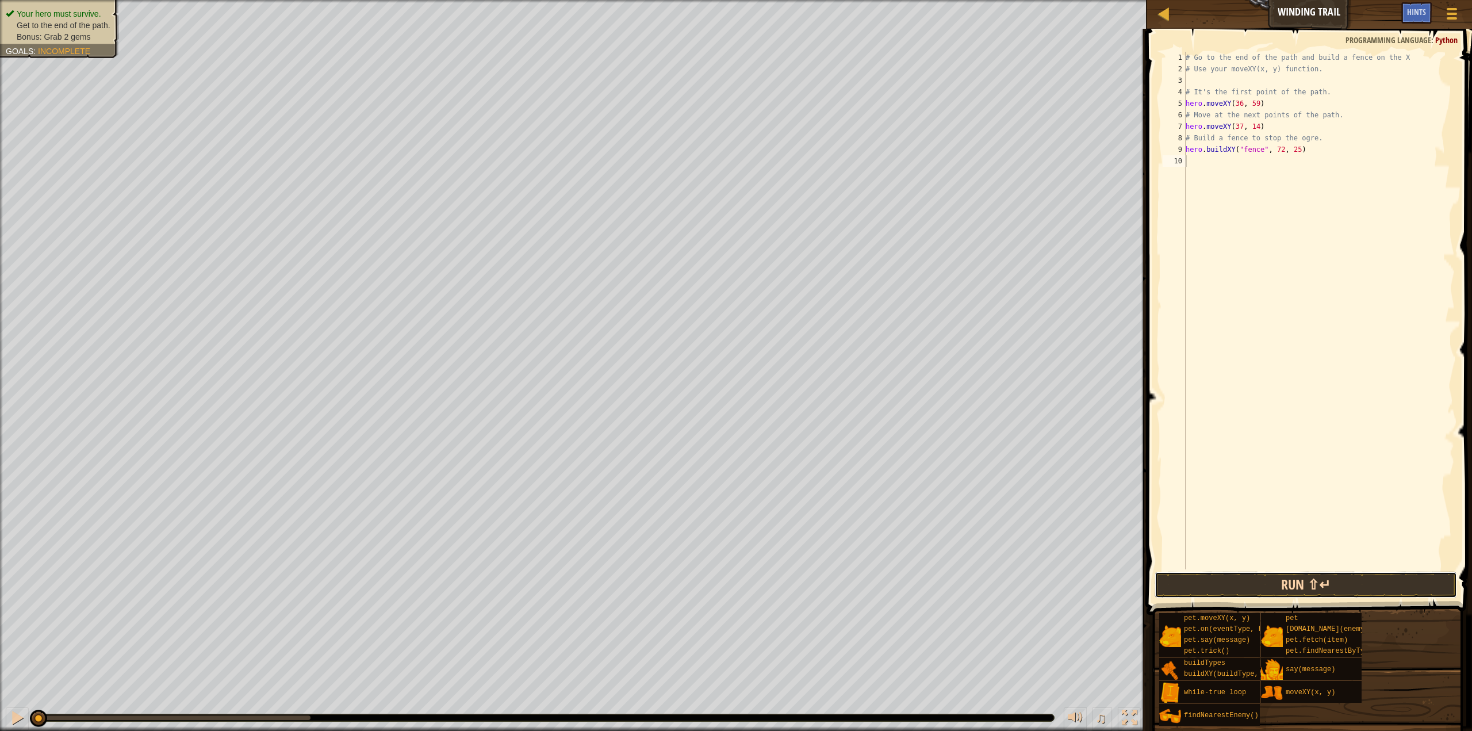
click at [1277, 584] on button "Run ⇧↵" at bounding box center [1305, 584] width 302 height 26
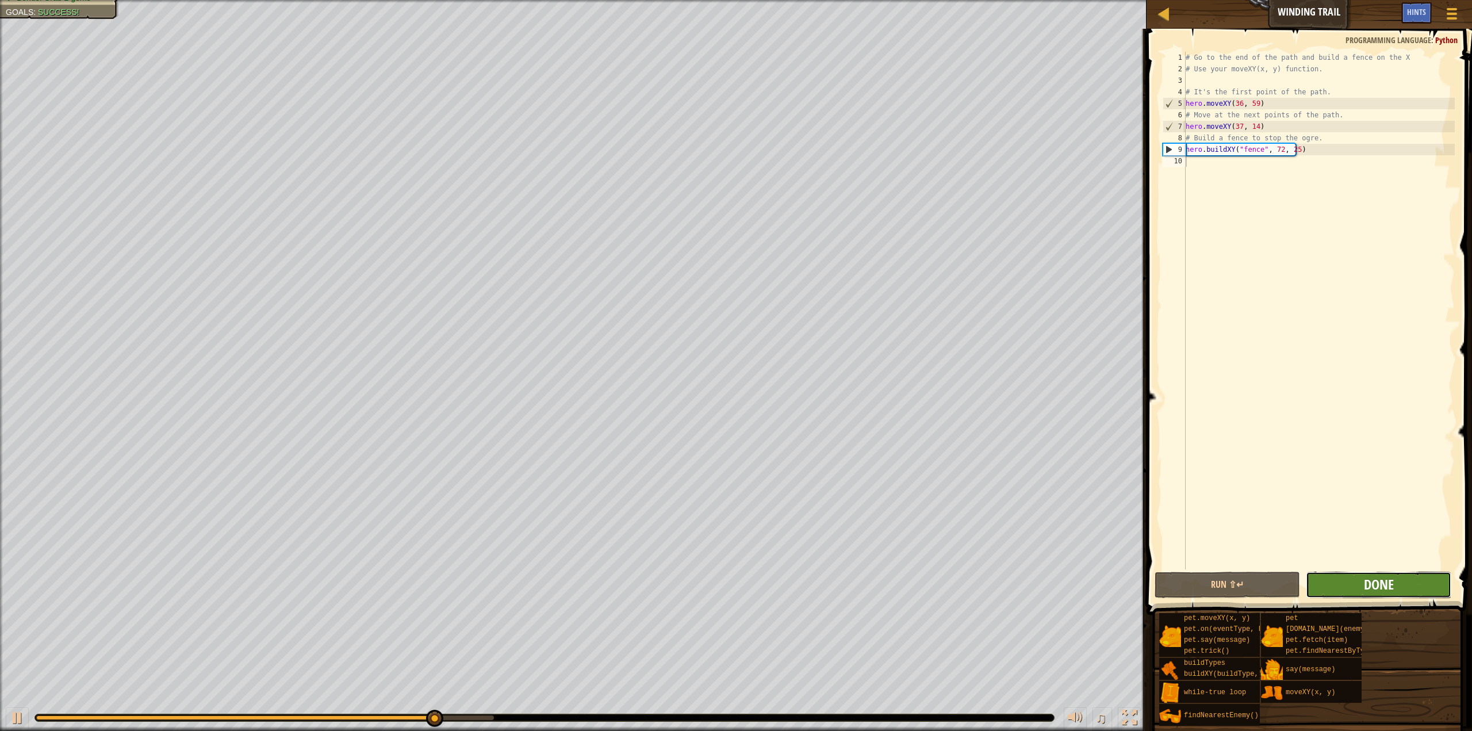
click at [1375, 589] on span "Done" at bounding box center [1379, 584] width 30 height 18
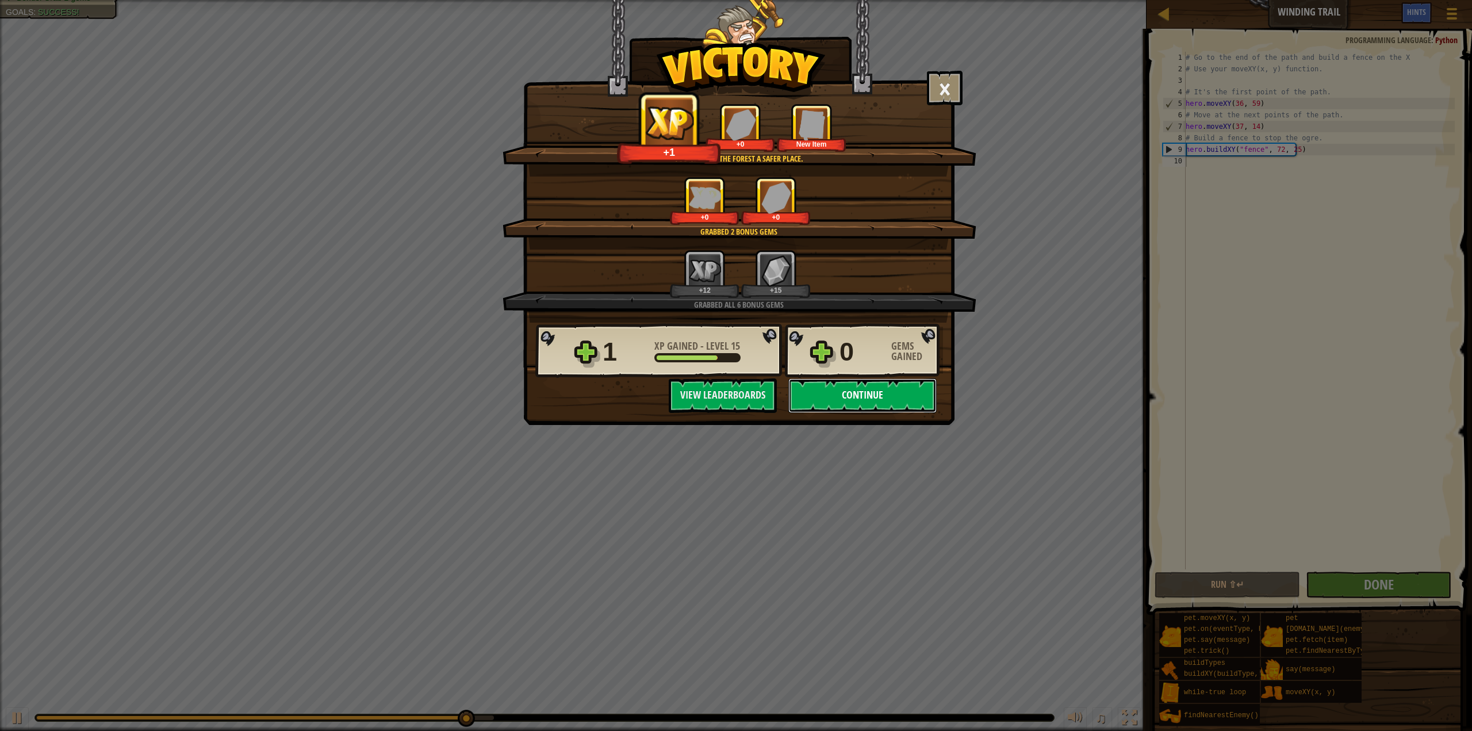
click at [924, 408] on button "Continue" at bounding box center [862, 395] width 148 height 34
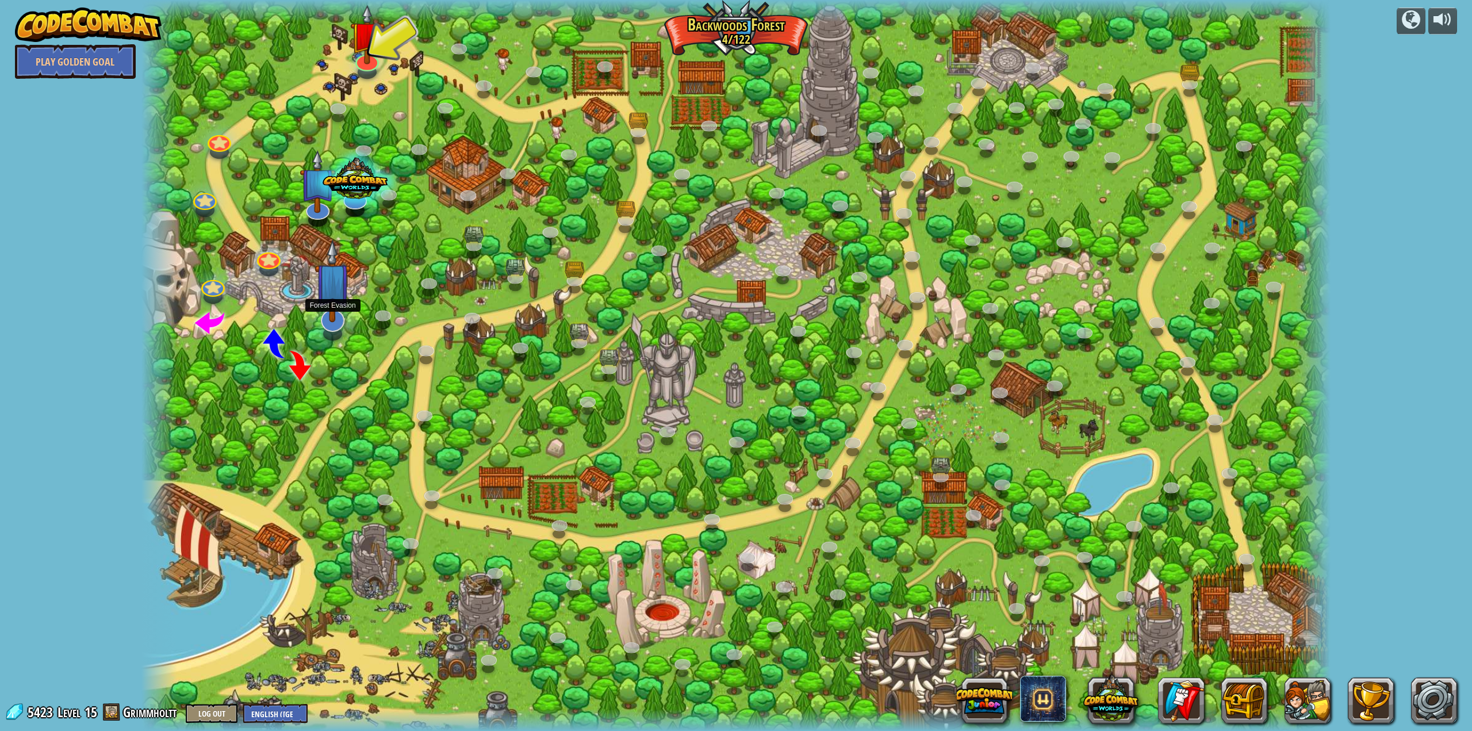
click at [335, 303] on img at bounding box center [332, 281] width 37 height 84
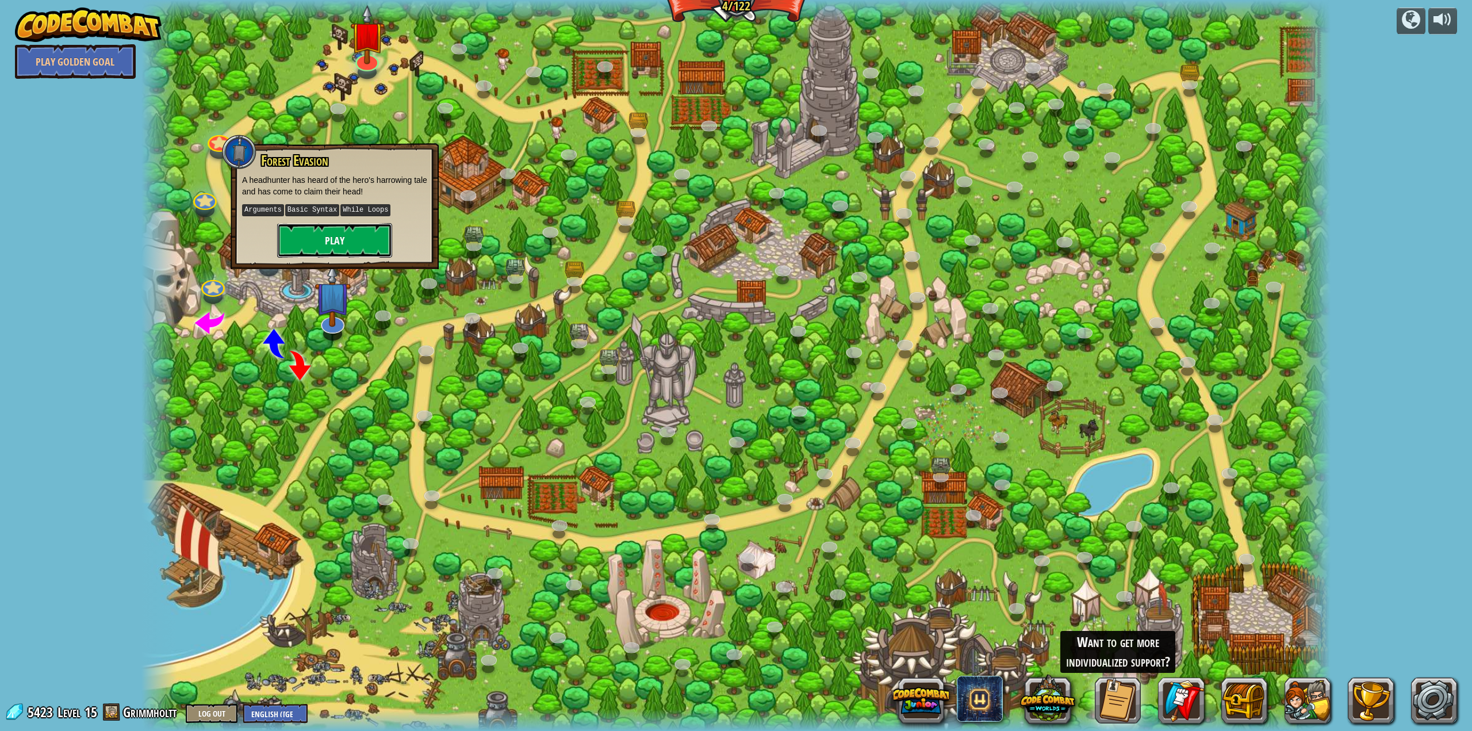
click at [346, 249] on button "Play" at bounding box center [334, 240] width 115 height 34
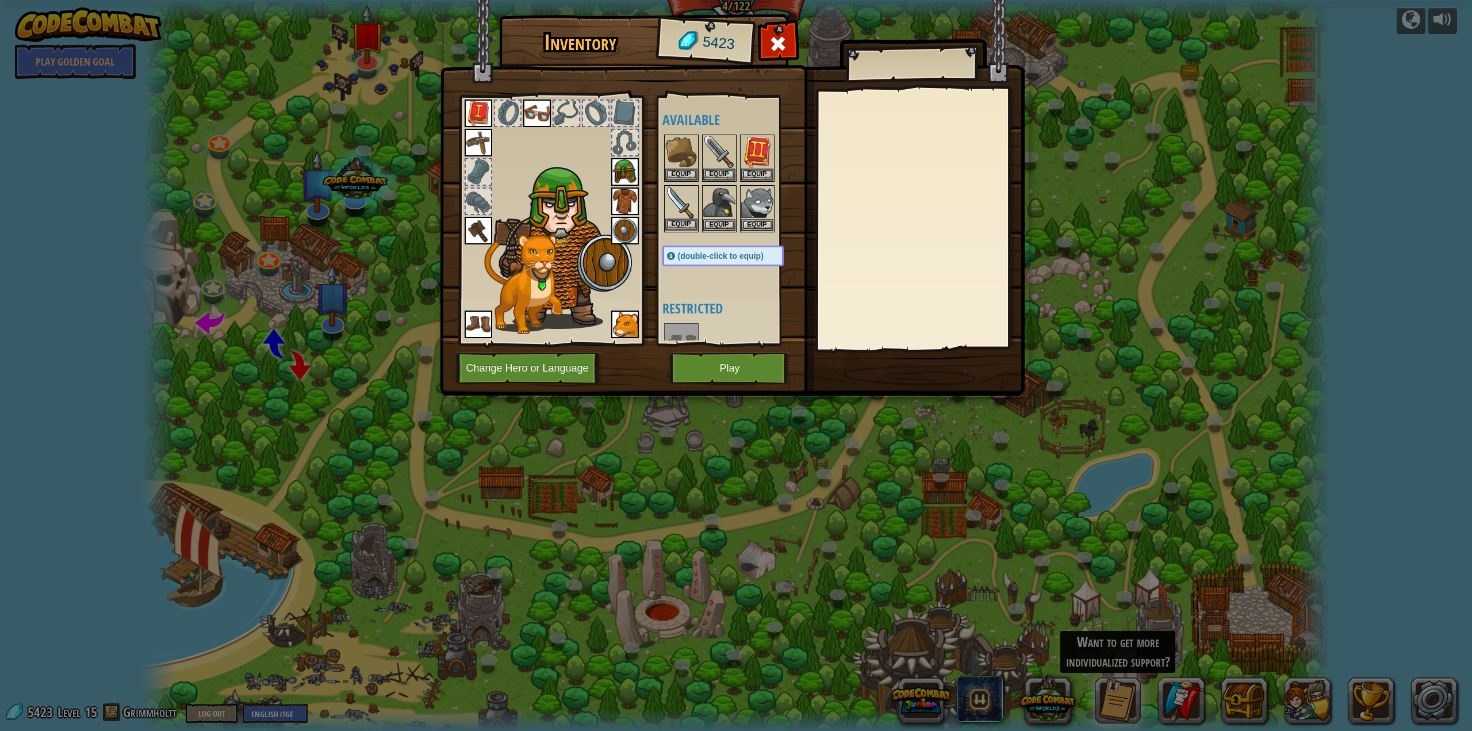
click at [690, 204] on img at bounding box center [681, 202] width 32 height 32
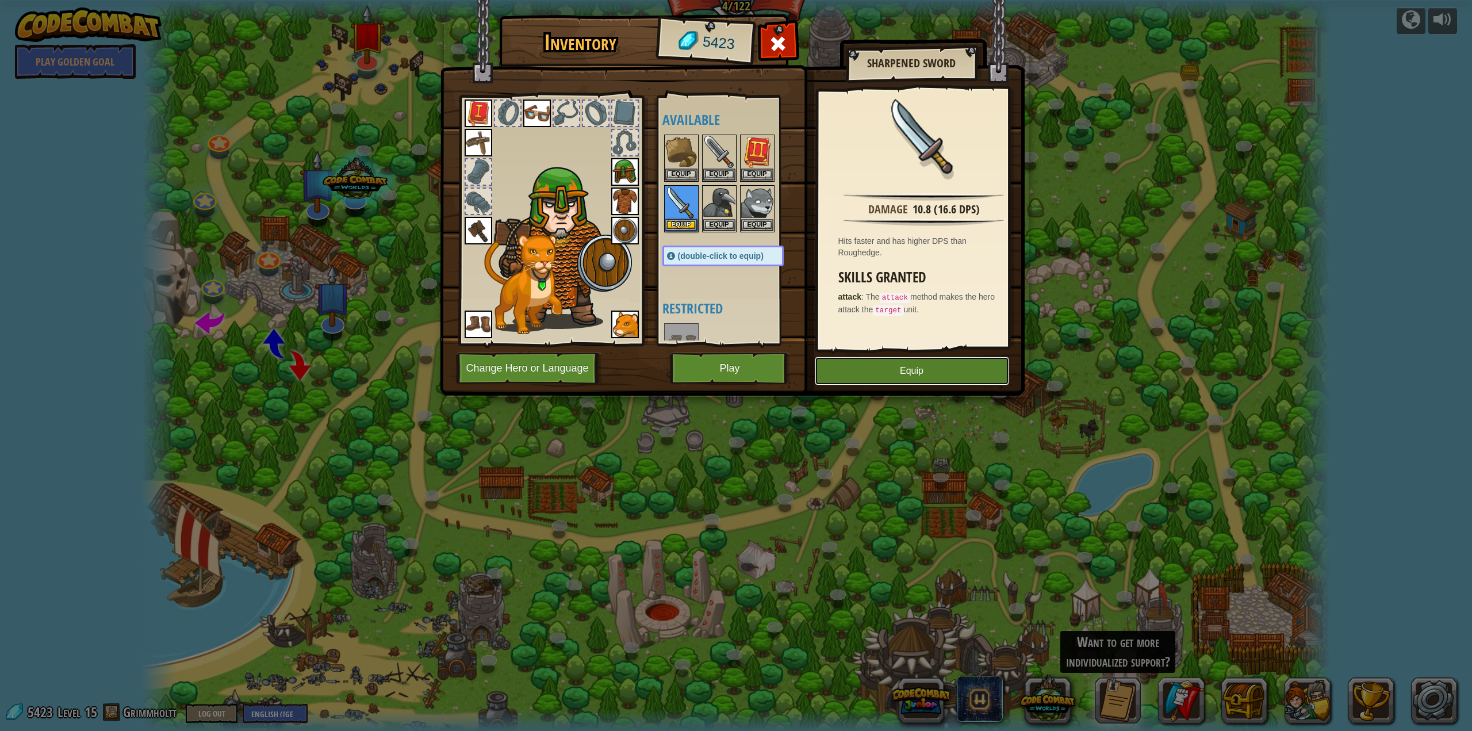
click at [920, 379] on button "Equip" at bounding box center [912, 370] width 194 height 29
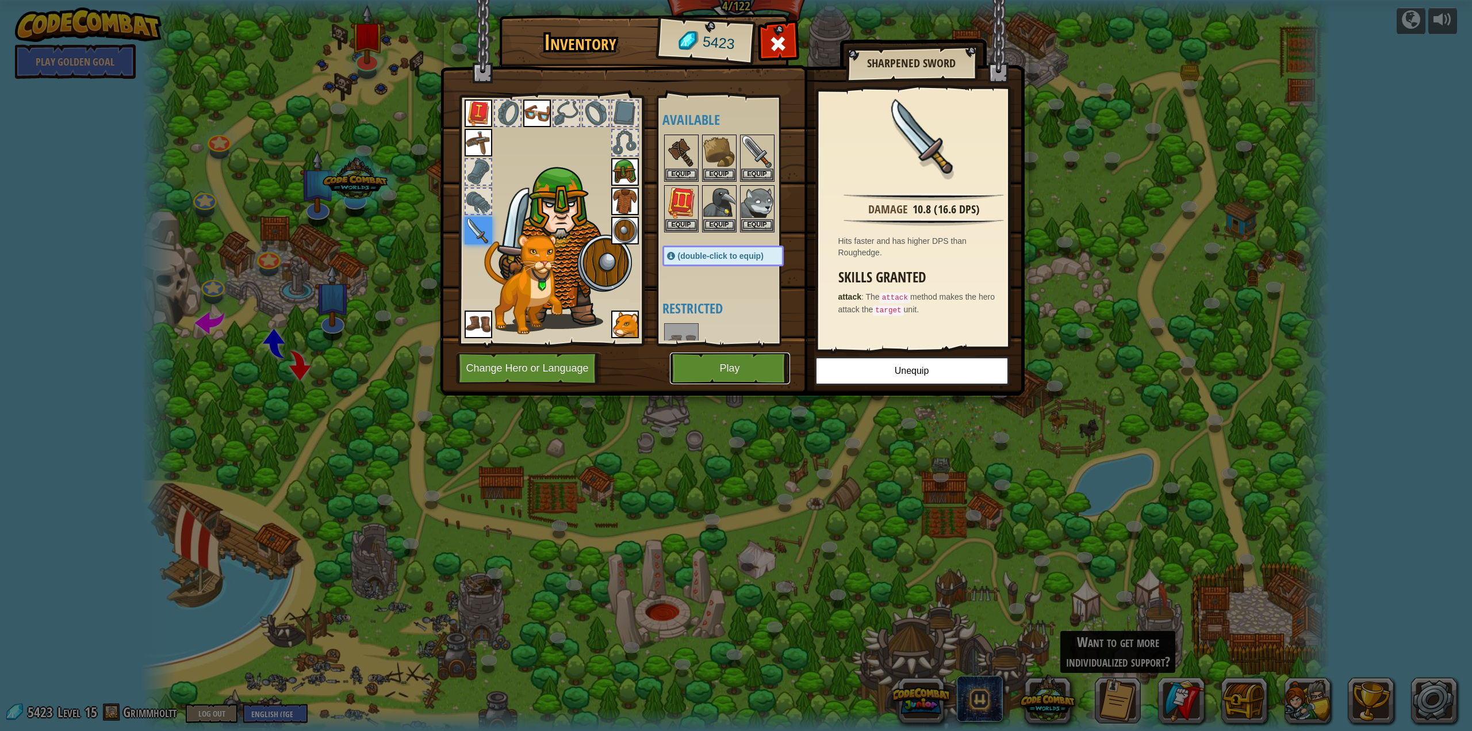
click at [707, 360] on button "Play" at bounding box center [730, 368] width 120 height 32
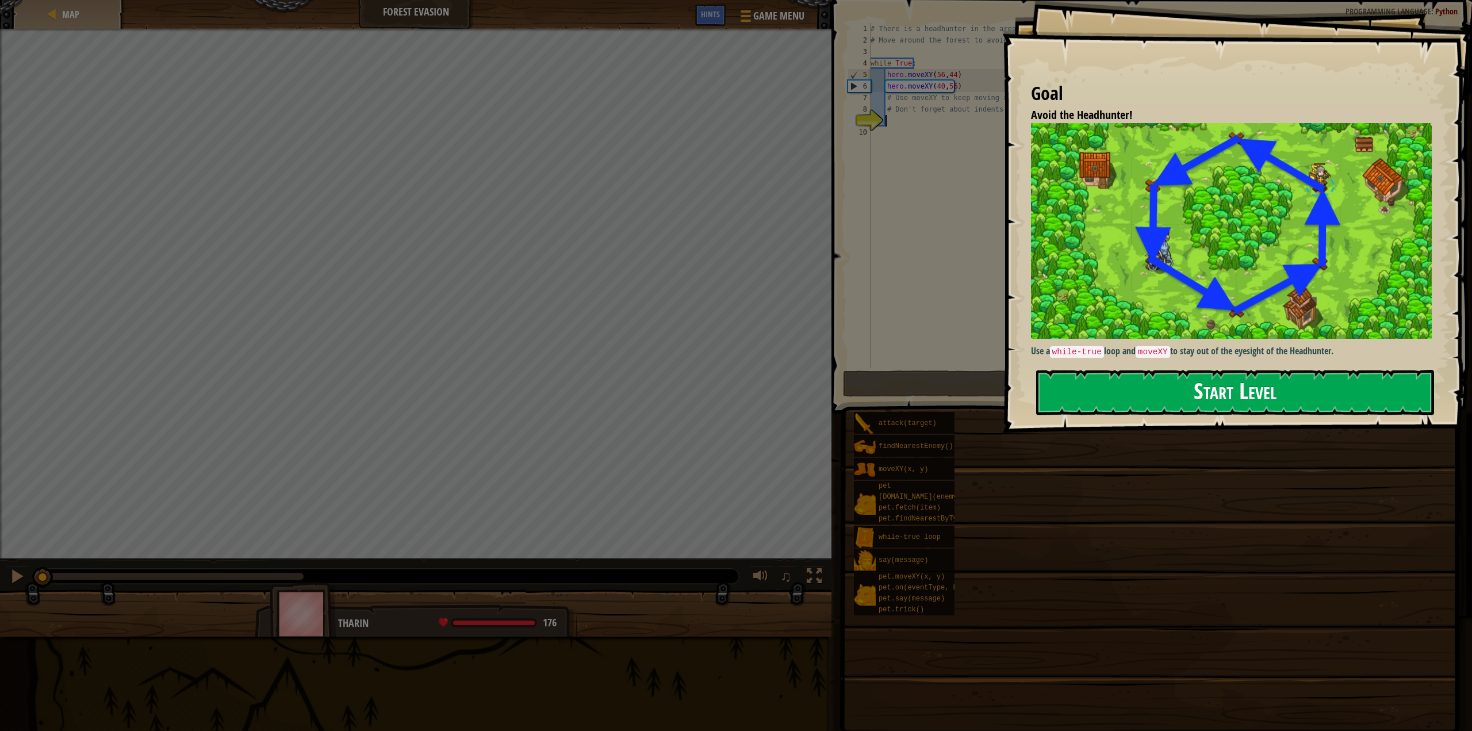
click at [1291, 388] on button "Start Level" at bounding box center [1235, 392] width 398 height 45
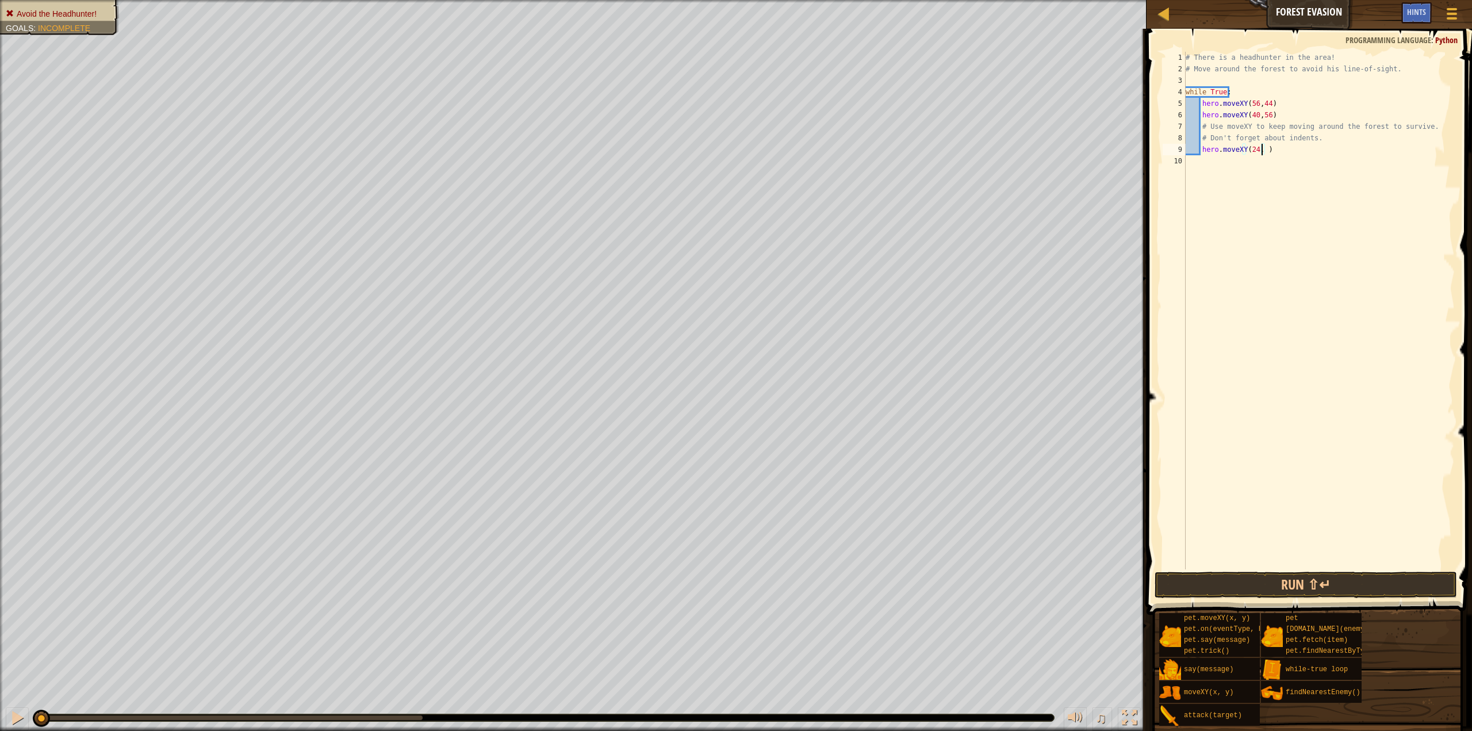
scroll to position [5, 6]
type textarea "hero.moveXY(24, 44)"
click at [1288, 154] on div "# There is a headhunter in the area! # Move around the forest to avoid his line…" at bounding box center [1318, 322] width 271 height 540
type textarea "hero.moveXY(24, 24)"
click at [1280, 160] on div "# There is a headhunter in the area! # Move around the forest to avoid his line…" at bounding box center [1318, 322] width 271 height 540
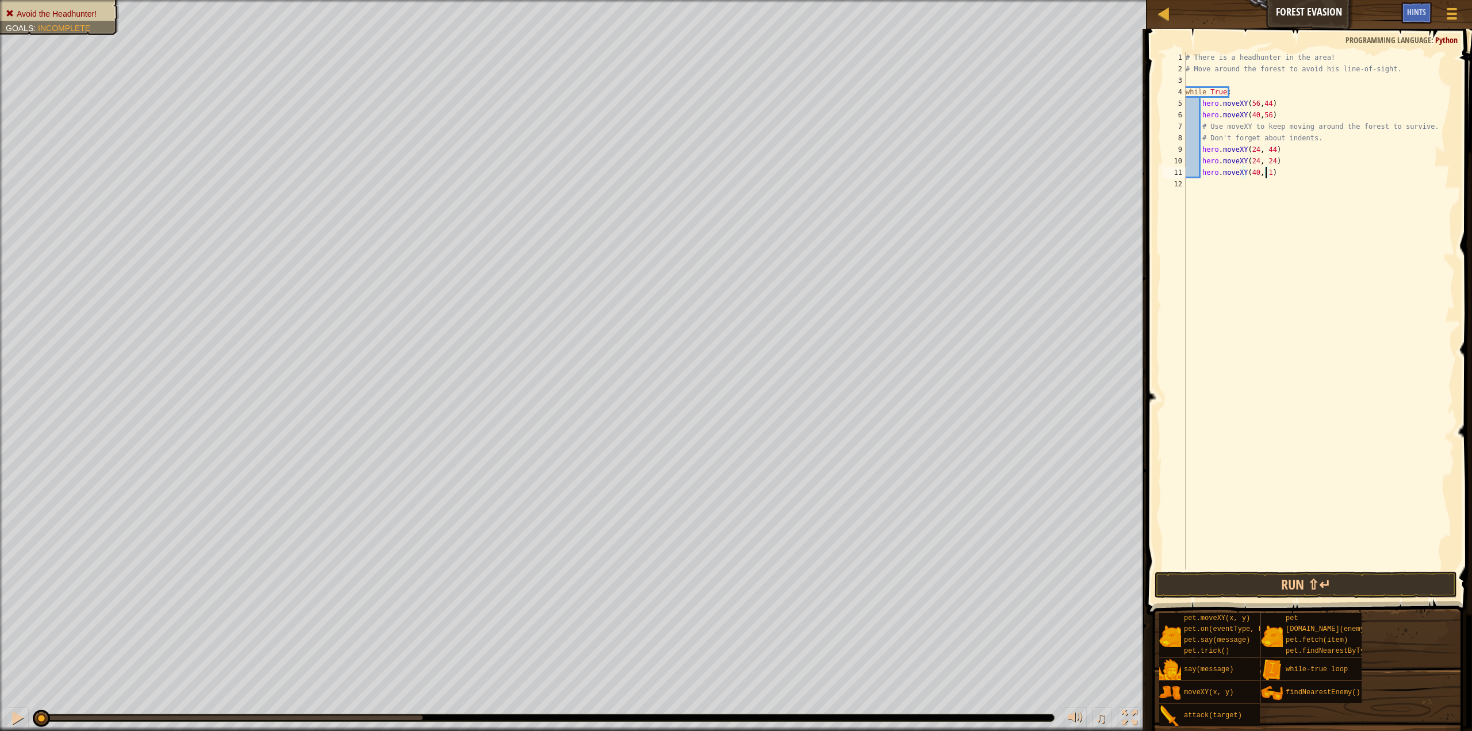
type textarea "hero.moveXY(40, 12)"
click at [1281, 173] on div "# There is a headhunter in the area! # Move around the forest to avoid his line…" at bounding box center [1318, 322] width 271 height 540
click at [1345, 176] on div "# There is a headhunter in the area! # Move around the forest to avoid his line…" at bounding box center [1318, 322] width 271 height 540
click at [1339, 582] on button "Run ⇧↵" at bounding box center [1305, 584] width 302 height 26
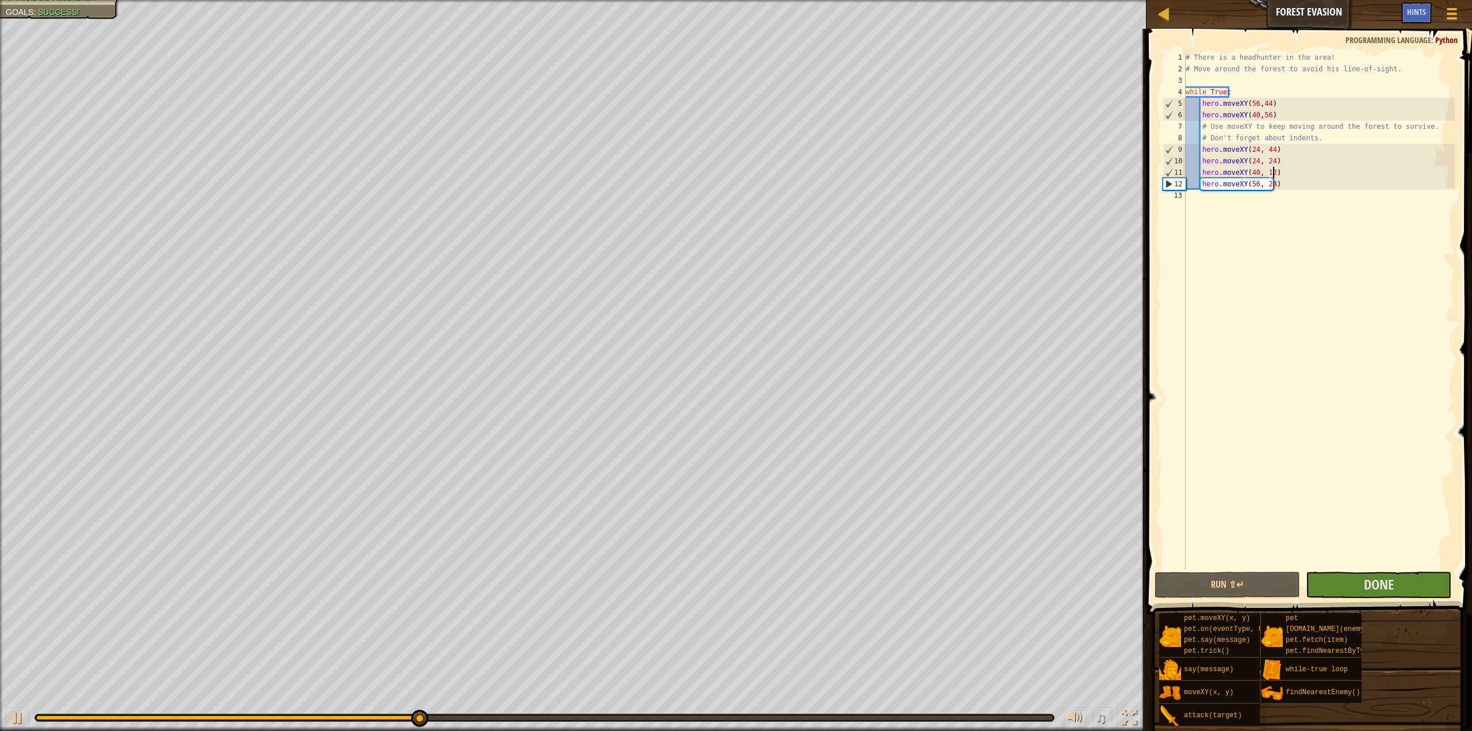
click at [1299, 183] on div "# There is a headhunter in the area! # Move around the forest to avoid his line…" at bounding box center [1318, 322] width 271 height 540
type textarea "hero.moveXY(56, 24)"
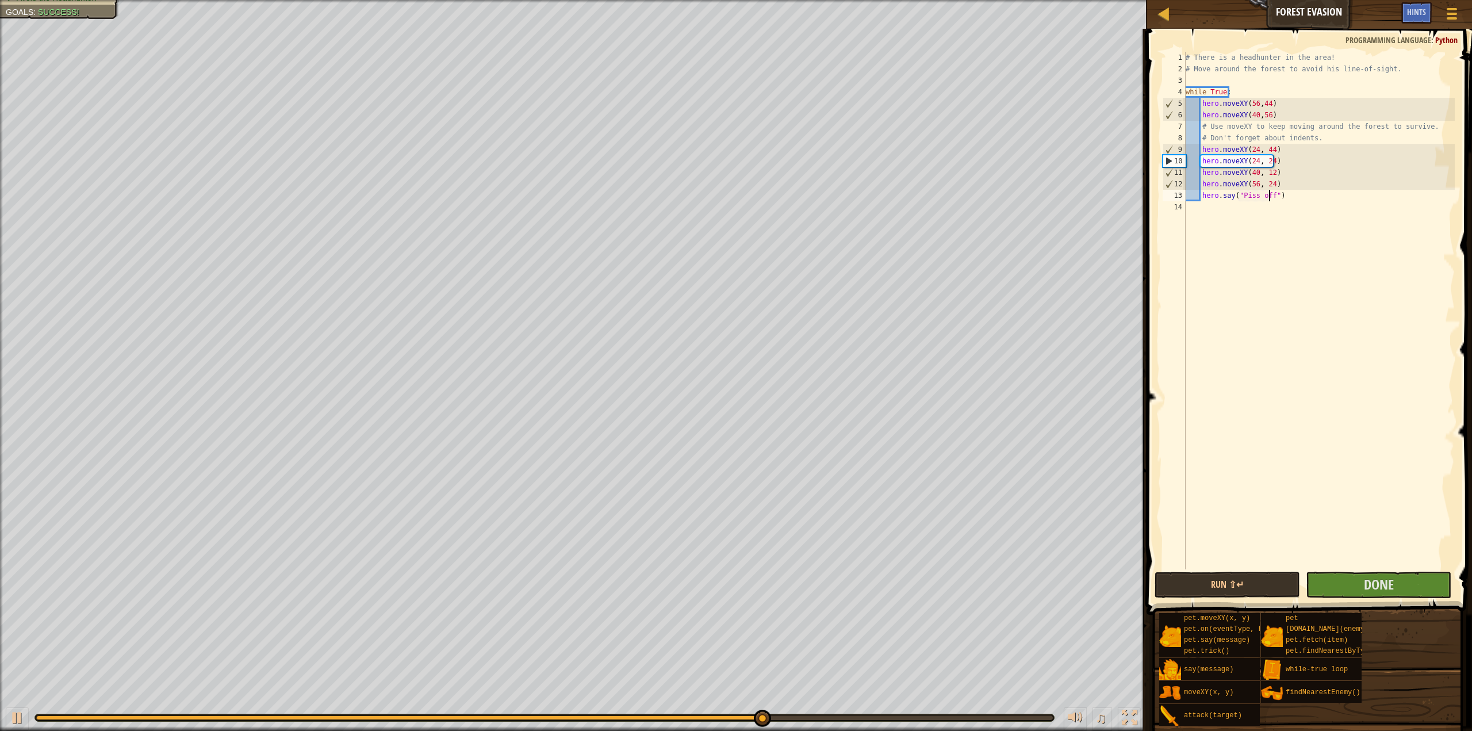
scroll to position [5, 7]
type textarea "hero.say("Piss off!")"
click at [1277, 579] on button "Run ⇧↵" at bounding box center [1226, 584] width 145 height 26
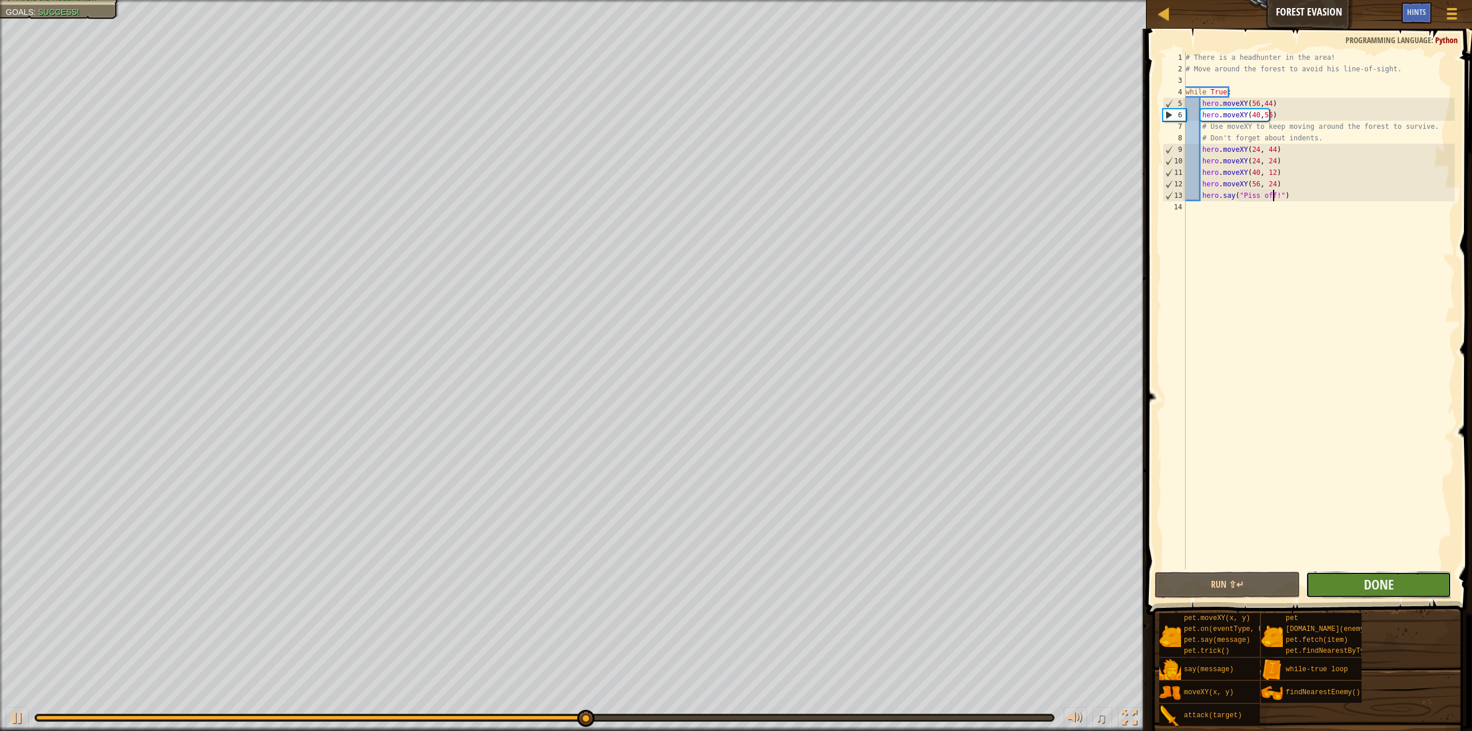
click at [1423, 579] on button "Done" at bounding box center [1378, 584] width 145 height 26
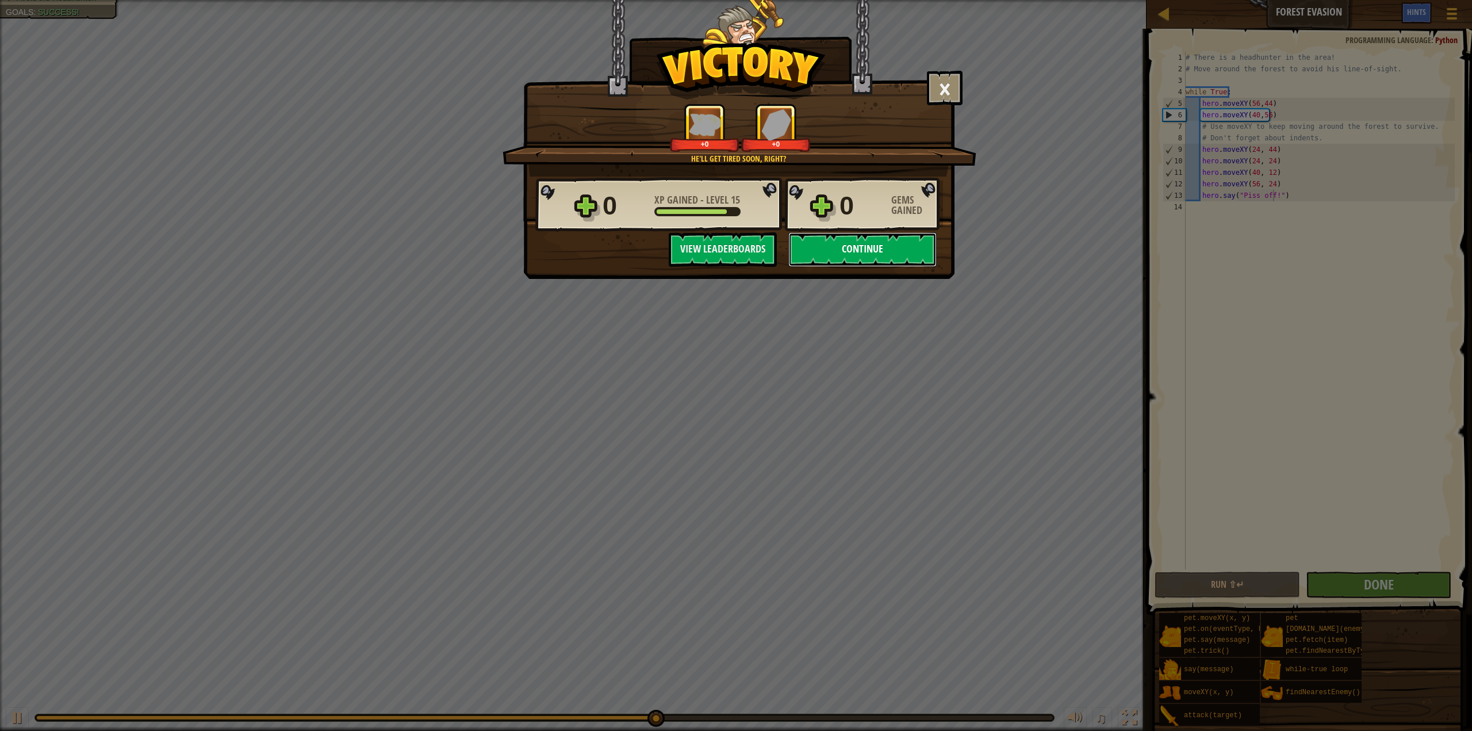
click at [892, 247] on button "Continue" at bounding box center [862, 249] width 148 height 34
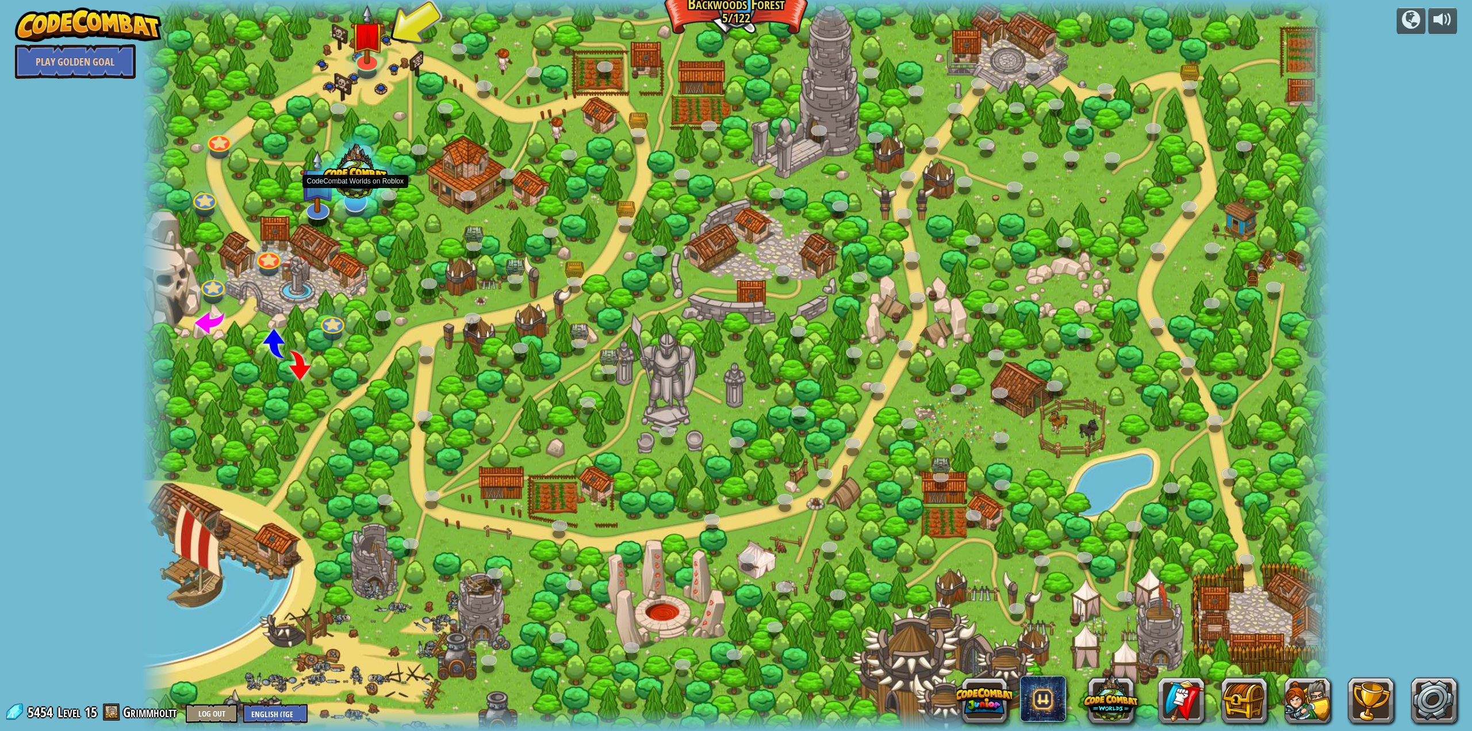
click at [314, 213] on div at bounding box center [355, 175] width 88 height 84
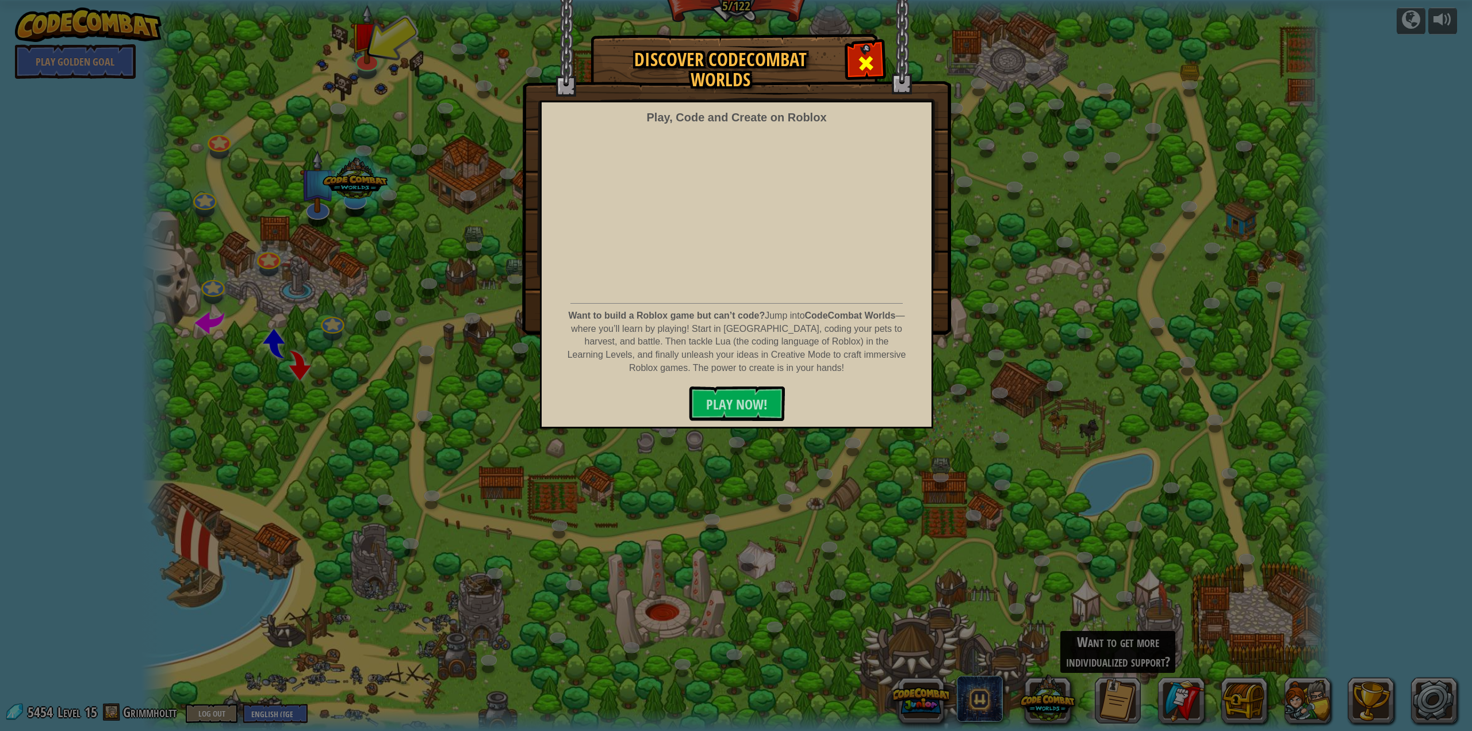
click at [862, 54] on span at bounding box center [866, 63] width 18 height 18
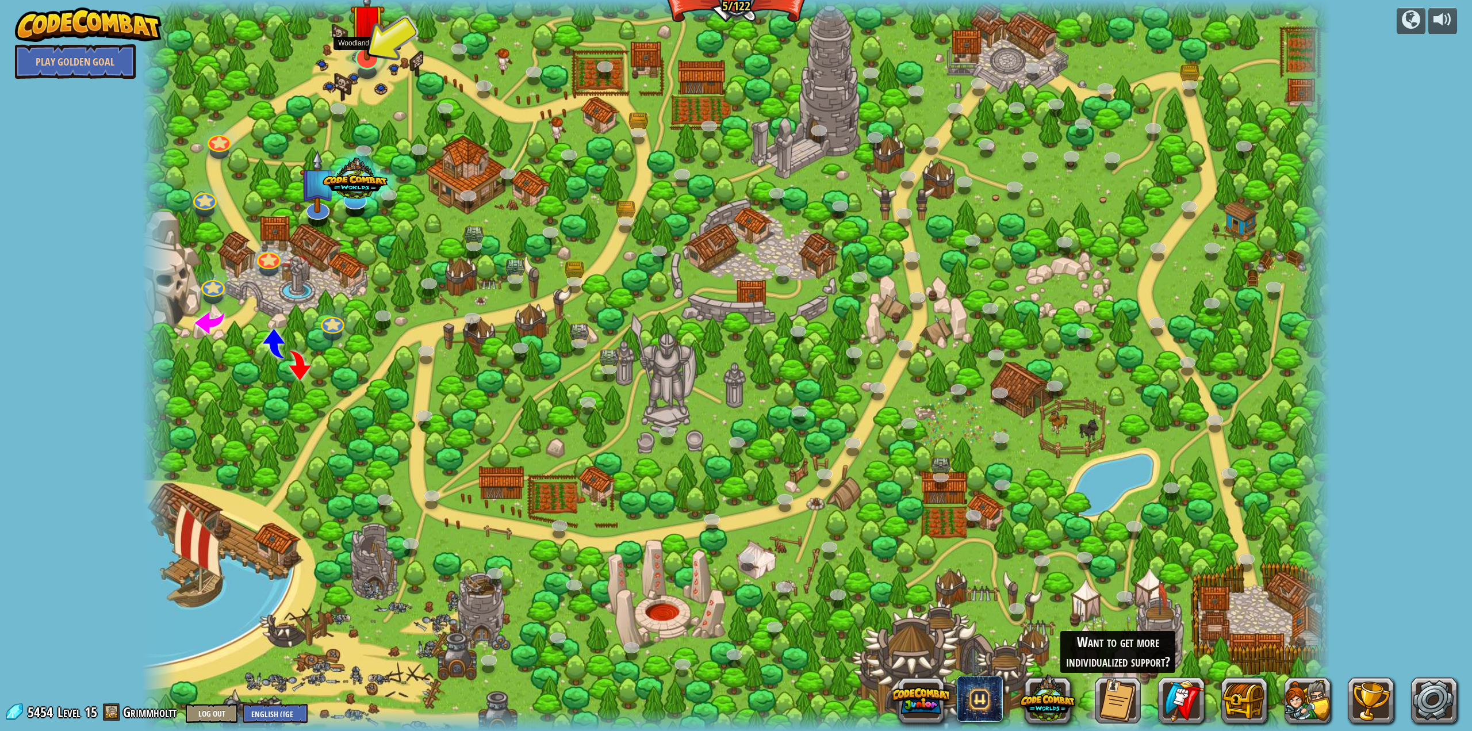
click at [378, 59] on img at bounding box center [367, 21] width 34 height 79
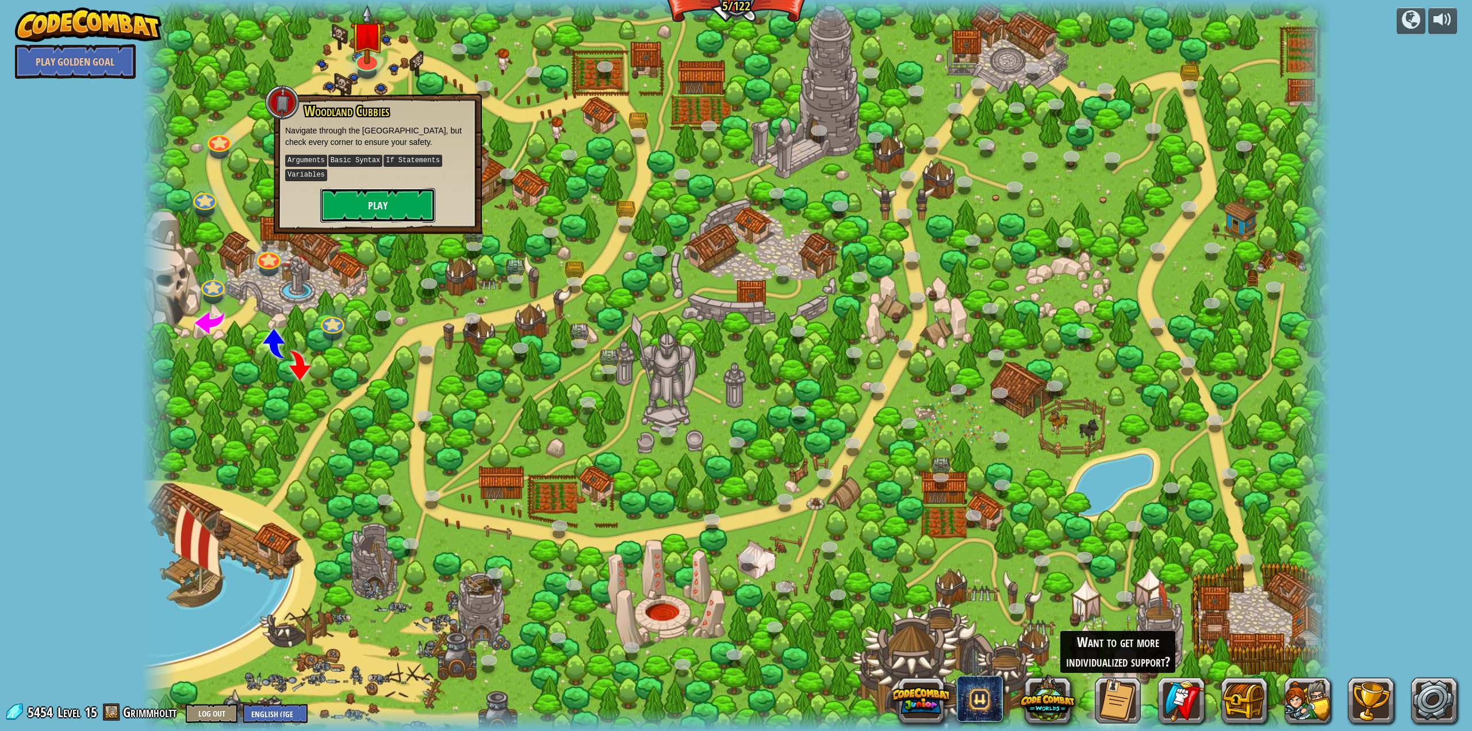
click at [370, 209] on button "Play" at bounding box center [377, 205] width 115 height 34
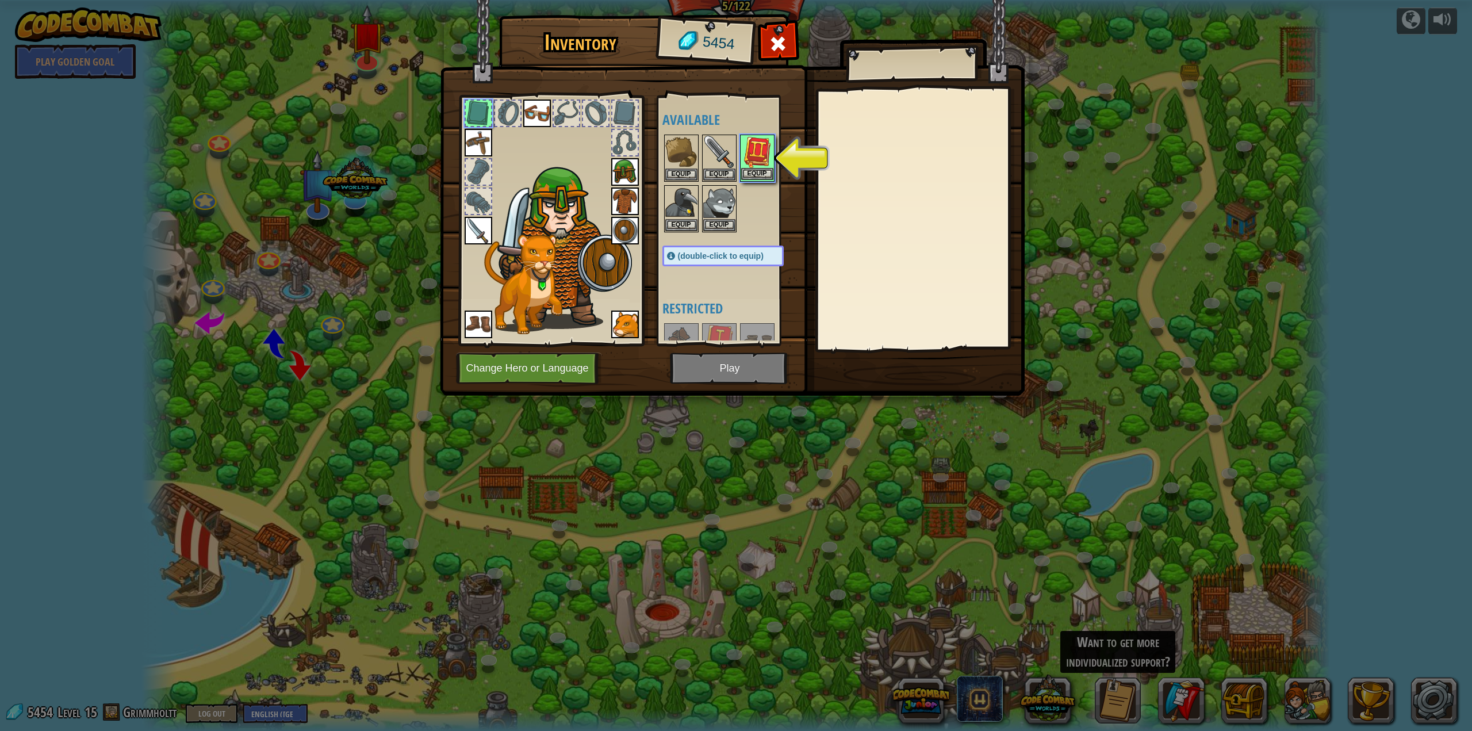
click at [757, 154] on img at bounding box center [757, 152] width 32 height 32
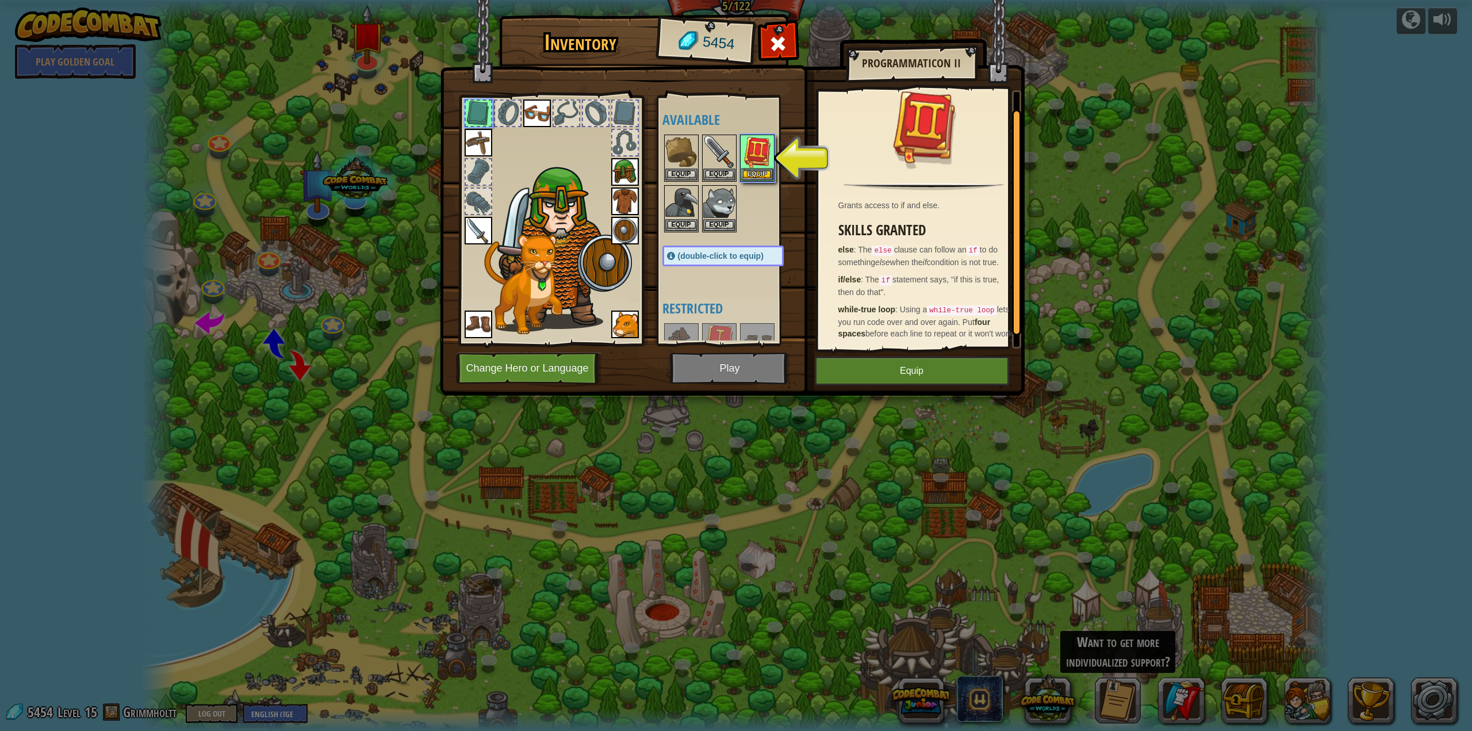
scroll to position [32, 0]
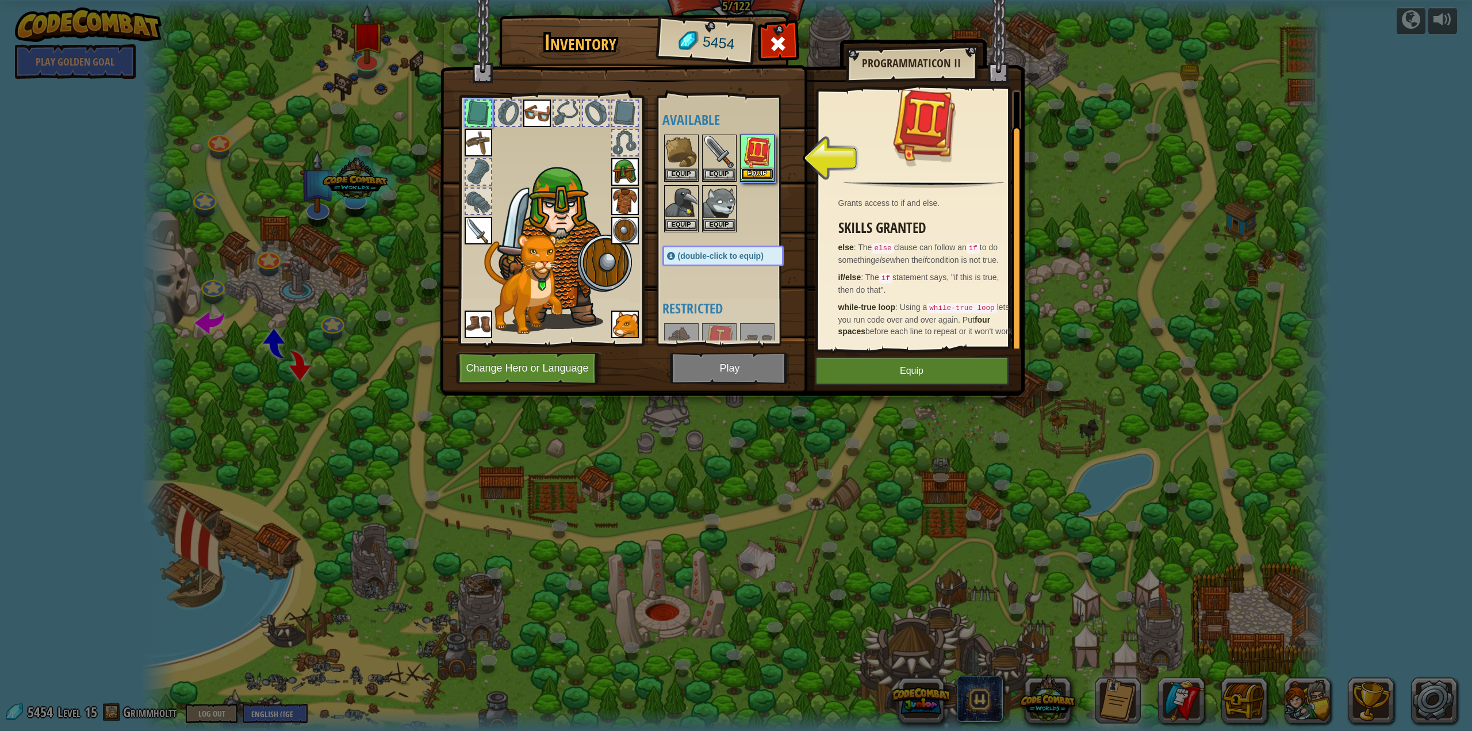
click at [762, 169] on button "Equip" at bounding box center [757, 174] width 32 height 12
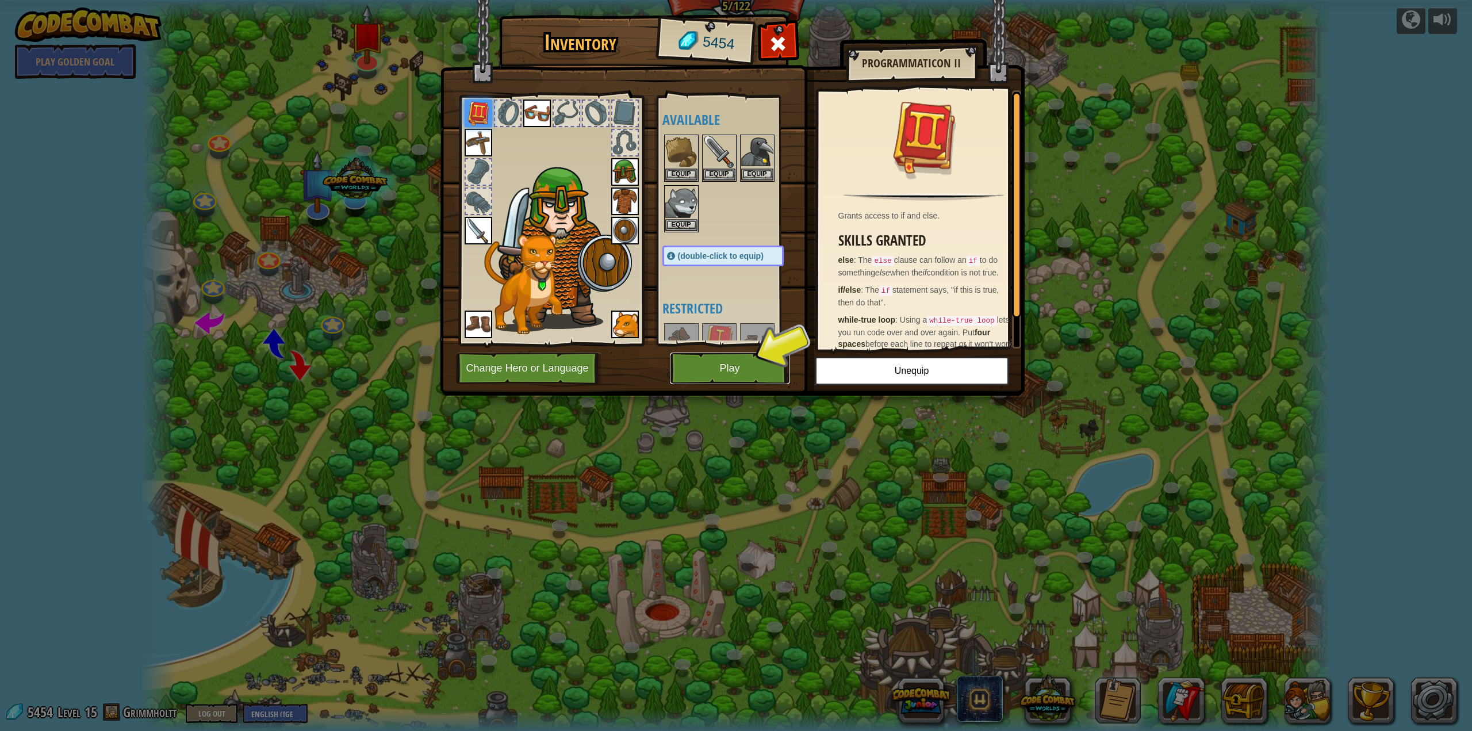
click at [707, 360] on button "Play" at bounding box center [730, 368] width 120 height 32
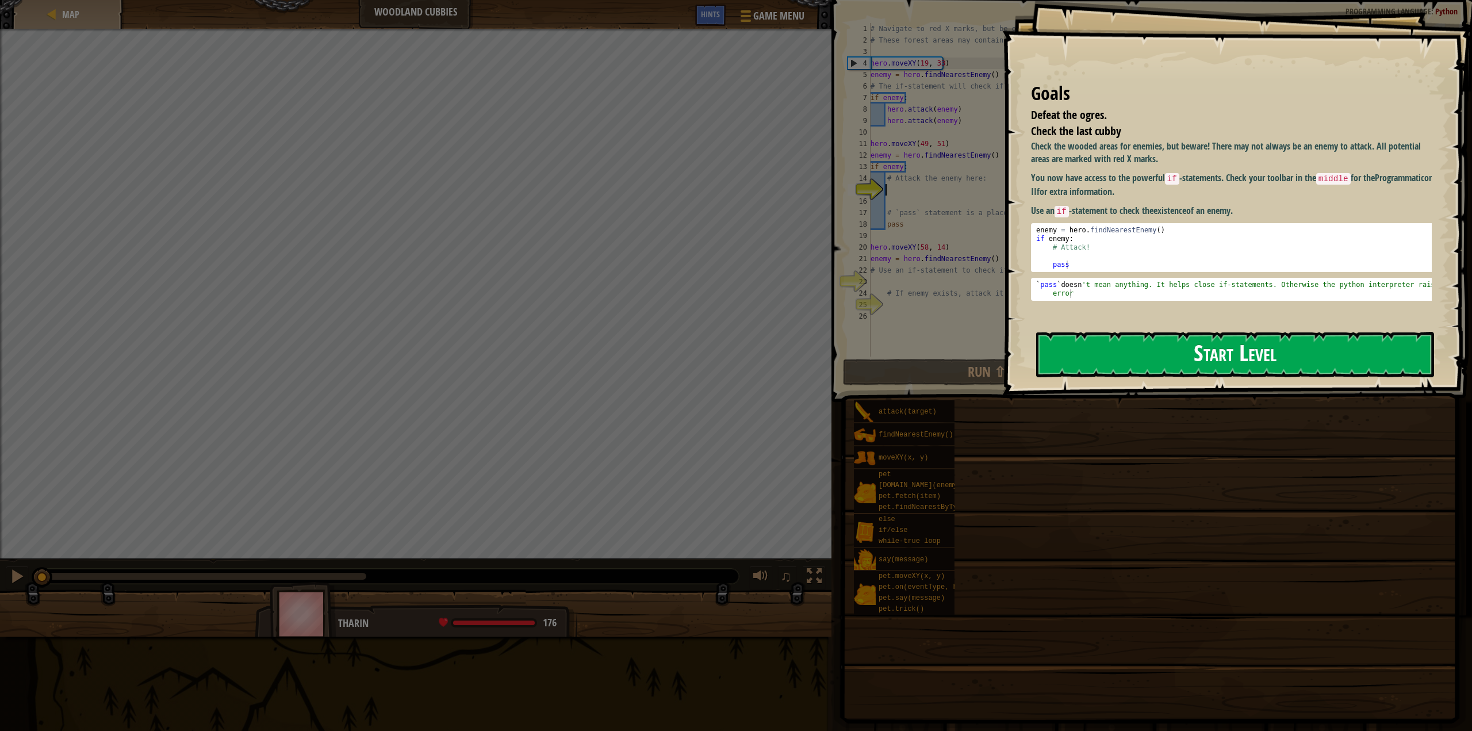
click at [1230, 340] on button "Start Level" at bounding box center [1235, 354] width 398 height 45
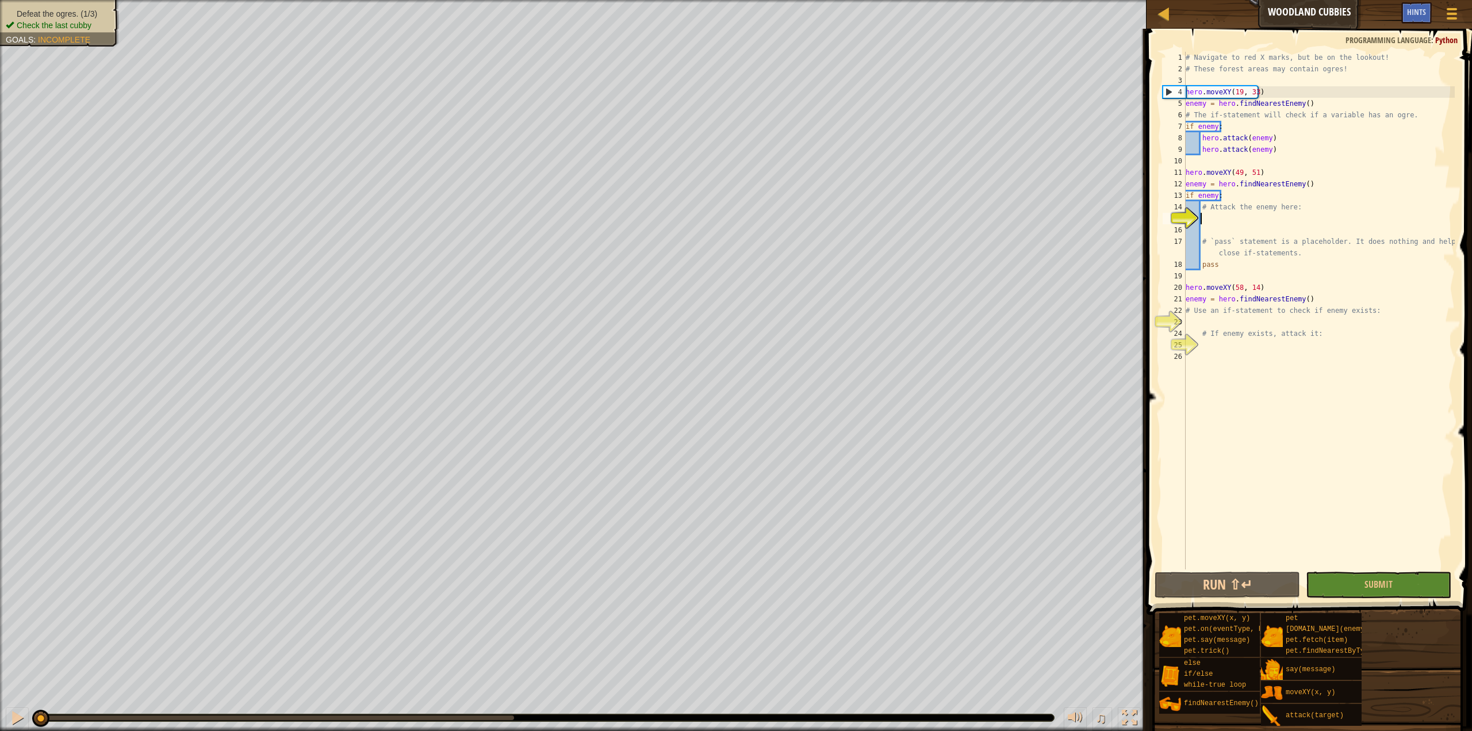
scroll to position [5, 1]
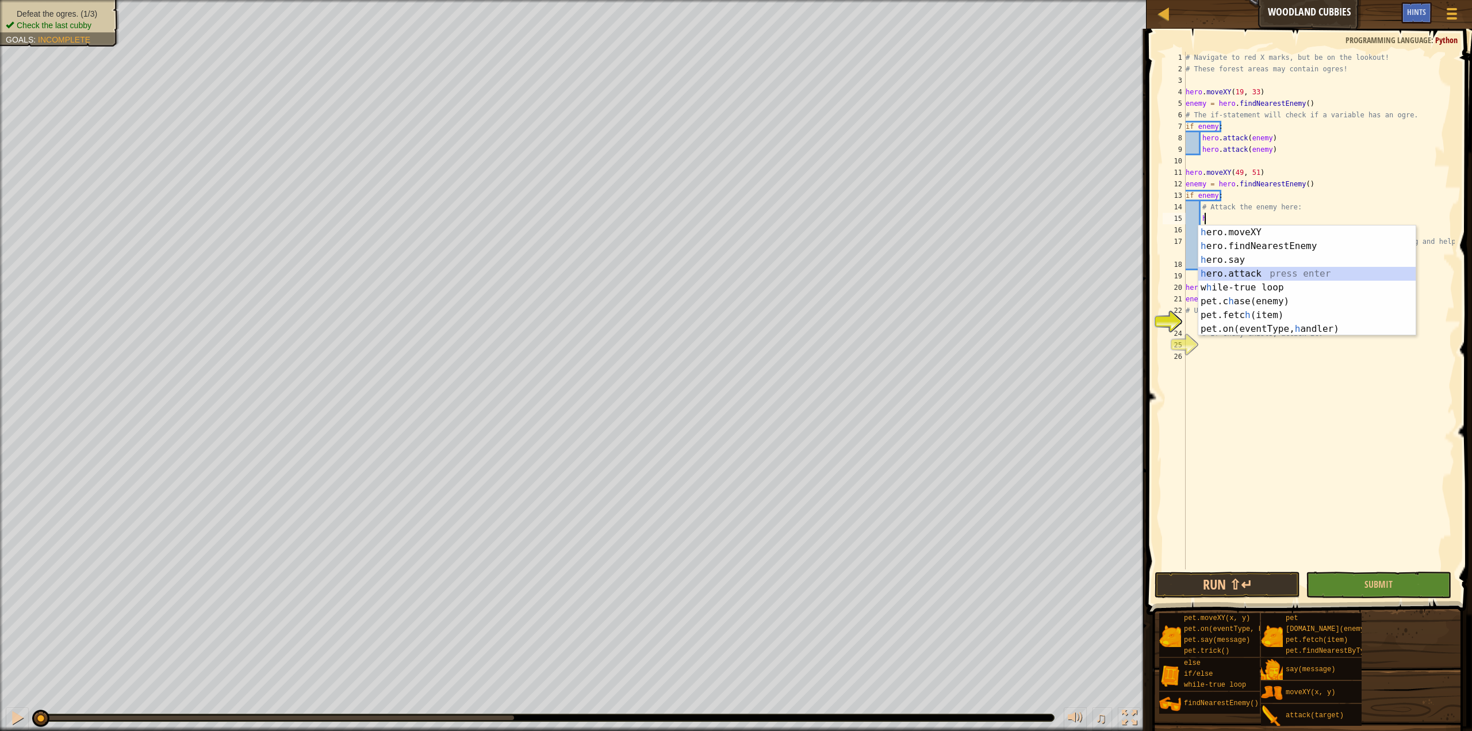
type textarea "hero.attack(enemy)"
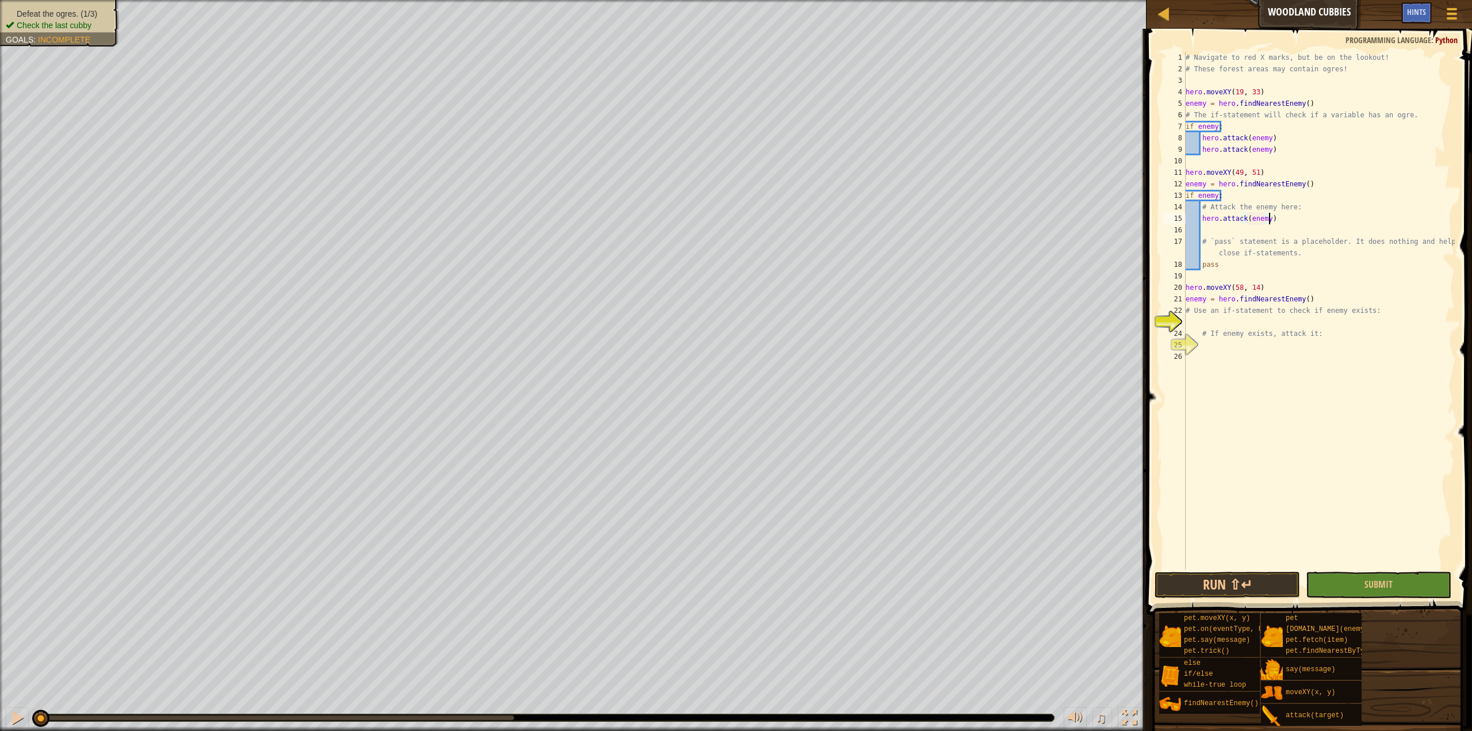
click at [1297, 216] on div "# Navigate to red X marks, but be on the lookout! # These forest areas may cont…" at bounding box center [1318, 322] width 271 height 540
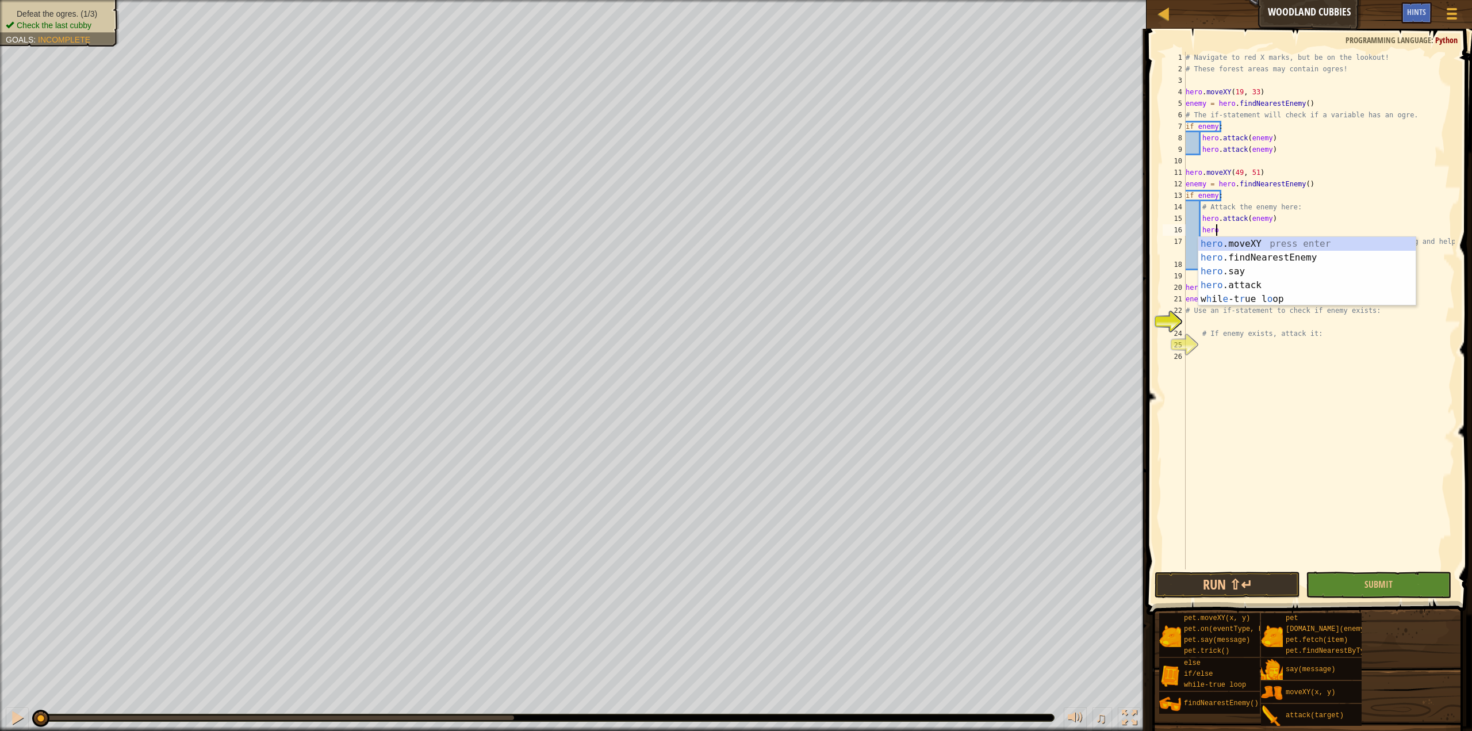
scroll to position [5, 2]
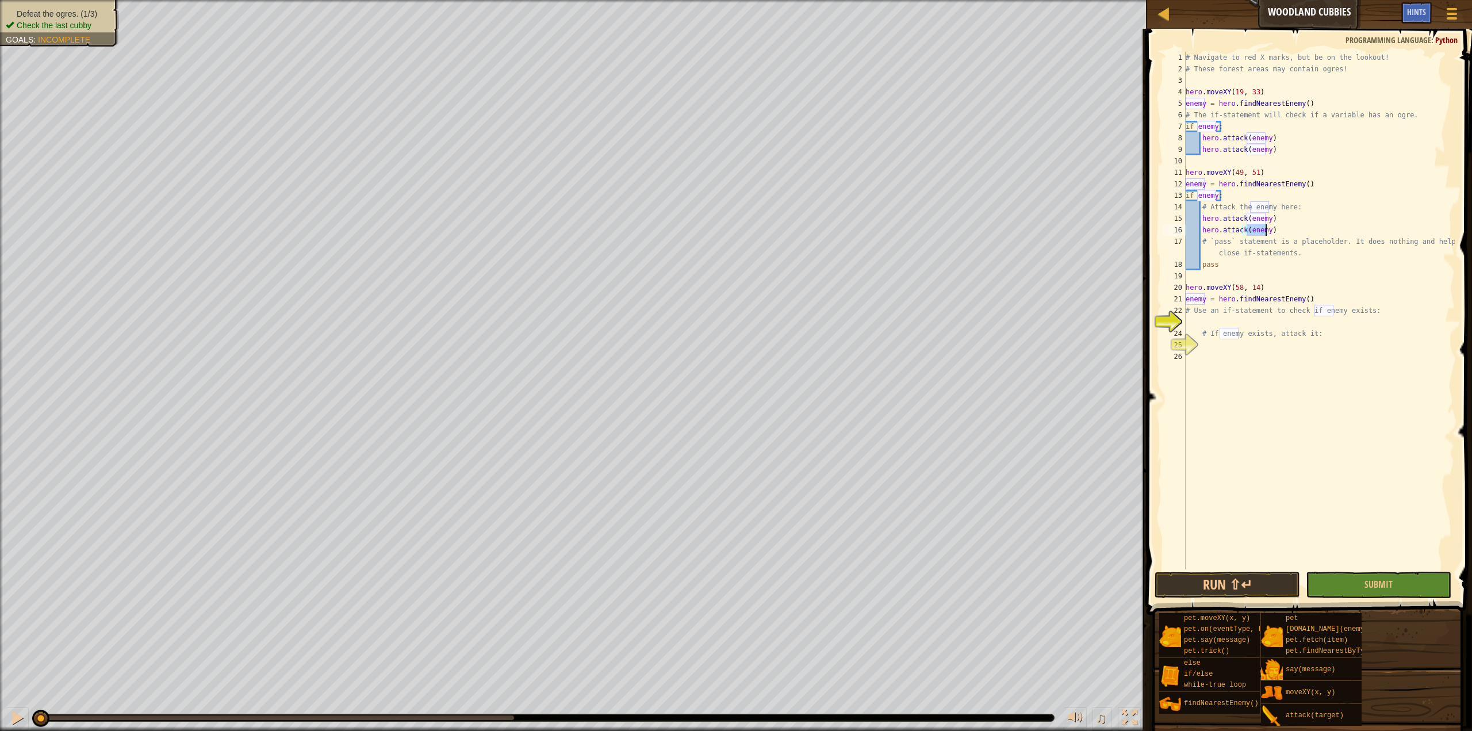
click at [1269, 286] on div "# Navigate to red X marks, but be on the lookout! # These forest areas may cont…" at bounding box center [1318, 322] width 271 height 540
type textarea "hero.moveXY(58, 14)"
click at [1233, 324] on div "# Navigate to red X marks, but be on the lookout! # These forest areas may cont…" at bounding box center [1318, 322] width 271 height 540
type textarea "if enemy:"
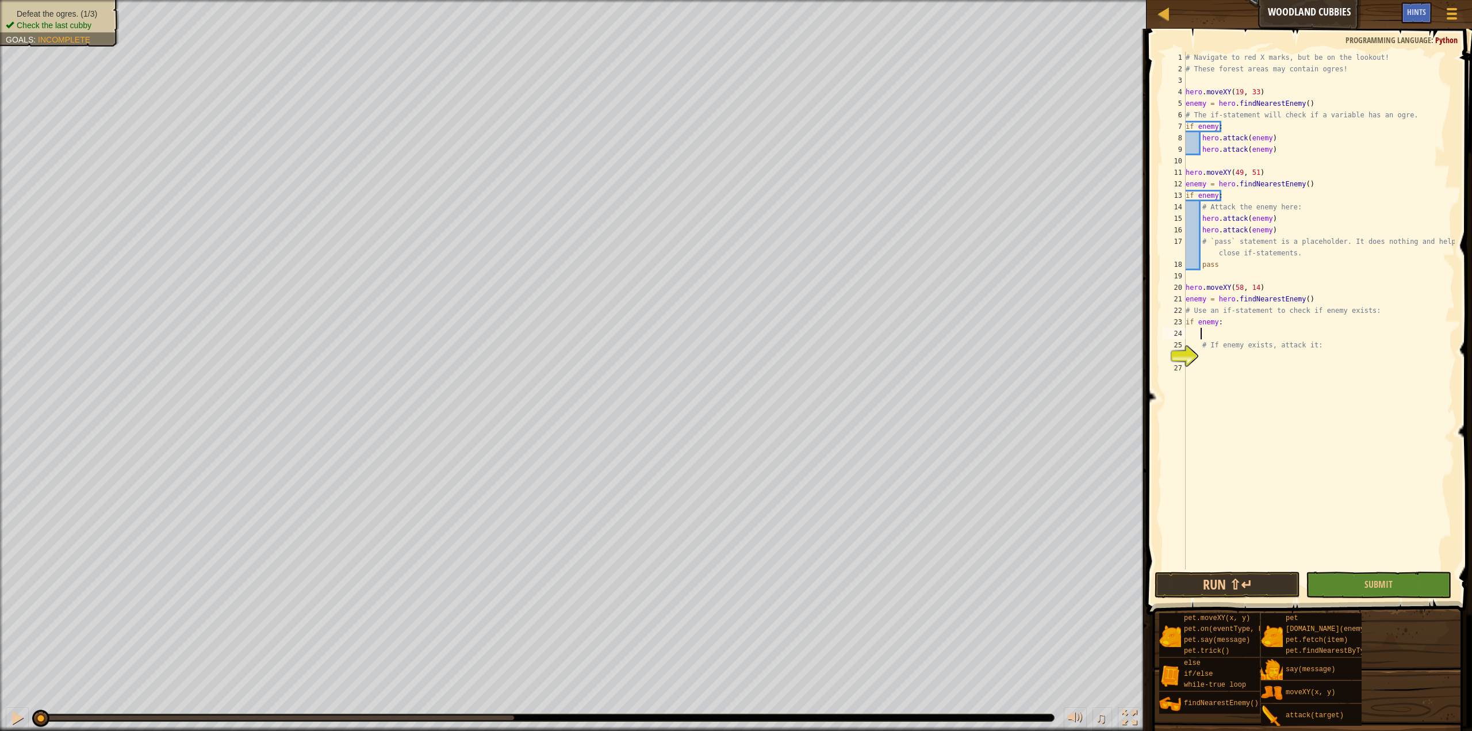
type textarea "# If enemy exists, attack it:"
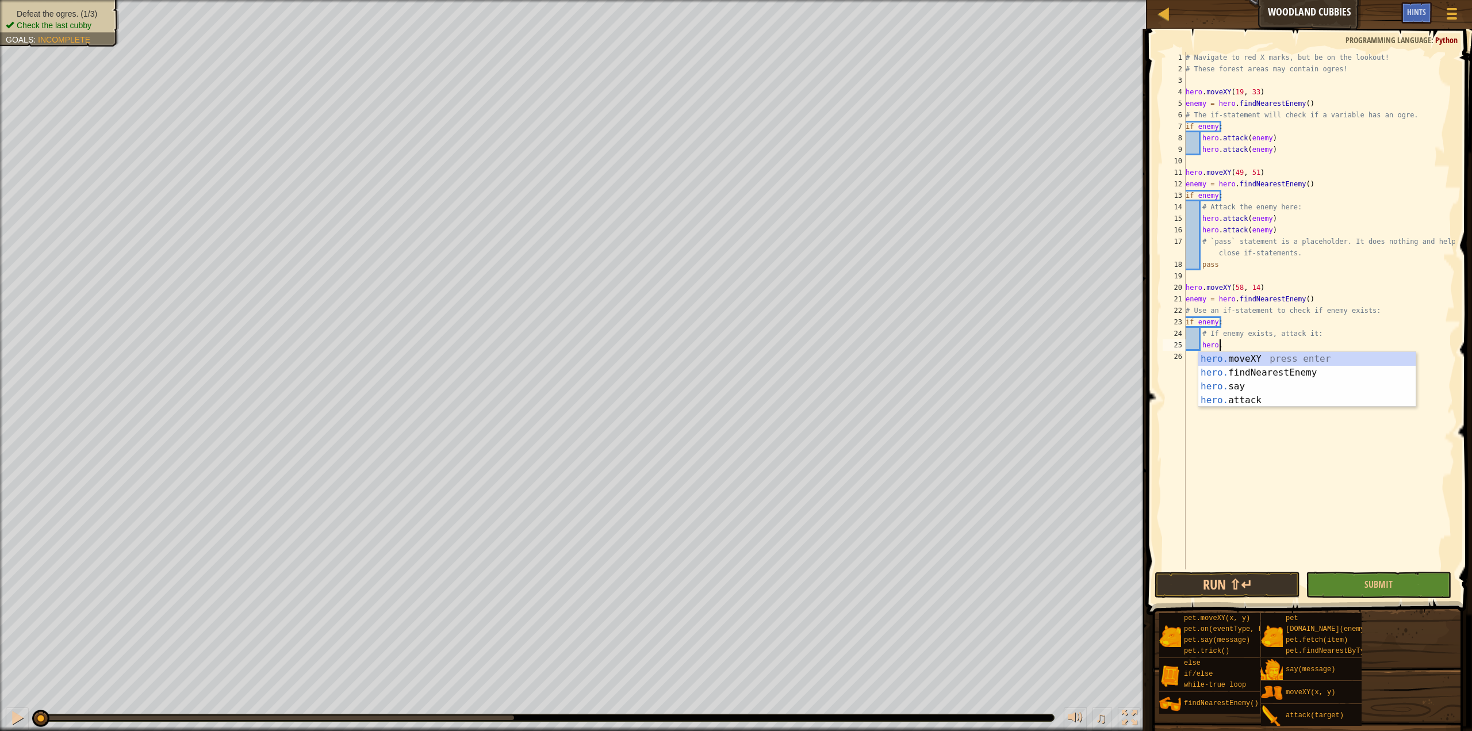
scroll to position [5, 2]
type textarea "hero.attack(enemy)"
type textarea "pass"
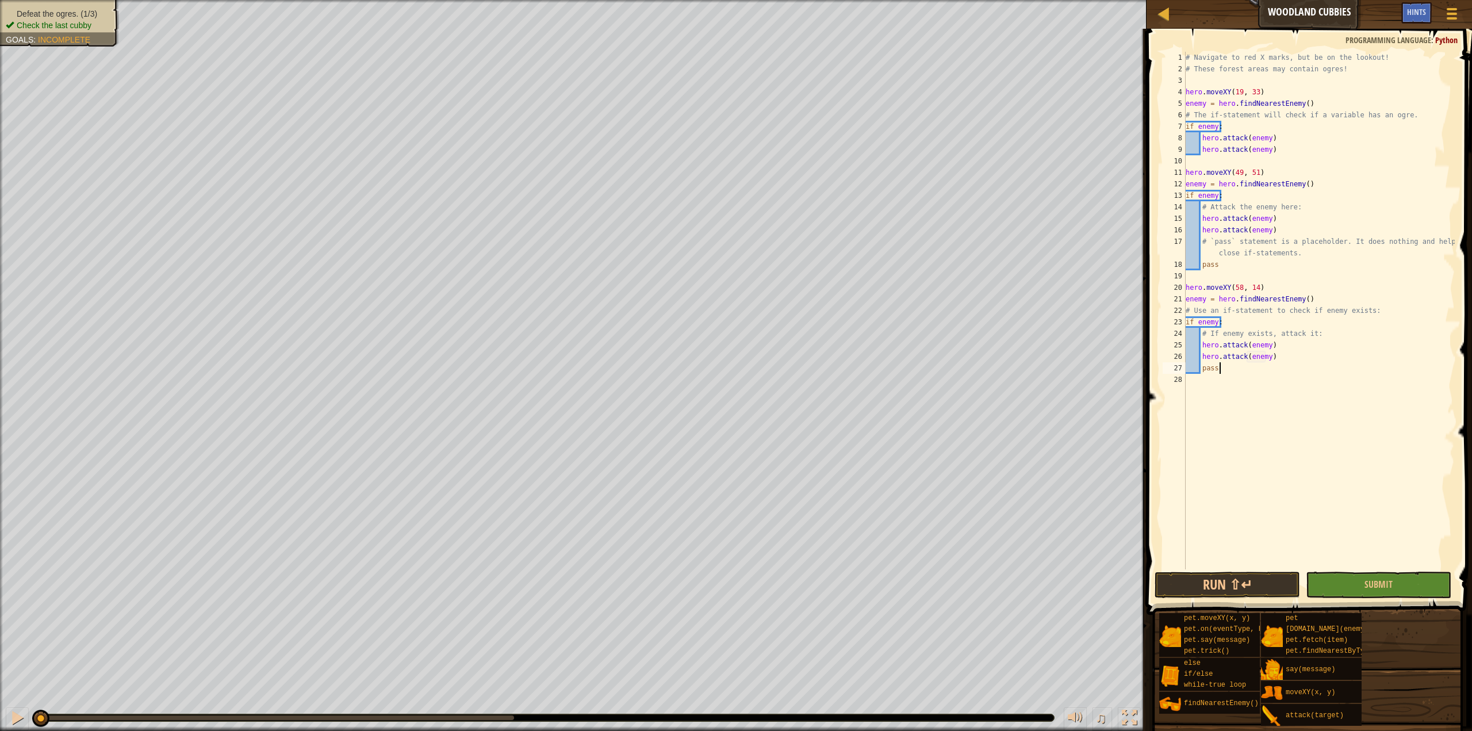
scroll to position [5, 0]
click at [1187, 583] on button "Run ⇧↵" at bounding box center [1226, 584] width 145 height 26
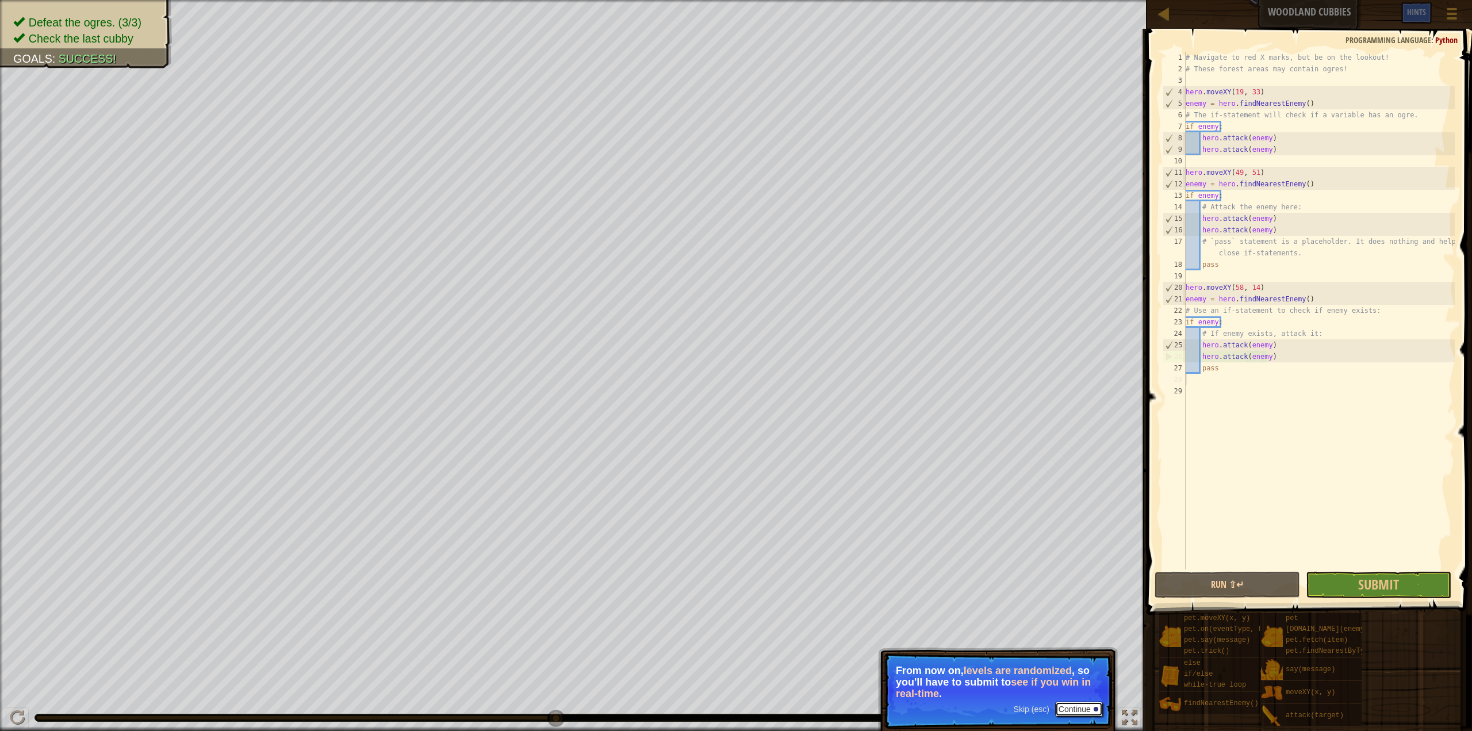
click at [1074, 712] on button "Continue" at bounding box center [1079, 708] width 48 height 15
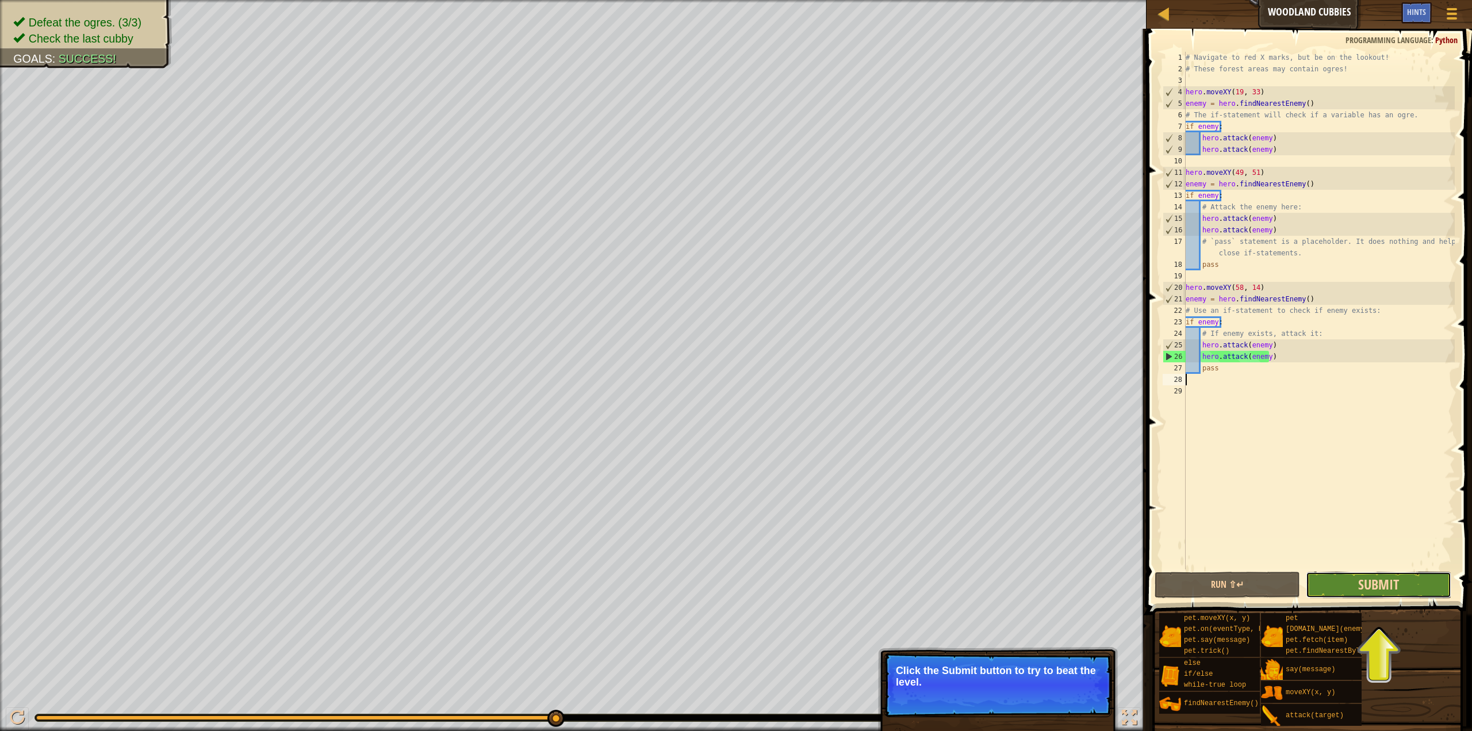
click at [1361, 579] on span "Submit" at bounding box center [1378, 584] width 41 height 18
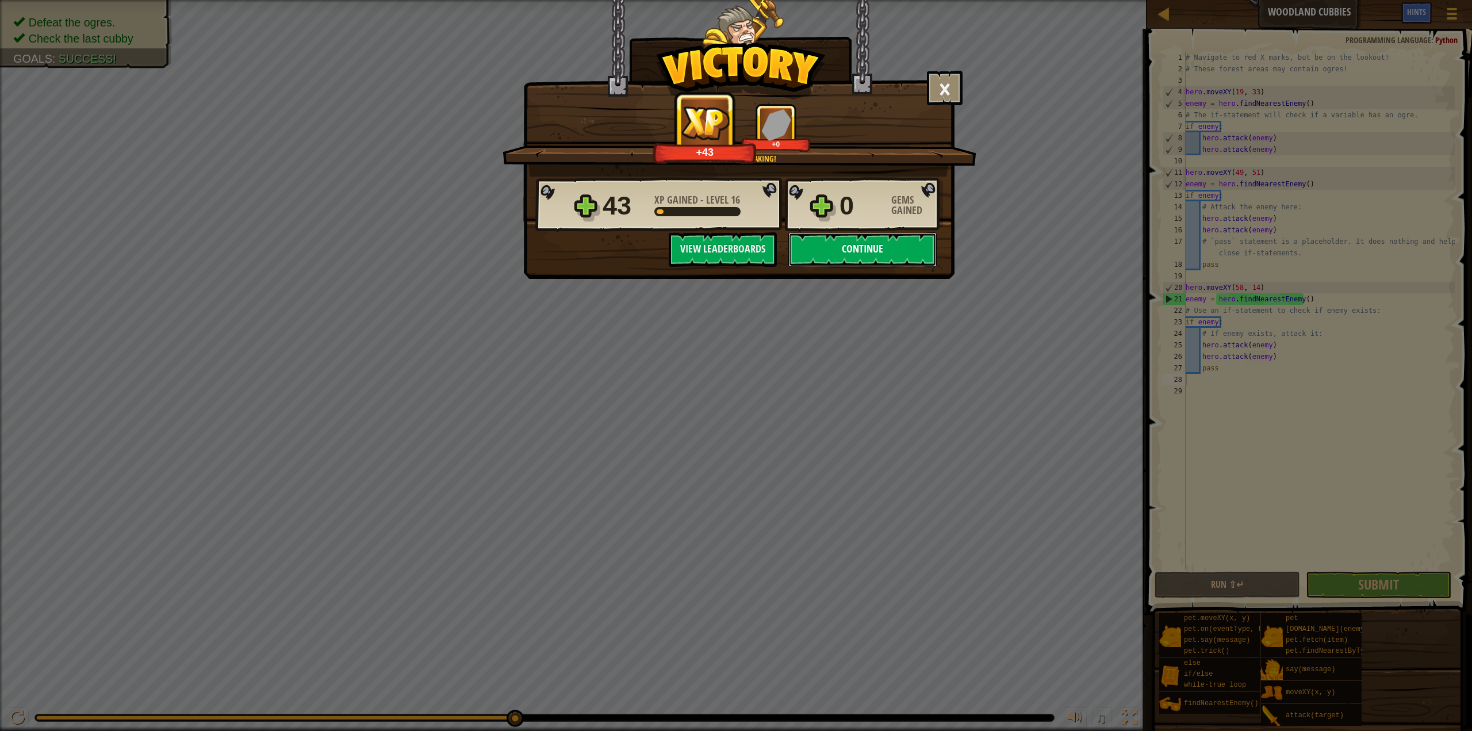
click at [866, 253] on button "Continue" at bounding box center [862, 249] width 148 height 34
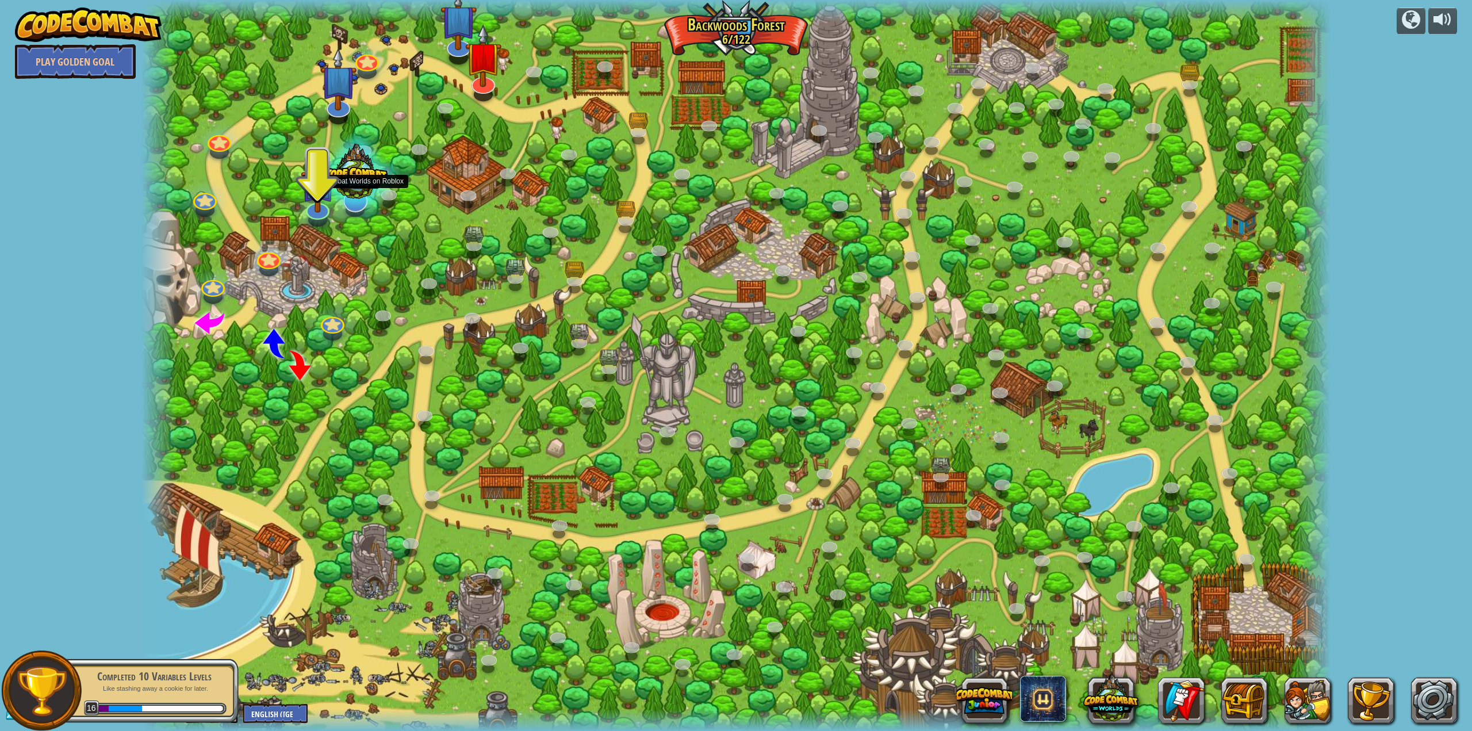
click at [313, 210] on div at bounding box center [355, 175] width 88 height 84
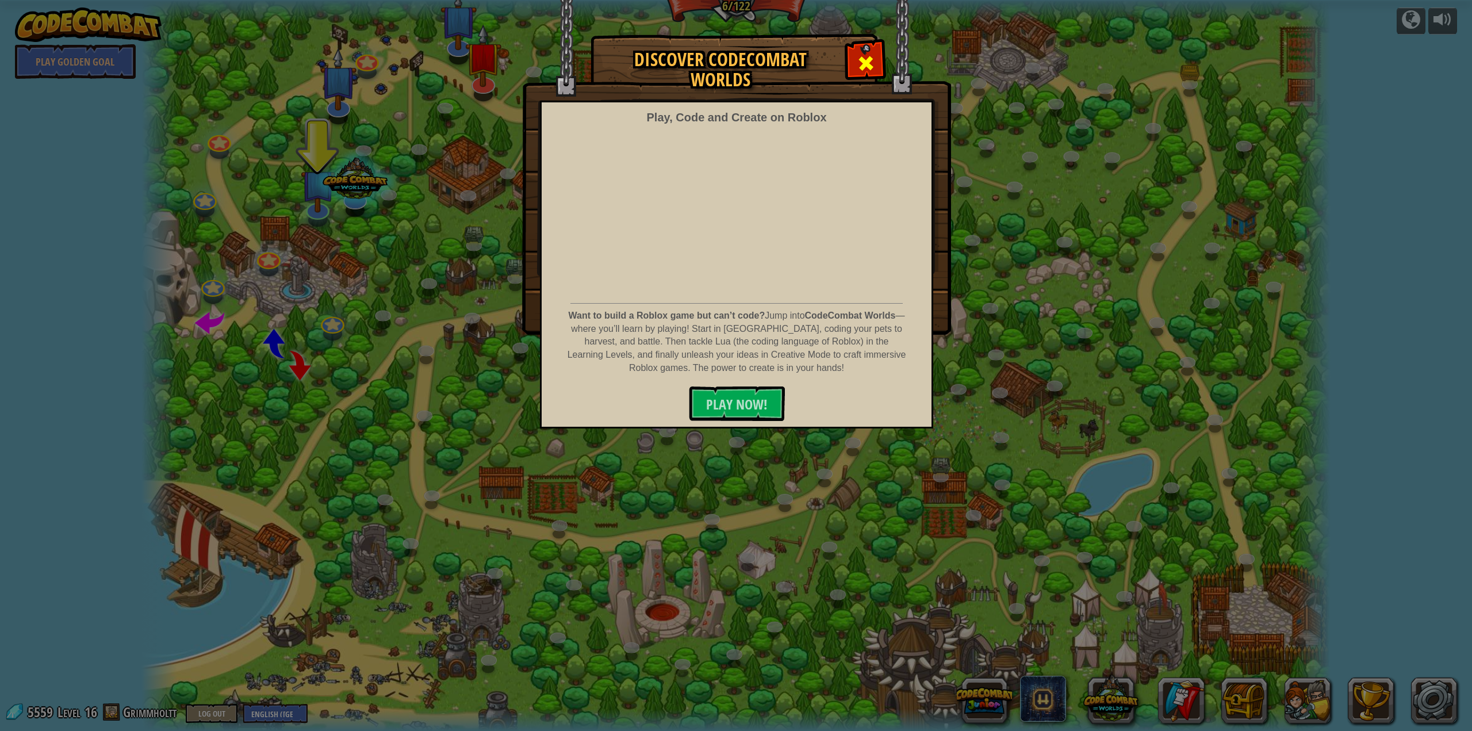
click at [869, 67] on span at bounding box center [866, 63] width 18 height 18
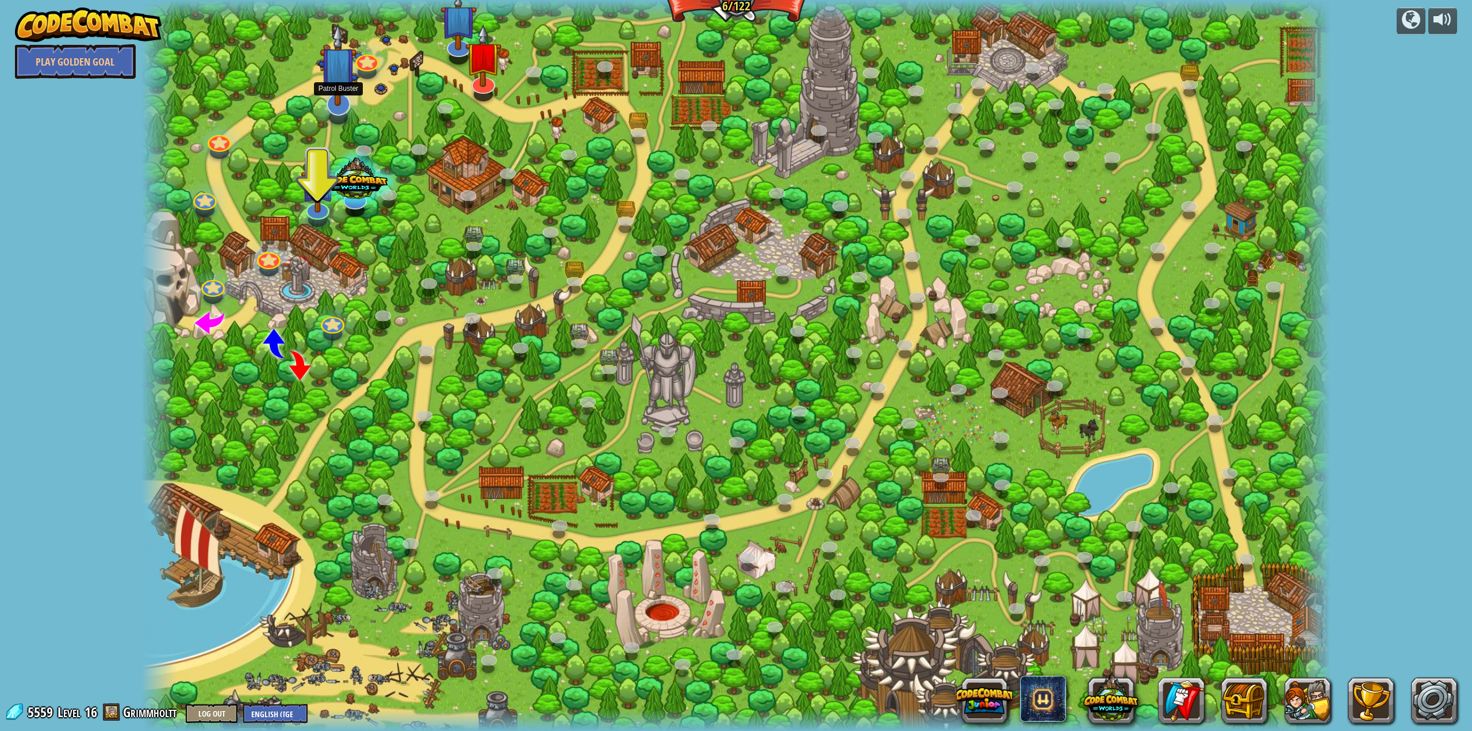
click at [339, 88] on img at bounding box center [338, 65] width 37 height 84
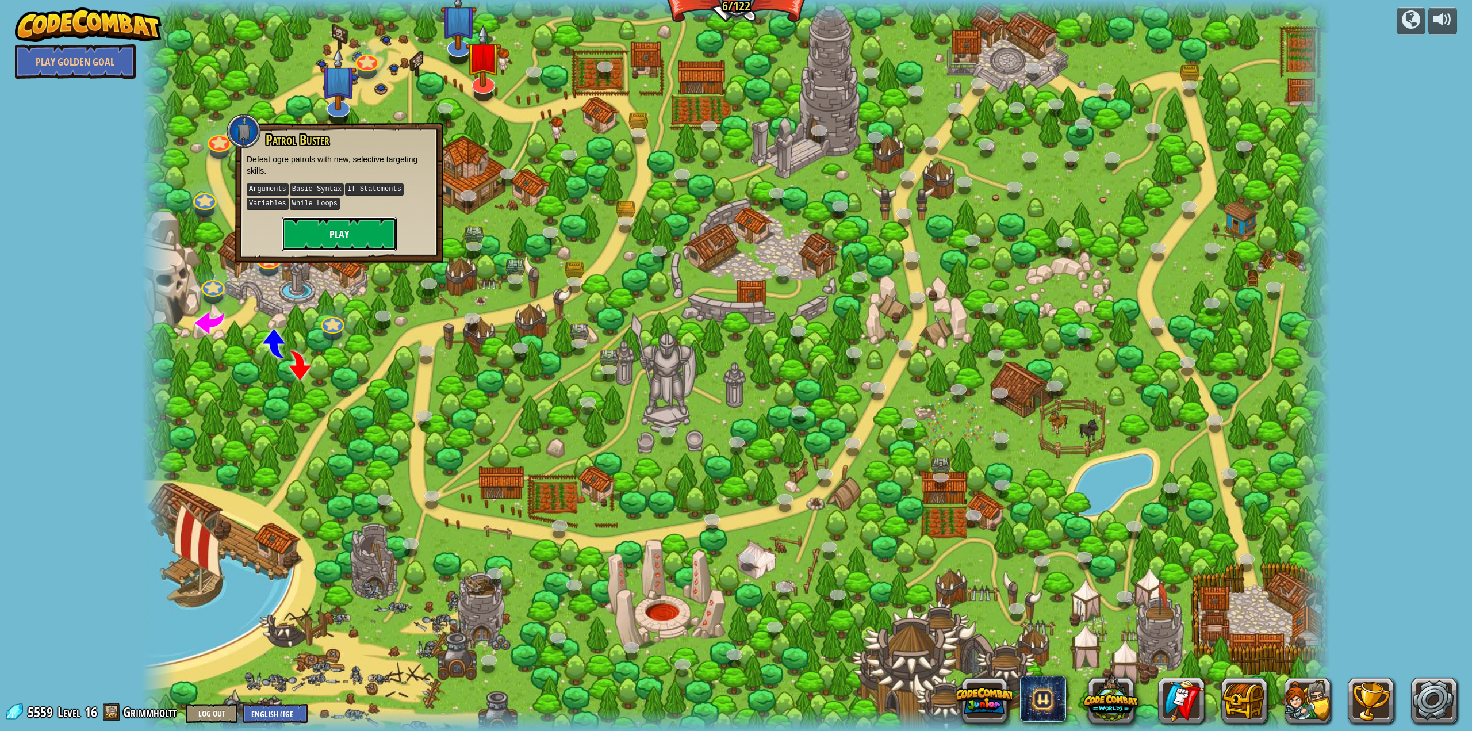
click at [351, 225] on button "Play" at bounding box center [339, 234] width 115 height 34
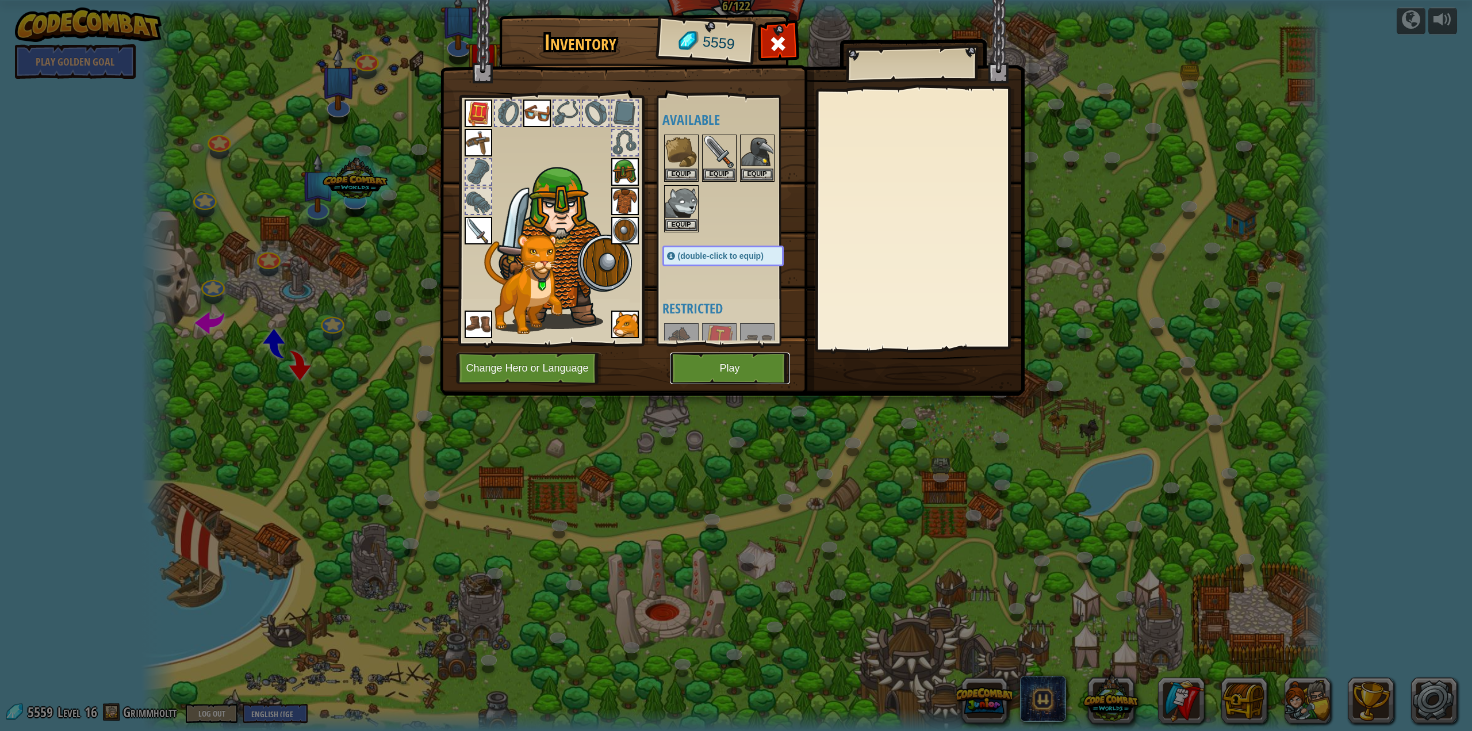
click at [758, 364] on button "Play" at bounding box center [730, 368] width 120 height 32
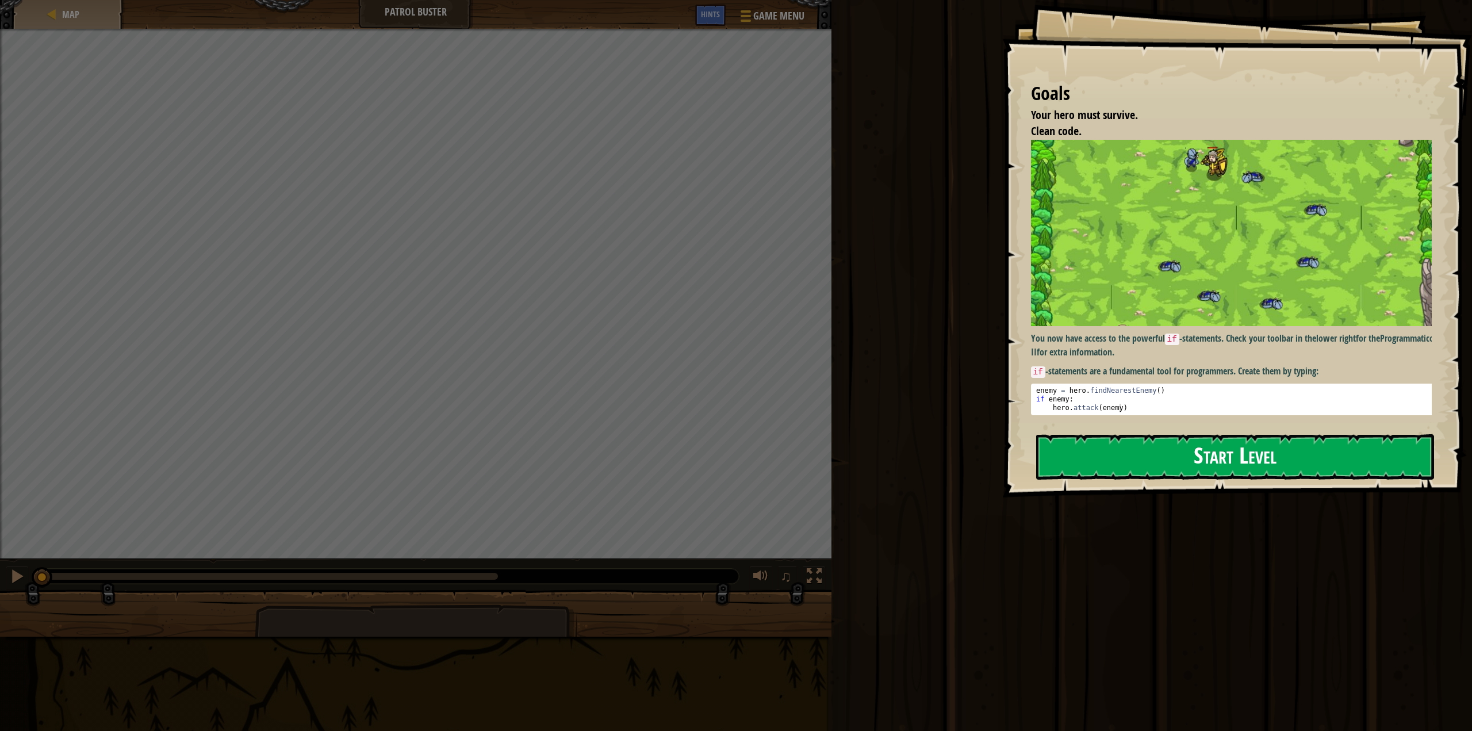
click at [1189, 461] on button "Start Level" at bounding box center [1235, 456] width 398 height 45
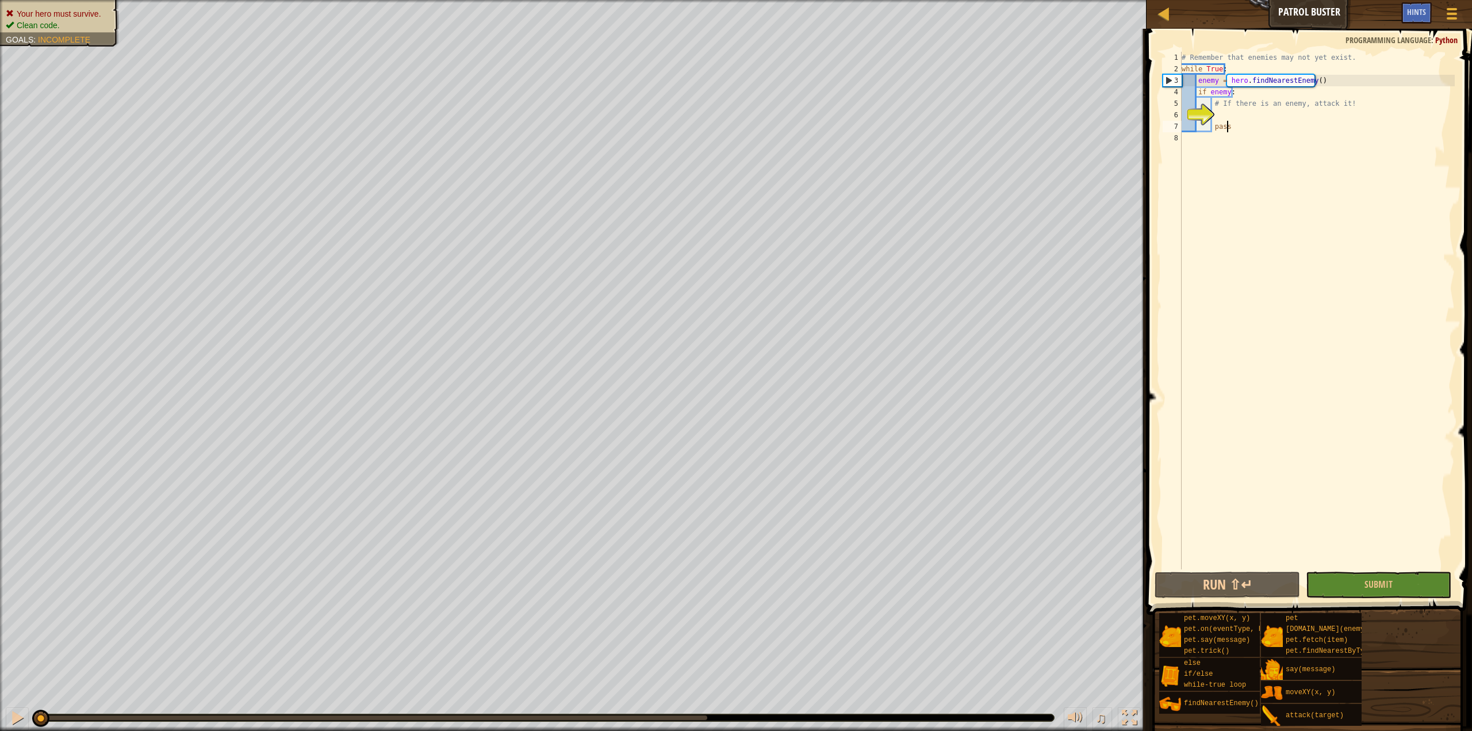
click at [1252, 122] on div "# Remember that enemies may not yet exist. while True : enemy = hero . findNear…" at bounding box center [1316, 322] width 275 height 540
type textarea "pass"
click at [1246, 110] on div "# Remember that enemies may not yet exist. while True : enemy = hero . findNear…" at bounding box center [1316, 322] width 275 height 540
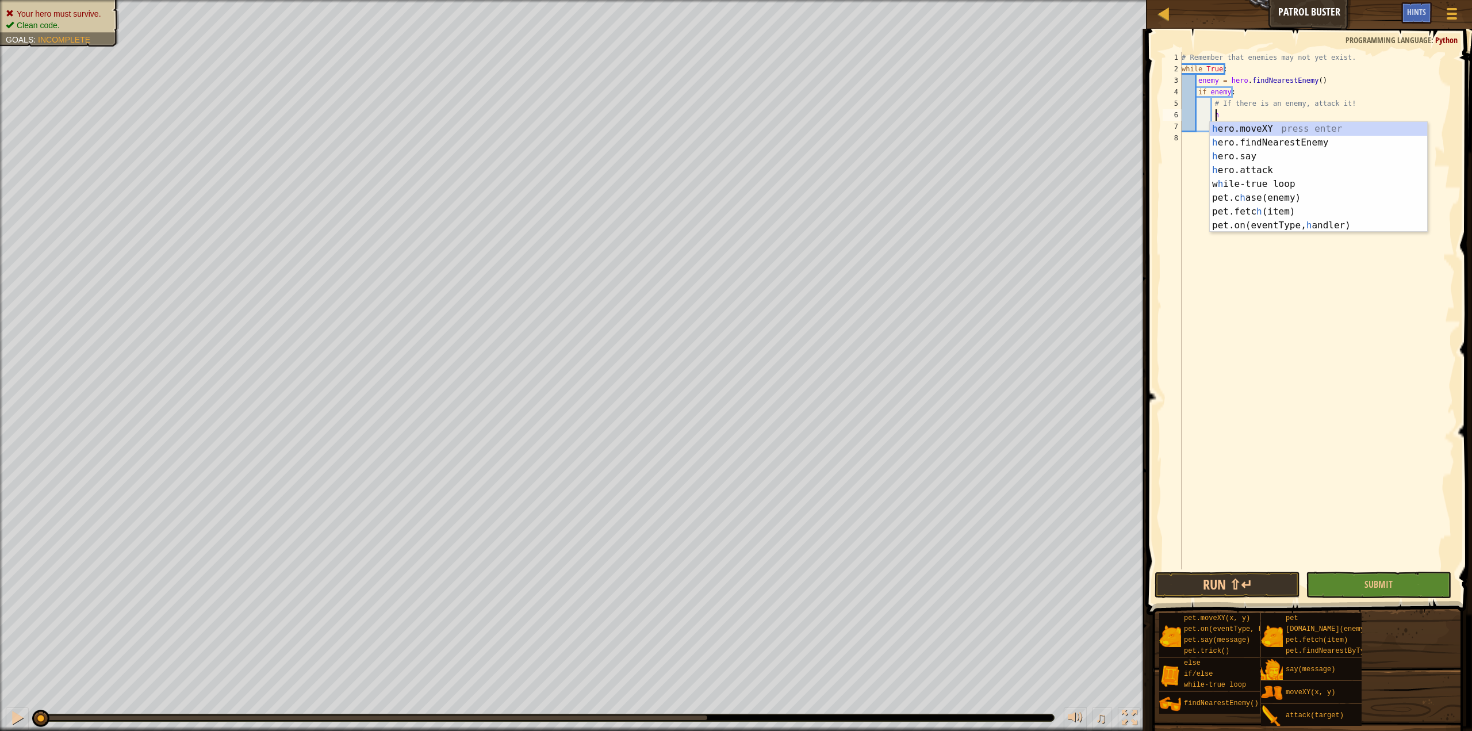
scroll to position [5, 2]
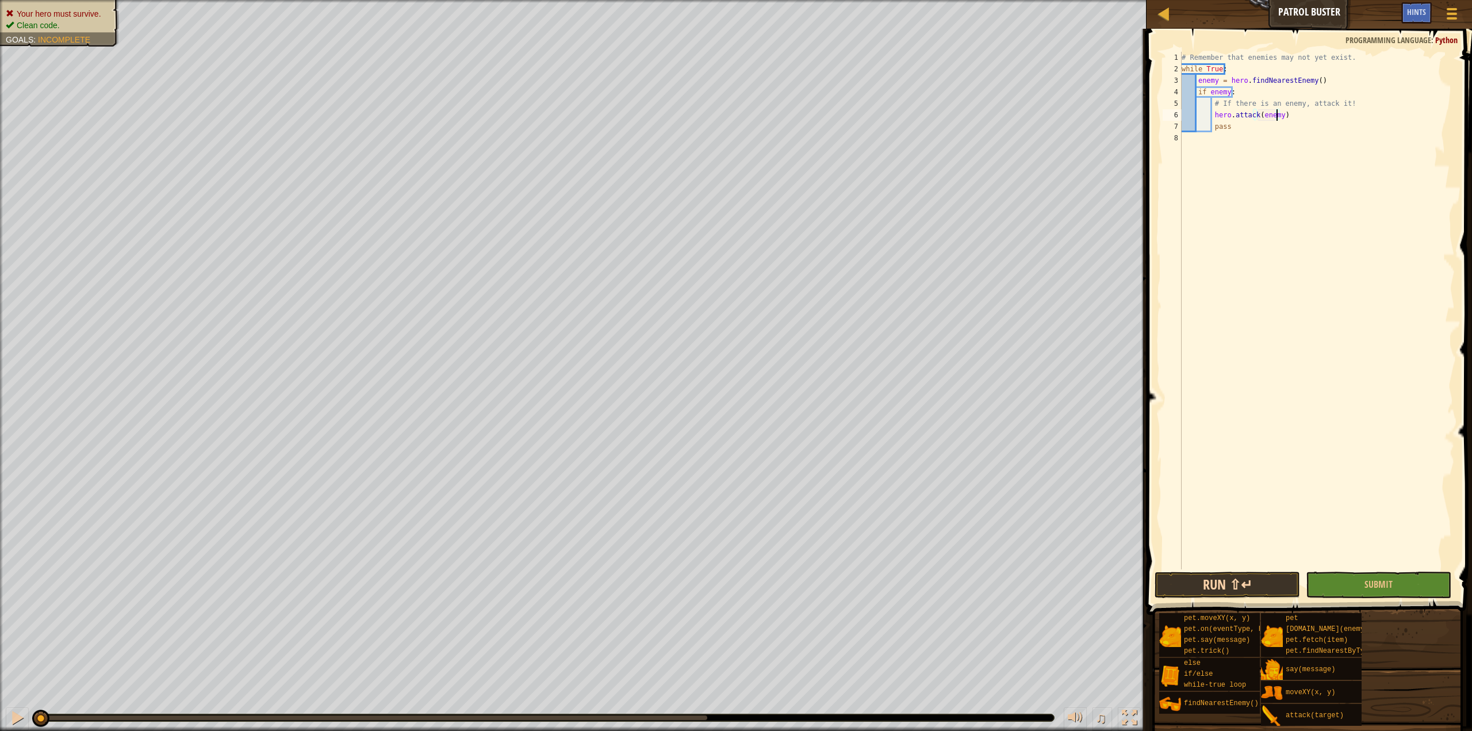
type textarea "hero.attack(enemy)"
click at [1257, 582] on button "Run ⇧↵" at bounding box center [1226, 584] width 145 height 26
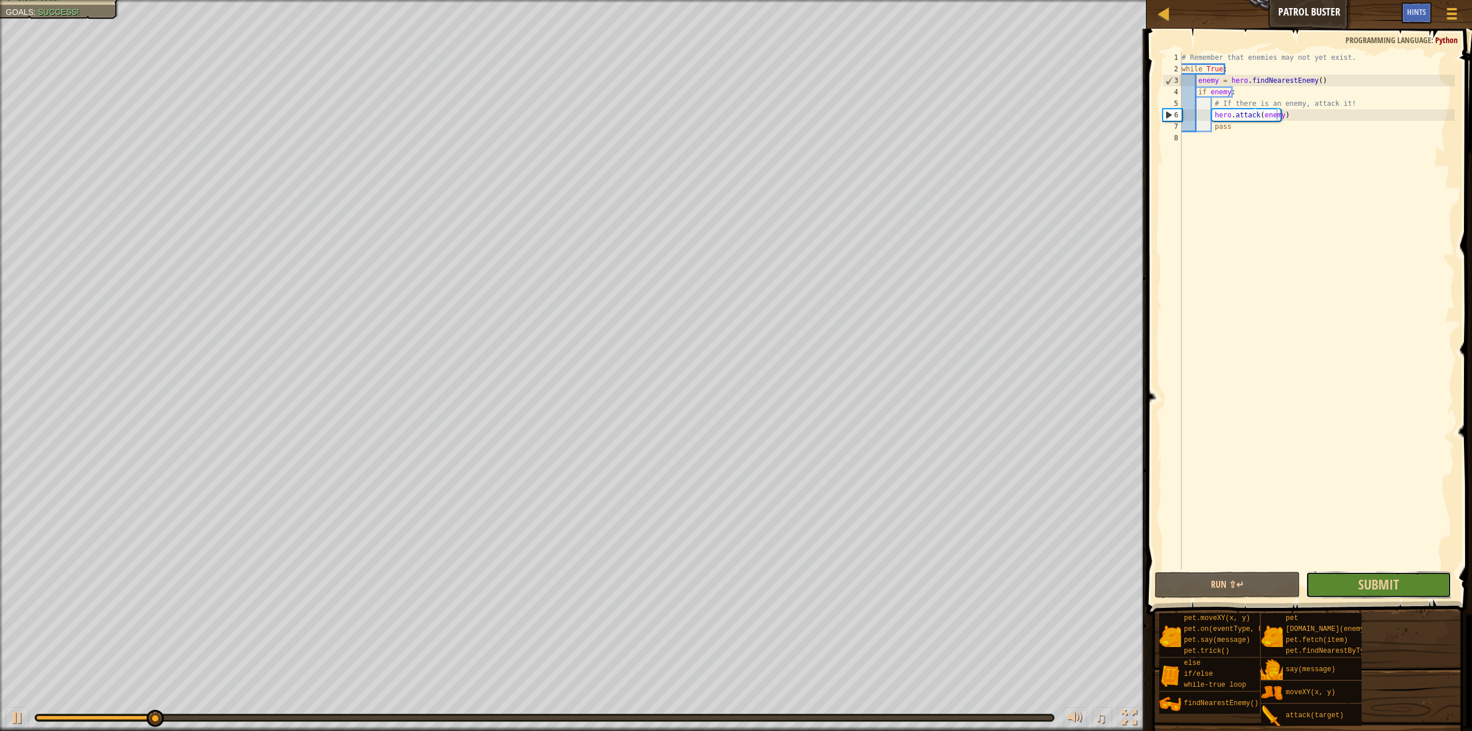
click at [1410, 580] on button "Submit" at bounding box center [1378, 584] width 145 height 26
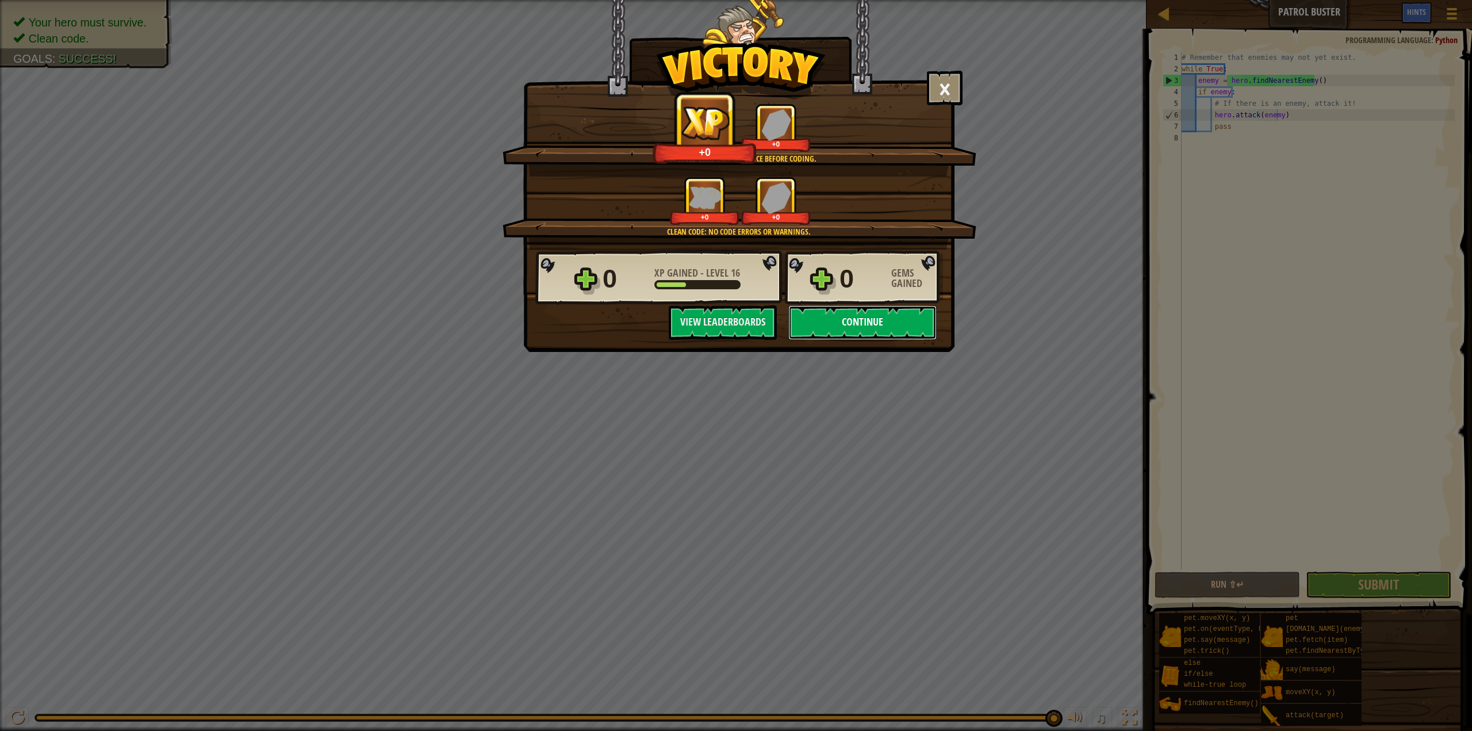
click at [858, 335] on button "Continue" at bounding box center [862, 322] width 148 height 34
